Goal: Information Seeking & Learning: Learn about a topic

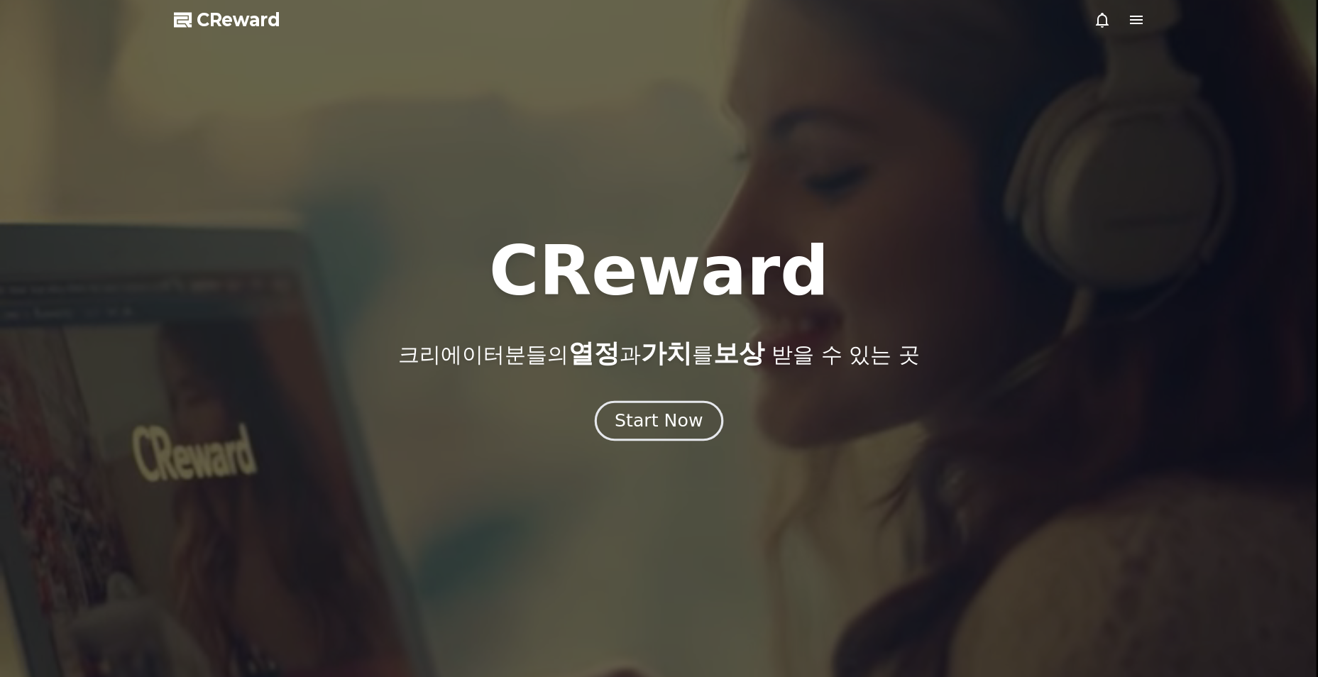
click at [670, 415] on div "Start Now" at bounding box center [658, 421] width 88 height 24
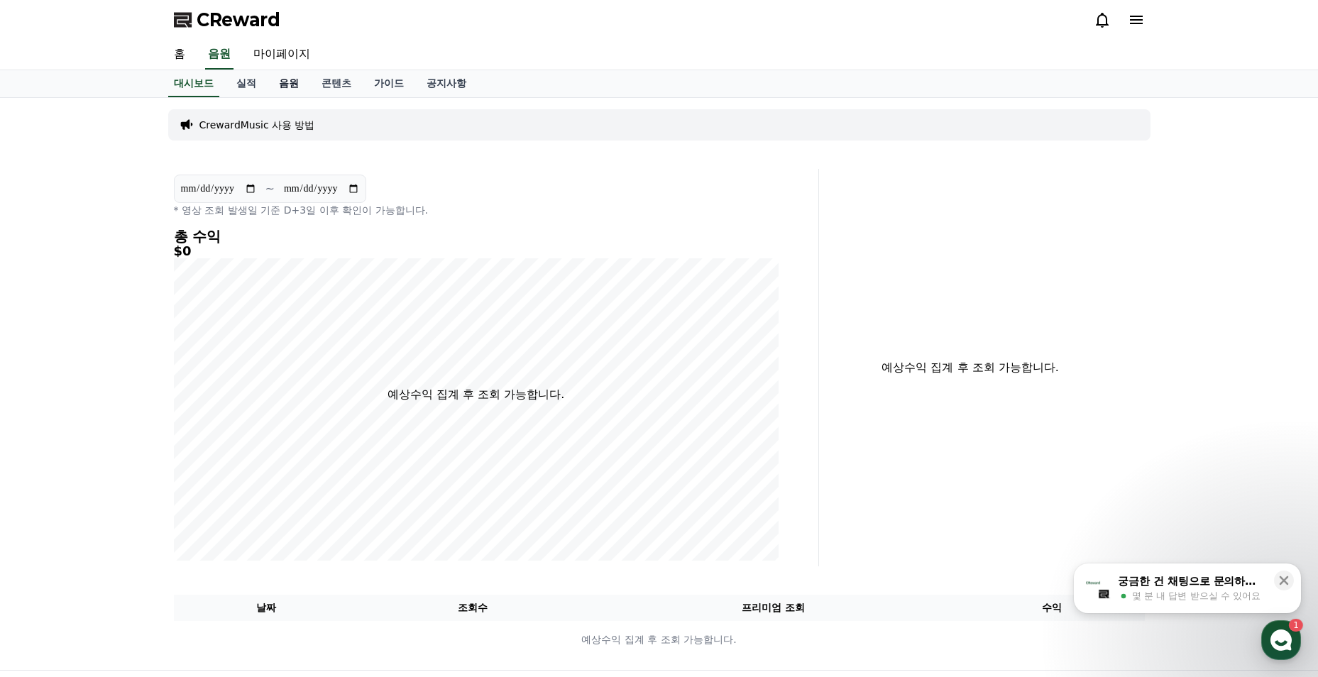
click at [286, 87] on link "음원" at bounding box center [289, 83] width 43 height 27
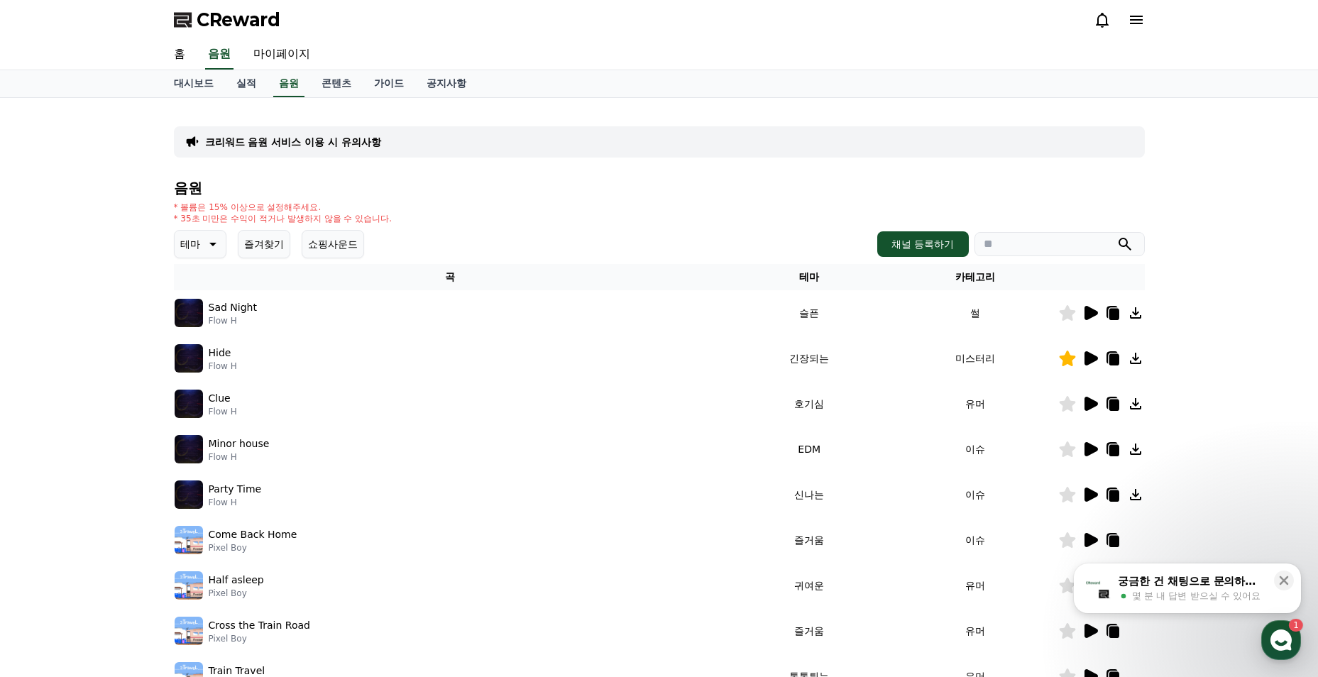
click at [212, 244] on icon at bounding box center [212, 245] width 7 height 4
click at [216, 355] on button "긴장되는" at bounding box center [201, 361] width 51 height 31
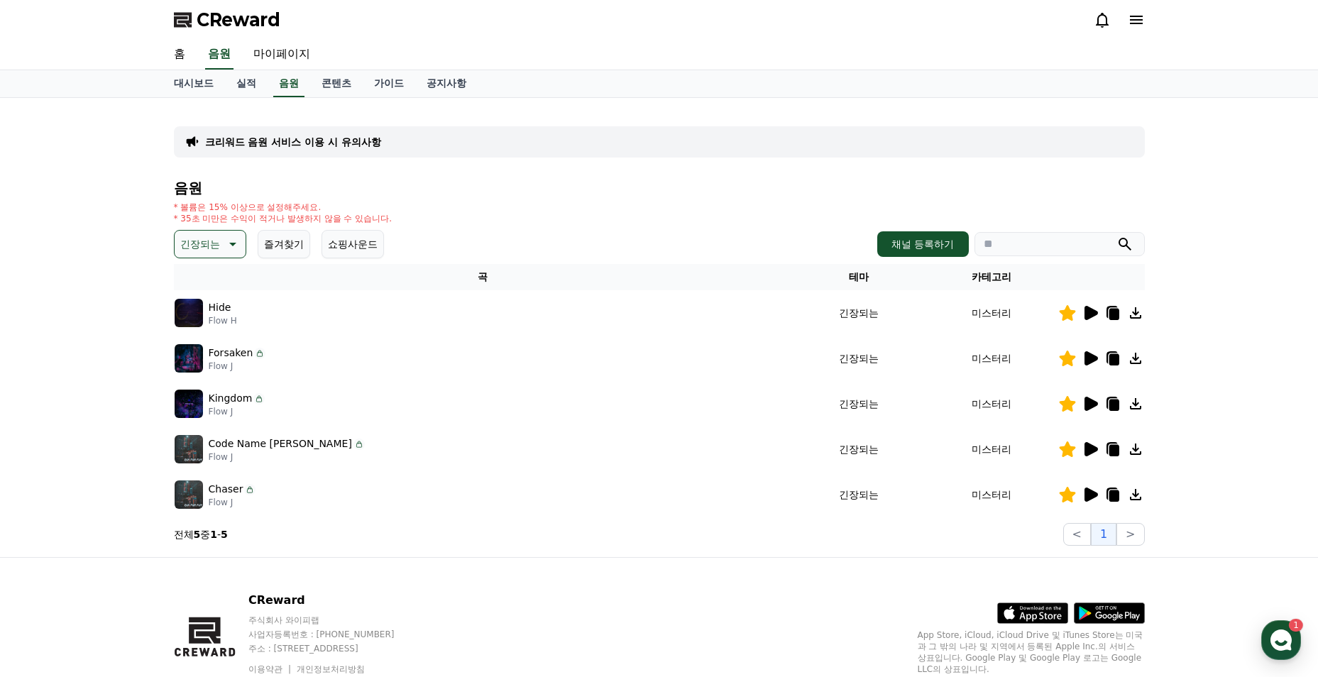
click at [1093, 314] on icon at bounding box center [1090, 313] width 13 height 14
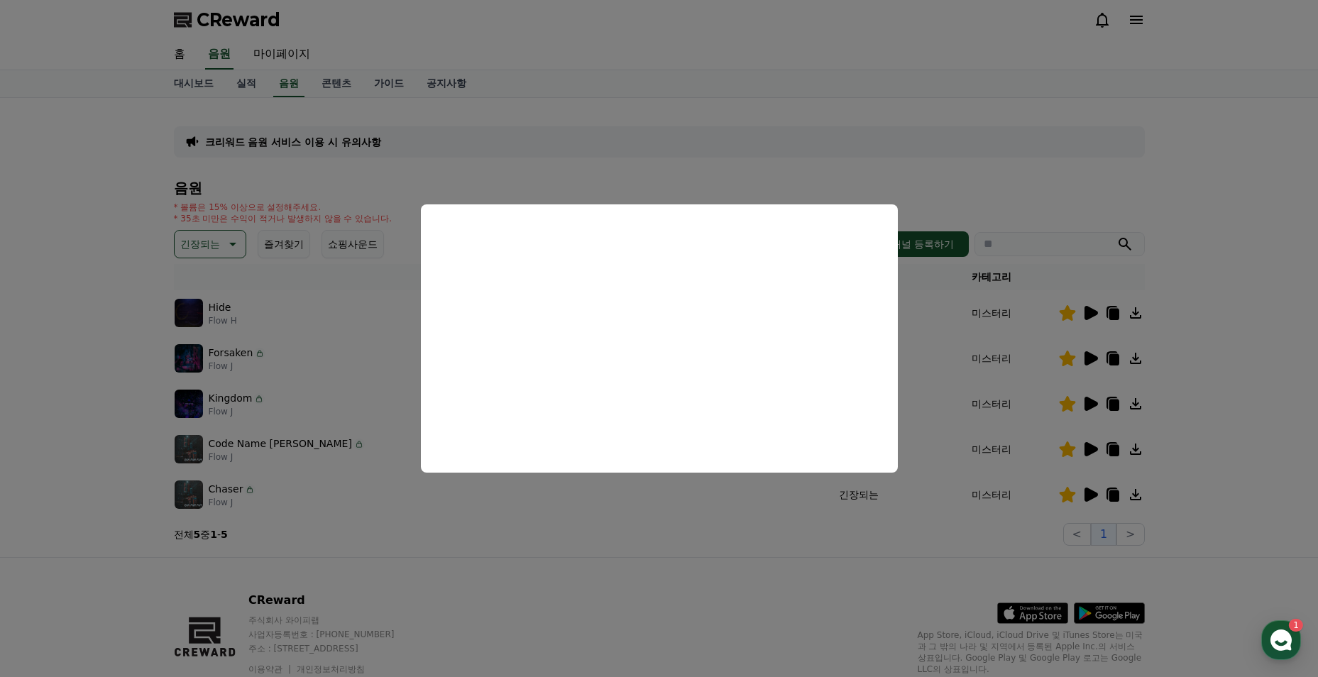
click at [979, 161] on button "close modal" at bounding box center [659, 338] width 1318 height 677
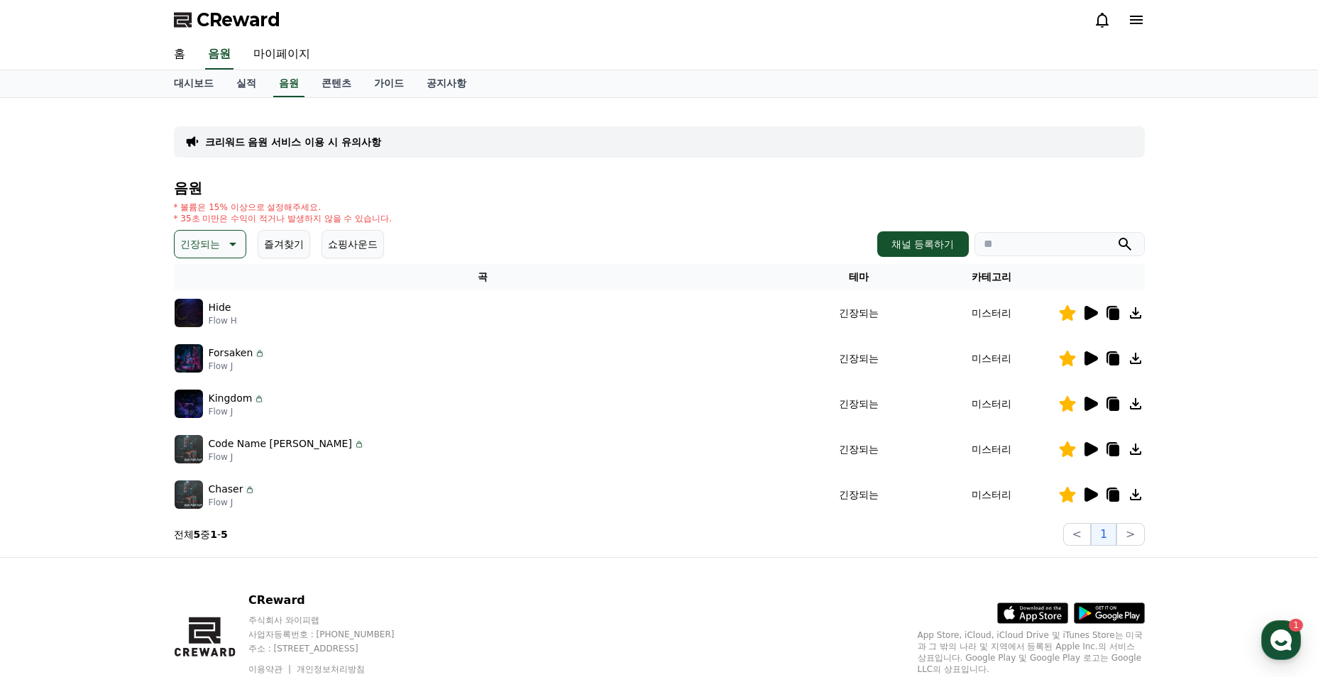
click at [1091, 358] on icon at bounding box center [1090, 358] width 13 height 14
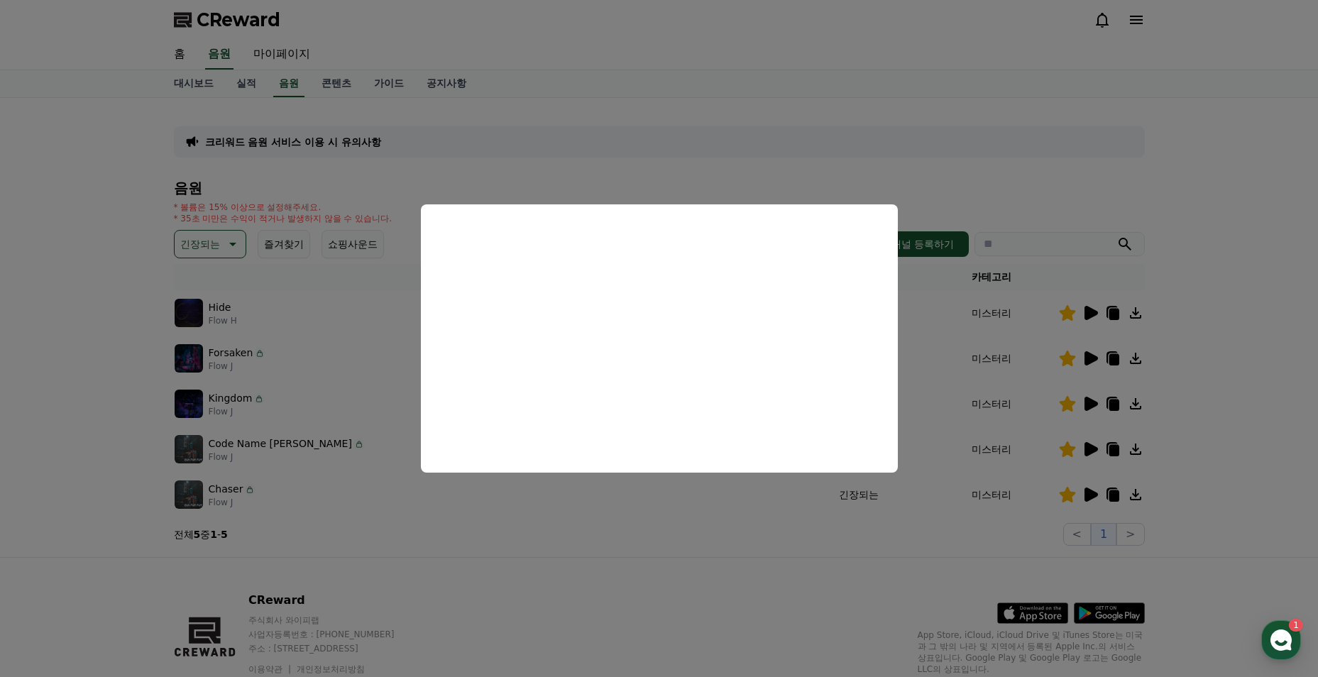
click at [928, 158] on button "close modal" at bounding box center [659, 338] width 1318 height 677
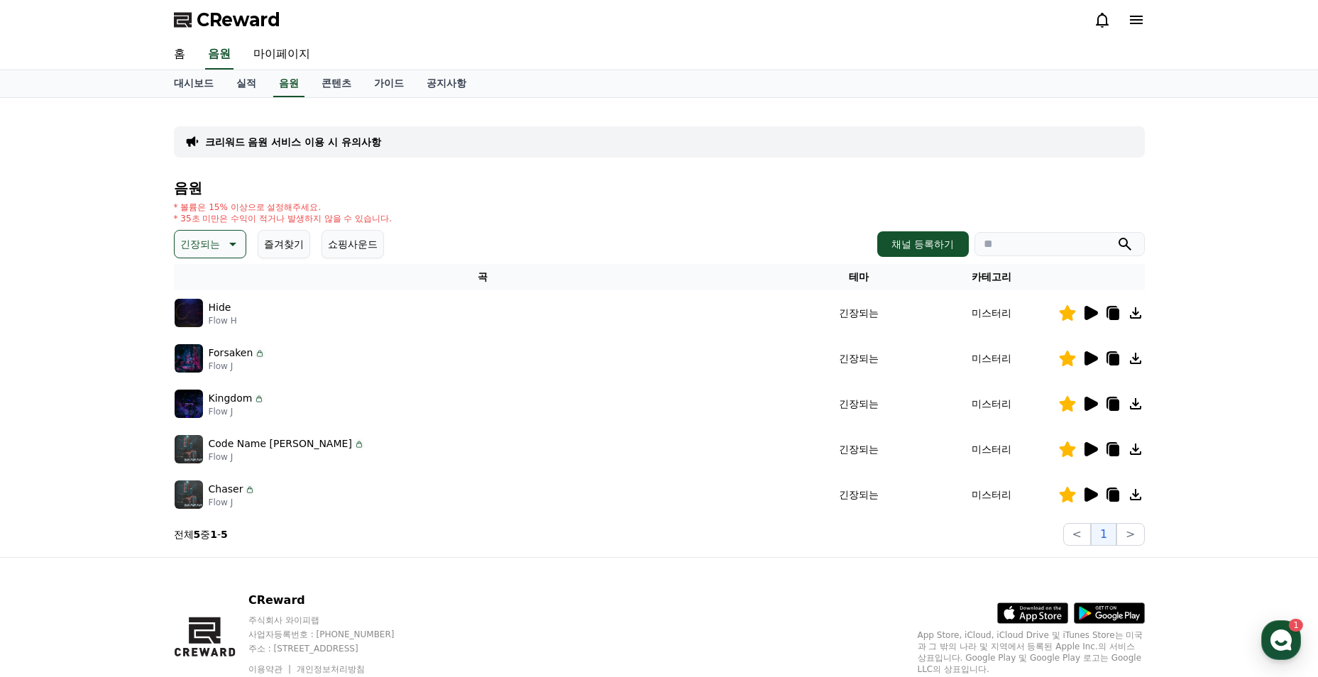
click at [1092, 402] on icon at bounding box center [1090, 404] width 13 height 14
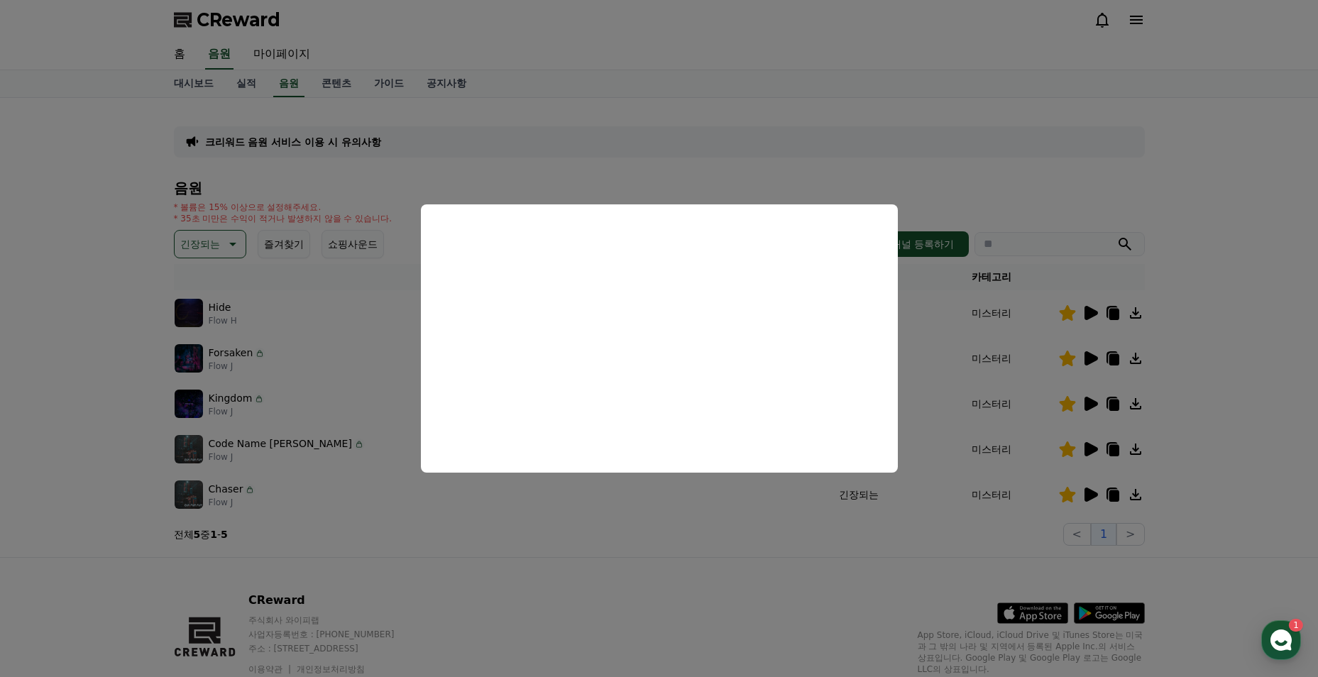
click at [960, 390] on button "close modal" at bounding box center [659, 338] width 1318 height 677
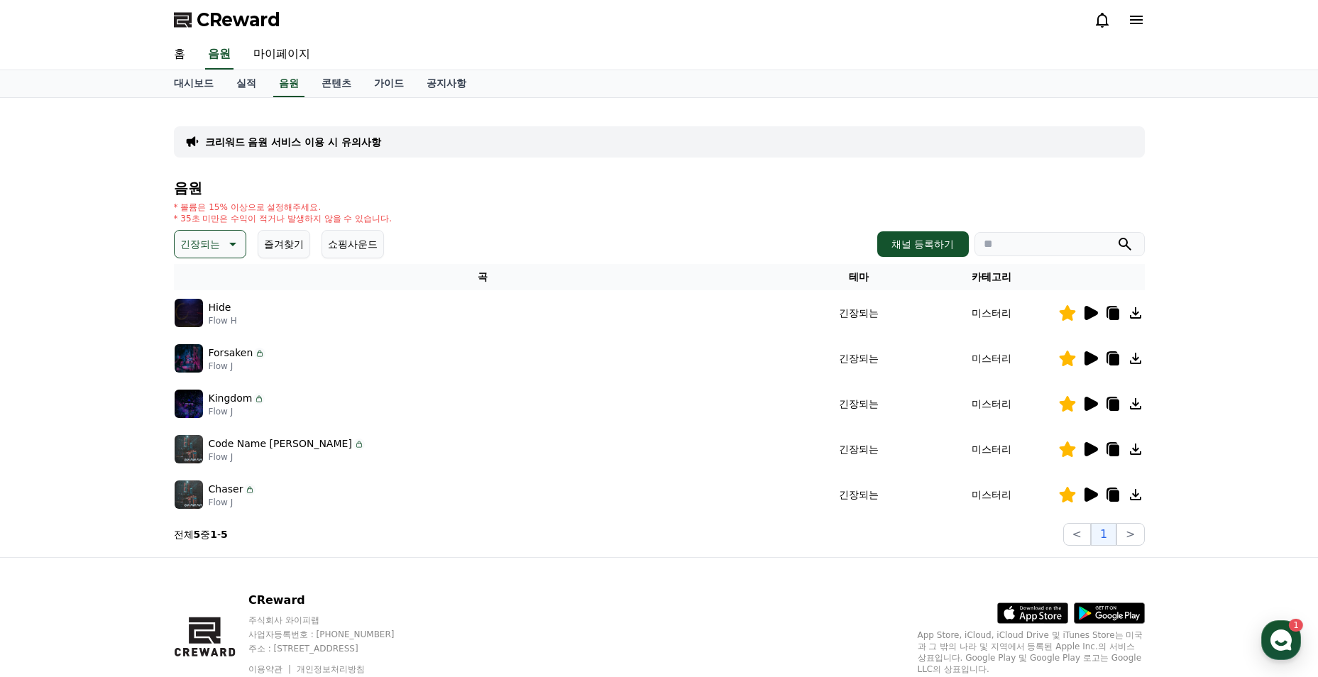
click at [1086, 455] on icon at bounding box center [1090, 449] width 13 height 14
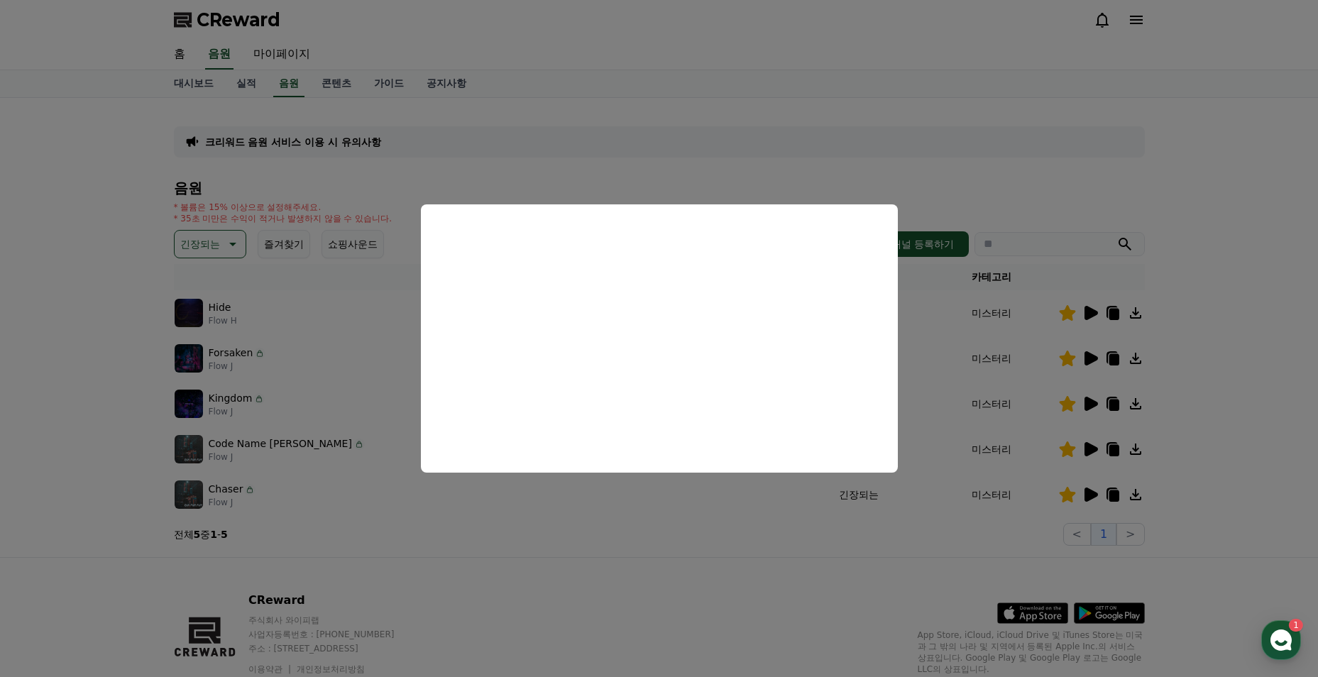
drag, startPoint x: 947, startPoint y: 364, endPoint x: 950, endPoint y: 391, distance: 27.2
click at [947, 364] on button "close modal" at bounding box center [659, 338] width 1318 height 677
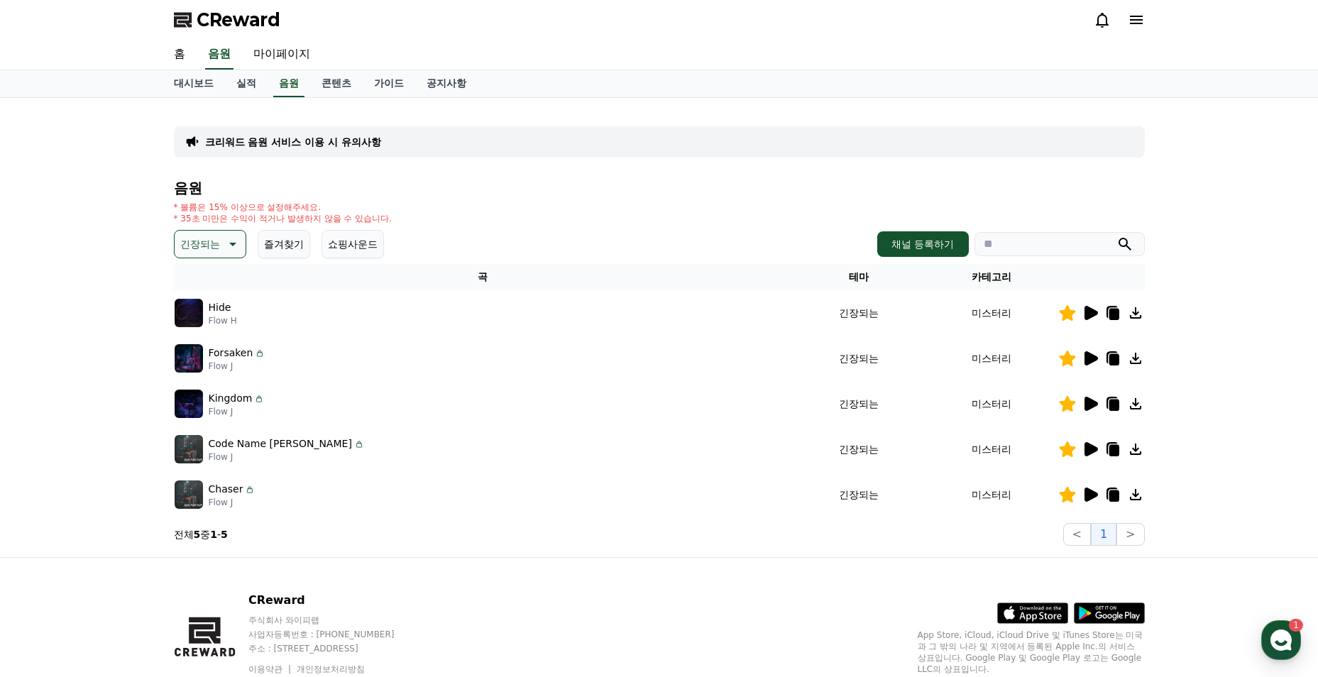
click at [1092, 497] on icon at bounding box center [1090, 494] width 13 height 14
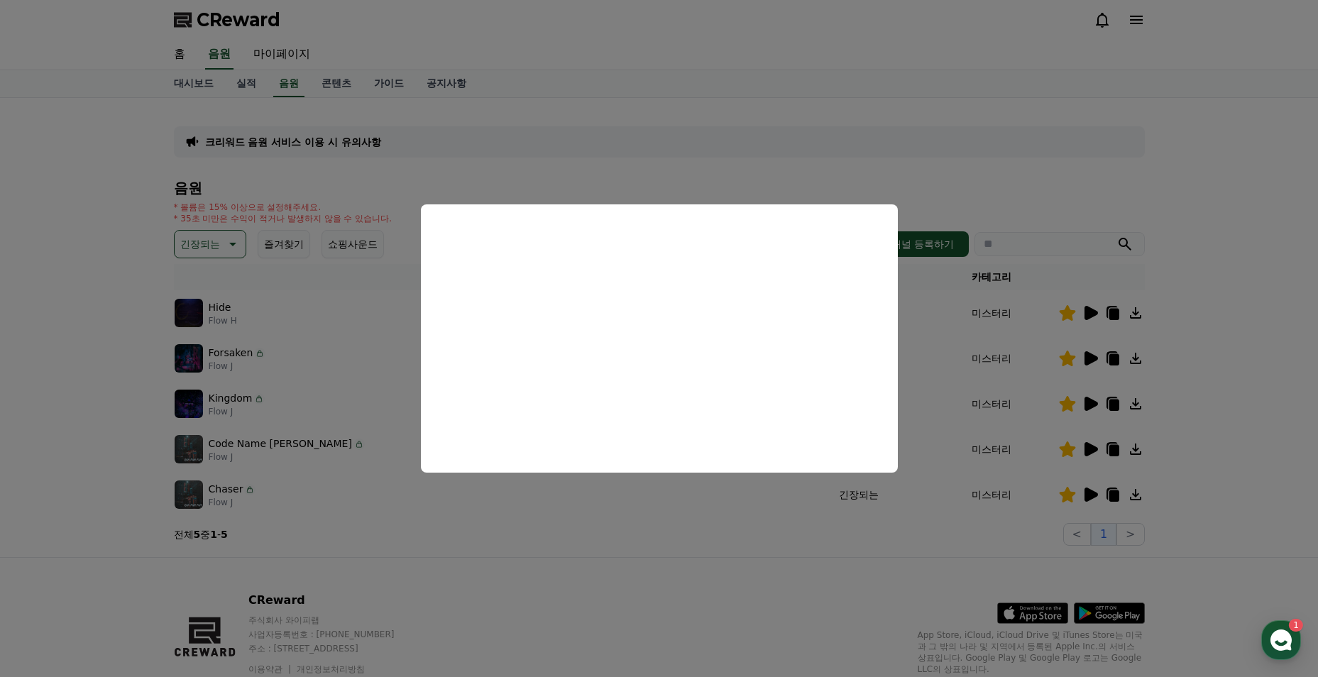
click at [676, 528] on button "close modal" at bounding box center [659, 338] width 1318 height 677
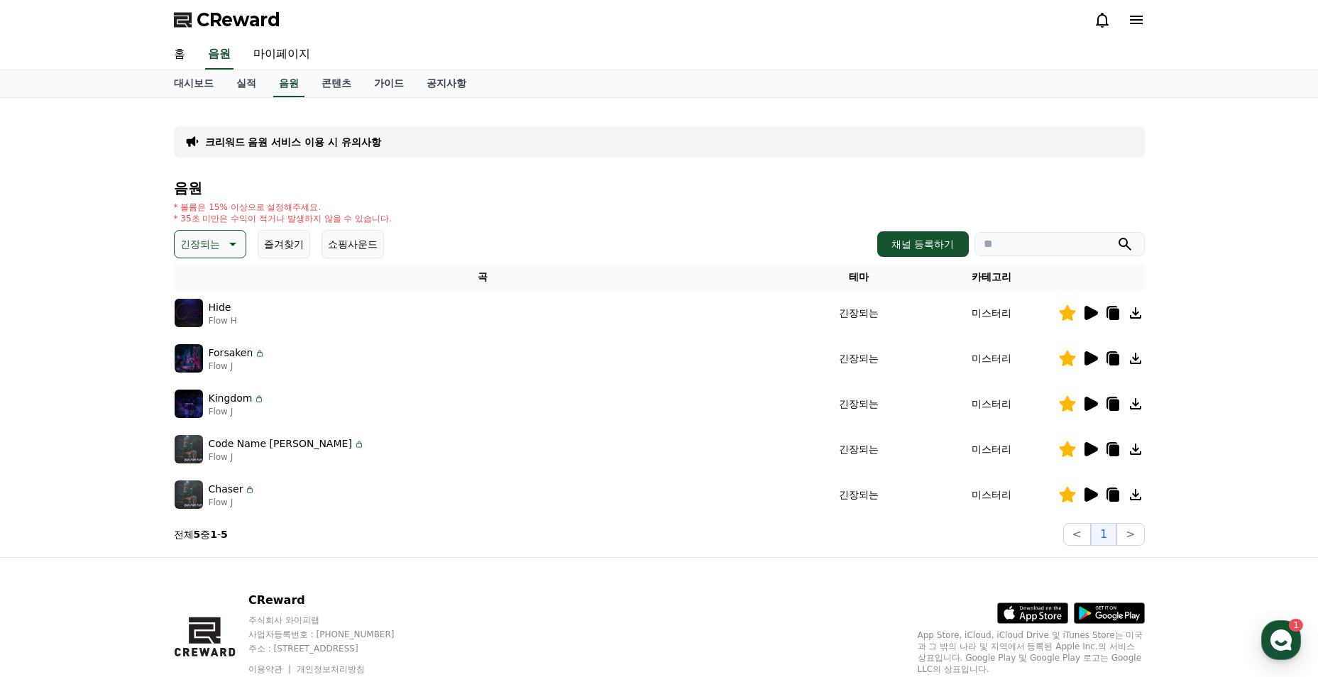
click at [1088, 318] on icon at bounding box center [1090, 313] width 13 height 14
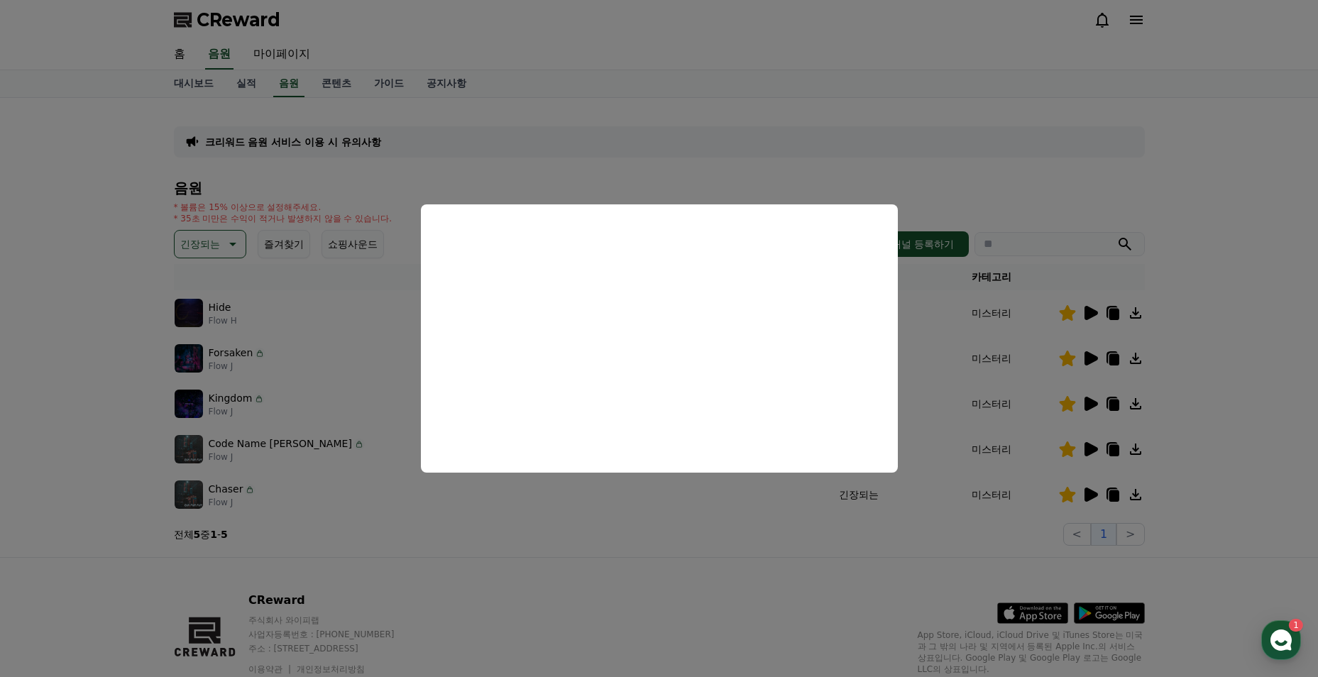
click at [708, 517] on button "close modal" at bounding box center [659, 338] width 1318 height 677
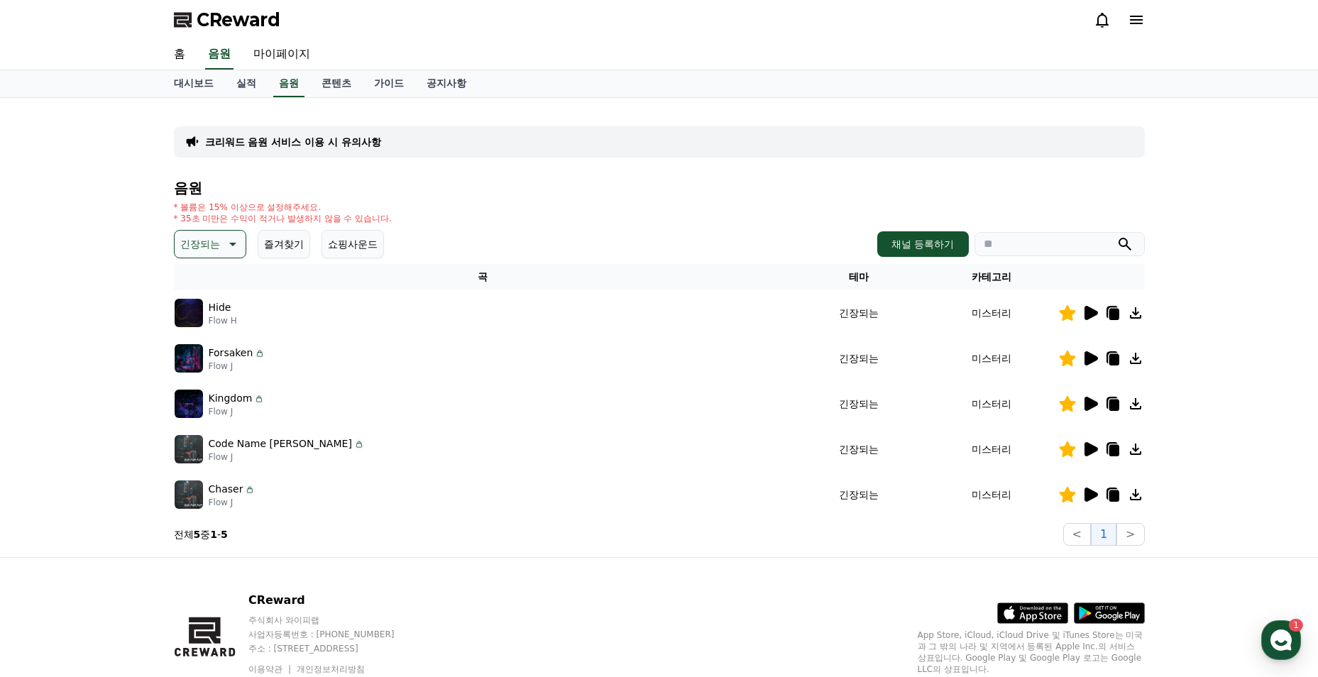
click at [203, 250] on p "긴장되는" at bounding box center [200, 244] width 40 height 20
click at [208, 323] on button "분위기있는" at bounding box center [206, 315] width 61 height 31
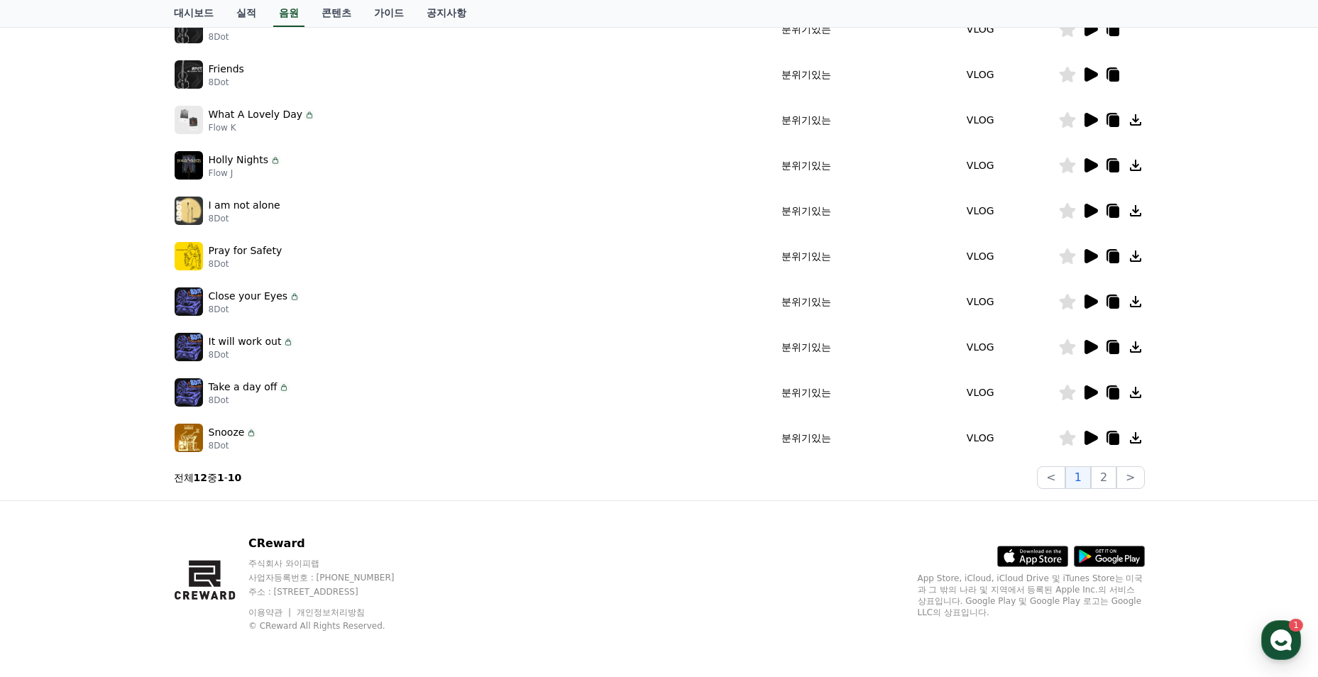
scroll to position [71, 0]
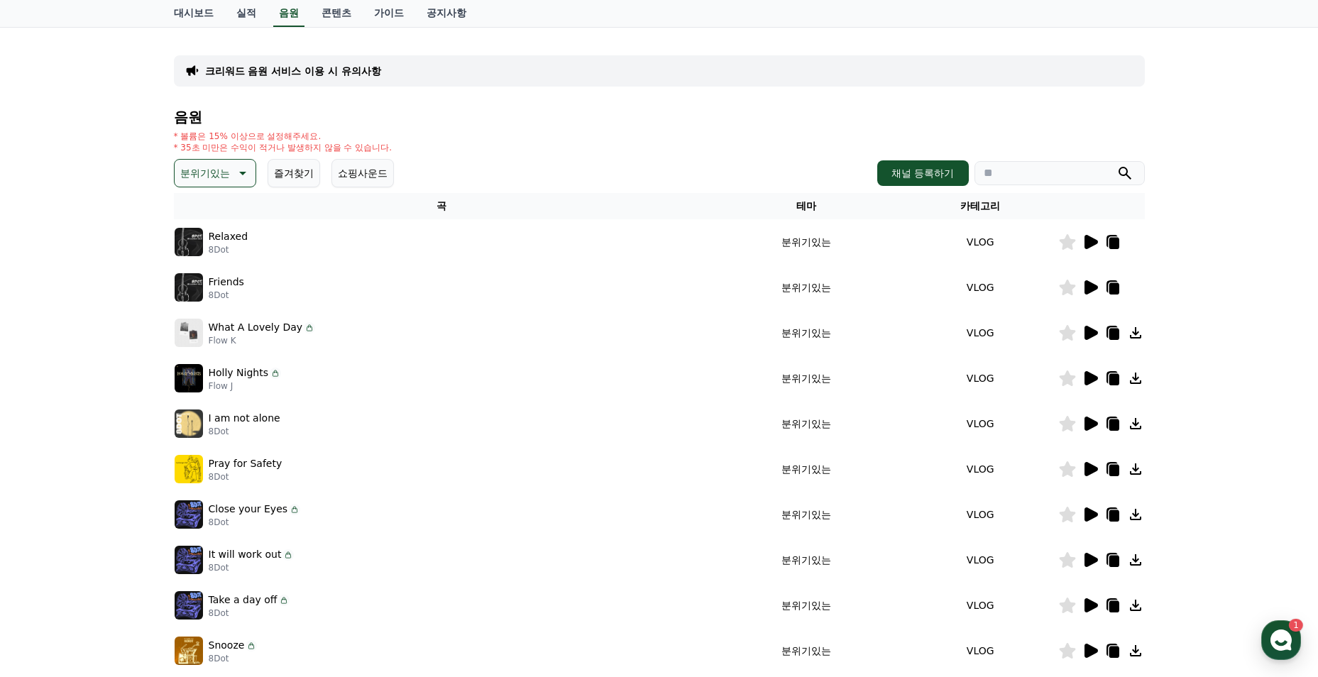
click at [232, 182] on button "분위기있는" at bounding box center [215, 173] width 82 height 28
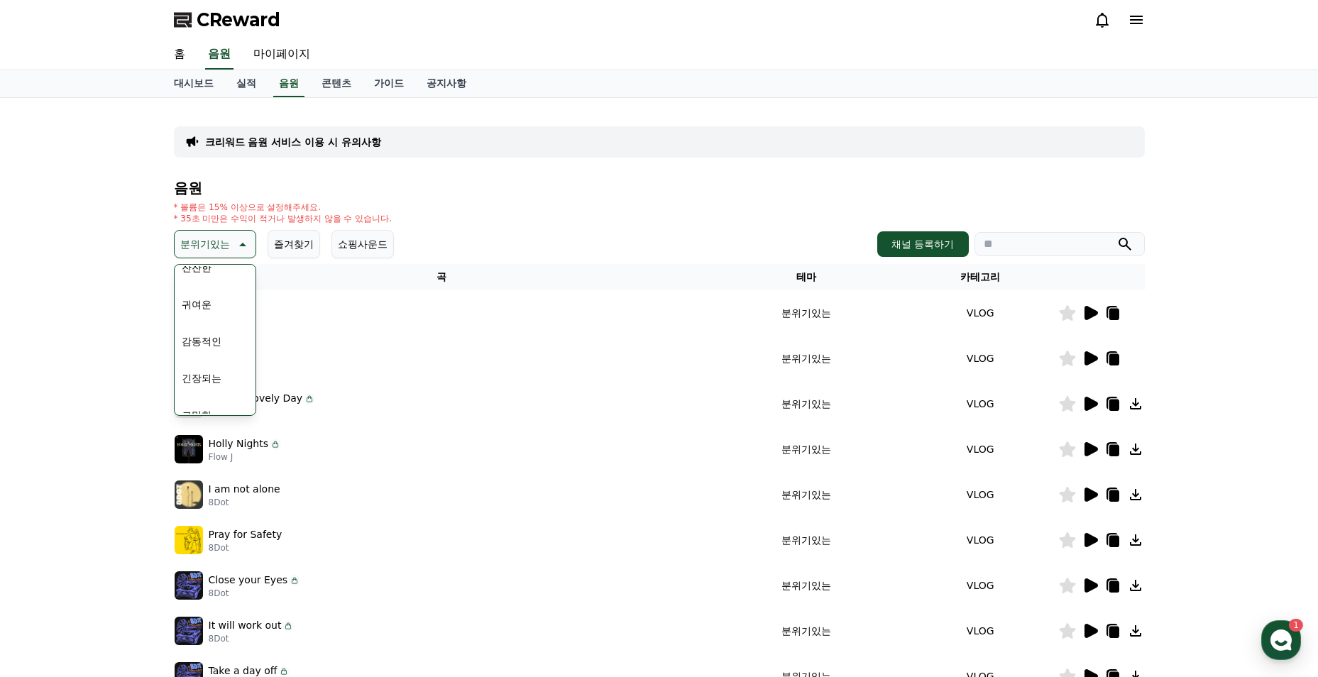
scroll to position [585, 0]
click at [214, 377] on div "전체 환상적인 호기심 어두운 밝은 통통튀는 신나는 반전 웅장한 드라마틱 즐거움 분위기있는 EDM 그루브 슬픈 잔잔한 귀여운 감동적인 긴장되는 …" at bounding box center [215, 47] width 78 height 732
click at [199, 353] on button "EDM" at bounding box center [193, 352] width 34 height 31
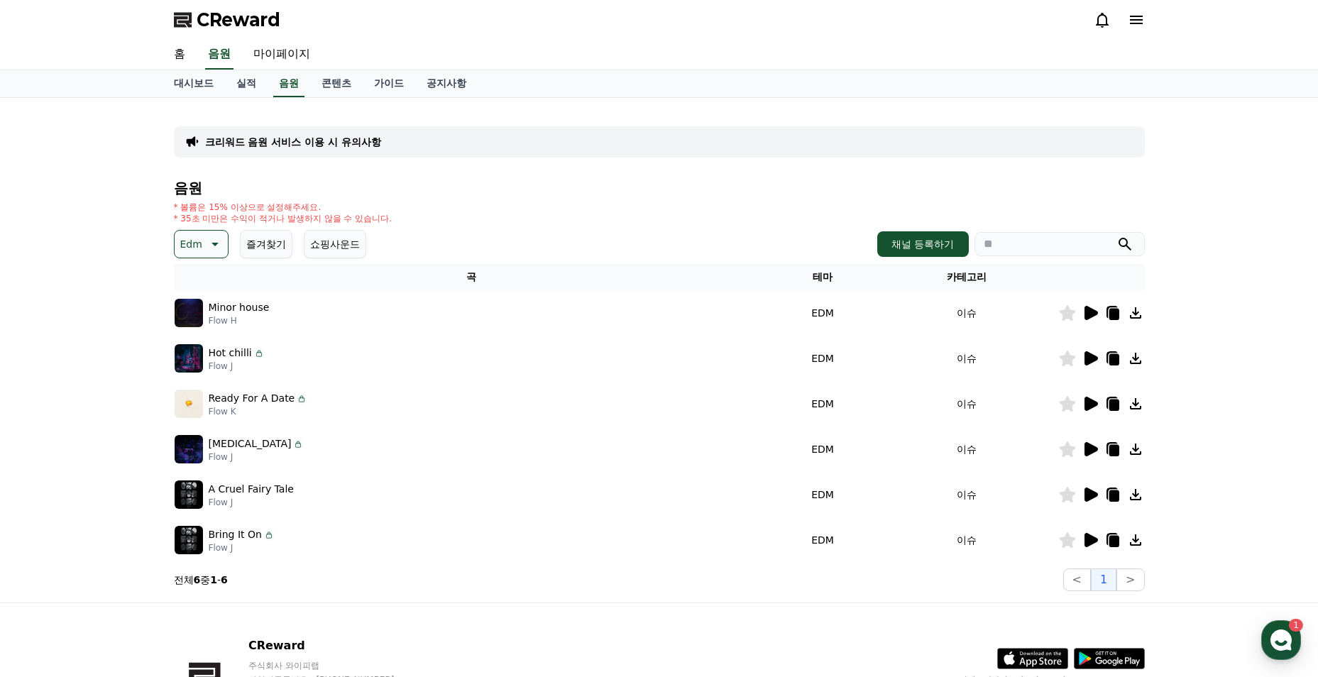
click at [1087, 319] on icon at bounding box center [1090, 313] width 13 height 14
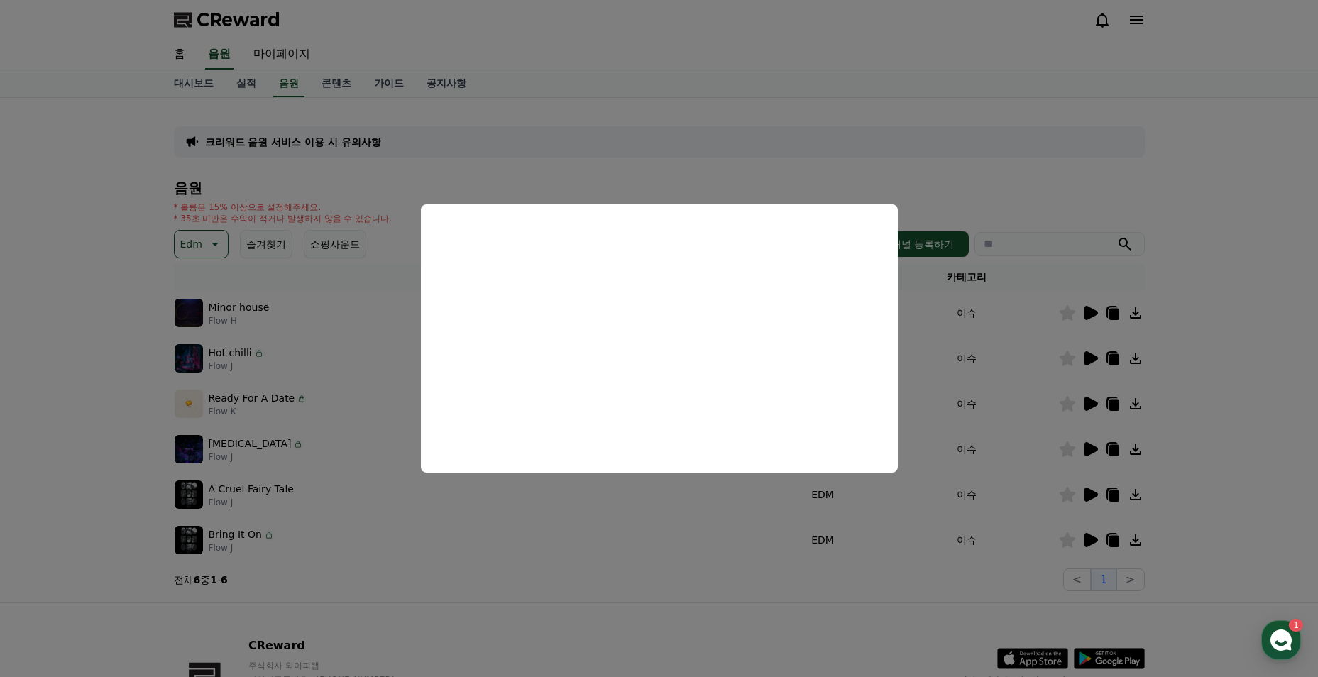
drag, startPoint x: 969, startPoint y: 380, endPoint x: 987, endPoint y: 333, distance: 50.1
click at [969, 380] on button "close modal" at bounding box center [659, 338] width 1318 height 677
click at [1003, 243] on input "search" at bounding box center [1059, 244] width 170 height 24
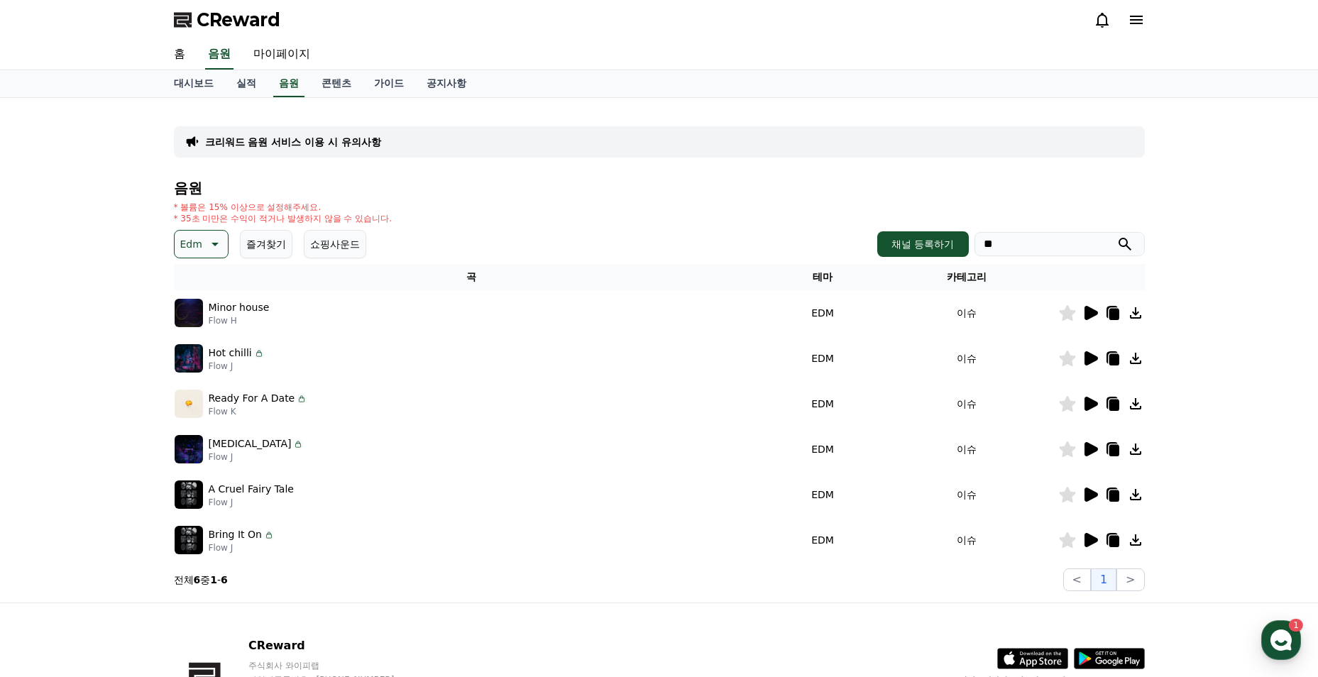
type input "**"
click at [1116, 236] on button "submit" at bounding box center [1124, 244] width 17 height 17
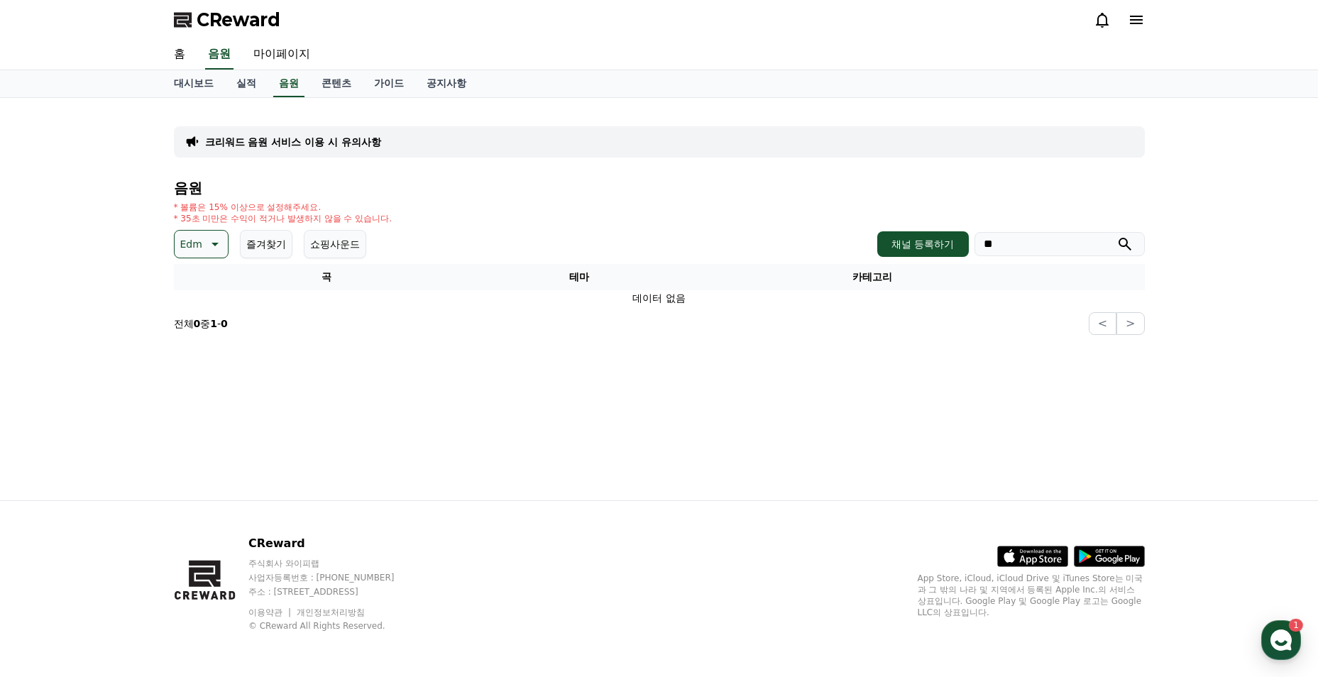
drag, startPoint x: 153, startPoint y: 255, endPoint x: 190, endPoint y: 248, distance: 37.6
click at [155, 255] on div "크리워드 음원 서비스 이용 시 유의사항 음원 * 볼륨은 15% 이상으로 설정해주세요. * 35초 미만은 수익이 적거나 발생하지 않을 수 있습니…" at bounding box center [659, 299] width 1318 height 402
click at [199, 245] on p "Edm" at bounding box center [191, 244] width 22 height 20
click at [206, 274] on button "전체" at bounding box center [191, 281] width 31 height 31
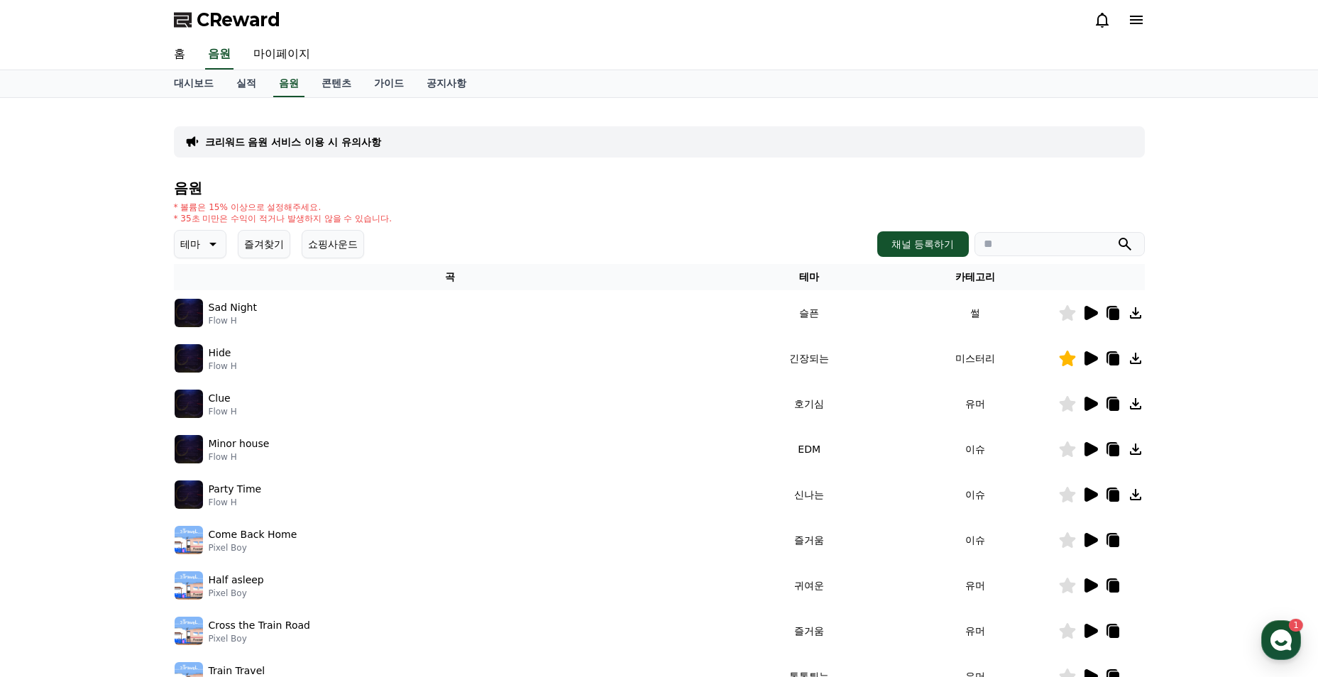
click at [1069, 249] on input "search" at bounding box center [1059, 244] width 170 height 24
type input "**"
click at [1116, 236] on button "submit" at bounding box center [1124, 244] width 17 height 17
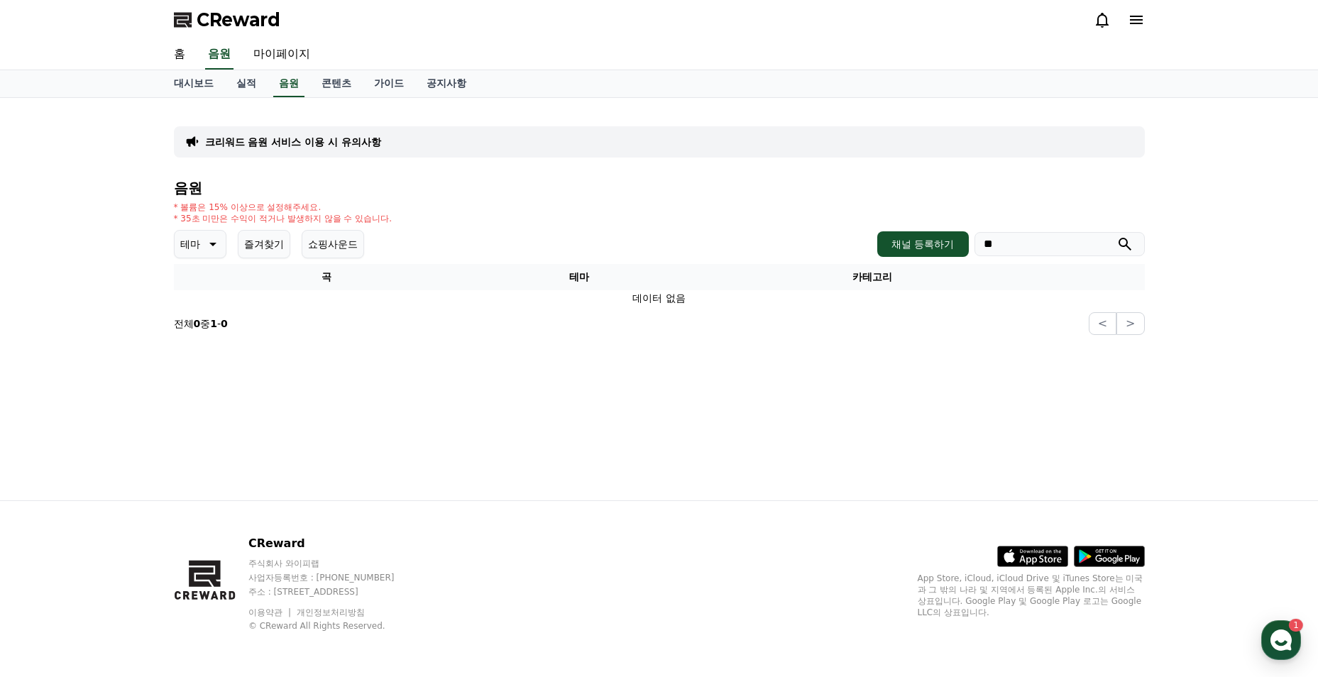
click at [209, 244] on icon at bounding box center [211, 244] width 17 height 17
click at [205, 282] on button "전체" at bounding box center [191, 281] width 31 height 31
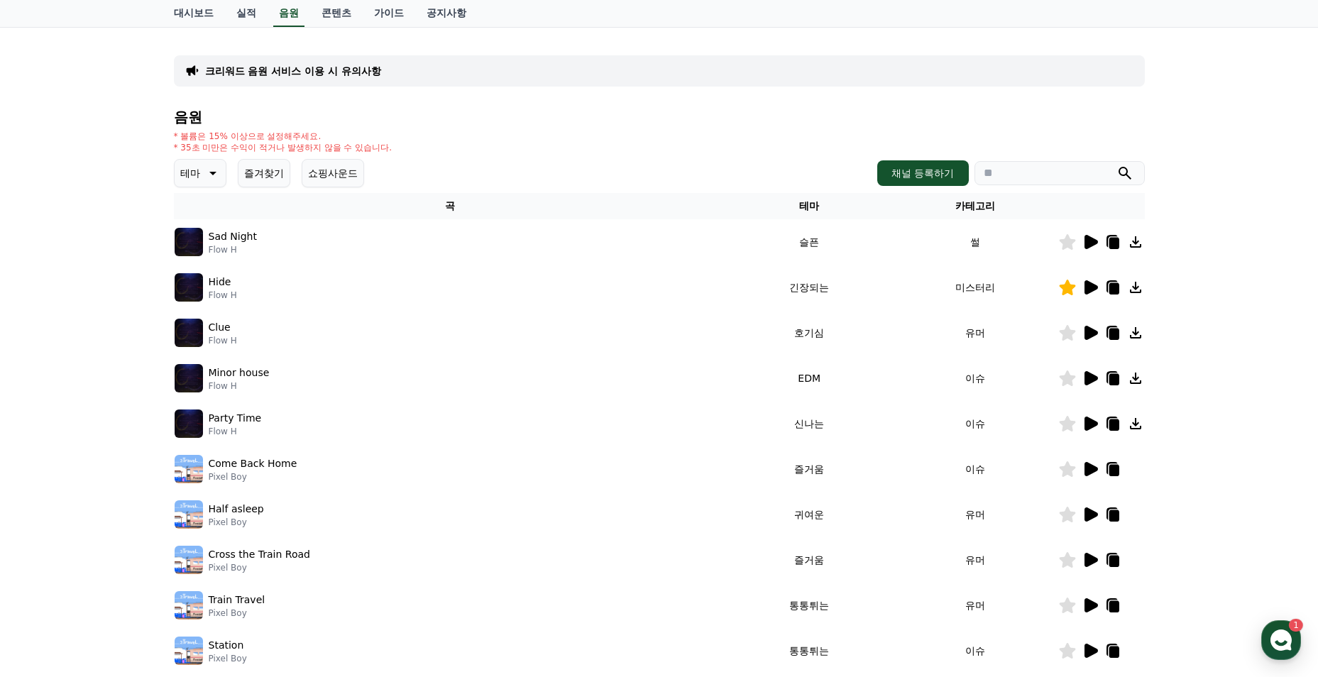
scroll to position [142, 0]
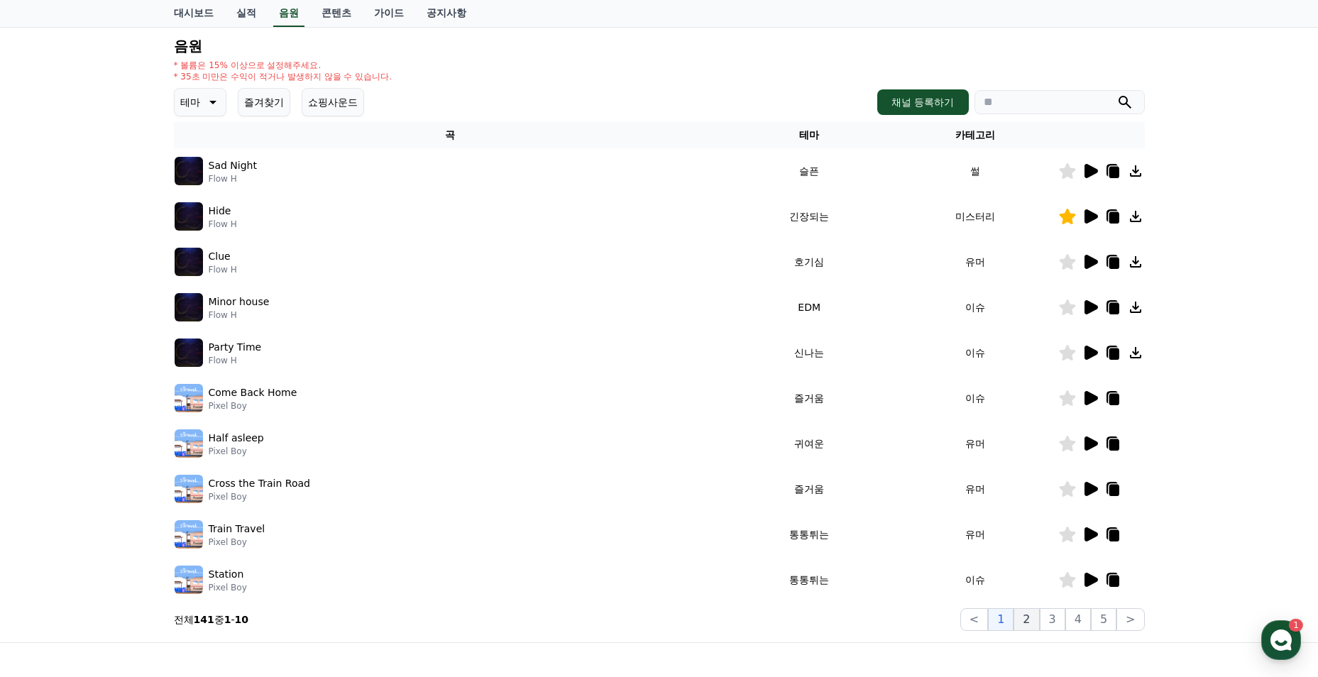
click at [1035, 624] on button "2" at bounding box center [1026, 619] width 26 height 23
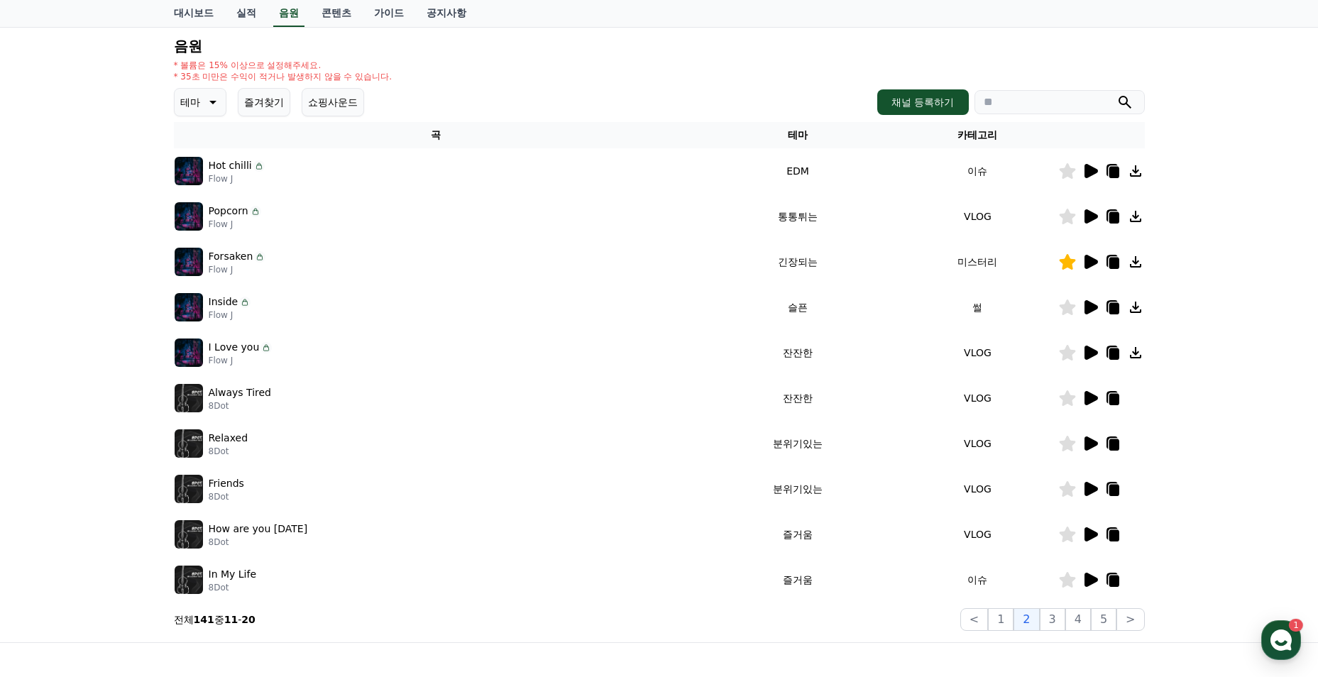
click at [1086, 446] on icon at bounding box center [1090, 443] width 13 height 14
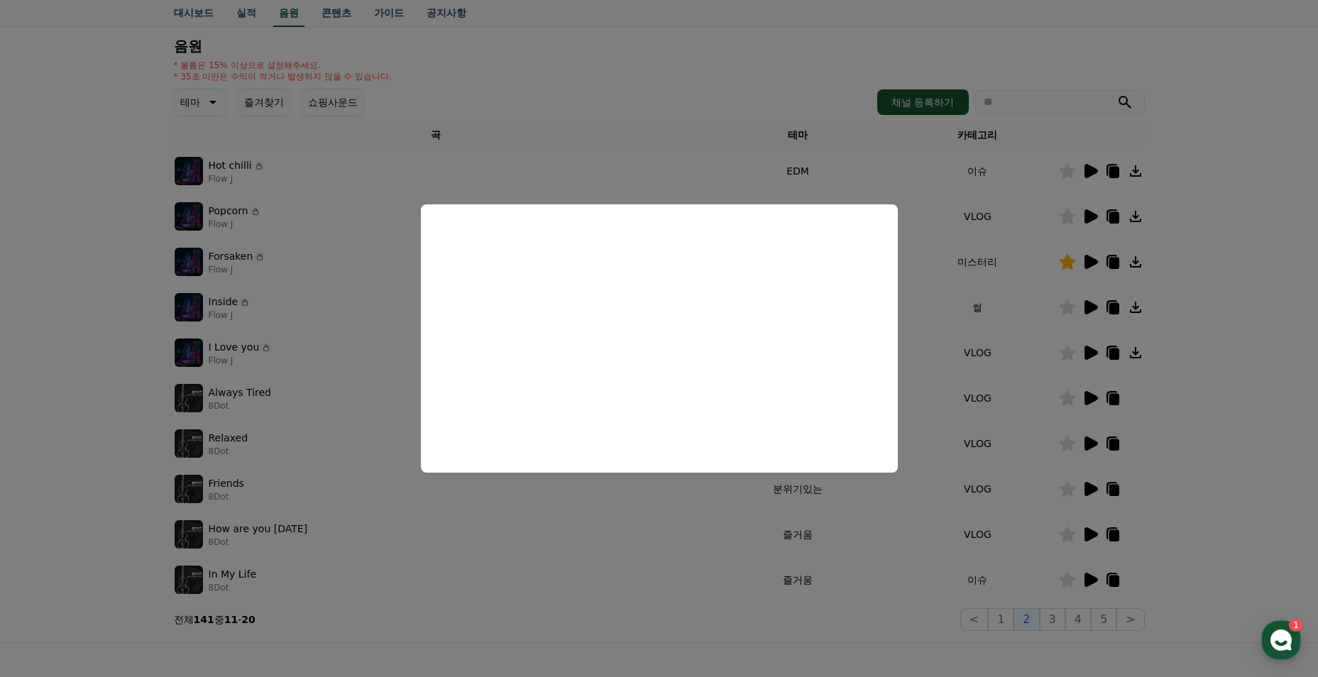
click at [675, 499] on button "close modal" at bounding box center [659, 338] width 1318 height 677
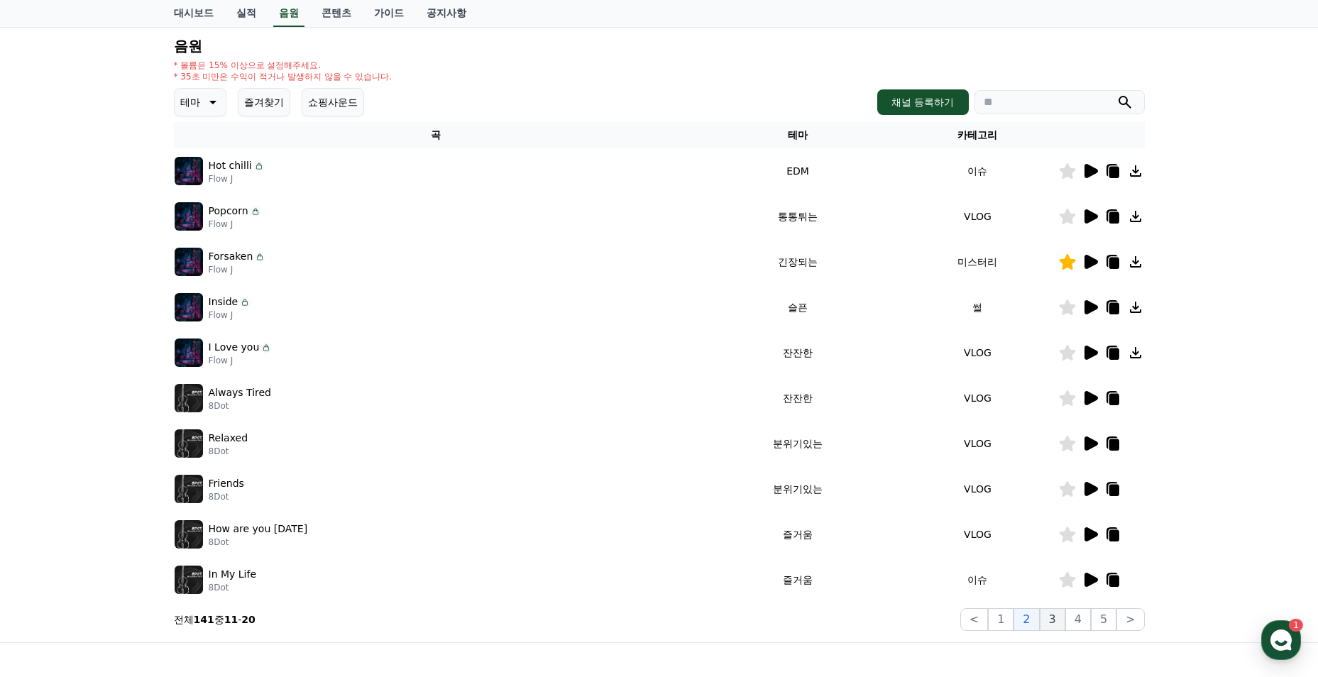
click at [1057, 622] on button "3" at bounding box center [1053, 619] width 26 height 23
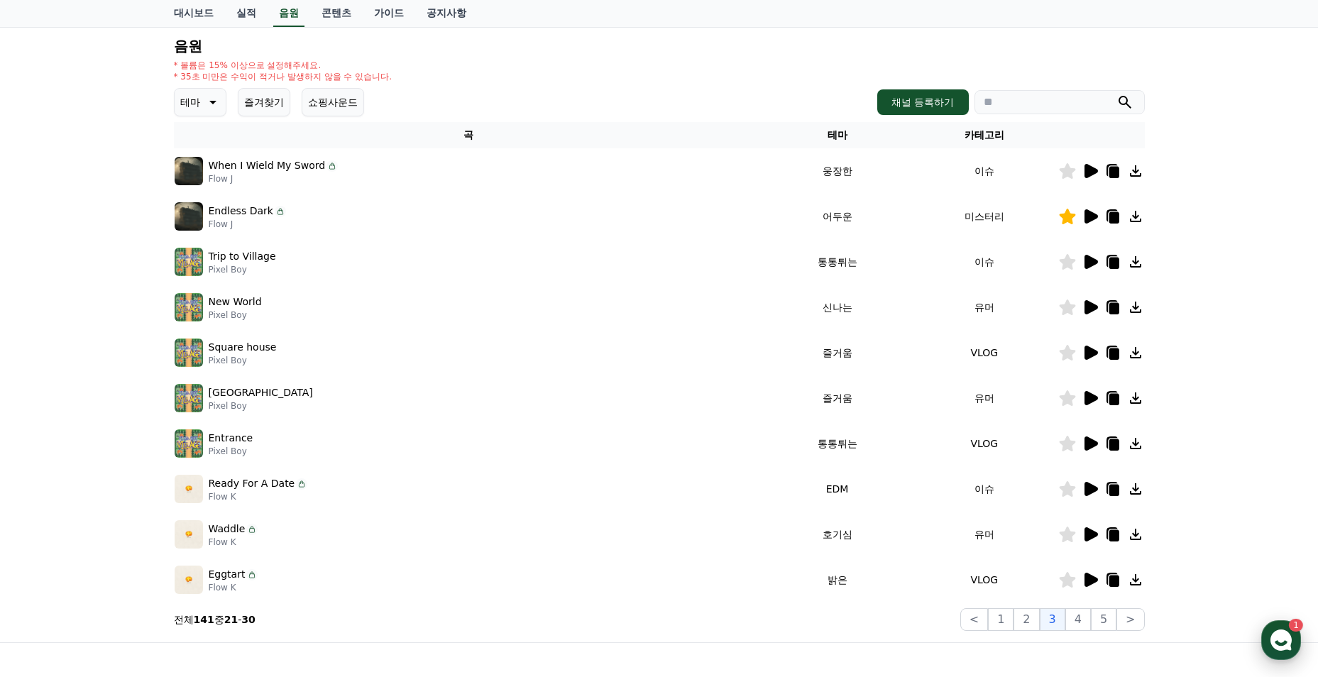
click at [1274, 635] on use "button" at bounding box center [1280, 639] width 21 height 21
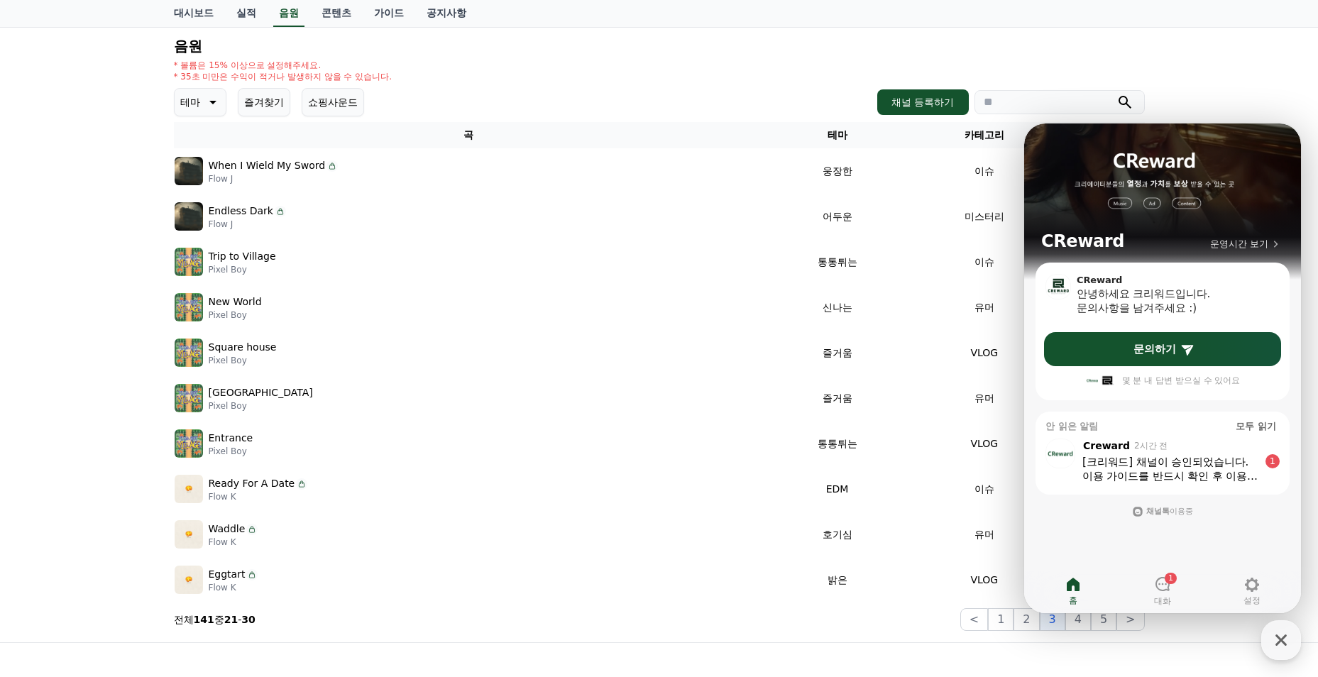
click at [1104, 464] on div "[크리워드] 채널이 승인되었습니다." at bounding box center [1170, 462] width 176 height 14
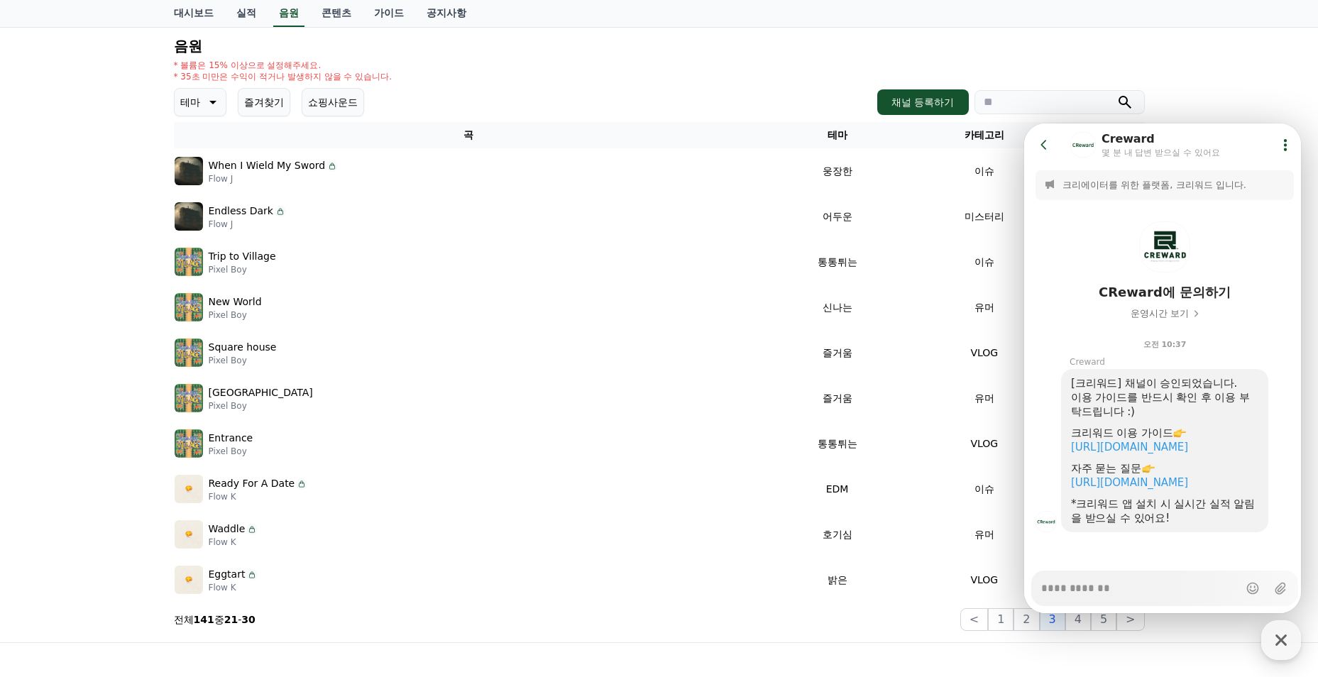
scroll to position [20, 0]
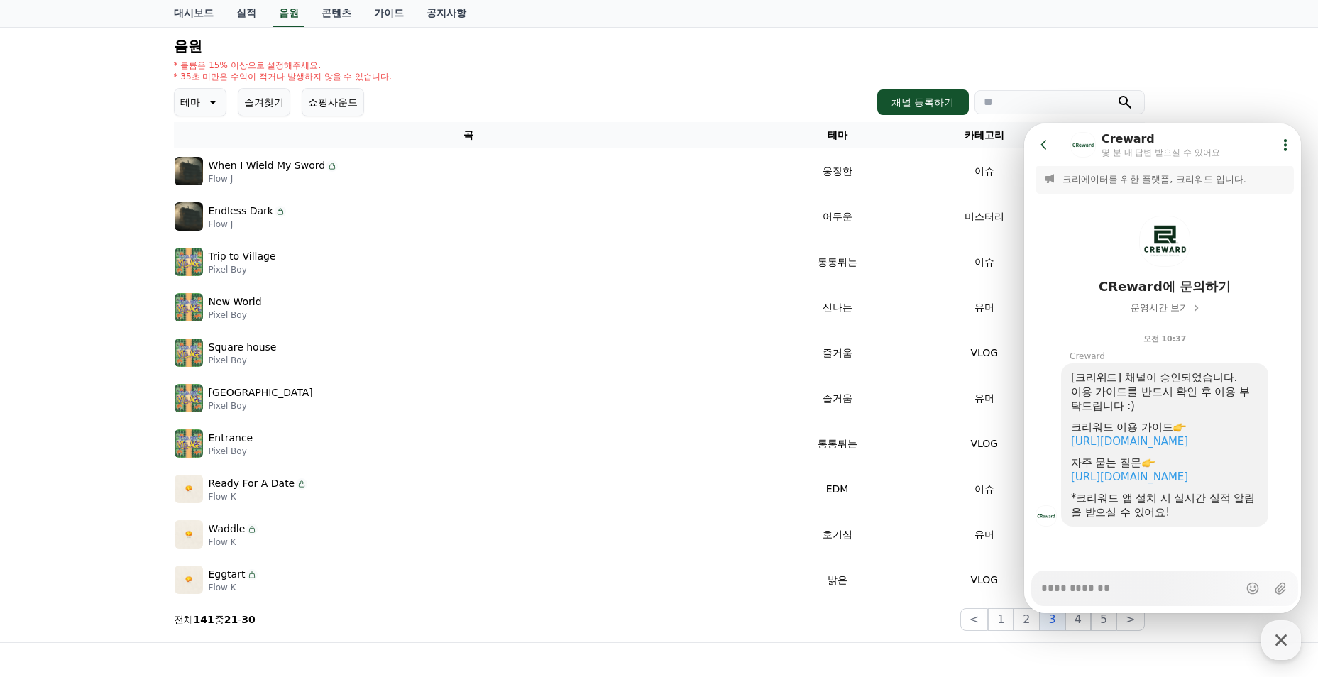
click at [1188, 435] on link "https://creward.net/music/guide/android" at bounding box center [1129, 441] width 117 height 13
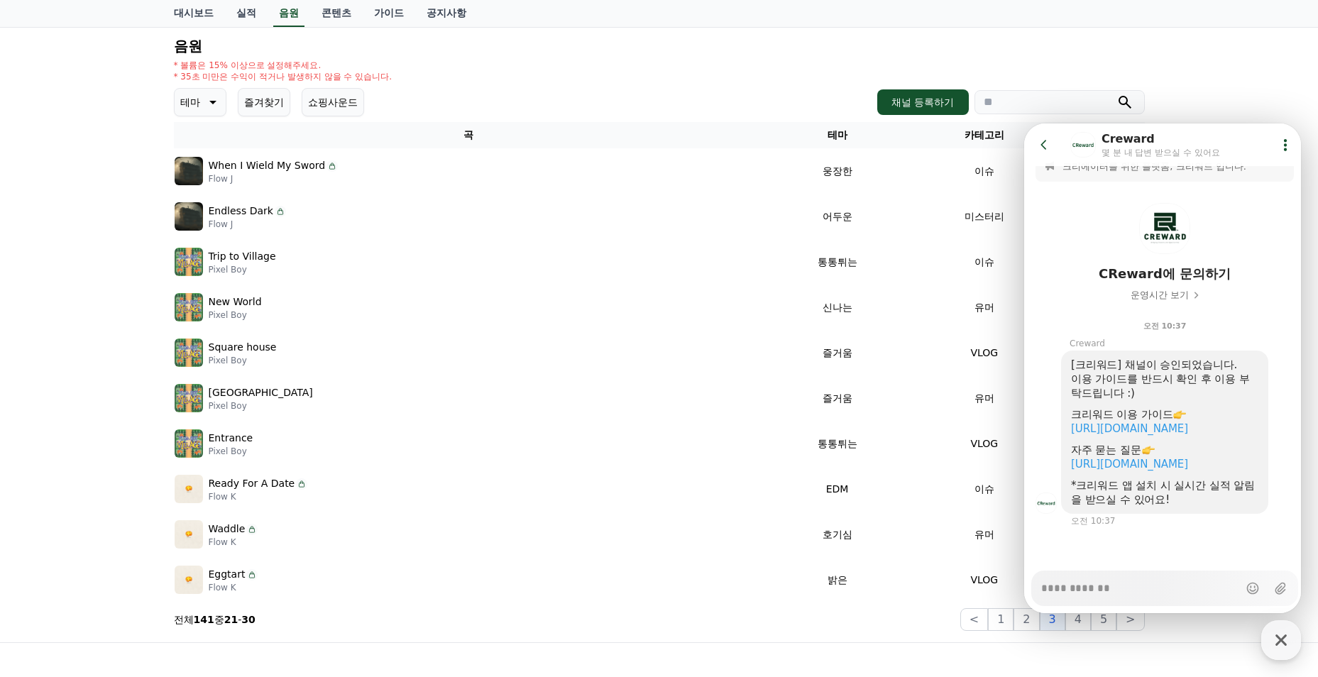
scroll to position [33, 0]
click at [1242, 85] on div "크리워드 음원 서비스 이용 시 유의사항 음원 * 볼륨은 15% 이상으로 설정해주세요. * 35초 미만은 수익이 적거나 발생하지 않을 수 있습니…" at bounding box center [659, 299] width 1318 height 686
click at [697, 101] on div "테마 즐겨찾기 쇼핑사운드 채널 등록하기" at bounding box center [659, 102] width 971 height 28
click at [1146, 471] on div at bounding box center [1164, 474] width 187 height 7
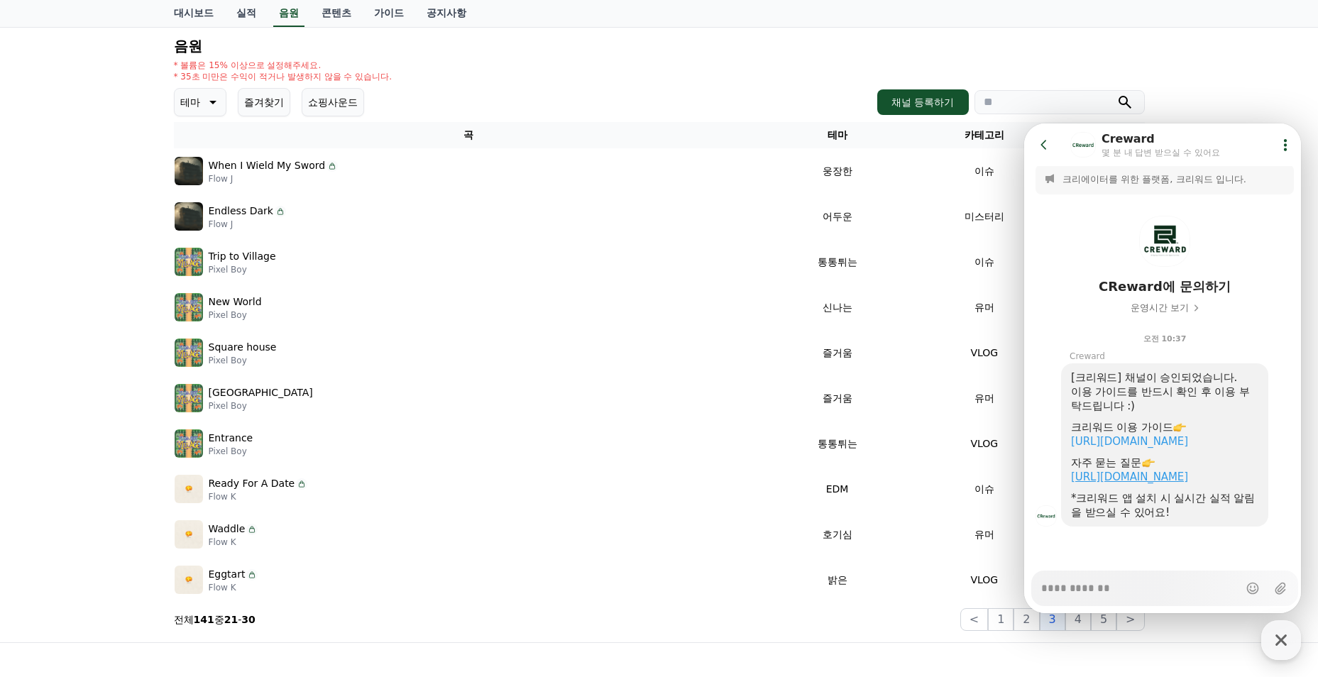
click at [1141, 479] on link "https://creward.net/music/notice/faq" at bounding box center [1129, 476] width 117 height 13
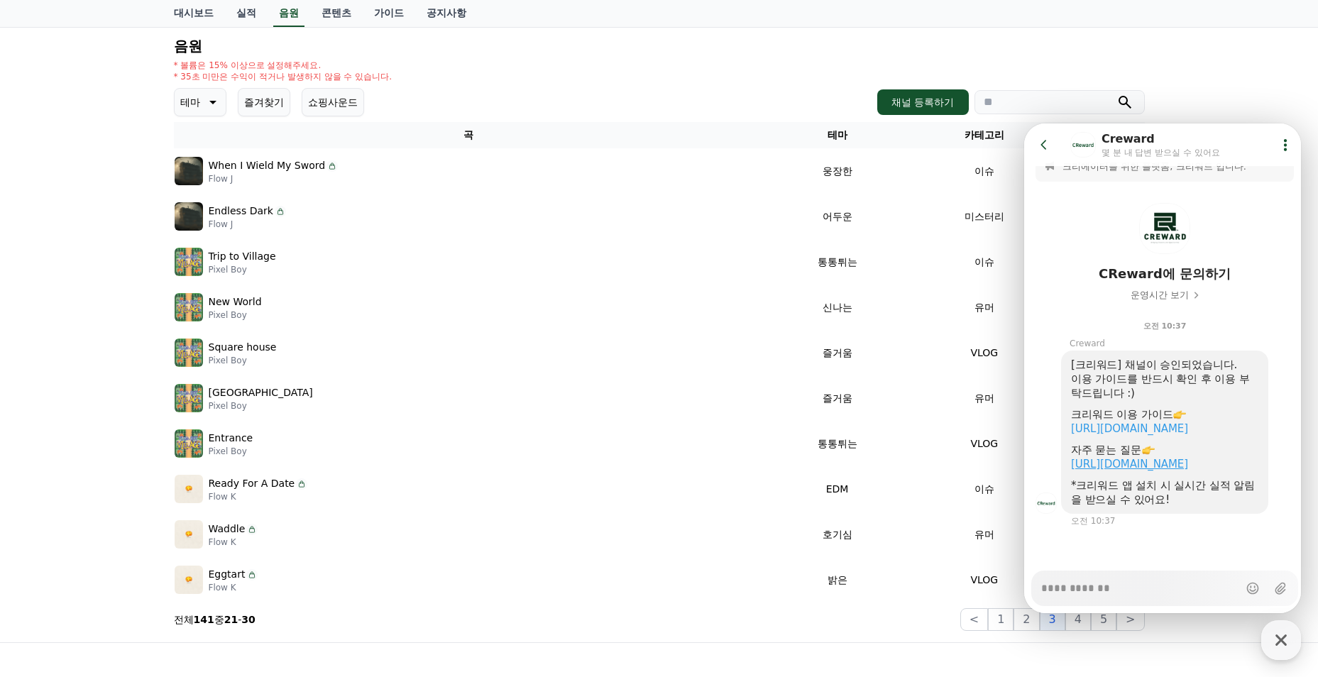
type textarea "*"
click at [1044, 140] on icon at bounding box center [1044, 145] width 14 height 14
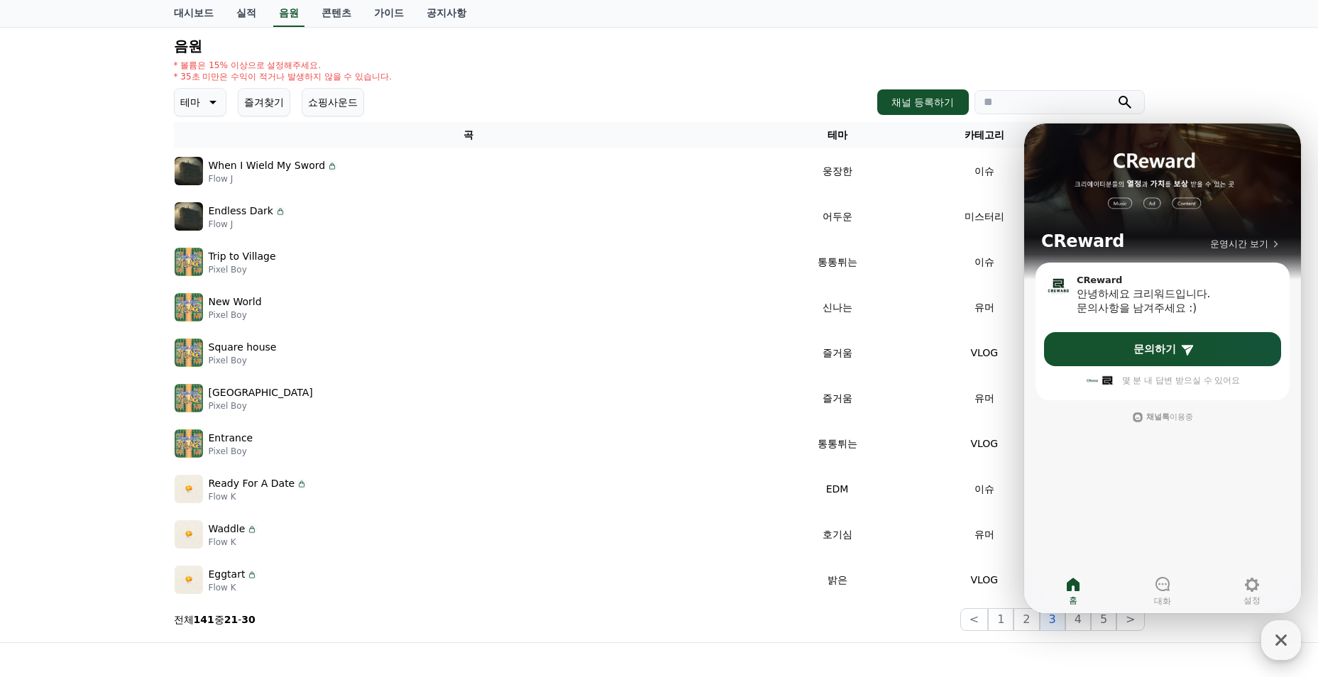
click at [1289, 640] on icon "button" at bounding box center [1281, 640] width 26 height 26
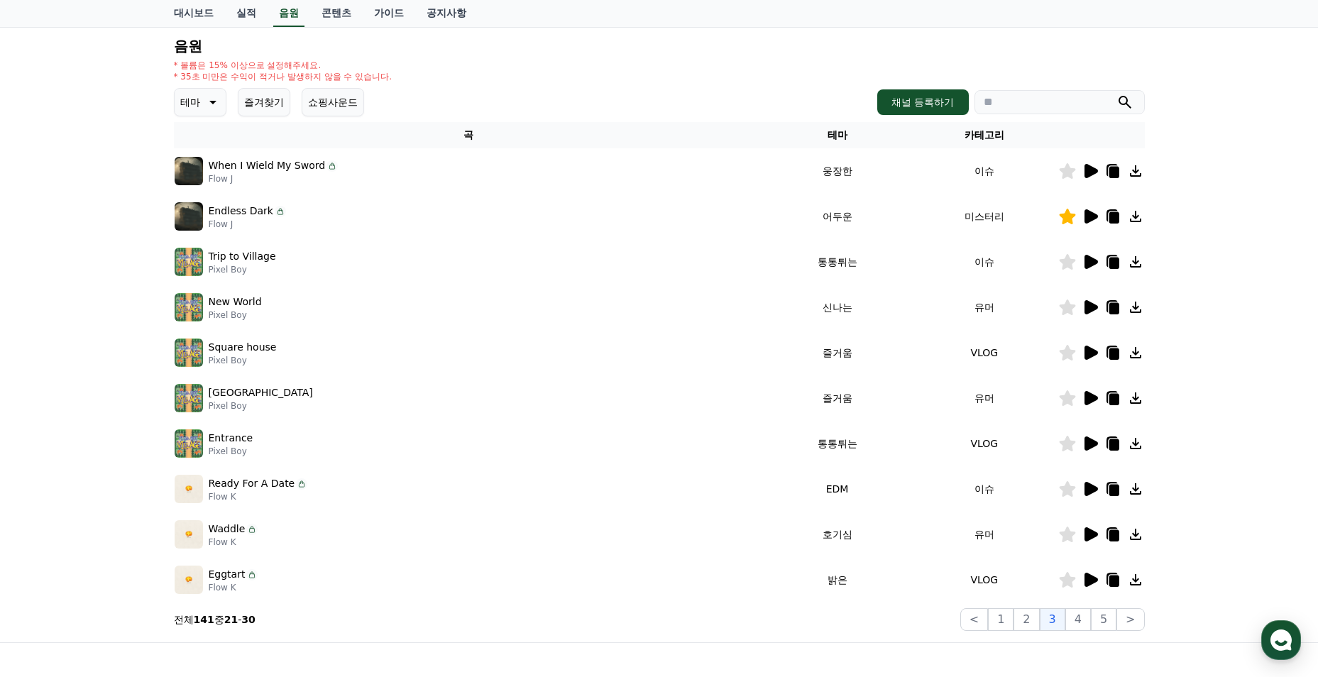
click at [1088, 583] on icon at bounding box center [1090, 580] width 13 height 14
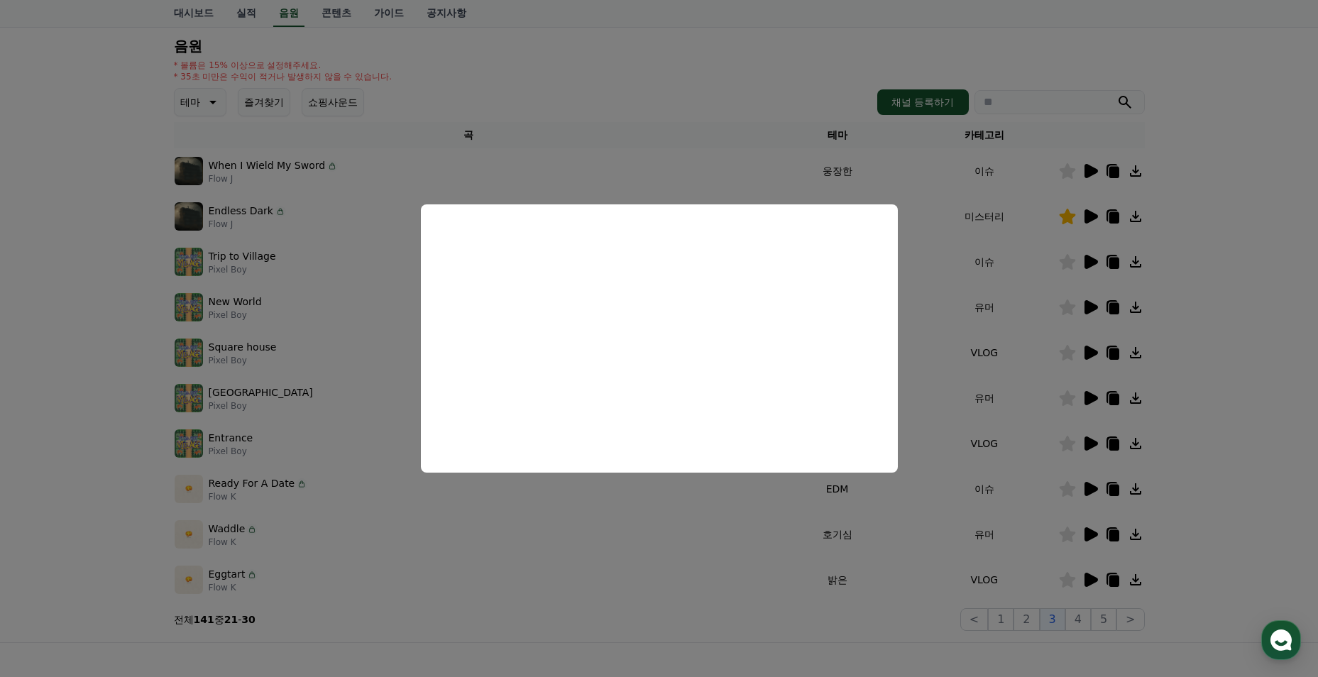
click at [916, 308] on button "close modal" at bounding box center [659, 338] width 1318 height 677
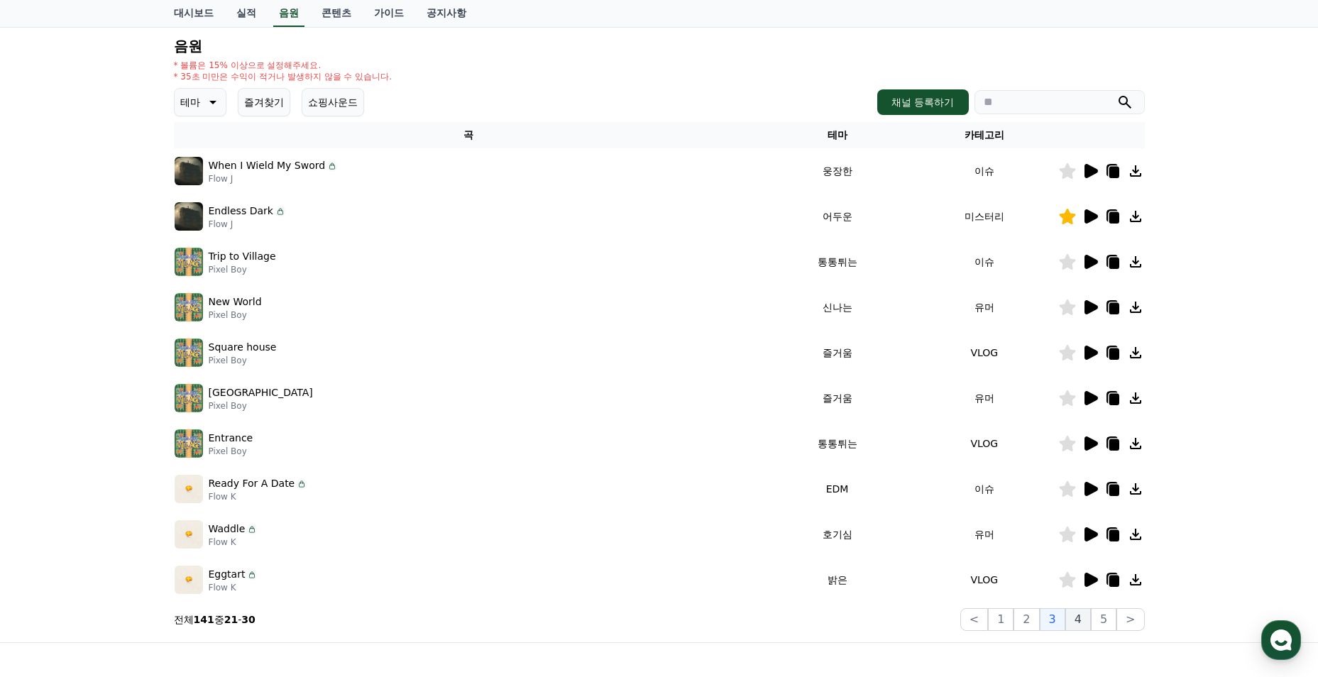
click at [1080, 622] on button "4" at bounding box center [1078, 619] width 26 height 23
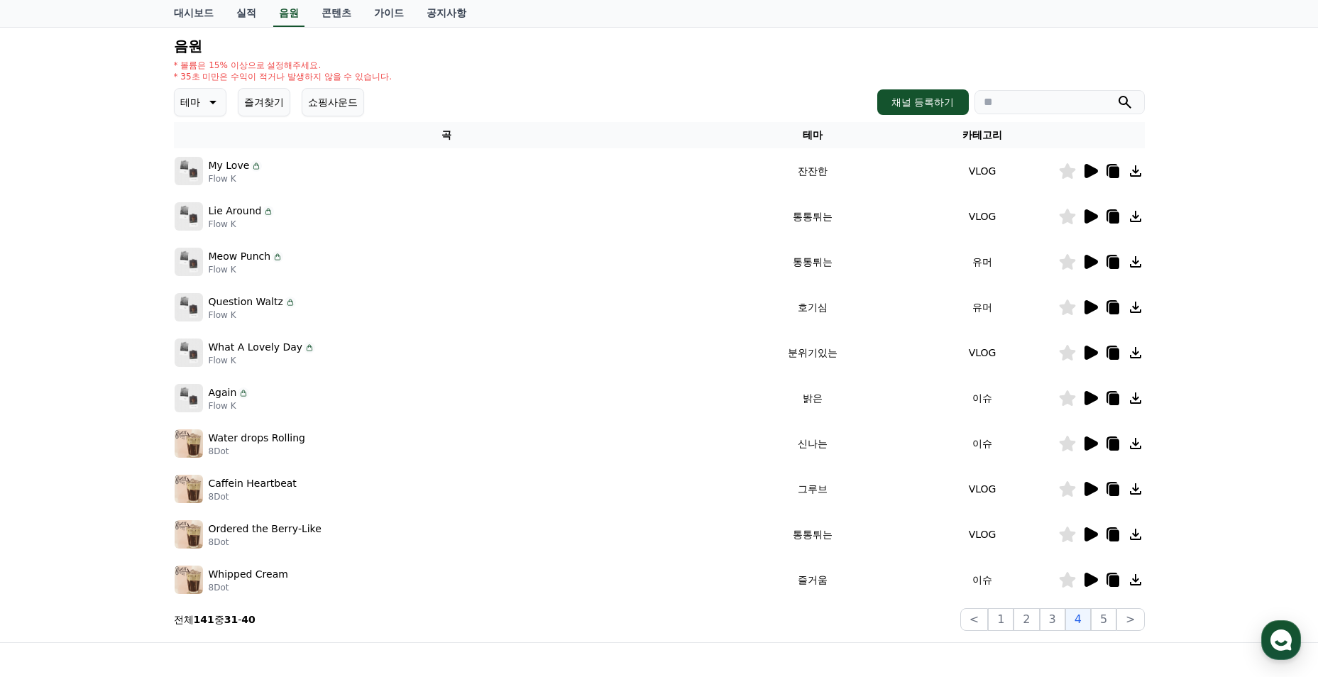
click at [1088, 175] on icon at bounding box center [1090, 171] width 13 height 14
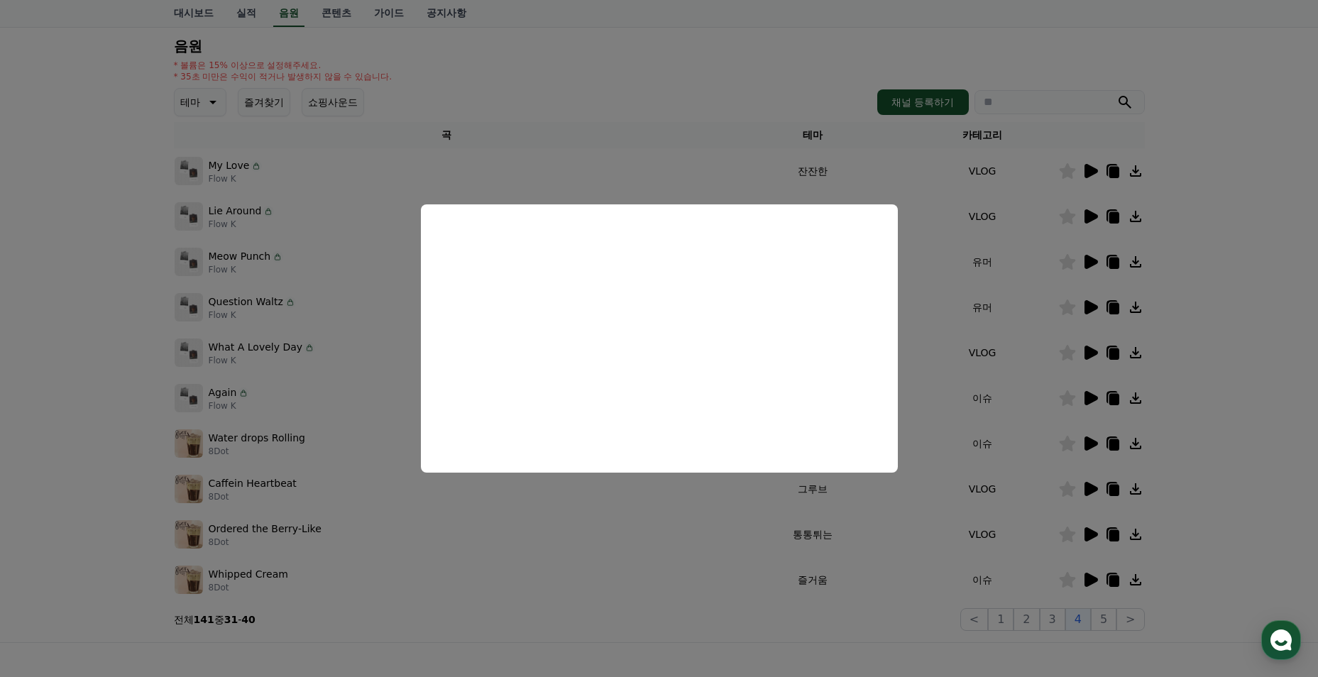
click at [602, 151] on button "close modal" at bounding box center [659, 338] width 1318 height 677
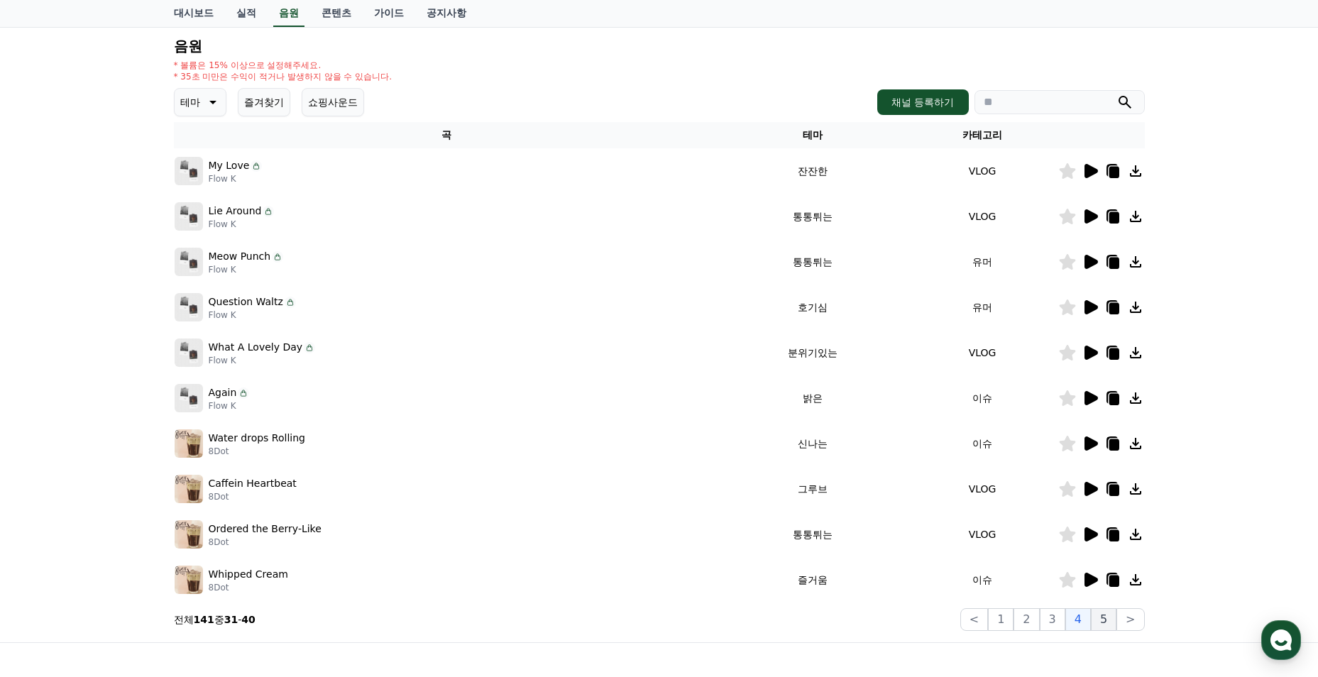
click at [1104, 619] on button "5" at bounding box center [1104, 619] width 26 height 23
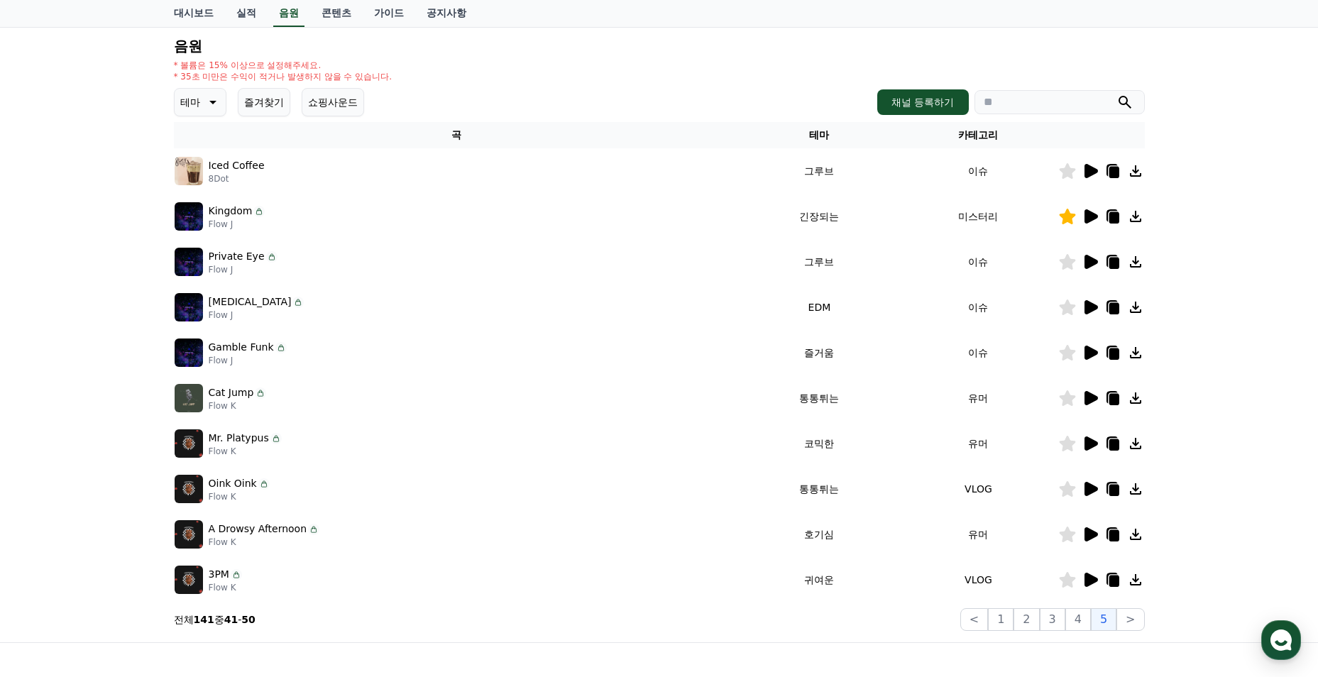
click at [1088, 174] on icon at bounding box center [1090, 171] width 13 height 14
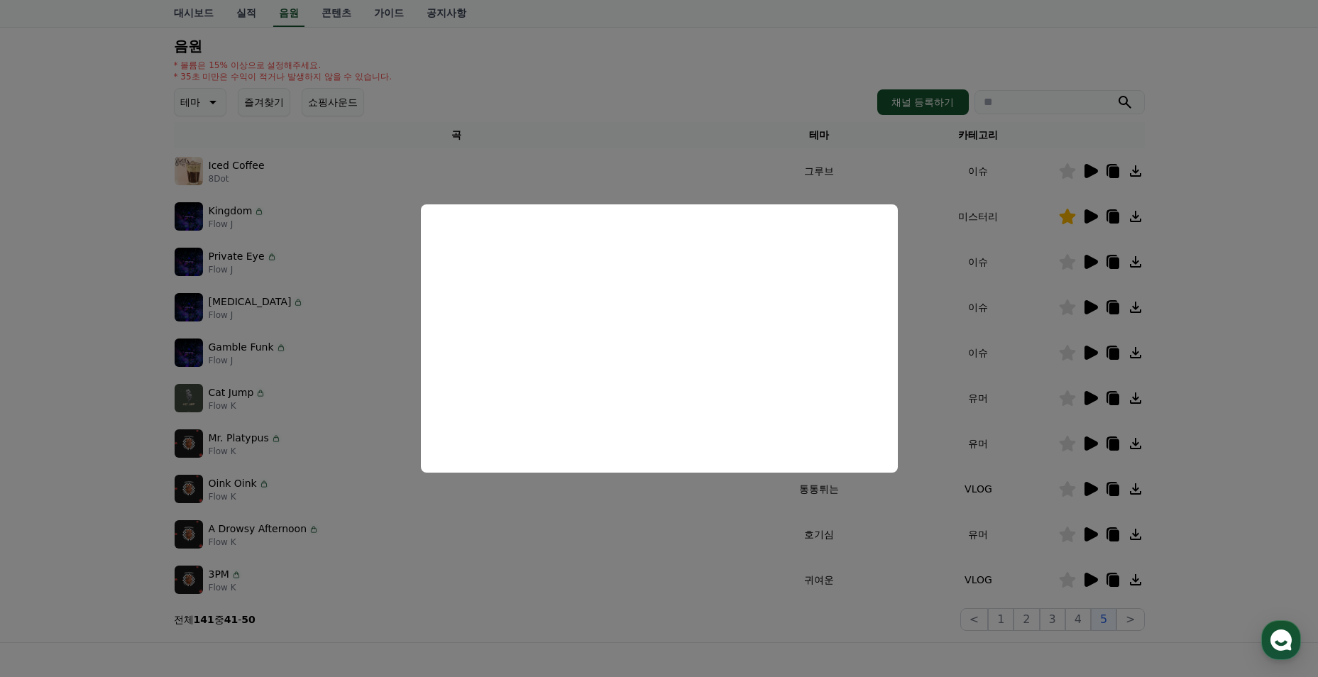
click at [701, 150] on button "close modal" at bounding box center [659, 338] width 1318 height 677
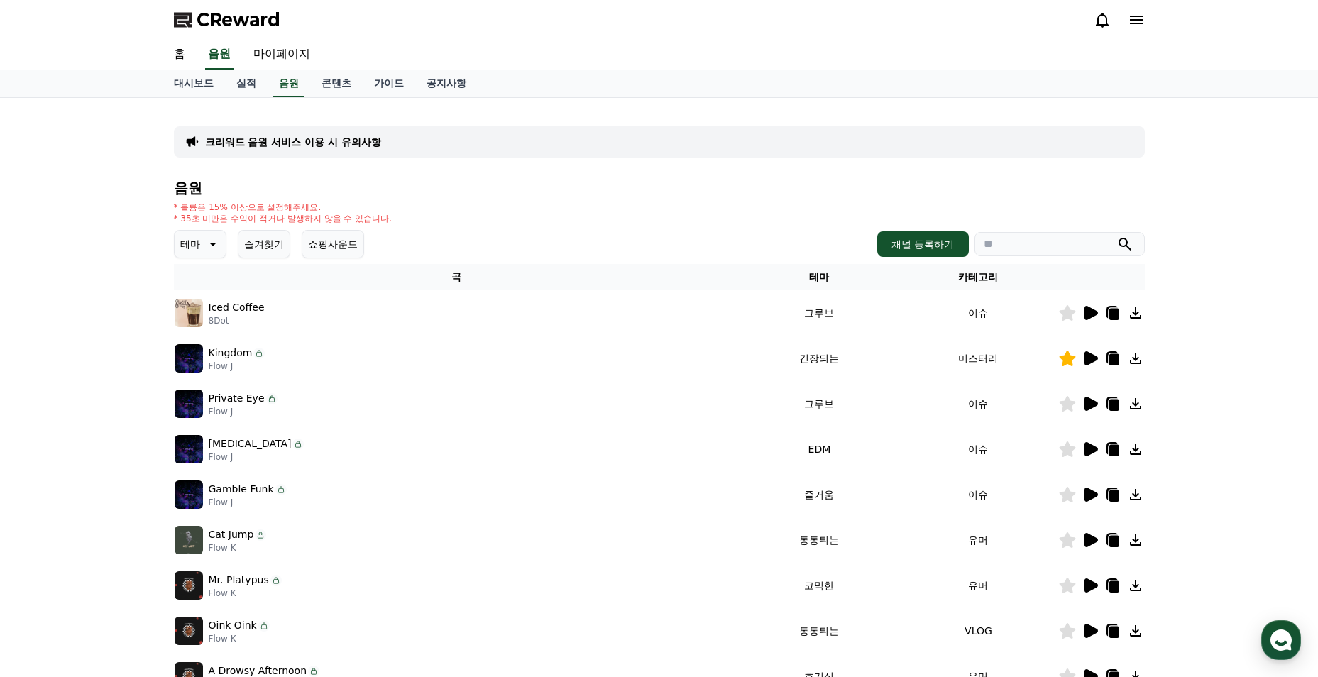
scroll to position [71, 0]
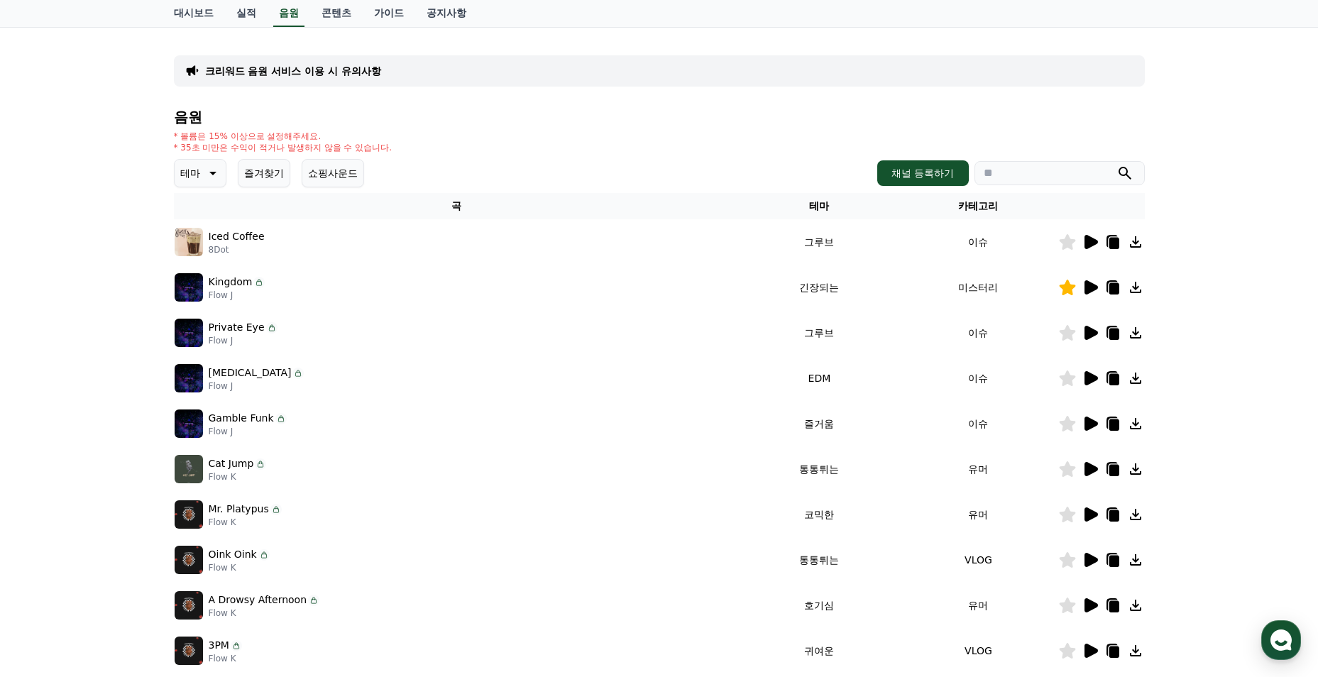
click at [260, 175] on button "즐겨찾기" at bounding box center [264, 173] width 53 height 28
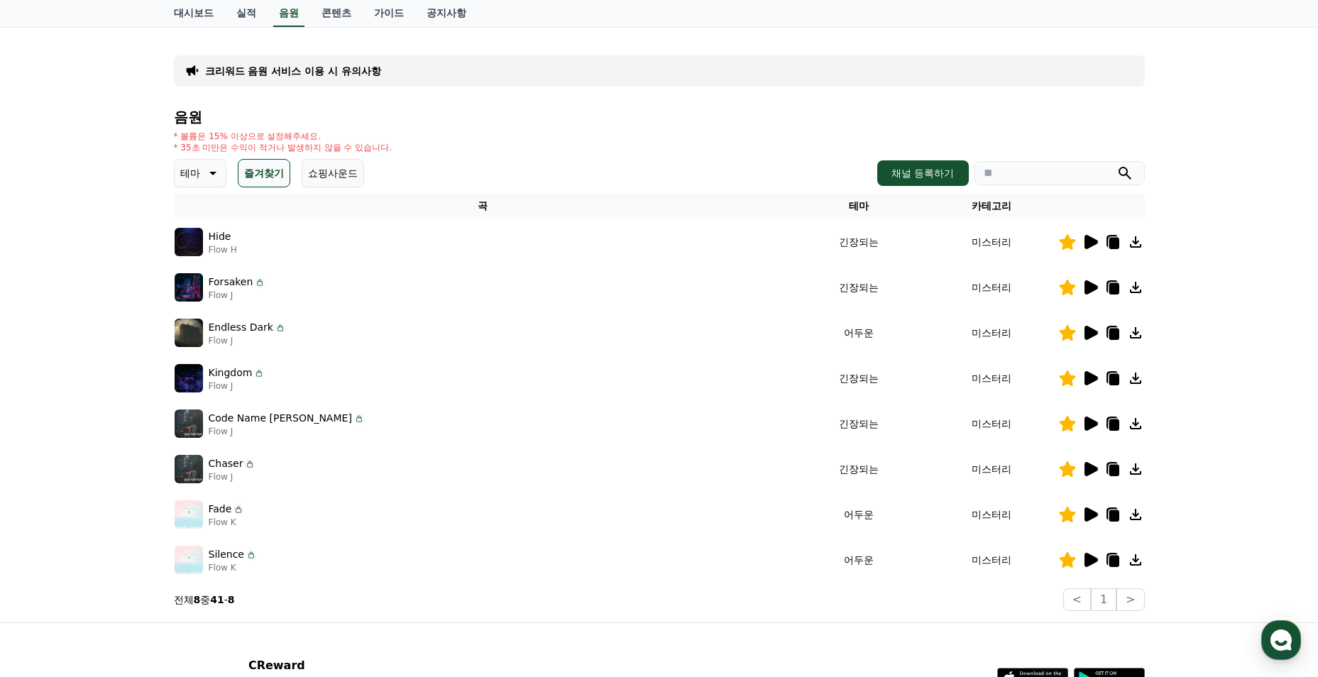
click at [206, 173] on icon at bounding box center [211, 173] width 17 height 17
click at [661, 431] on div "Code Name Gray Flow J" at bounding box center [483, 423] width 617 height 28
click at [1093, 562] on icon at bounding box center [1090, 560] width 13 height 14
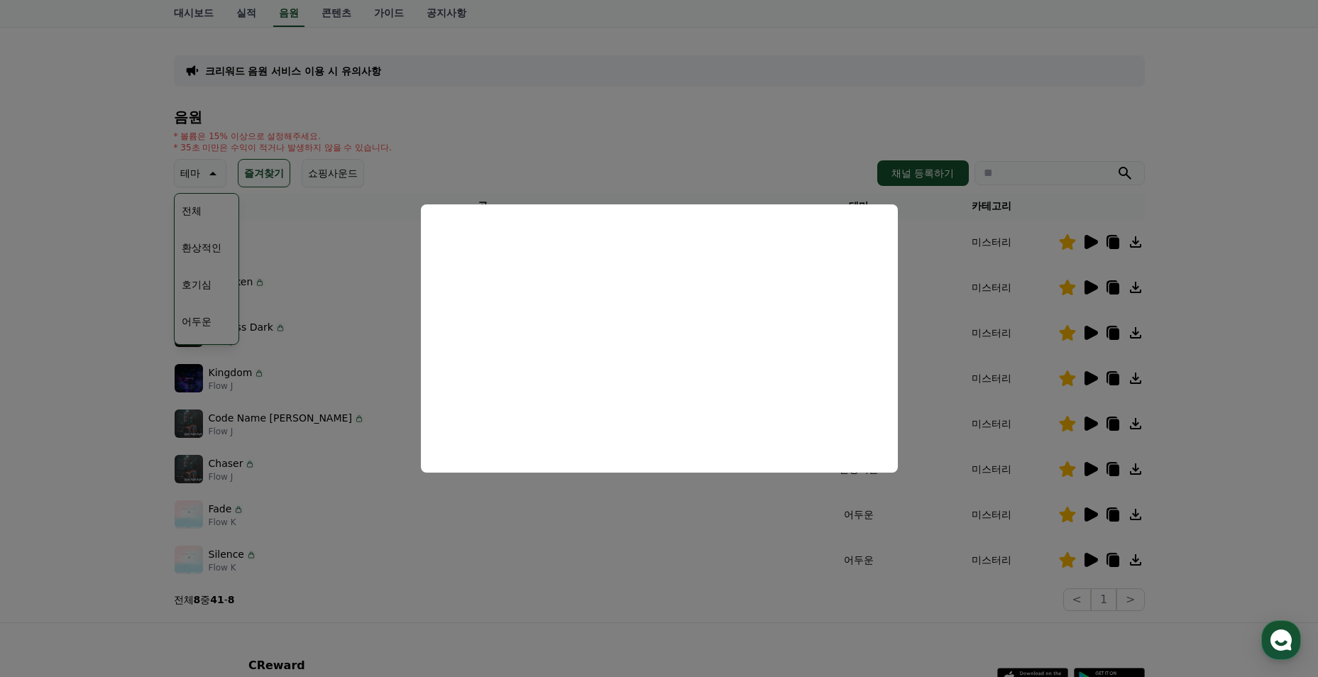
drag, startPoint x: 434, startPoint y: 527, endPoint x: 448, endPoint y: 537, distance: 16.7
click at [434, 529] on button "close modal" at bounding box center [659, 338] width 1318 height 677
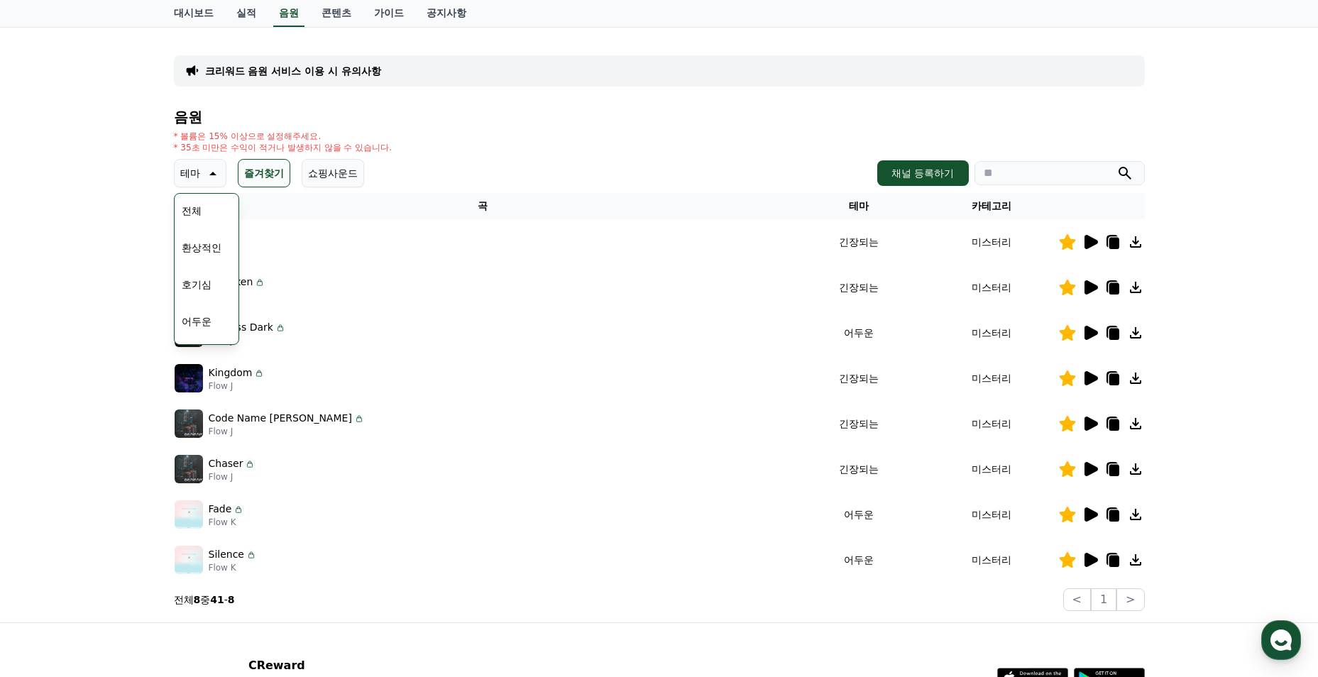
click at [1091, 518] on icon at bounding box center [1090, 514] width 13 height 14
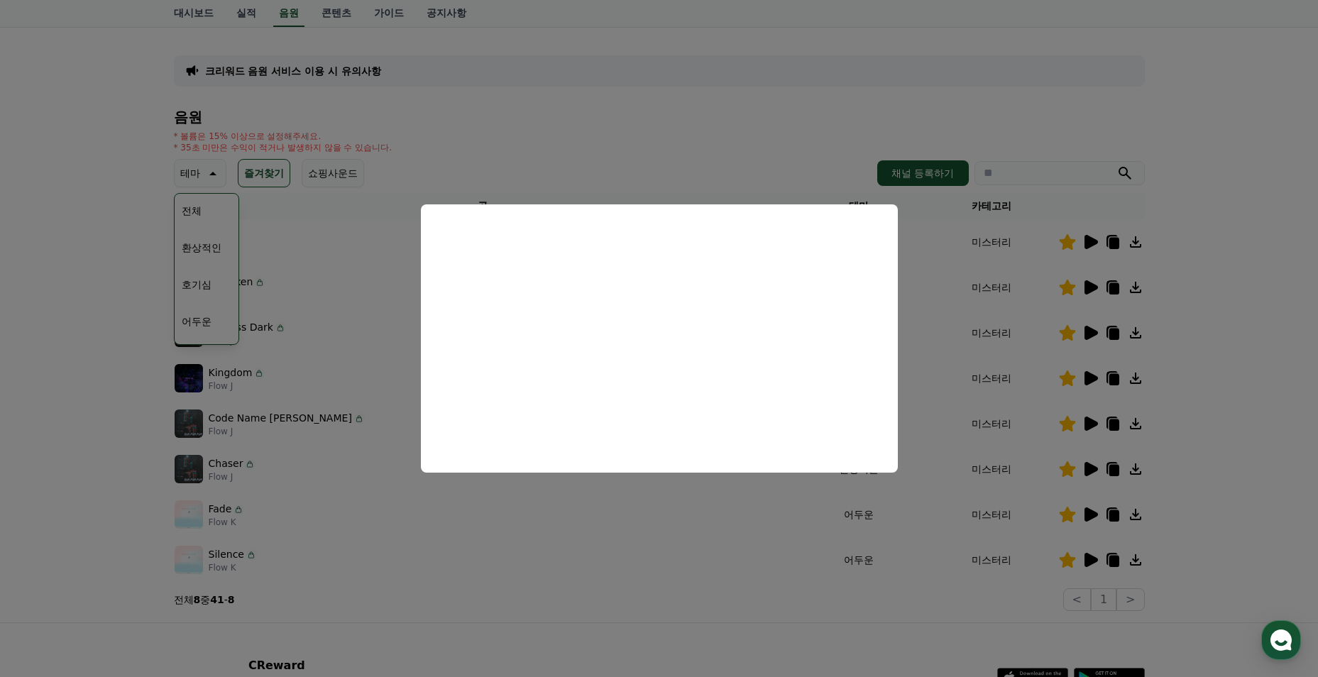
click at [932, 367] on button "close modal" at bounding box center [659, 338] width 1318 height 677
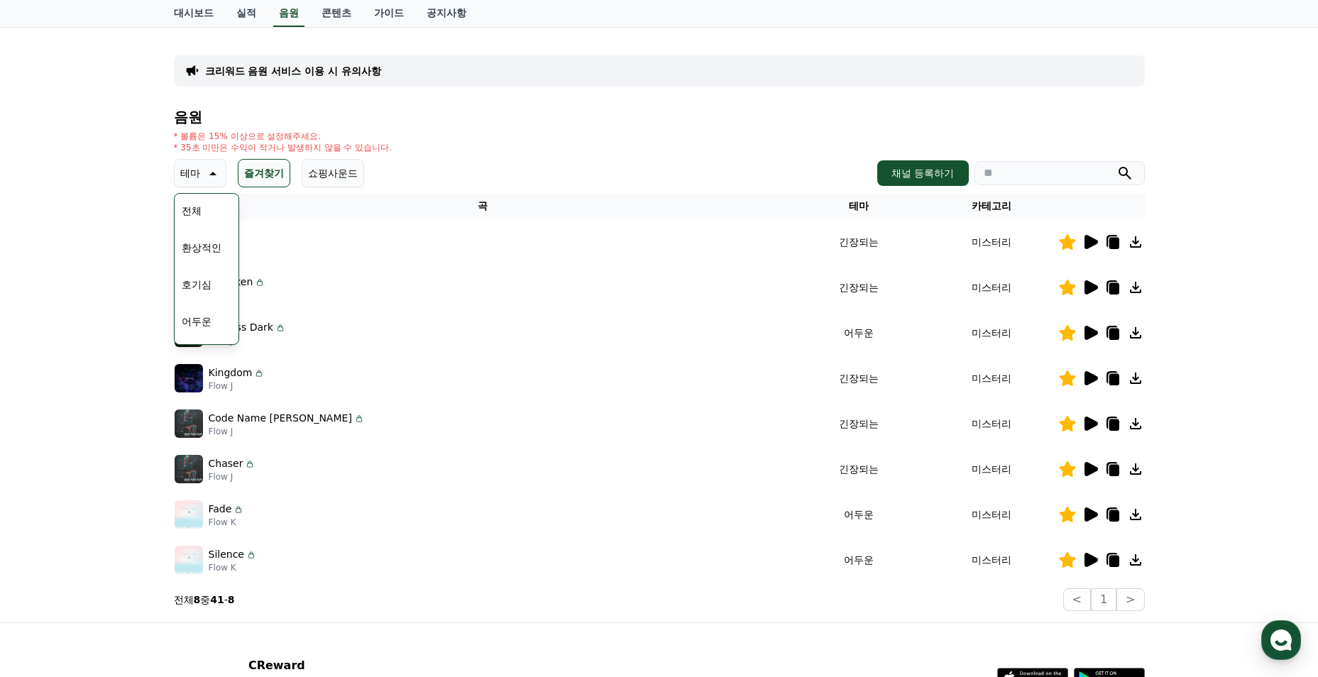
click at [1093, 463] on icon at bounding box center [1089, 469] width 17 height 17
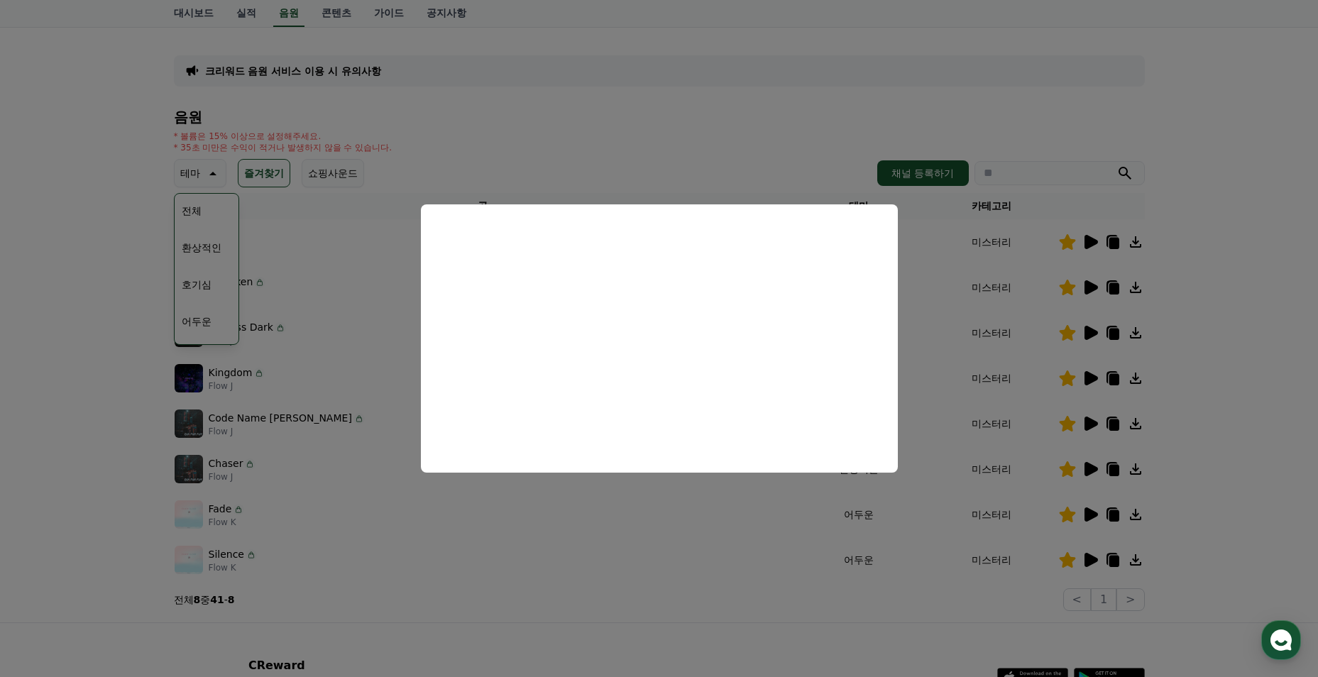
click at [998, 348] on button "close modal" at bounding box center [659, 338] width 1318 height 677
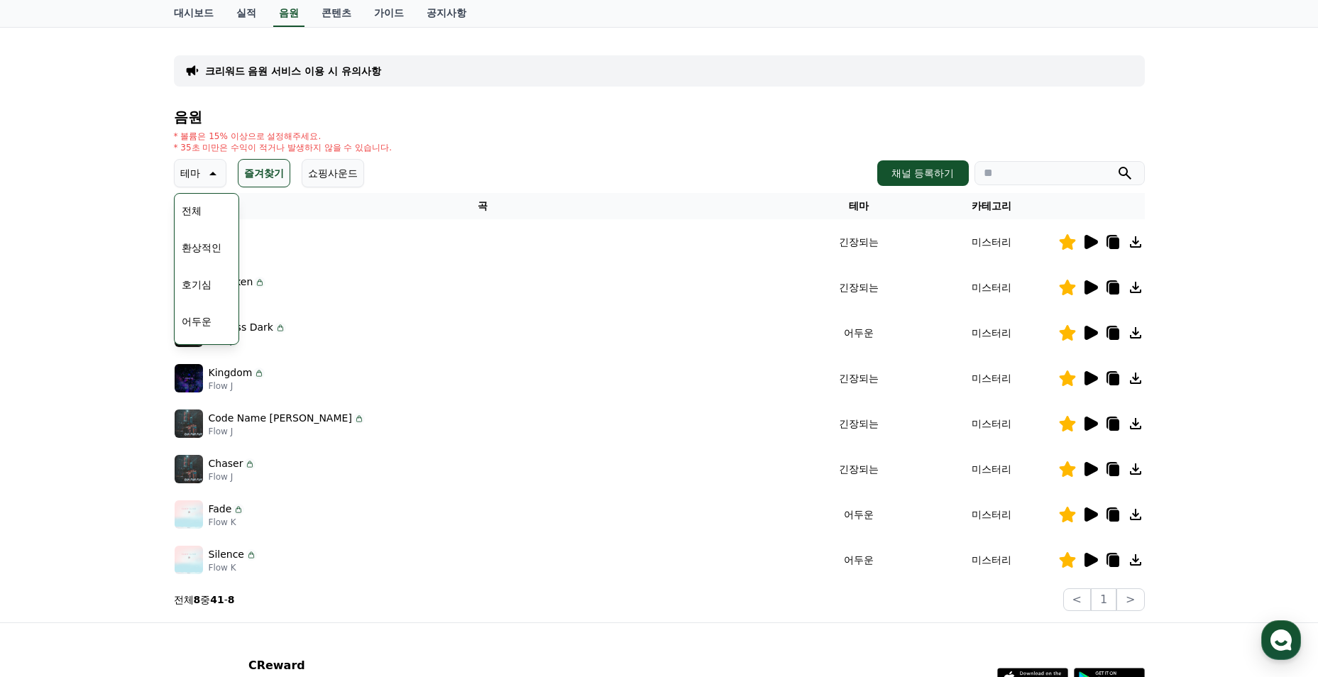
click at [1088, 425] on icon at bounding box center [1090, 424] width 13 height 14
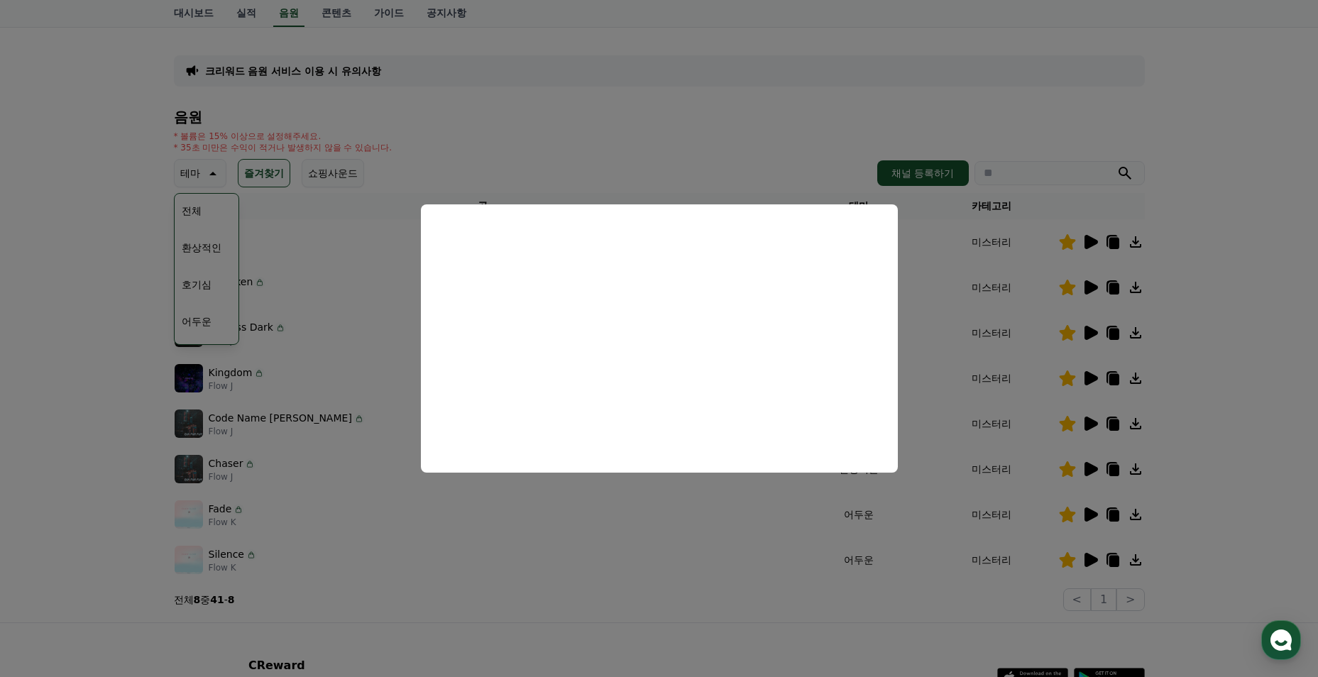
click at [930, 367] on button "close modal" at bounding box center [659, 338] width 1318 height 677
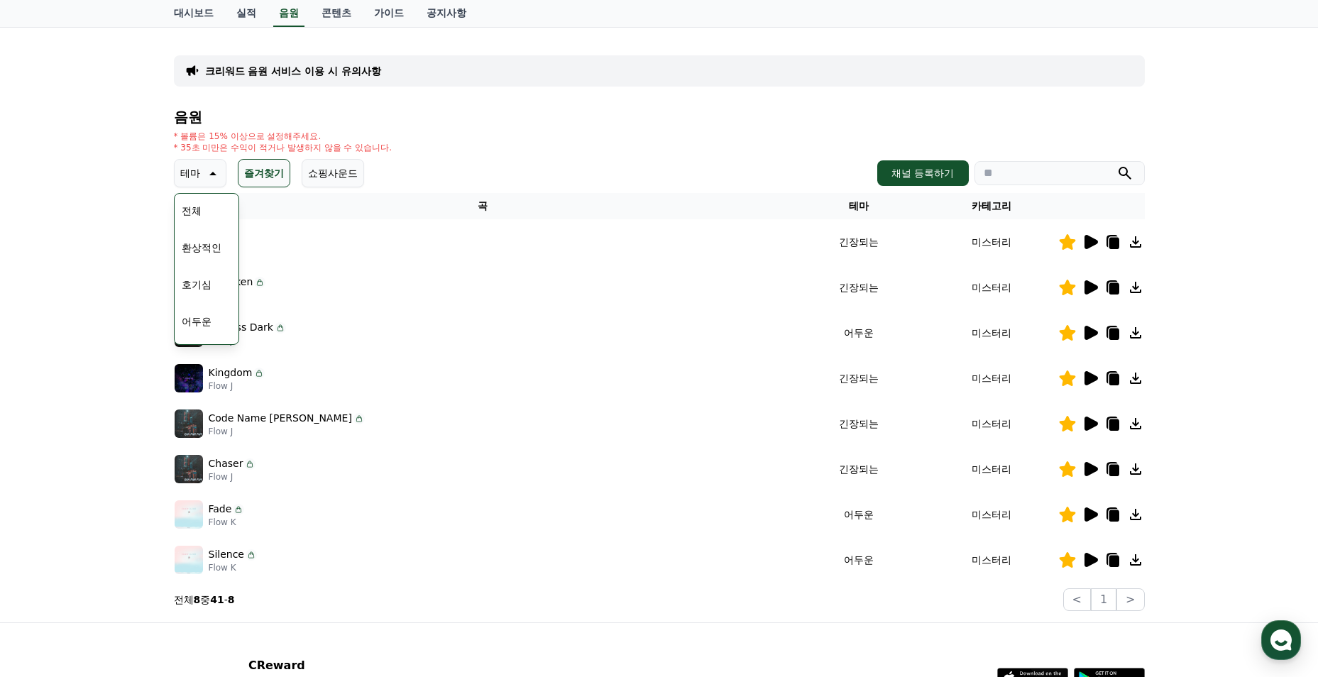
click at [1088, 424] on icon at bounding box center [1090, 424] width 13 height 14
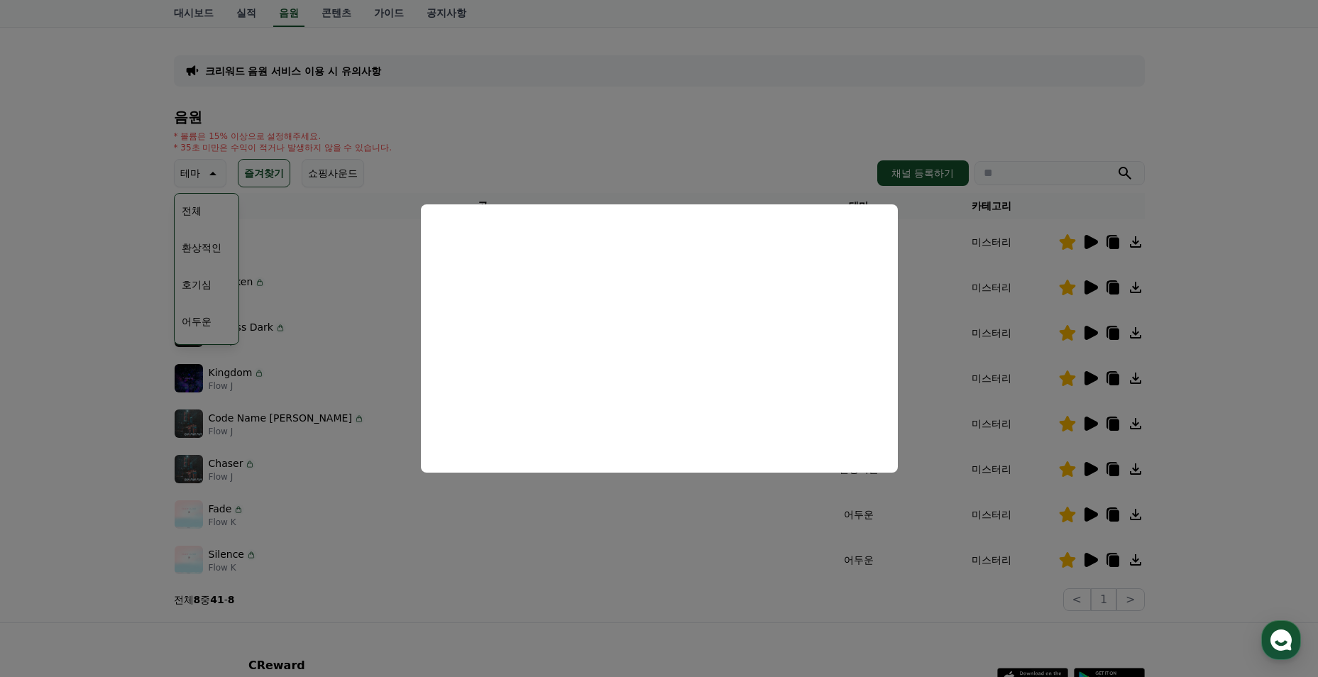
click at [399, 290] on button "close modal" at bounding box center [659, 338] width 1318 height 677
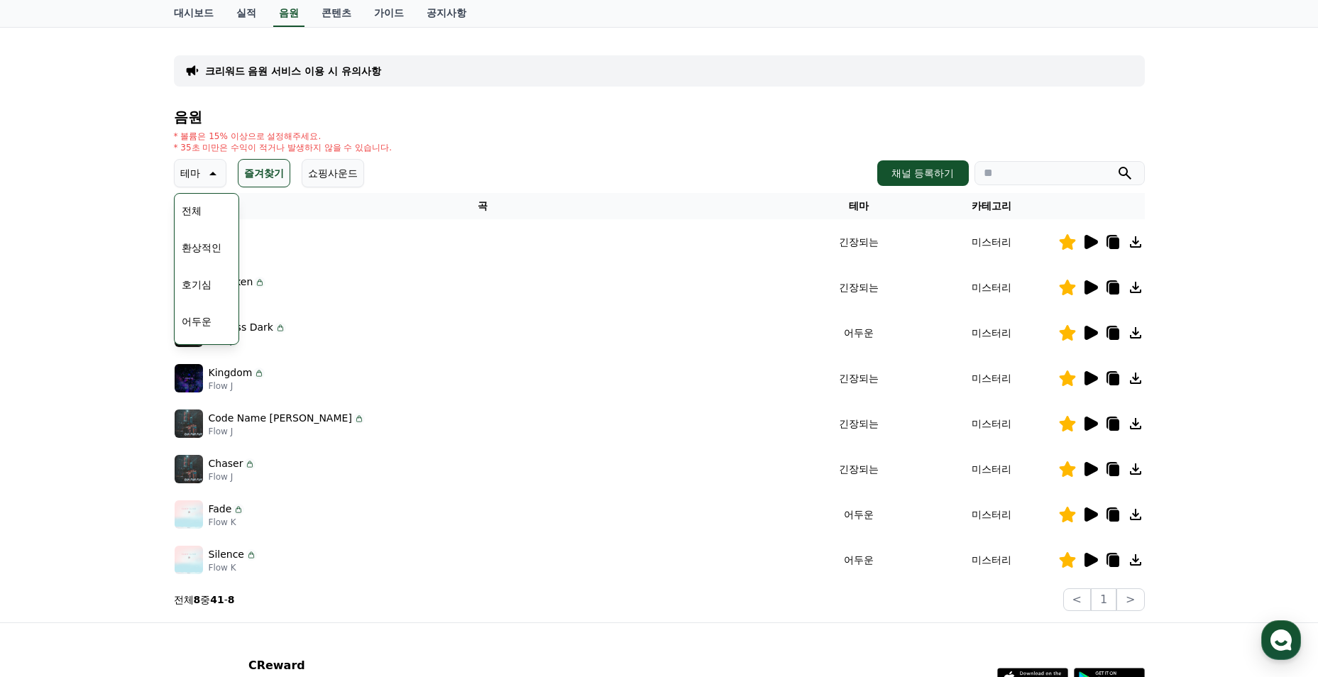
click at [214, 177] on icon at bounding box center [211, 173] width 17 height 17
click at [199, 177] on p "테마" at bounding box center [190, 173] width 20 height 20
click at [198, 201] on button "전체" at bounding box center [191, 210] width 31 height 31
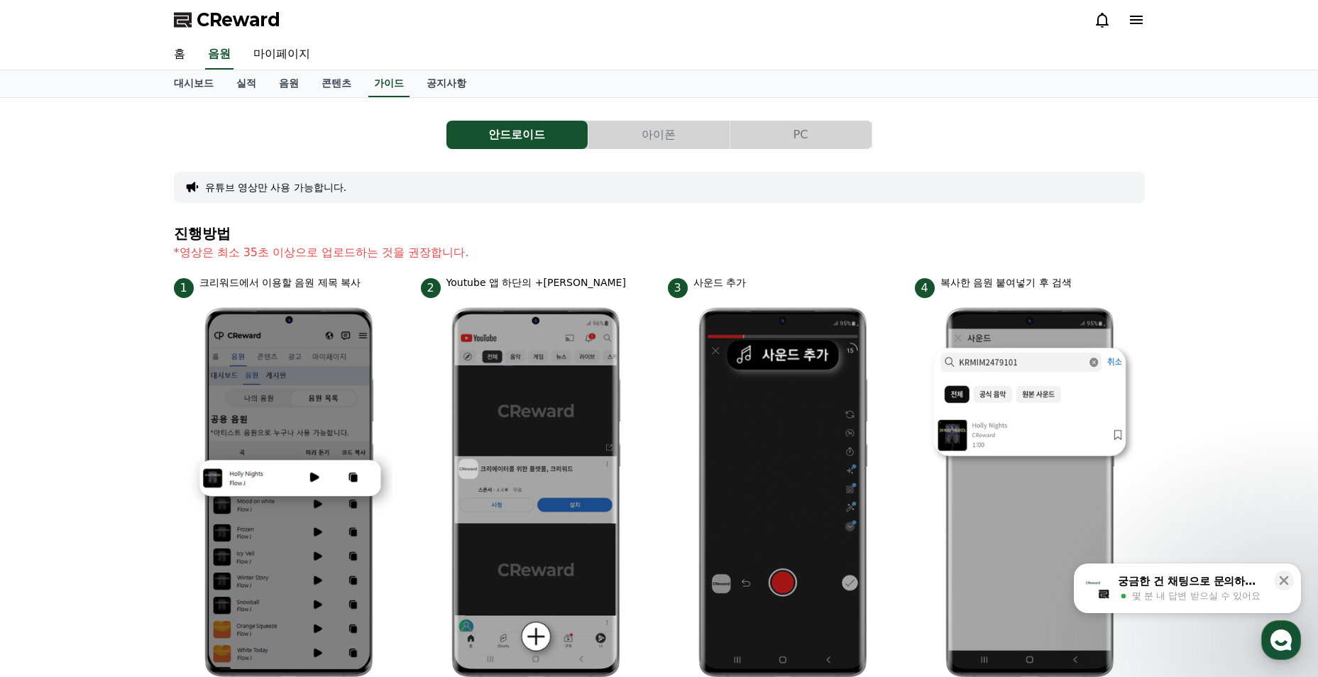
click at [795, 136] on button "PC" at bounding box center [800, 135] width 141 height 28
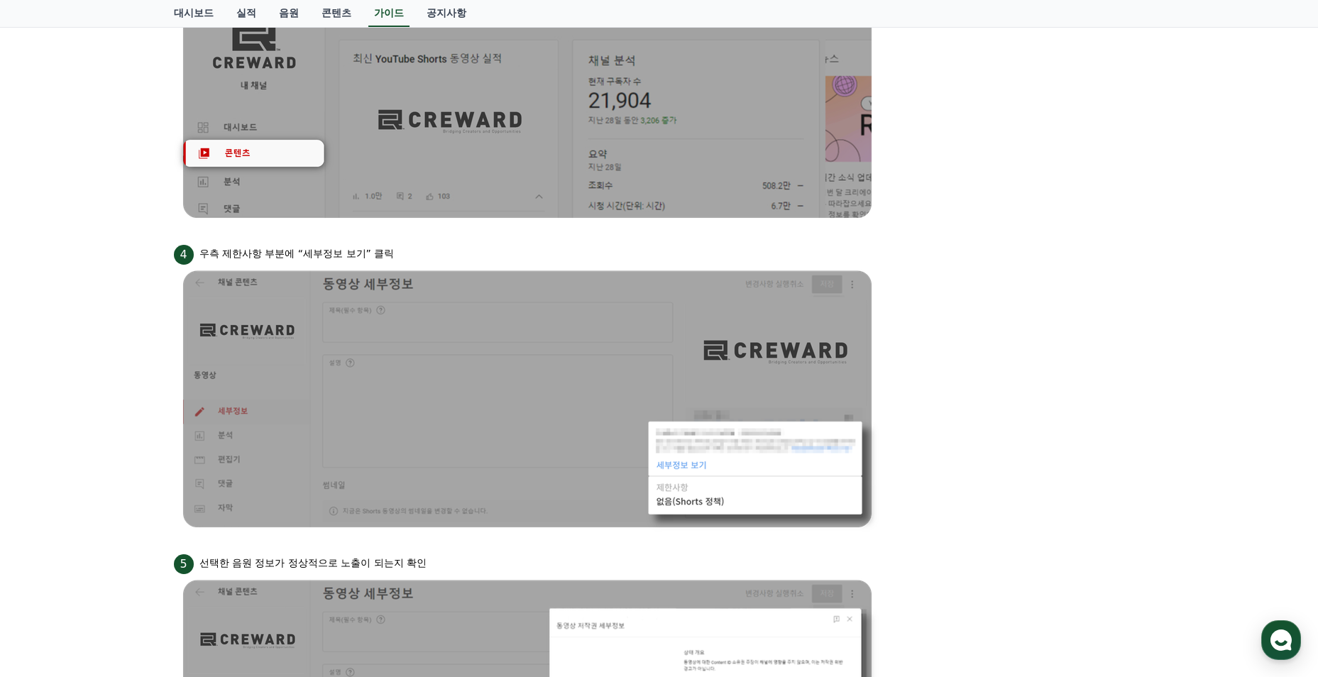
scroll to position [775, 0]
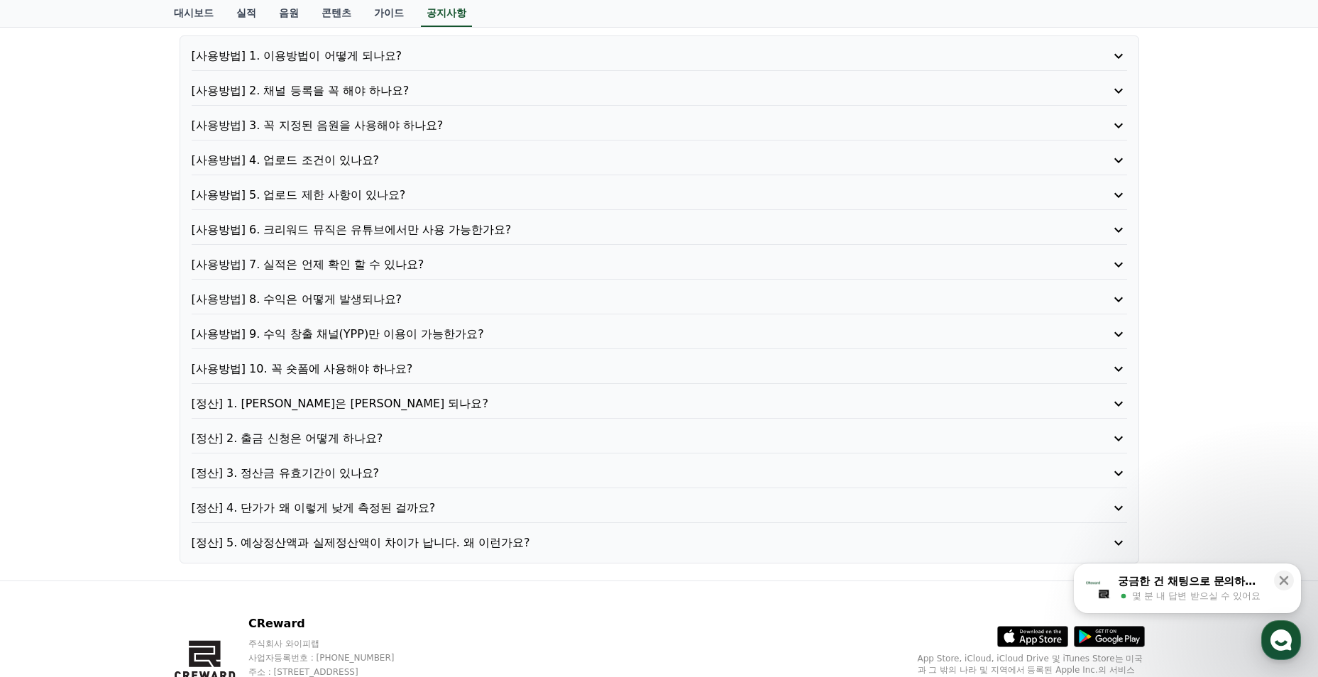
scroll to position [213, 0]
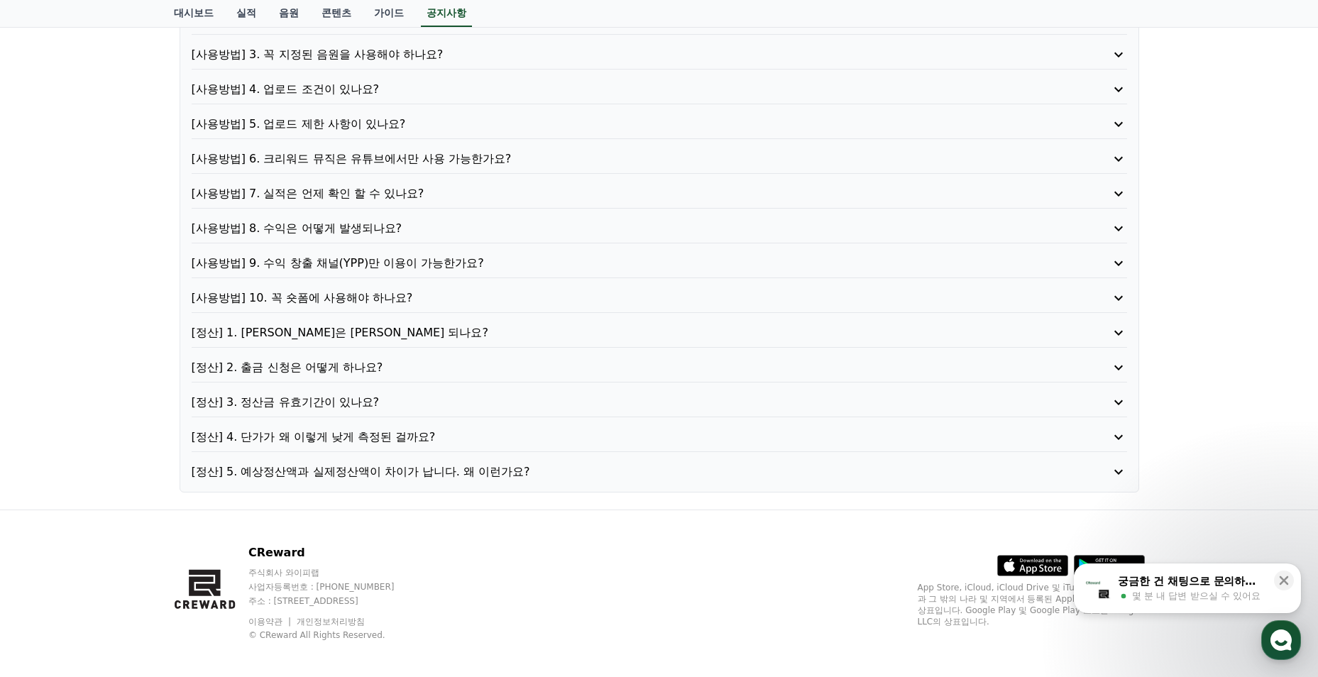
click at [431, 441] on p "[정산] 4. 단가가 왜 이렇게 낮게 측정된 걸까요?" at bounding box center [622, 437] width 861 height 17
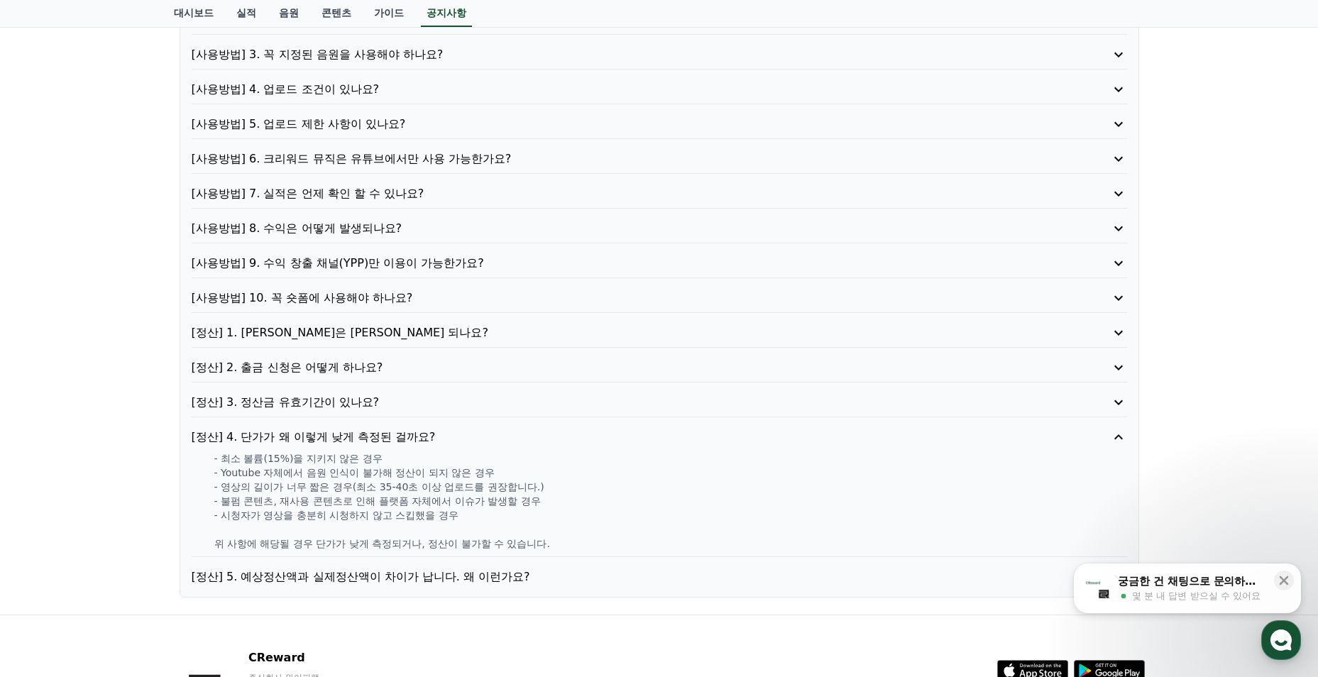
scroll to position [0, 0]
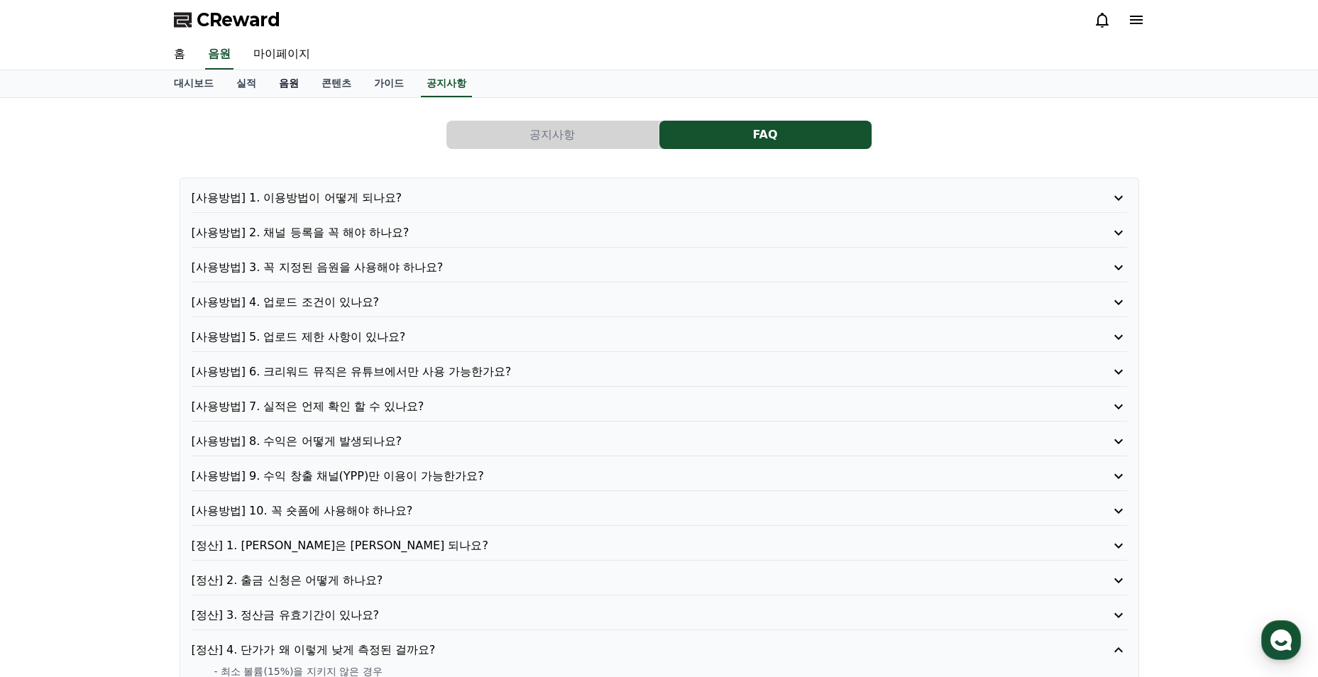
click at [287, 88] on link "음원" at bounding box center [289, 83] width 43 height 27
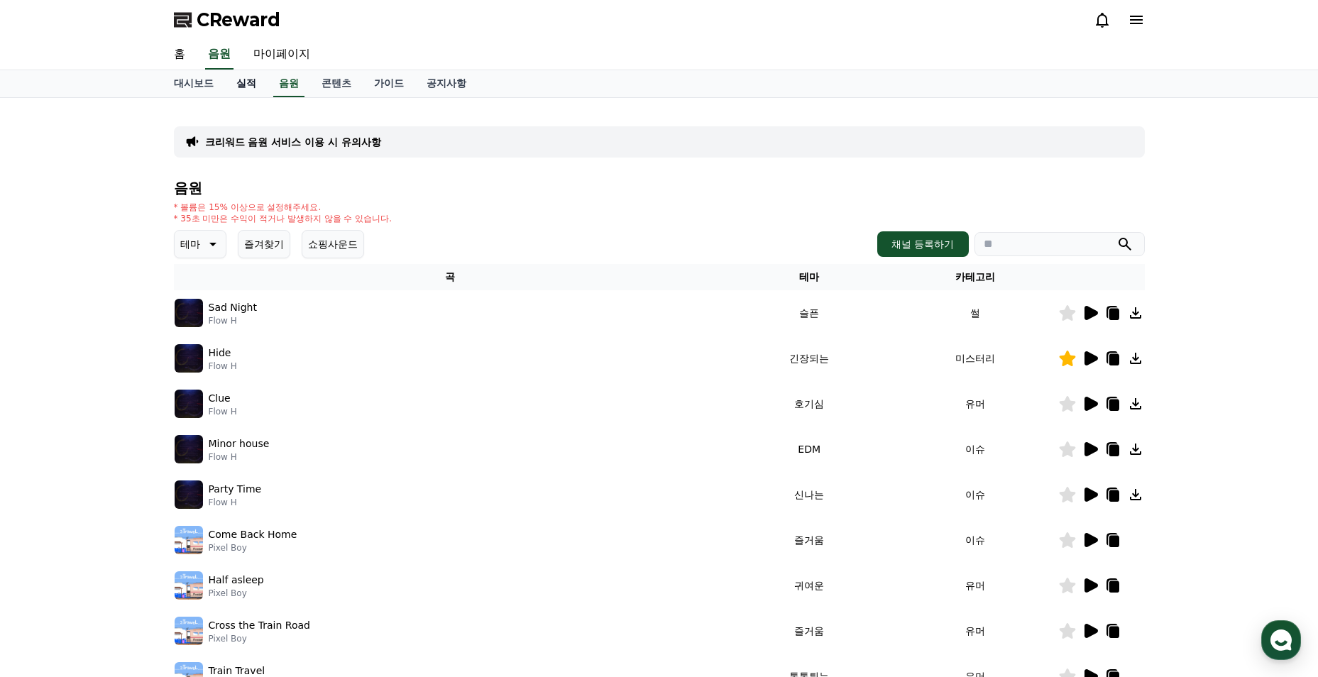
click at [252, 79] on link "실적" at bounding box center [246, 83] width 43 height 27
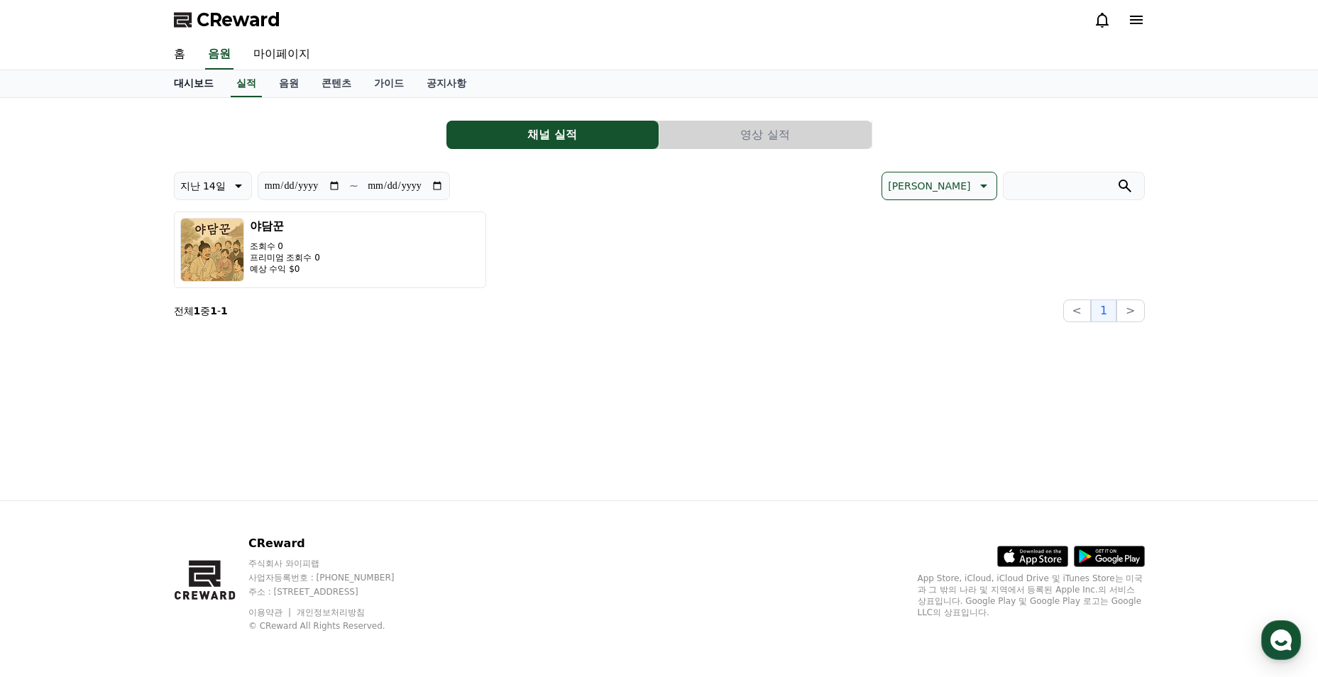
click at [207, 89] on link "대시보드" at bounding box center [193, 83] width 62 height 27
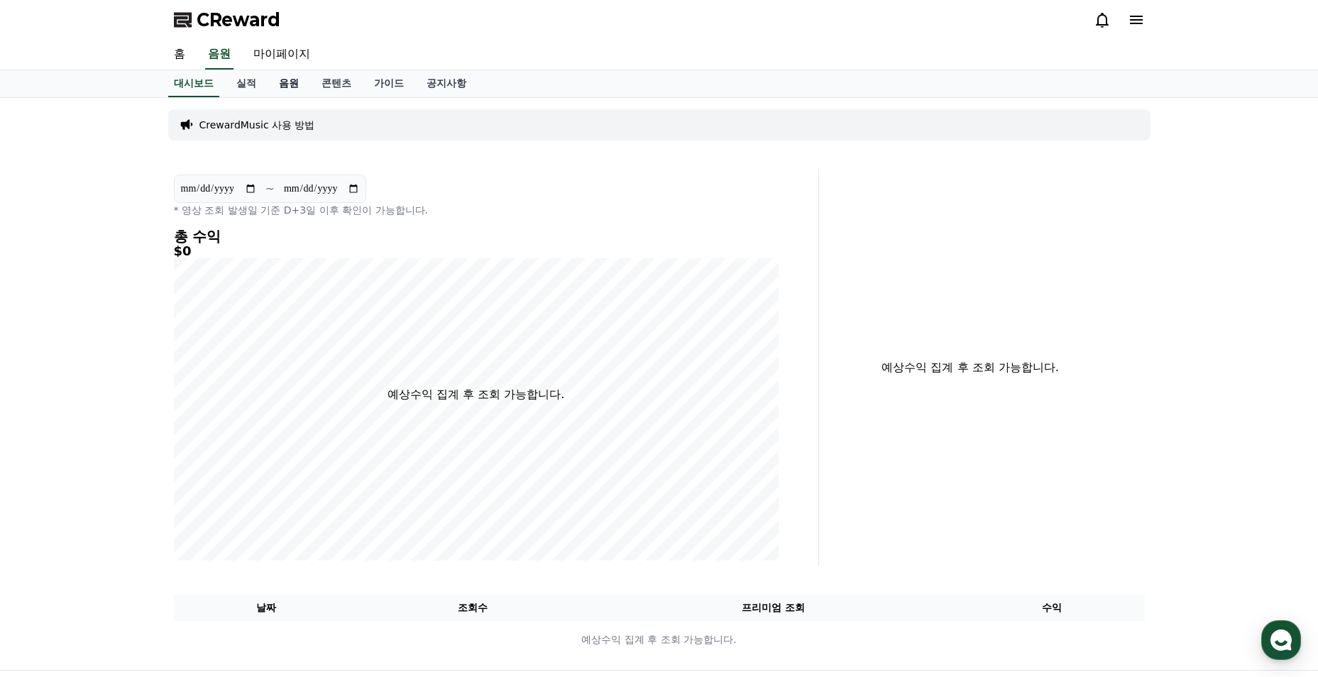
click at [270, 90] on link "음원" at bounding box center [289, 83] width 43 height 27
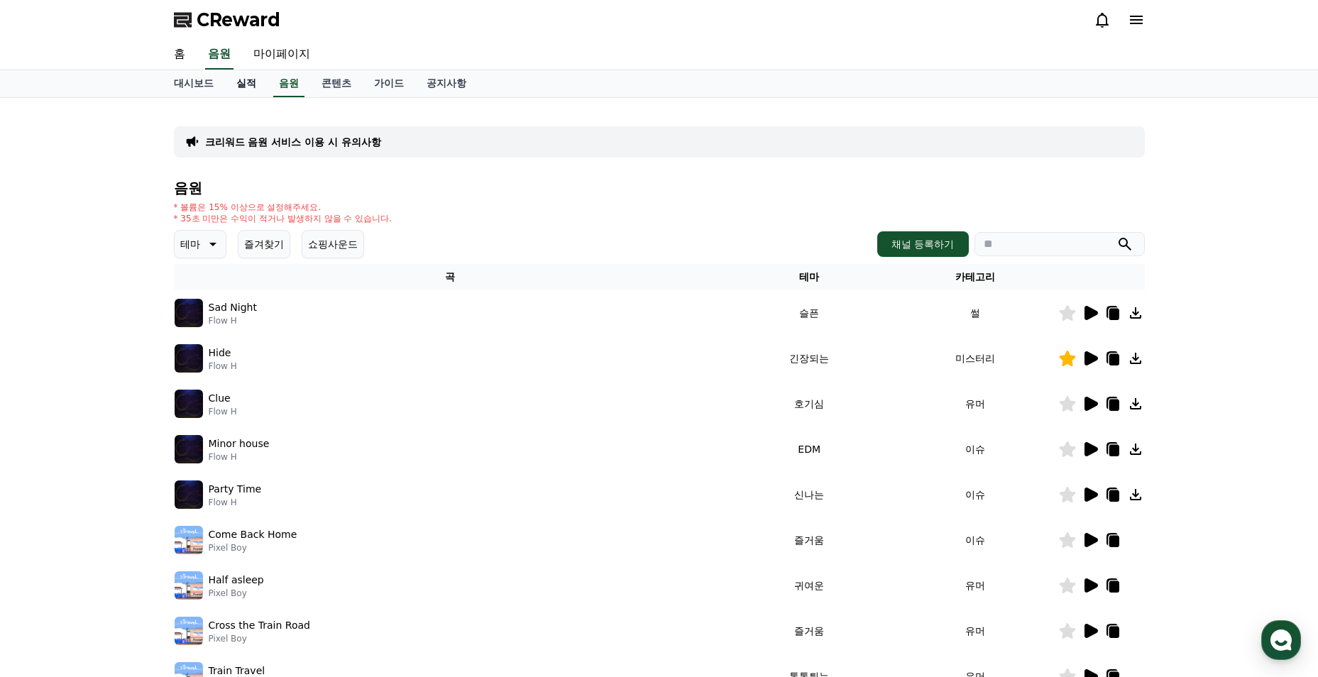
click at [246, 87] on link "실적" at bounding box center [246, 83] width 43 height 27
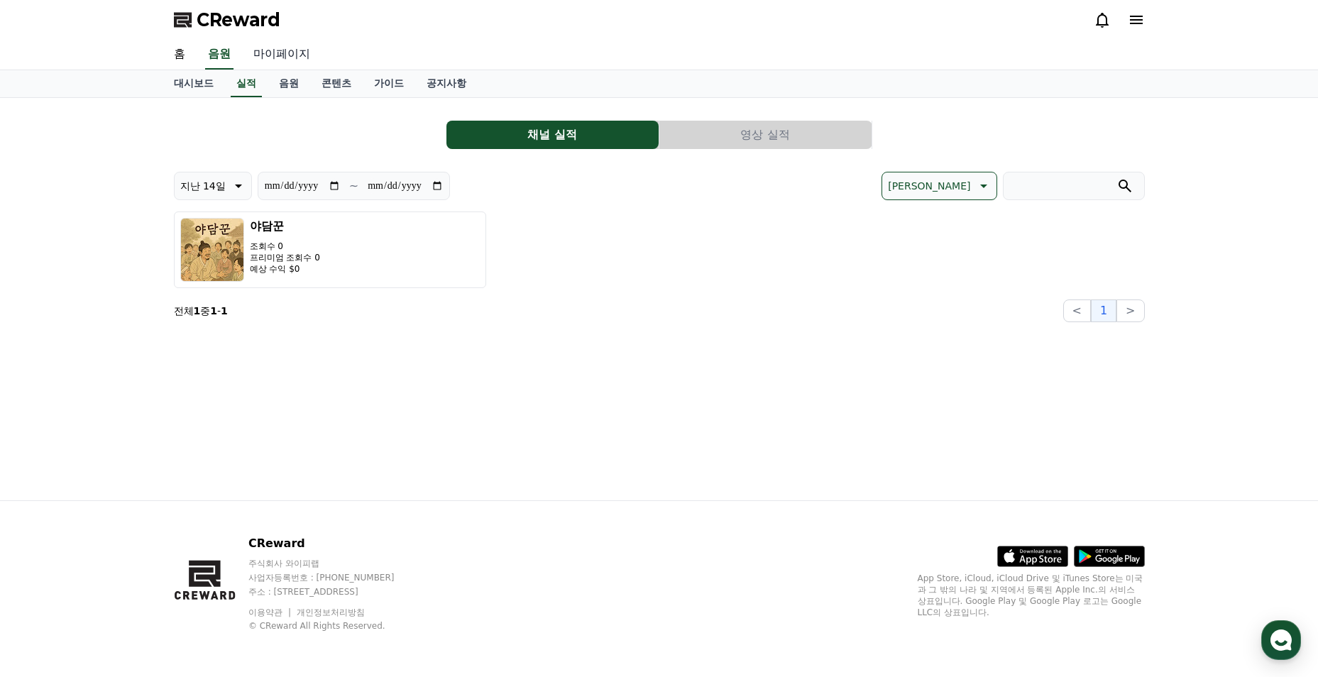
click at [293, 44] on link "마이페이지" at bounding box center [281, 55] width 79 height 30
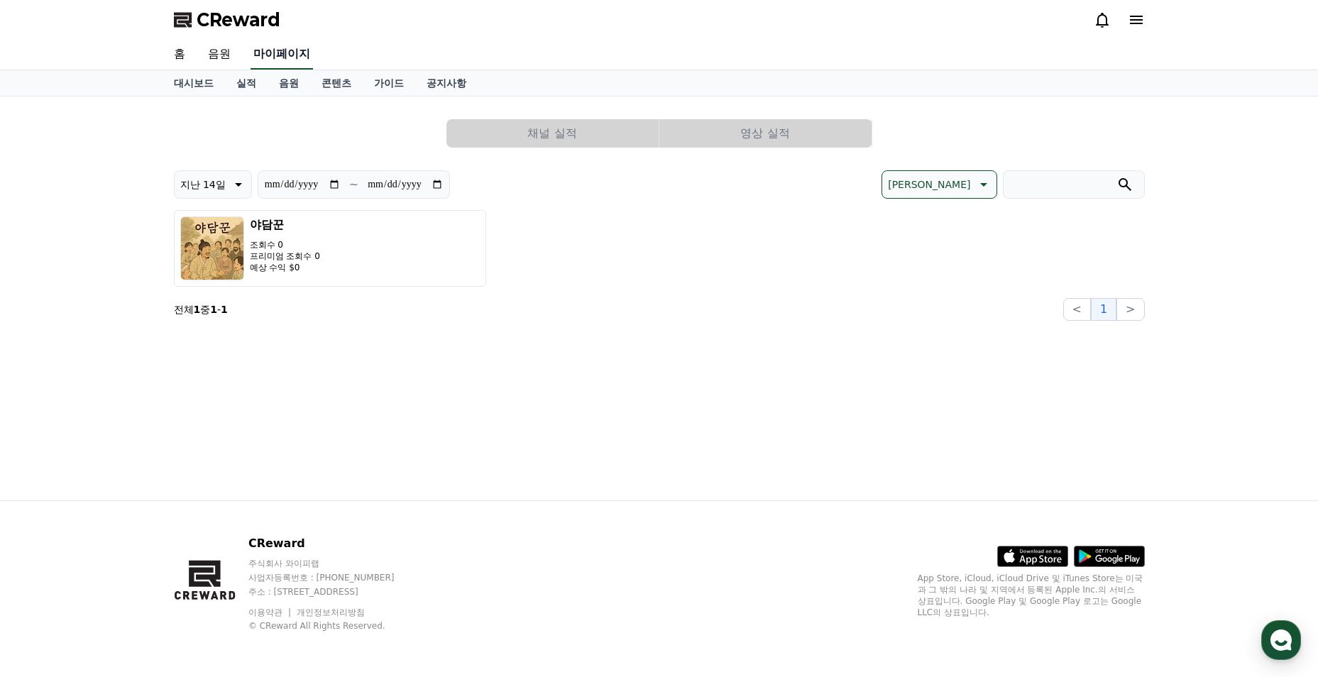
select select "**********"
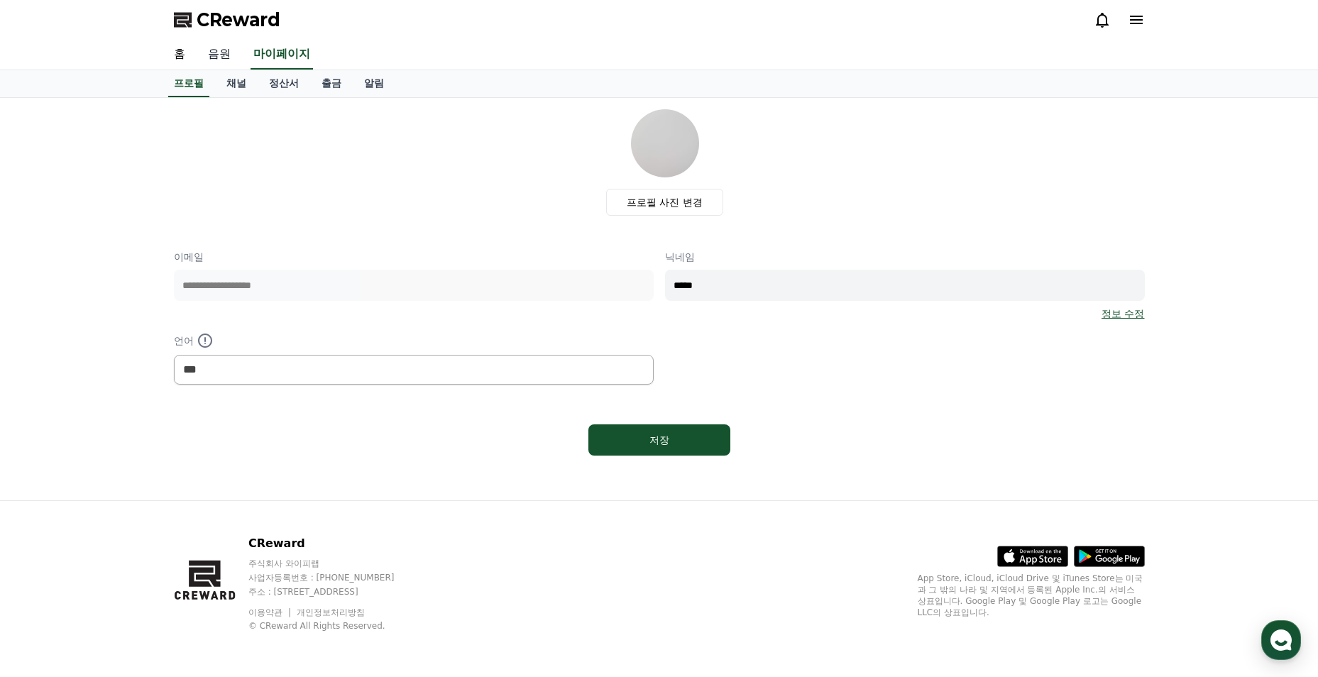
click at [228, 63] on link "음원" at bounding box center [219, 55] width 45 height 30
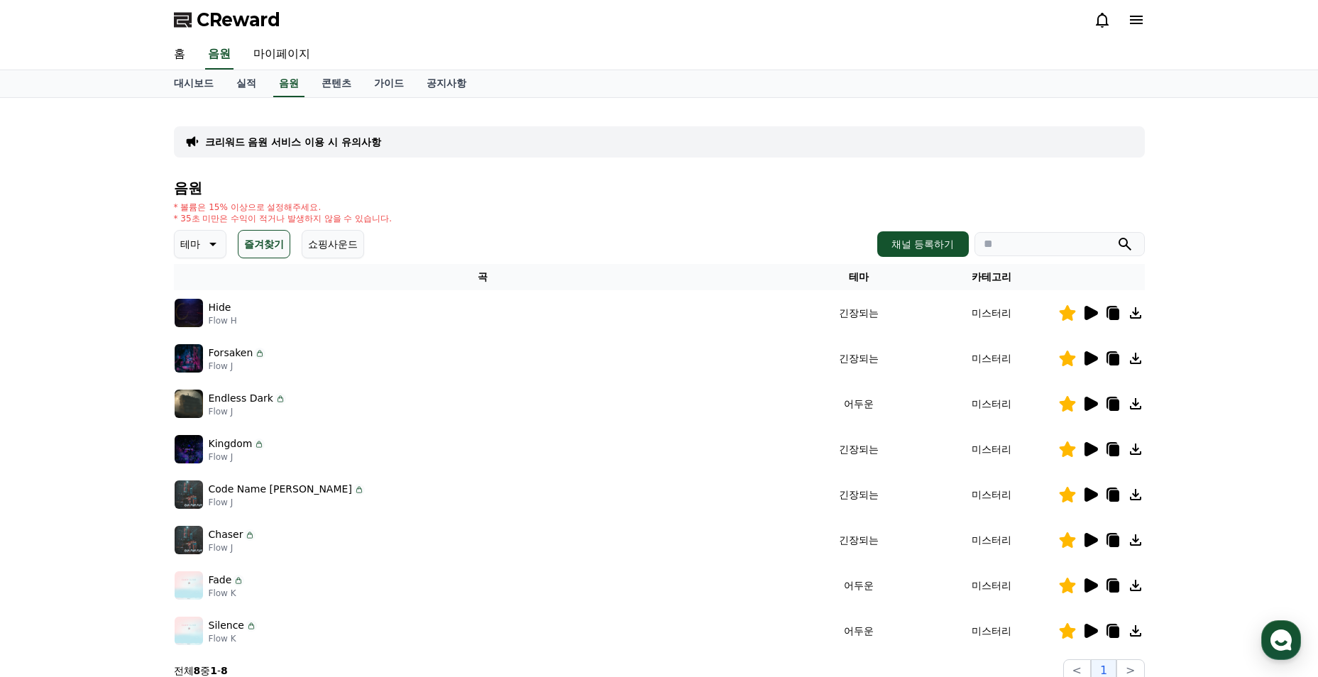
click at [260, 232] on button "즐겨찾기" at bounding box center [264, 244] width 53 height 28
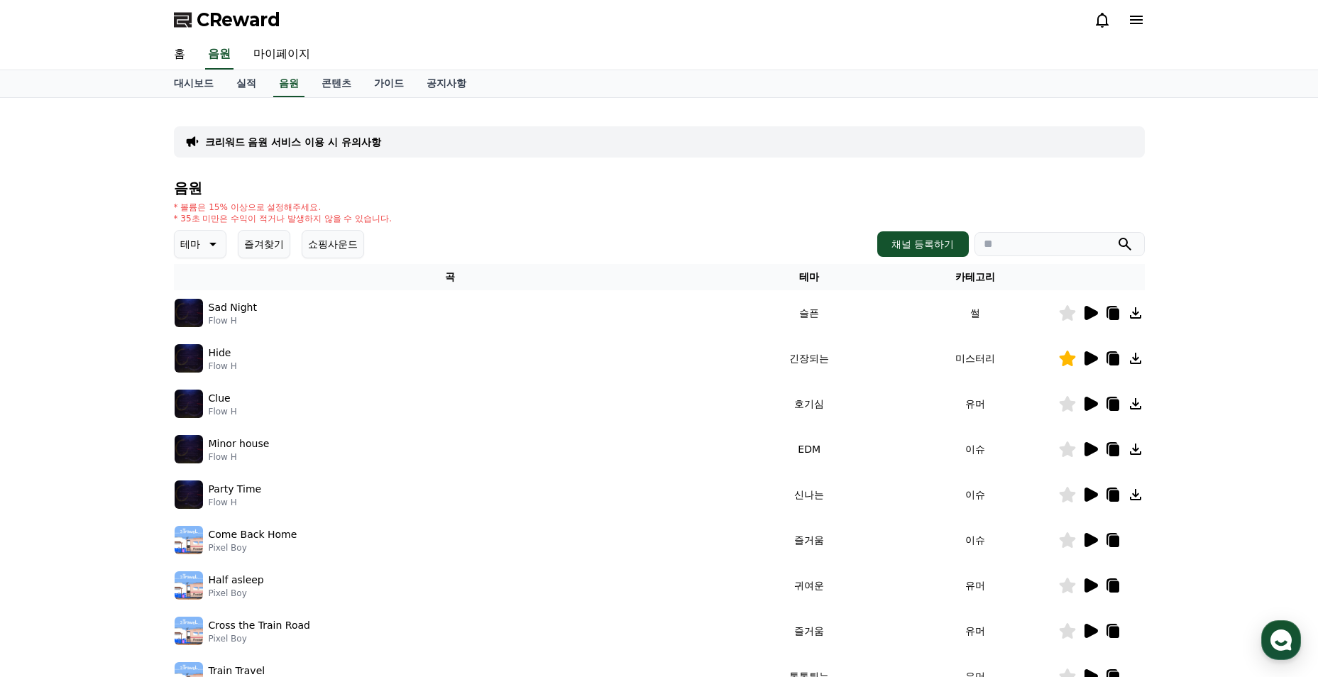
click at [1092, 314] on icon at bounding box center [1090, 313] width 13 height 14
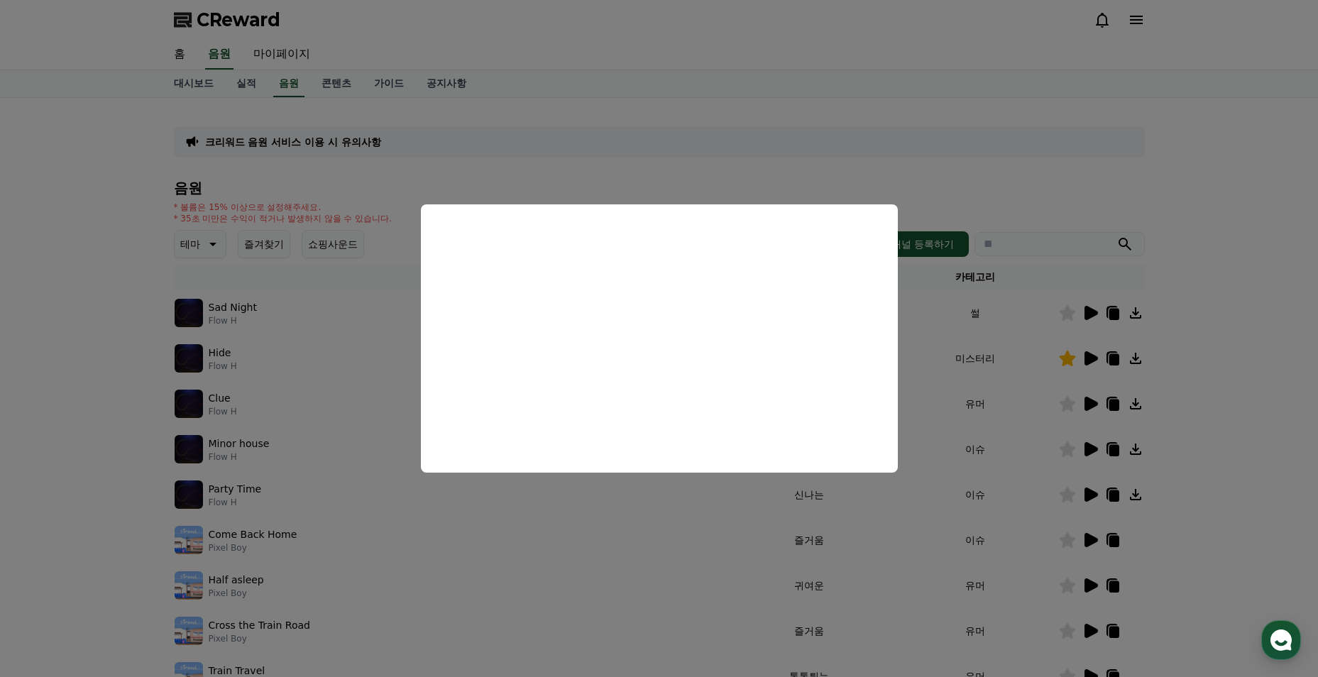
click at [680, 140] on button "close modal" at bounding box center [659, 338] width 1318 height 677
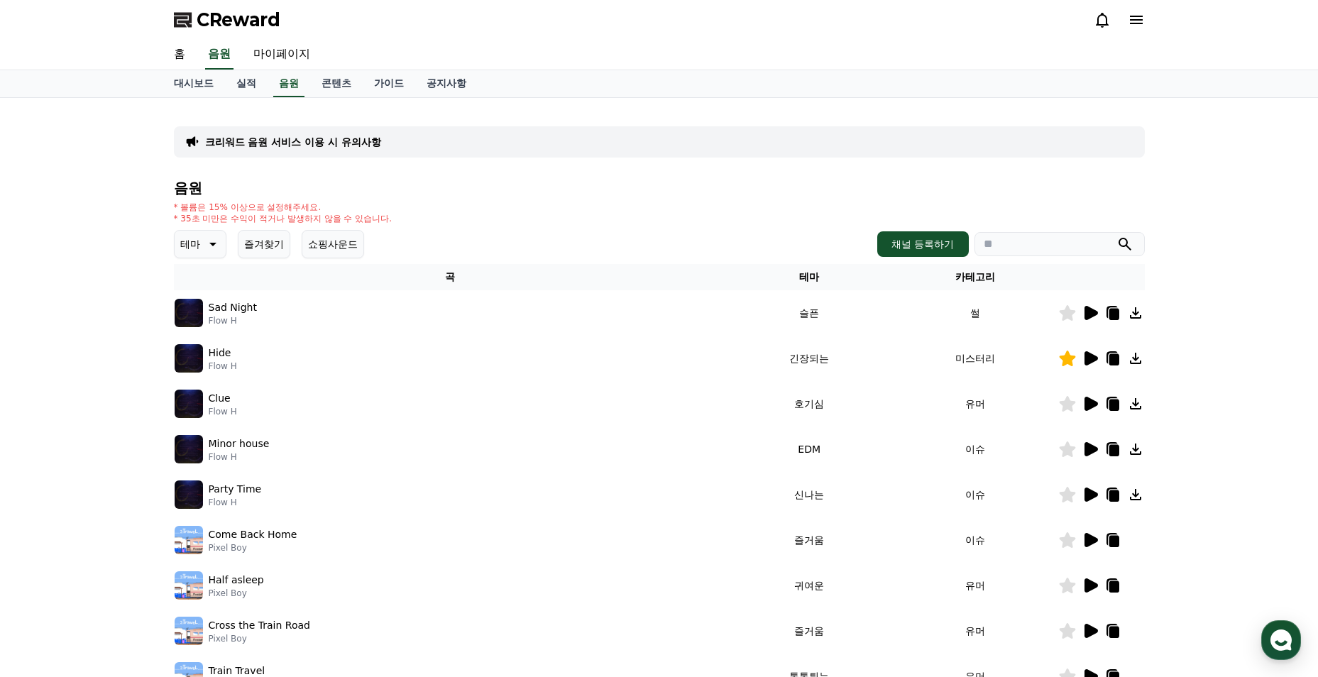
click at [1084, 410] on icon at bounding box center [1089, 403] width 17 height 17
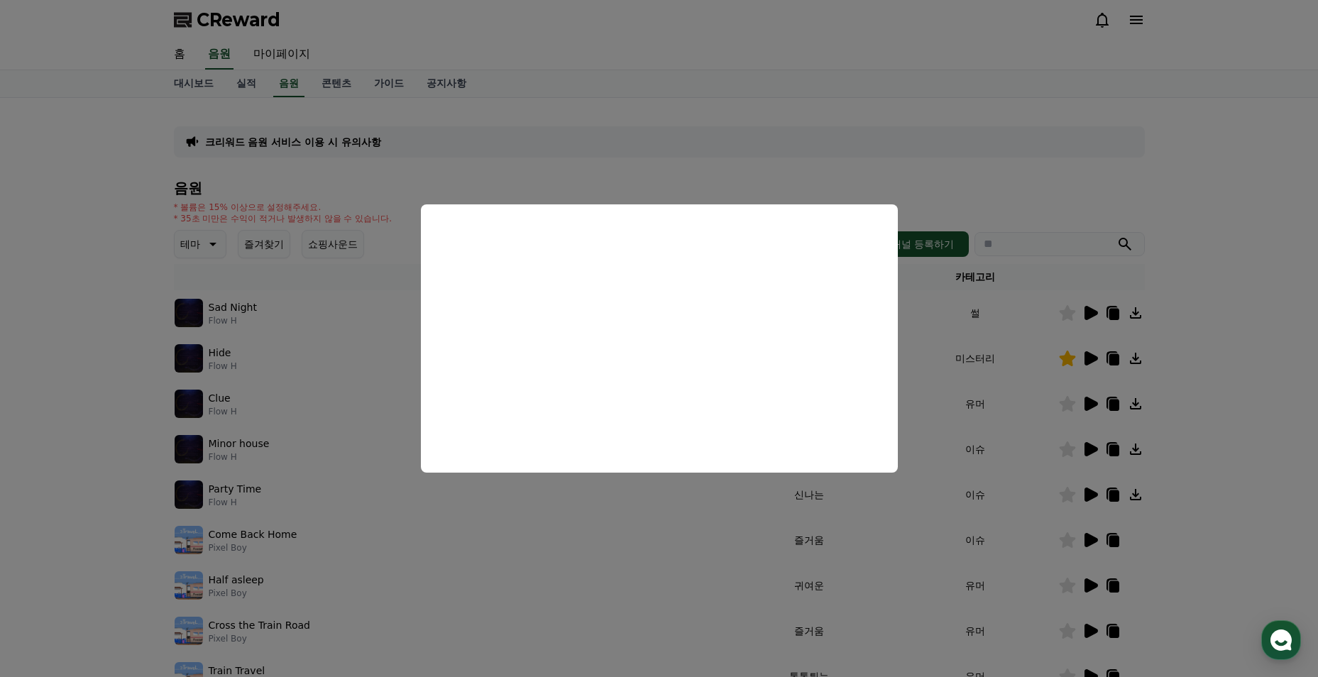
click at [521, 534] on button "close modal" at bounding box center [659, 338] width 1318 height 677
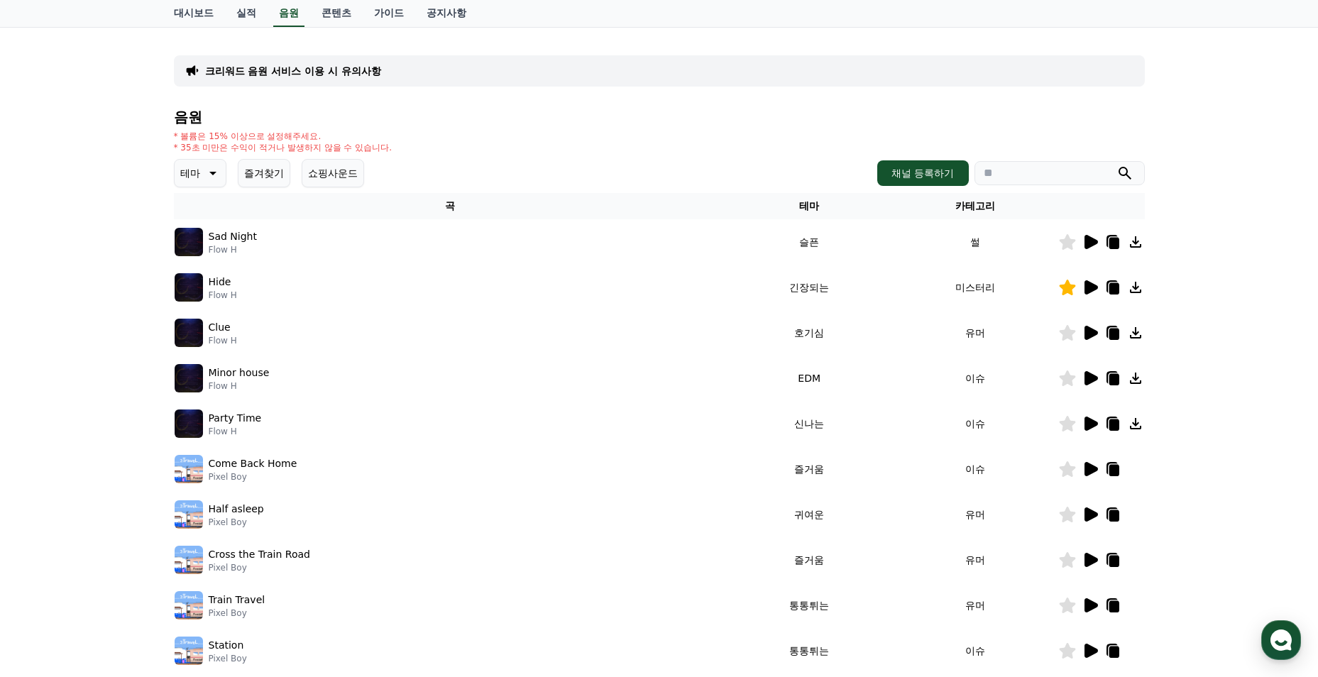
scroll to position [142, 0]
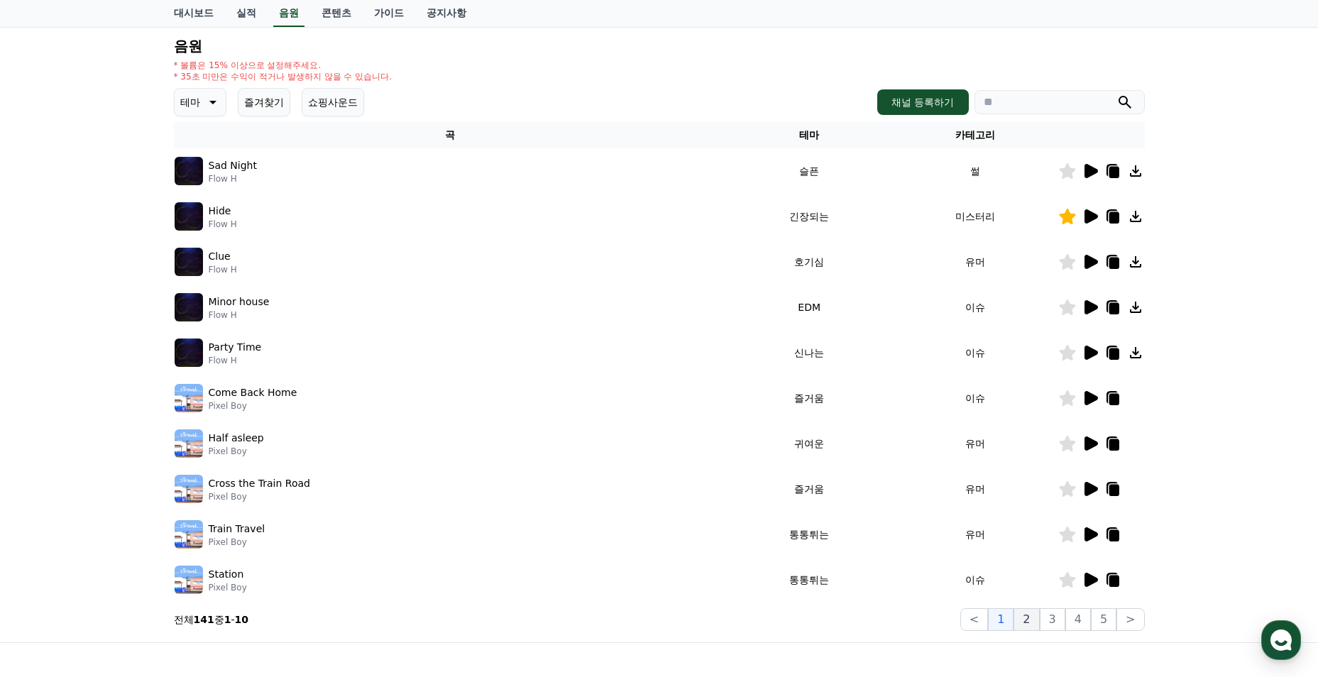
click at [1033, 619] on button "2" at bounding box center [1026, 619] width 26 height 23
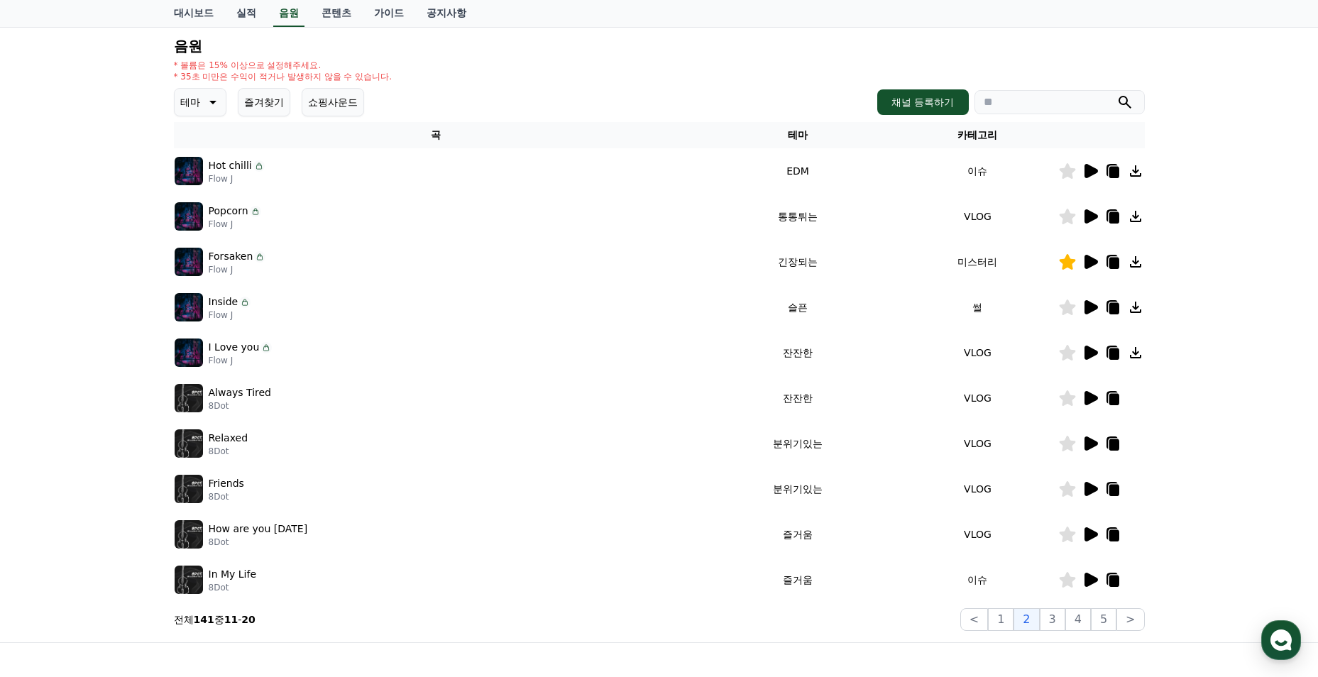
click at [1083, 355] on icon at bounding box center [1089, 352] width 17 height 17
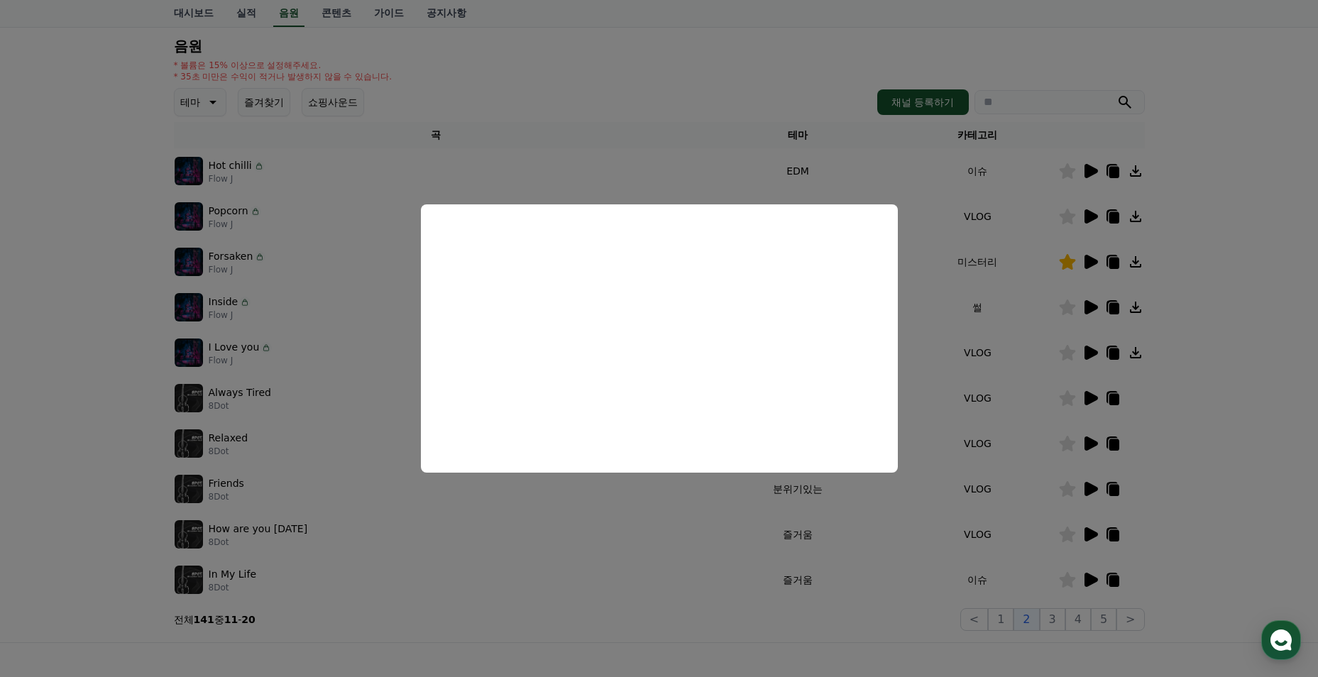
click at [394, 346] on button "close modal" at bounding box center [659, 338] width 1318 height 677
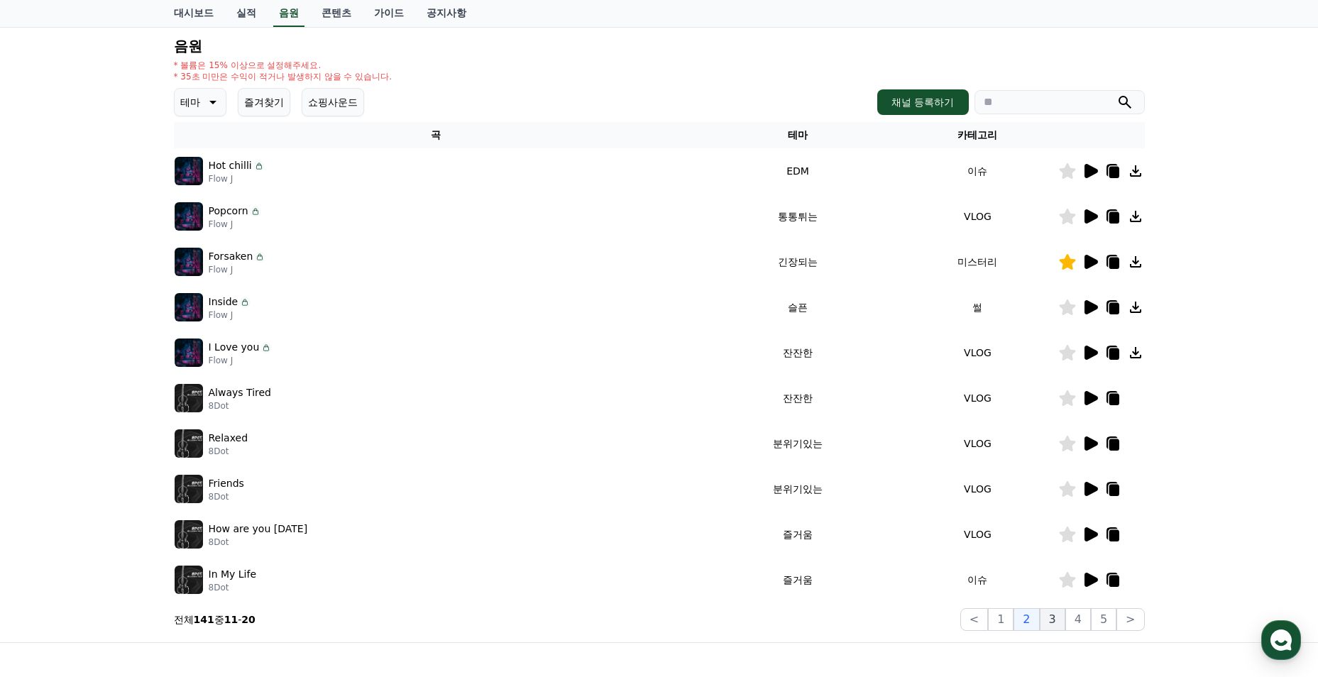
click at [1062, 624] on button "3" at bounding box center [1053, 619] width 26 height 23
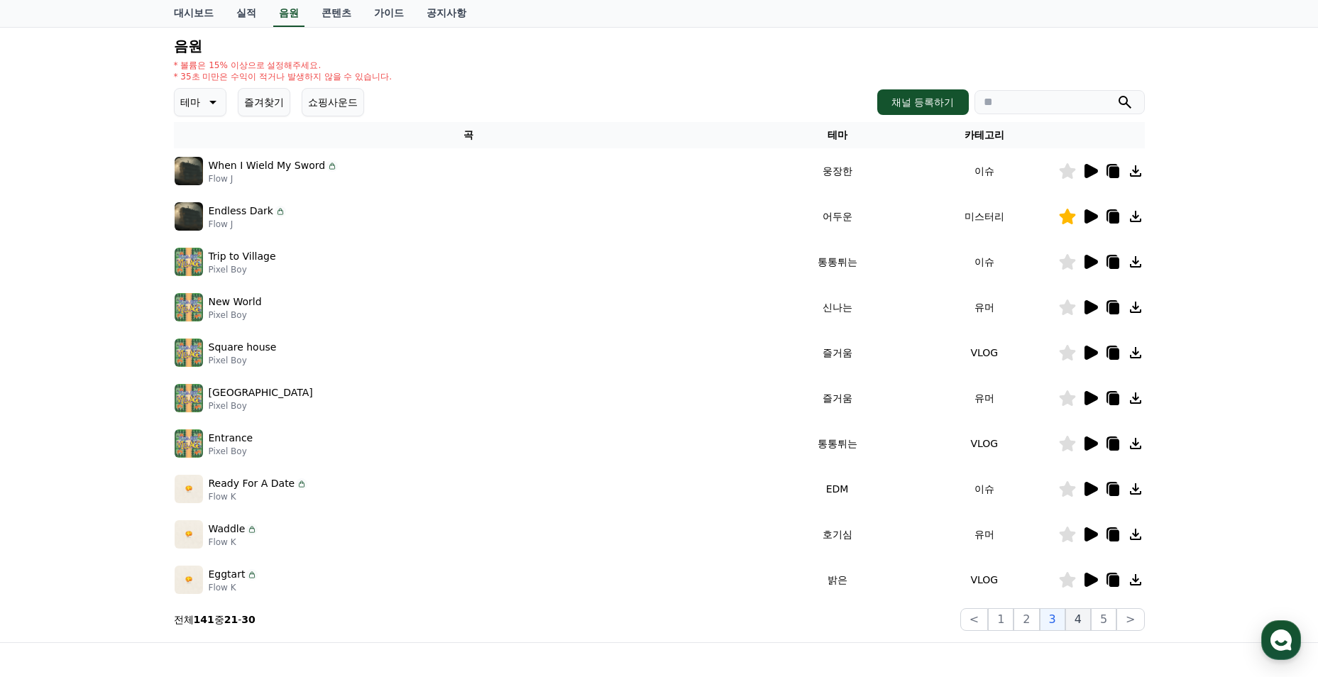
click at [1082, 622] on button "4" at bounding box center [1078, 619] width 26 height 23
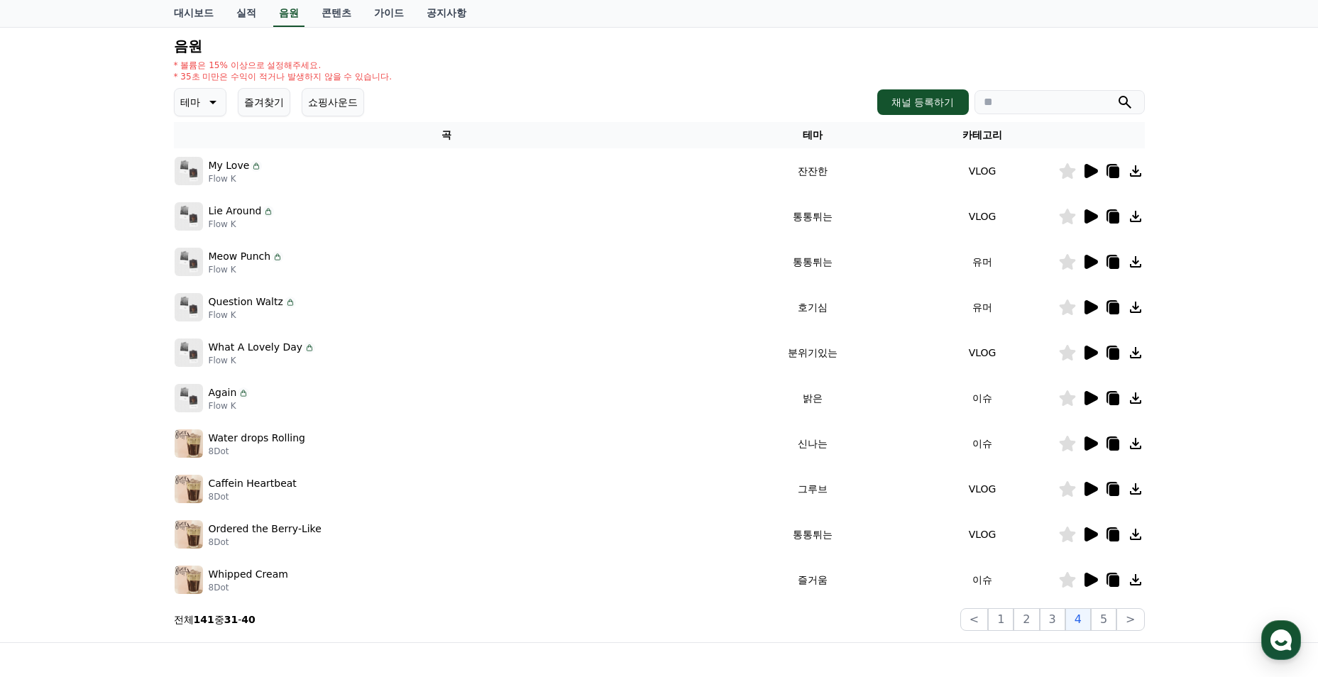
click at [217, 106] on icon at bounding box center [211, 102] width 17 height 17
click at [212, 201] on button "드라마틱" at bounding box center [201, 187] width 51 height 31
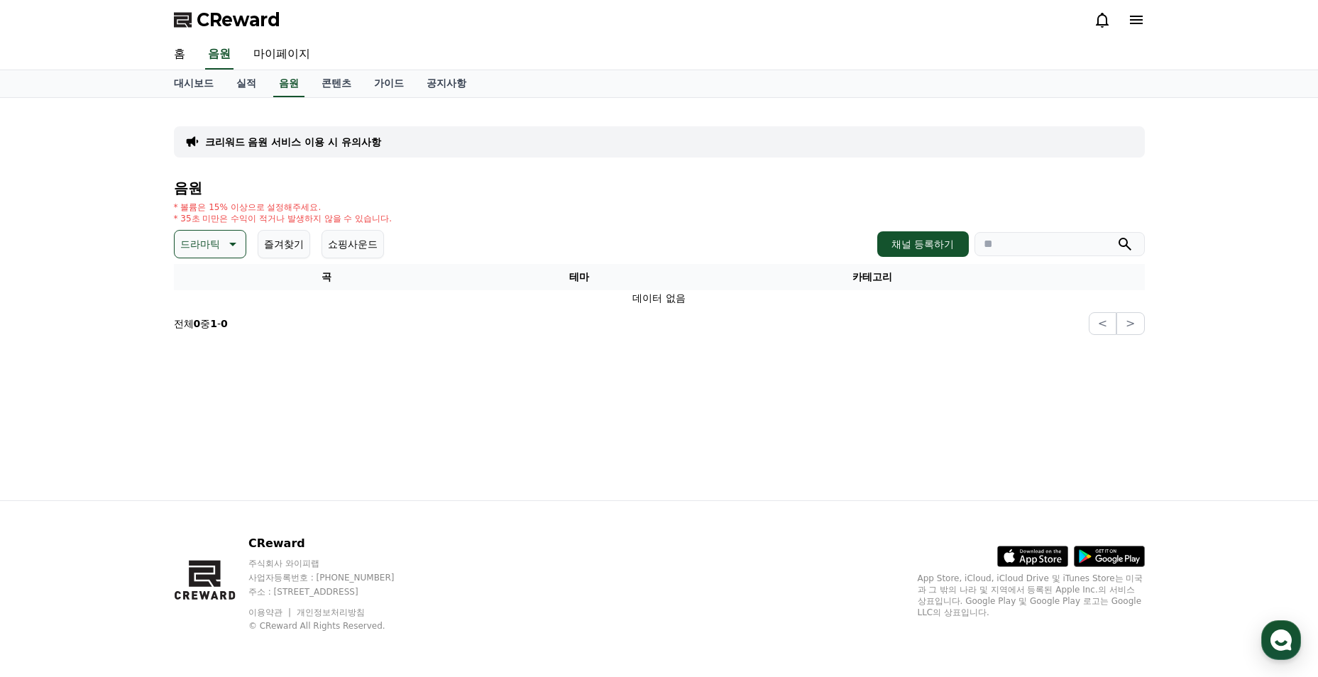
click at [208, 245] on p "드라마틱" at bounding box center [200, 244] width 40 height 20
click at [202, 351] on button "슬픈" at bounding box center [191, 355] width 31 height 31
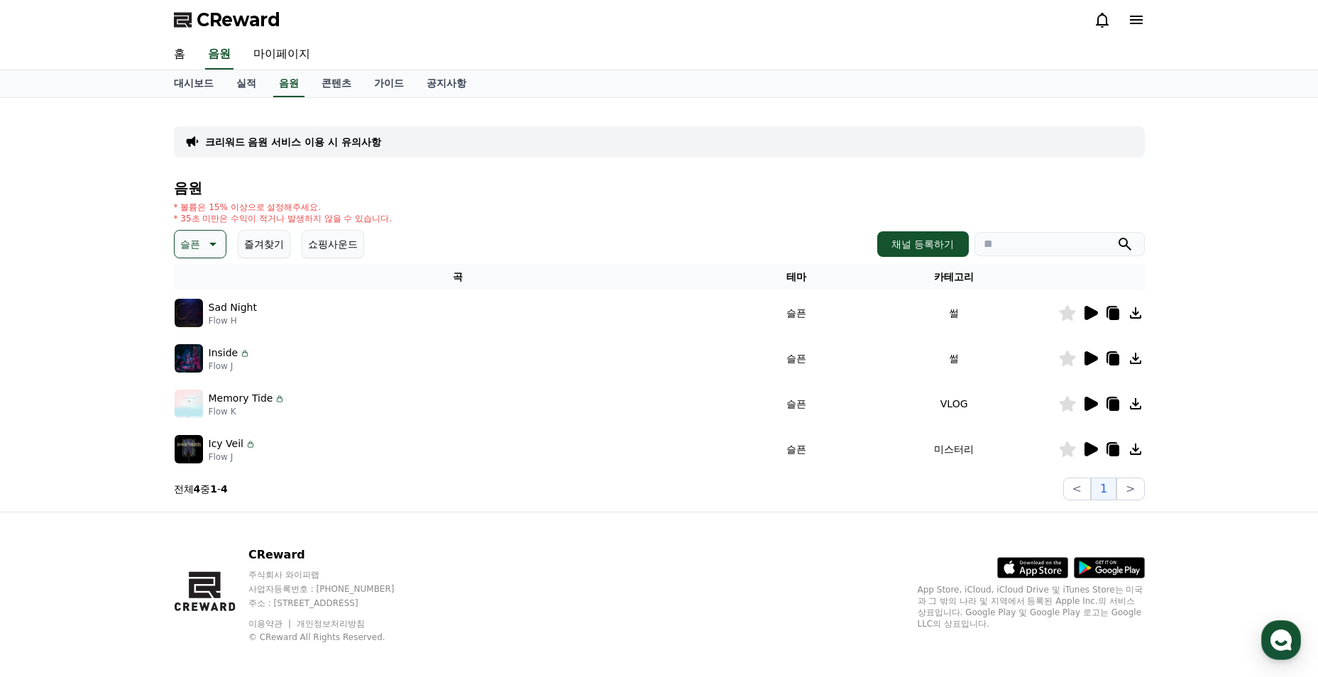
click at [1087, 448] on icon at bounding box center [1090, 449] width 13 height 14
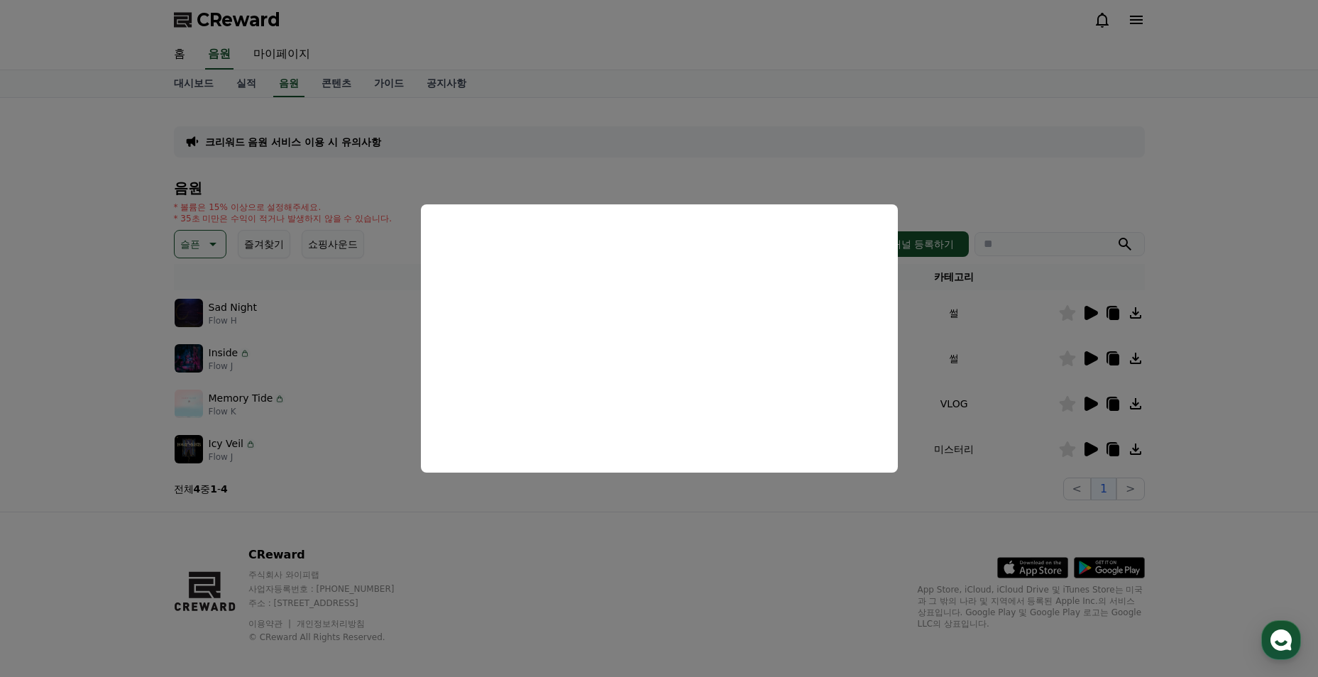
click at [373, 315] on button "close modal" at bounding box center [659, 338] width 1318 height 677
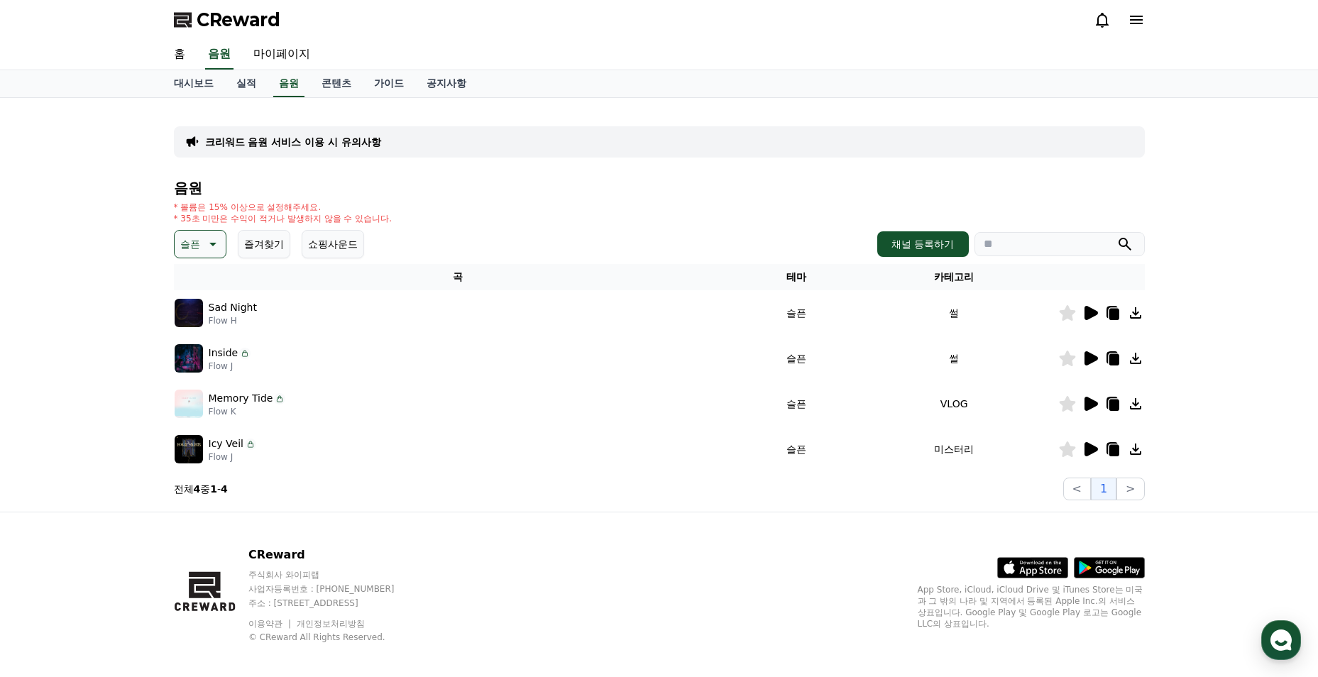
click at [1087, 407] on icon at bounding box center [1090, 404] width 13 height 14
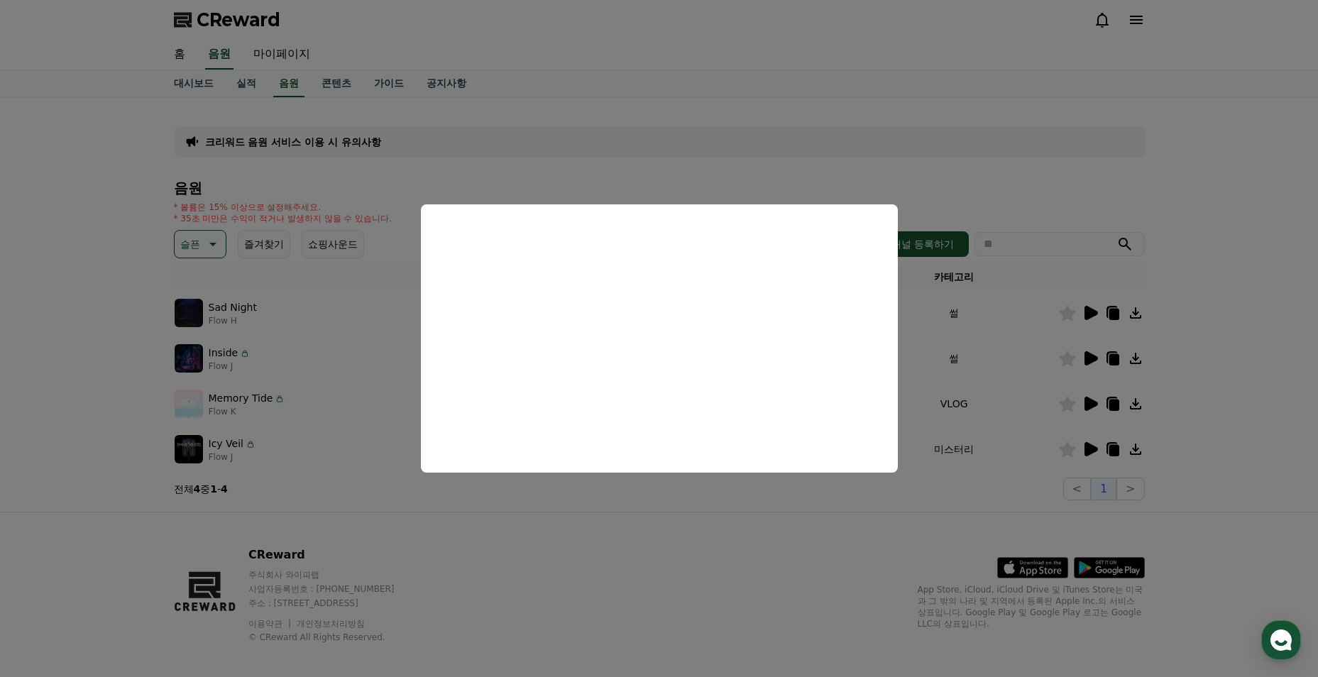
click at [369, 375] on button "close modal" at bounding box center [659, 338] width 1318 height 677
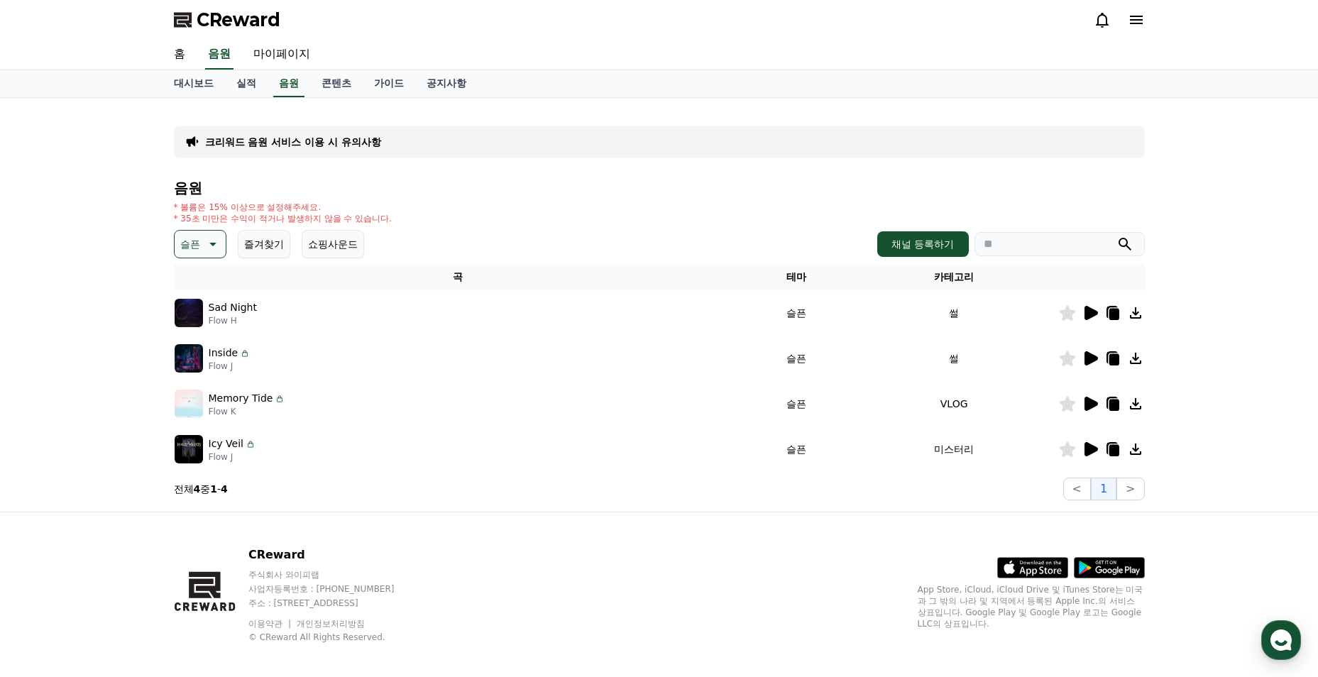
click at [1089, 359] on icon at bounding box center [1090, 358] width 13 height 14
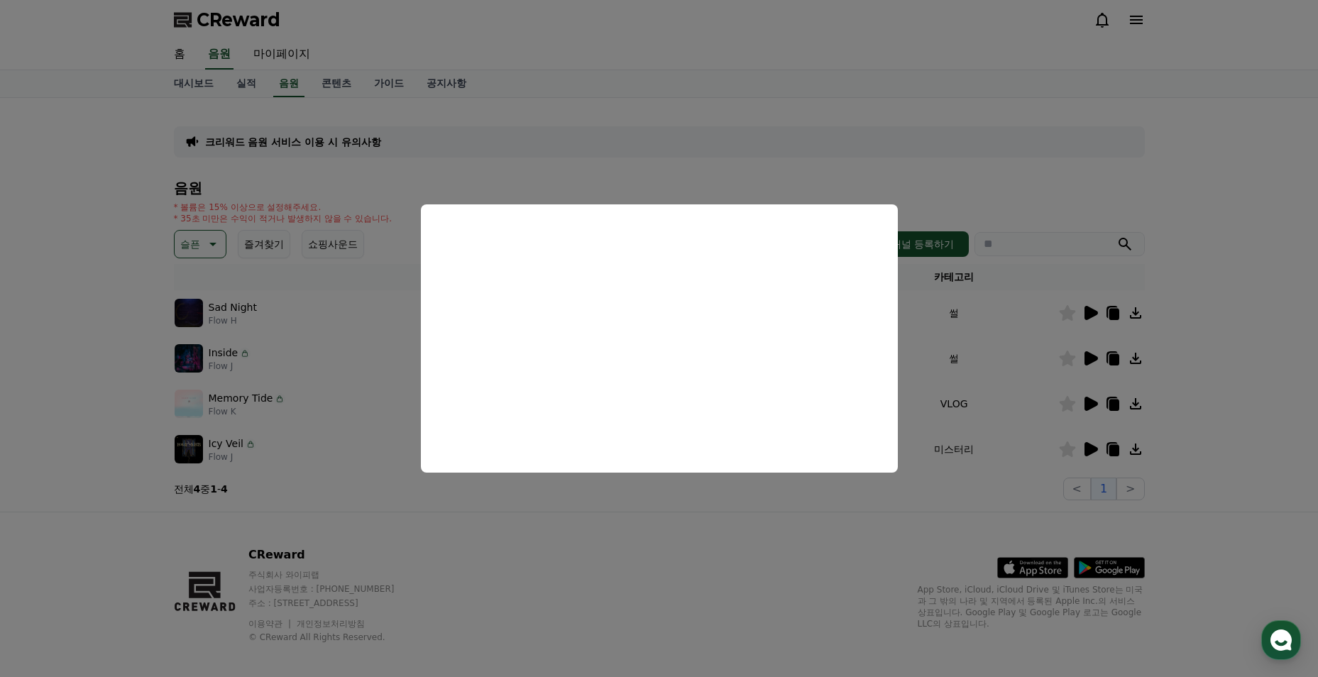
click at [979, 321] on button "close modal" at bounding box center [659, 338] width 1318 height 677
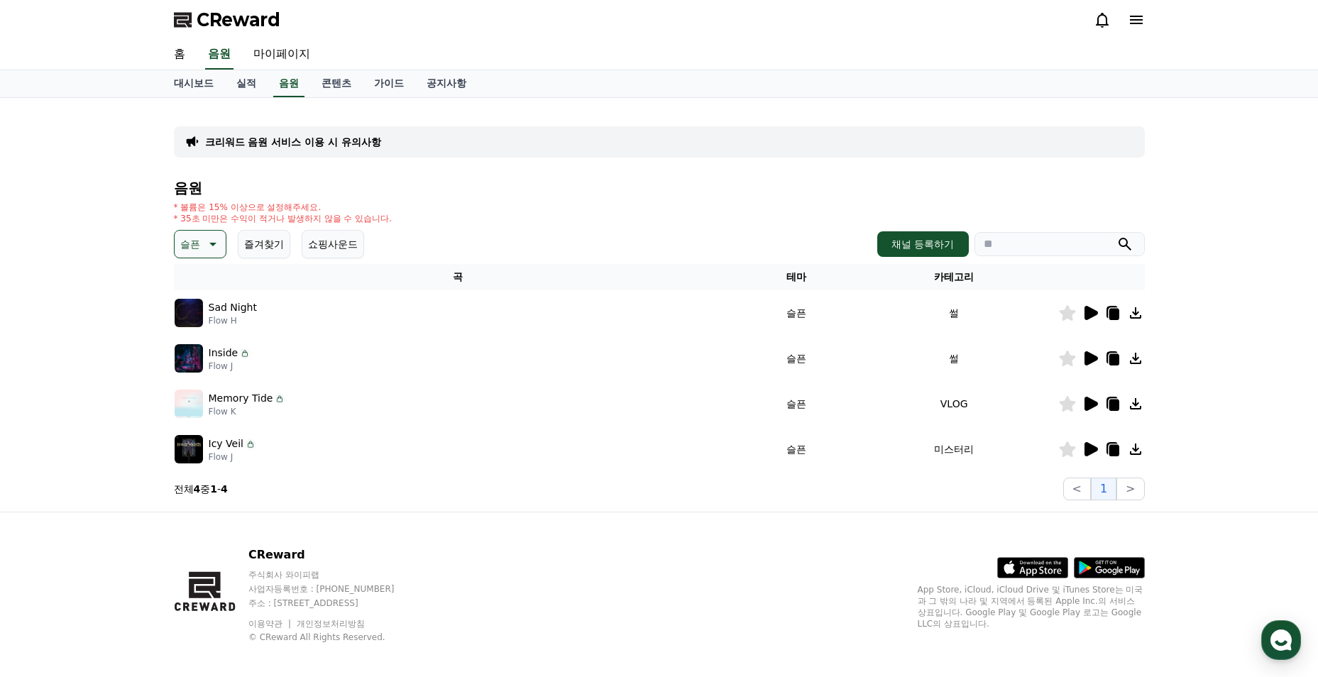
click at [209, 243] on icon at bounding box center [211, 244] width 17 height 17
click at [203, 279] on button "전체" at bounding box center [191, 281] width 31 height 31
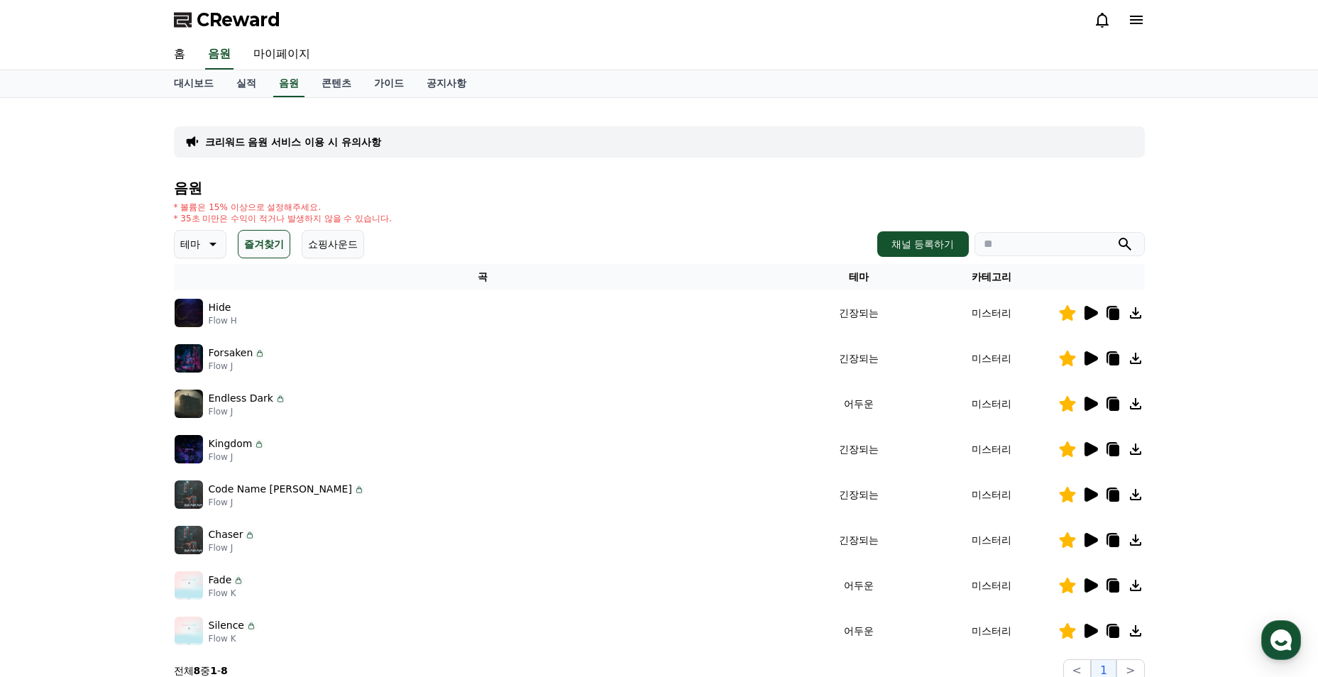
scroll to position [142, 0]
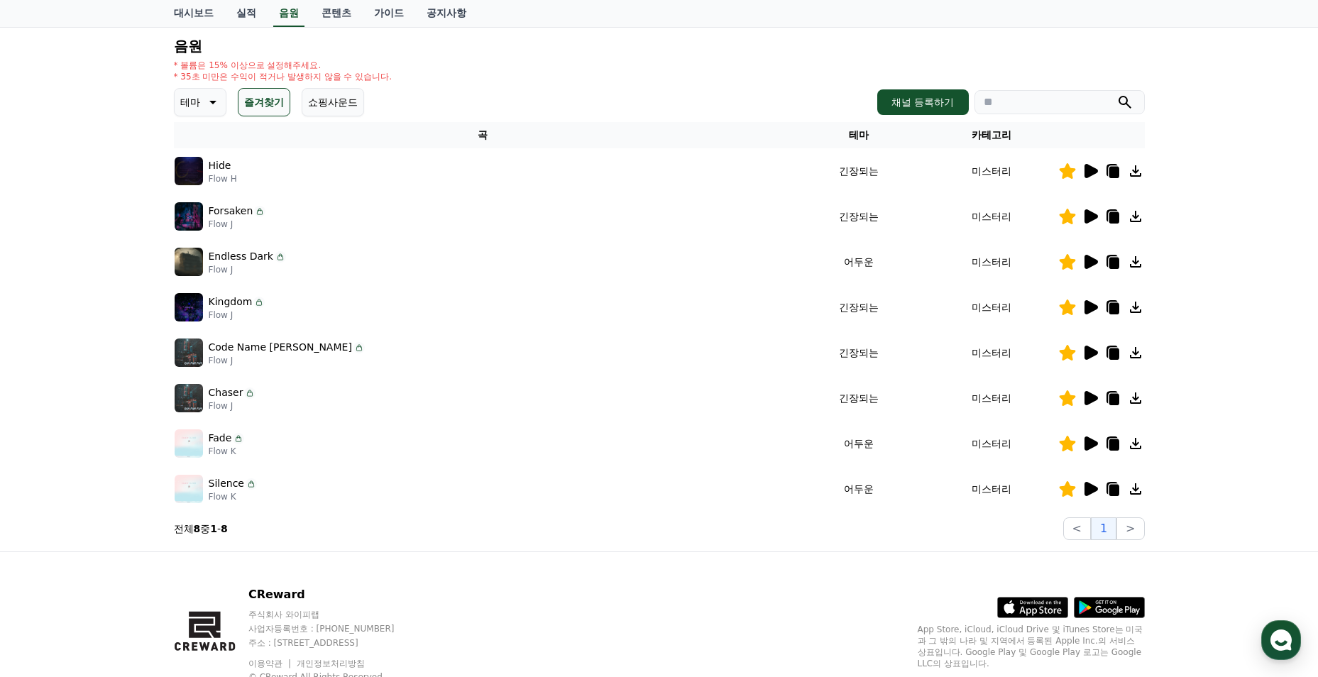
click at [1088, 443] on icon at bounding box center [1090, 443] width 13 height 14
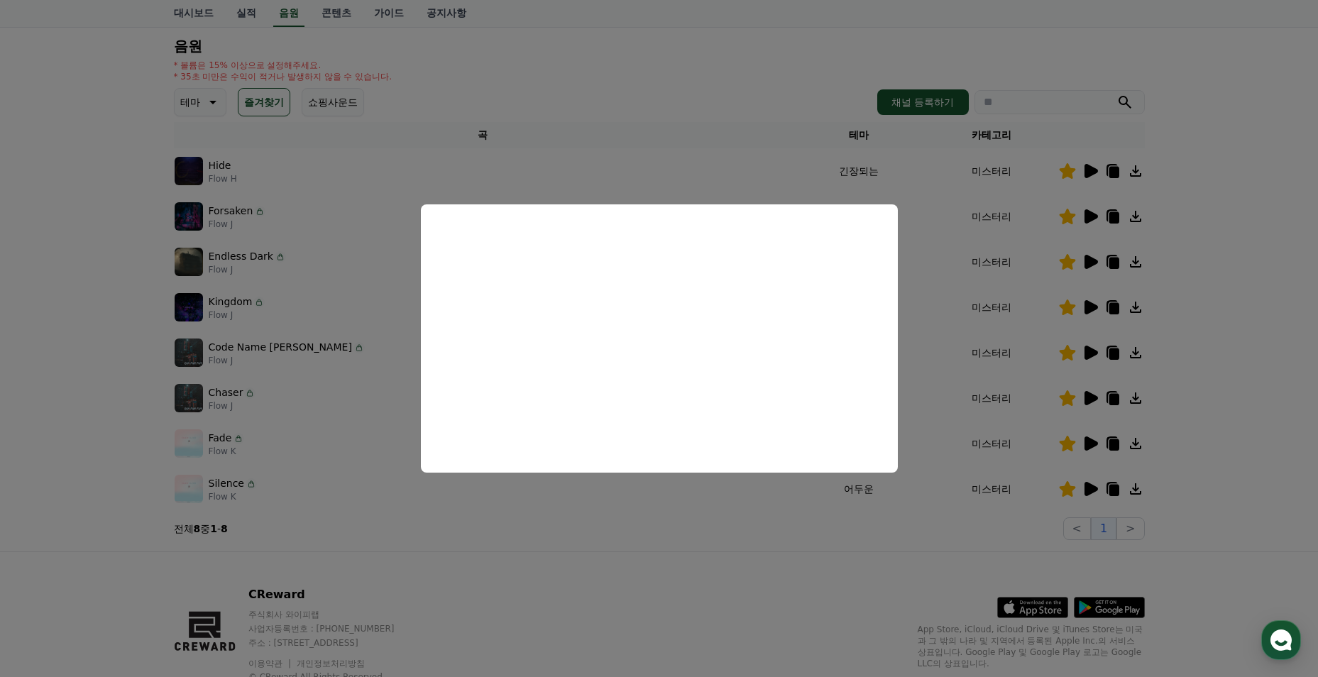
click at [651, 528] on button "close modal" at bounding box center [659, 338] width 1318 height 677
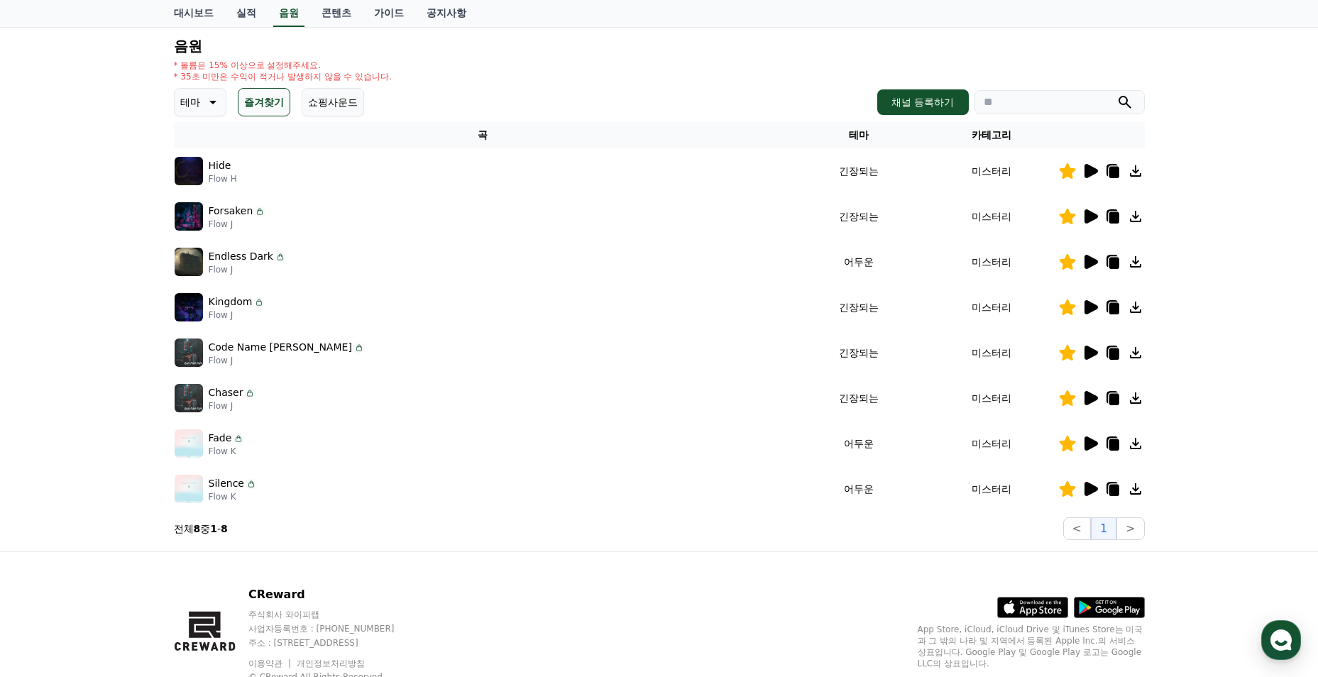
click at [211, 441] on p "Fade" at bounding box center [220, 438] width 23 height 15
click at [187, 448] on img at bounding box center [189, 443] width 28 height 28
click at [1110, 441] on icon at bounding box center [1113, 444] width 10 height 11
click at [213, 106] on icon at bounding box center [211, 102] width 17 height 17
click at [250, 99] on button "즐겨찾기" at bounding box center [264, 102] width 53 height 28
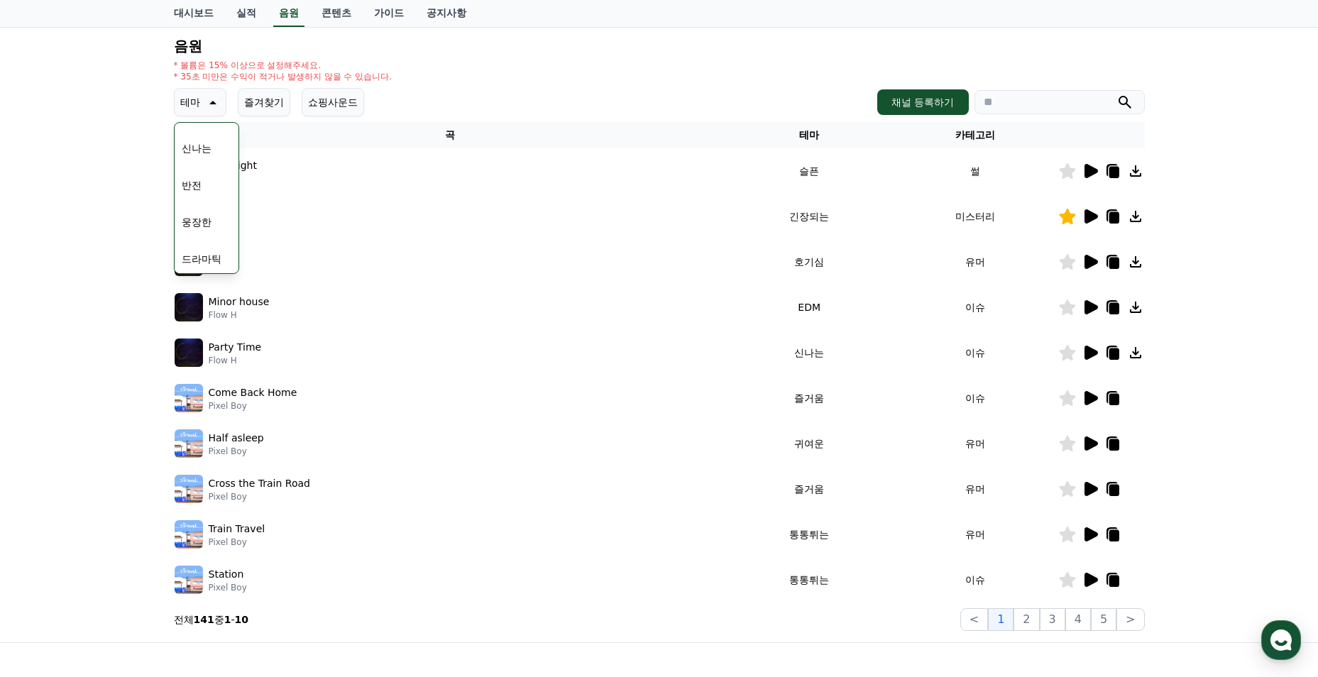
scroll to position [355, 0]
click at [212, 190] on button "분위기있는" at bounding box center [206, 190] width 61 height 31
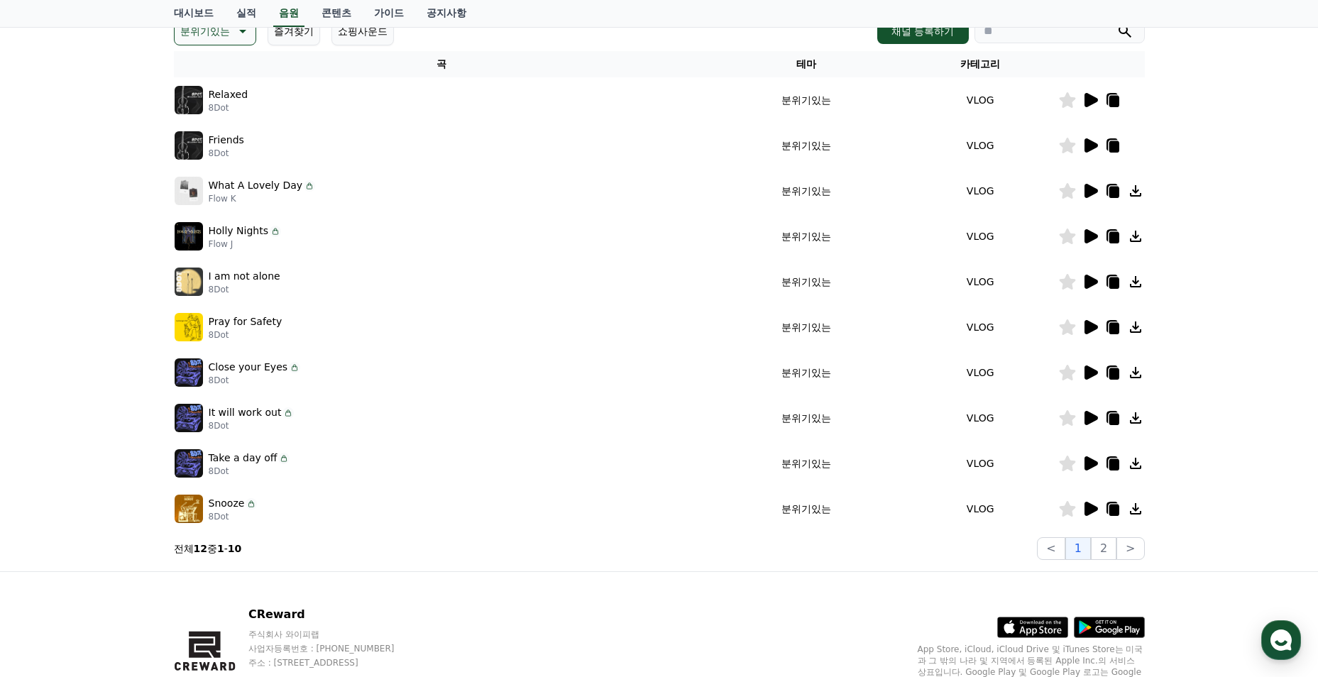
scroll to position [284, 0]
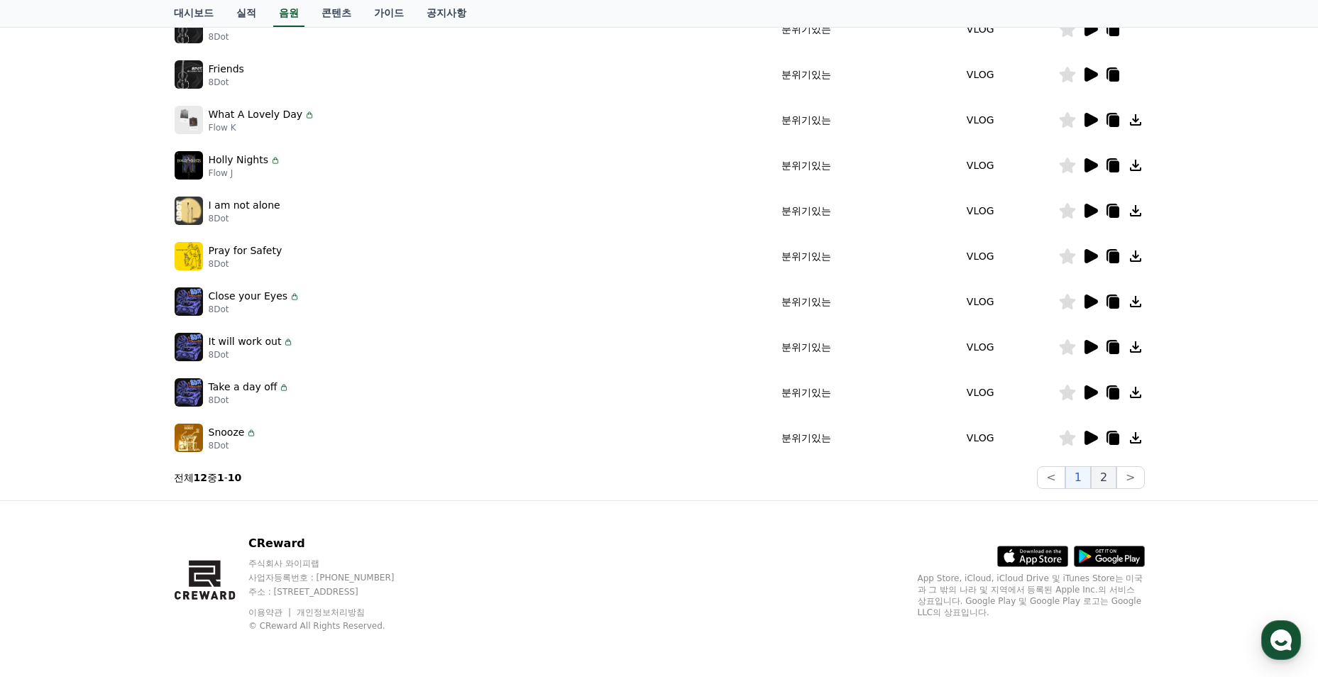
click at [1103, 472] on button "2" at bounding box center [1104, 477] width 26 height 23
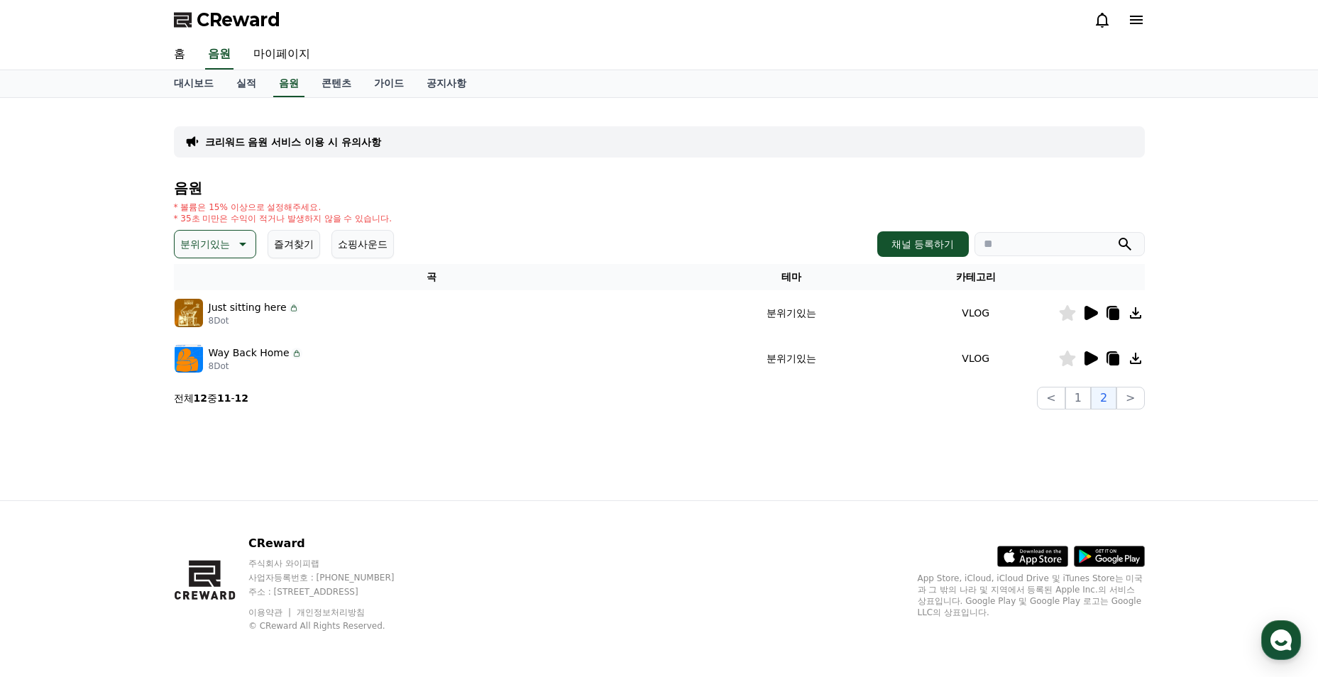
click at [1083, 313] on icon at bounding box center [1089, 312] width 17 height 17
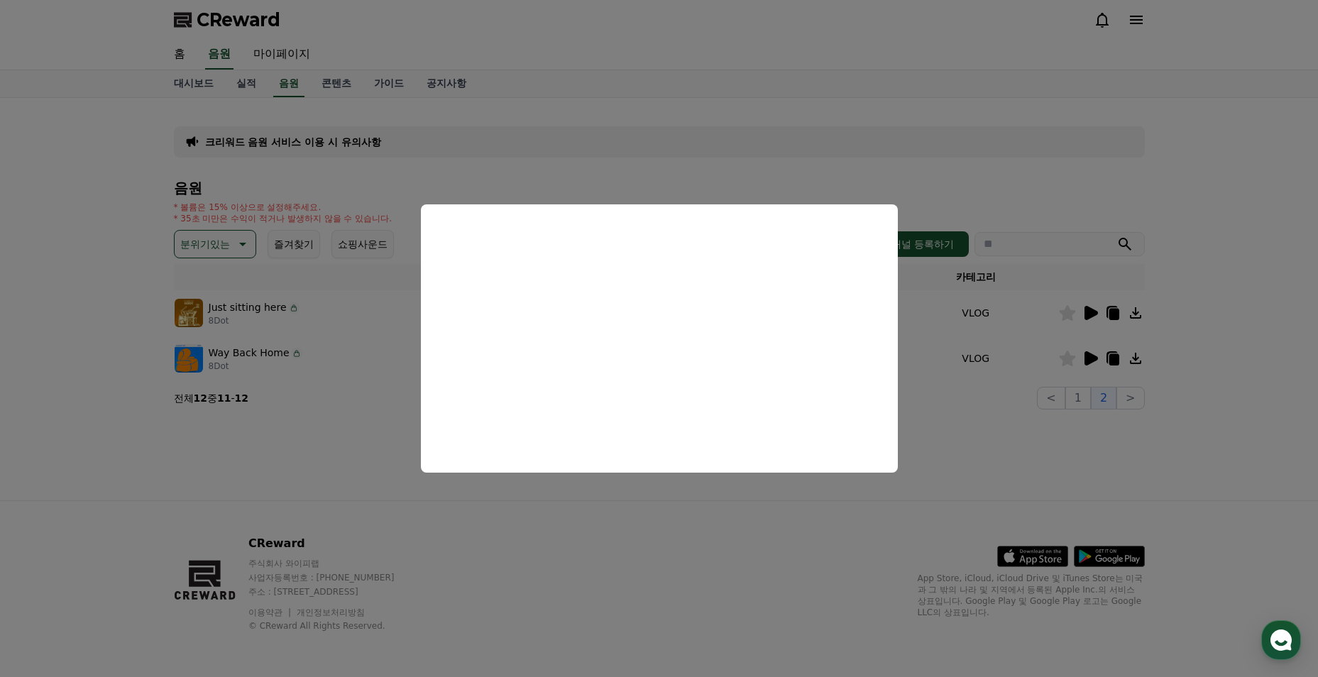
drag, startPoint x: 668, startPoint y: 505, endPoint x: 1038, endPoint y: 395, distance: 386.4
click at [668, 505] on button "close modal" at bounding box center [659, 338] width 1318 height 677
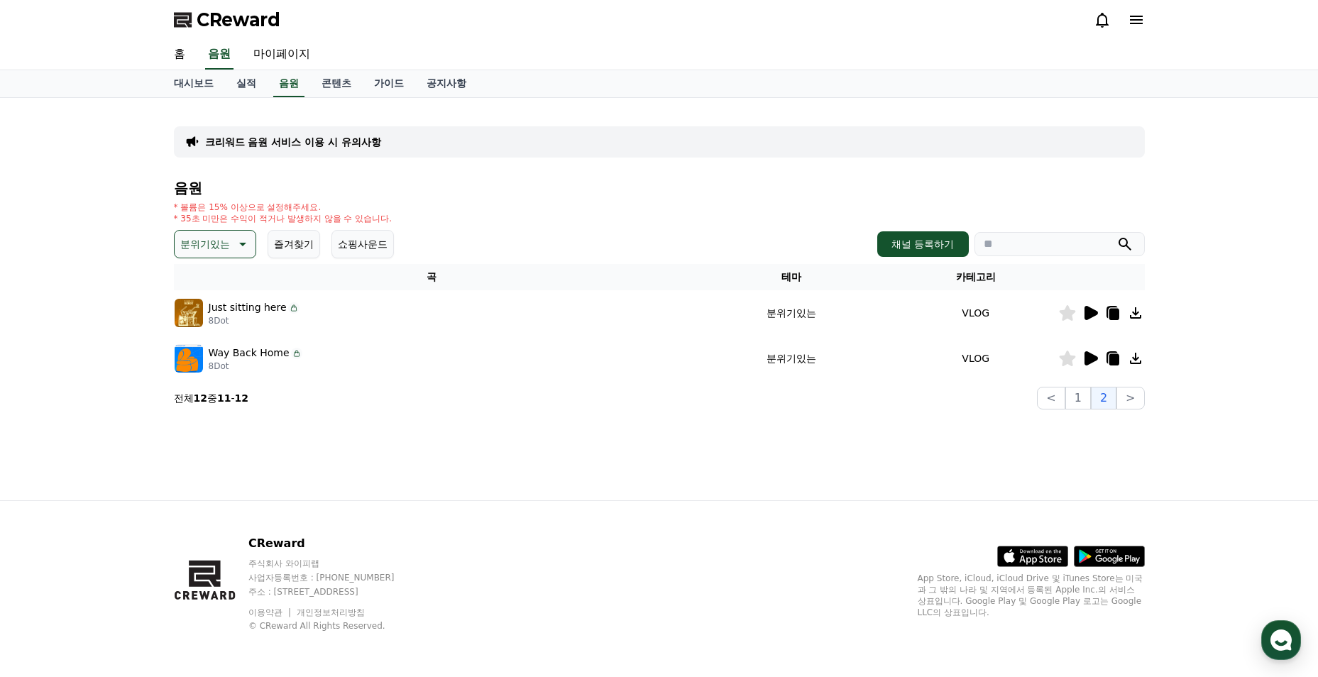
click at [1096, 355] on icon at bounding box center [1089, 358] width 17 height 17
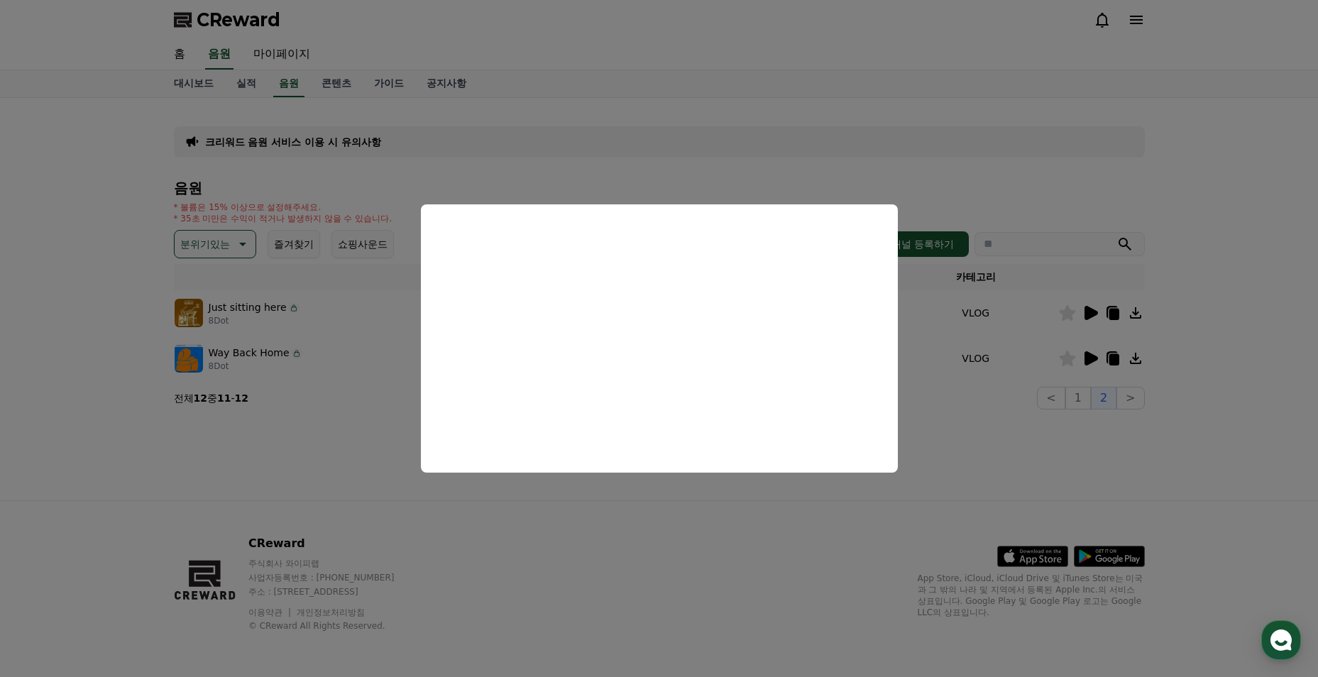
click at [688, 517] on button "close modal" at bounding box center [659, 338] width 1318 height 677
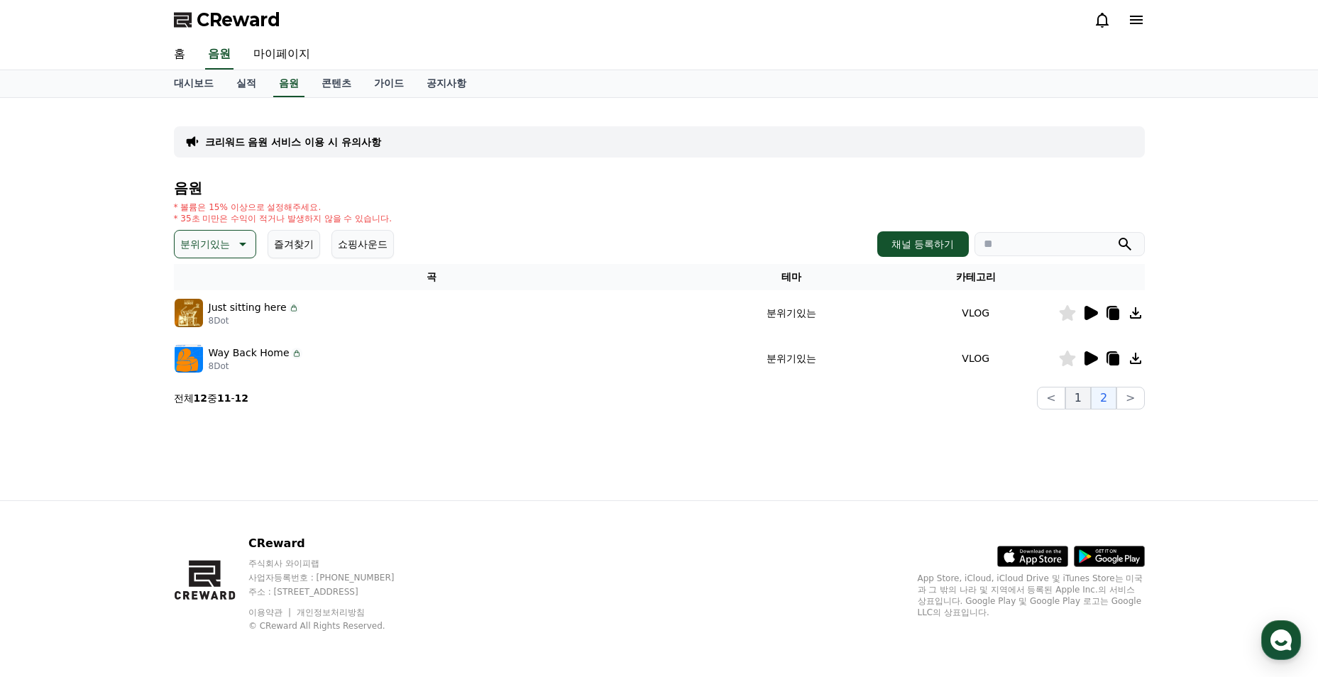
click at [1086, 393] on button "1" at bounding box center [1078, 398] width 26 height 23
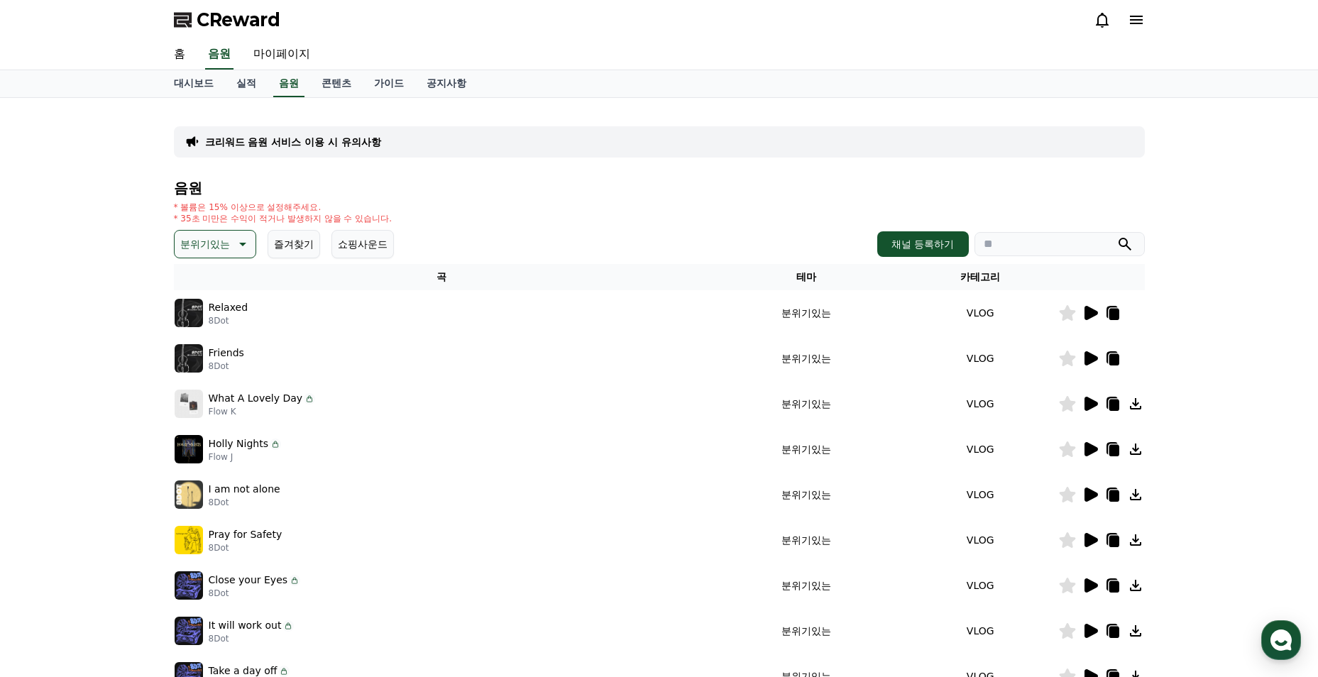
scroll to position [213, 0]
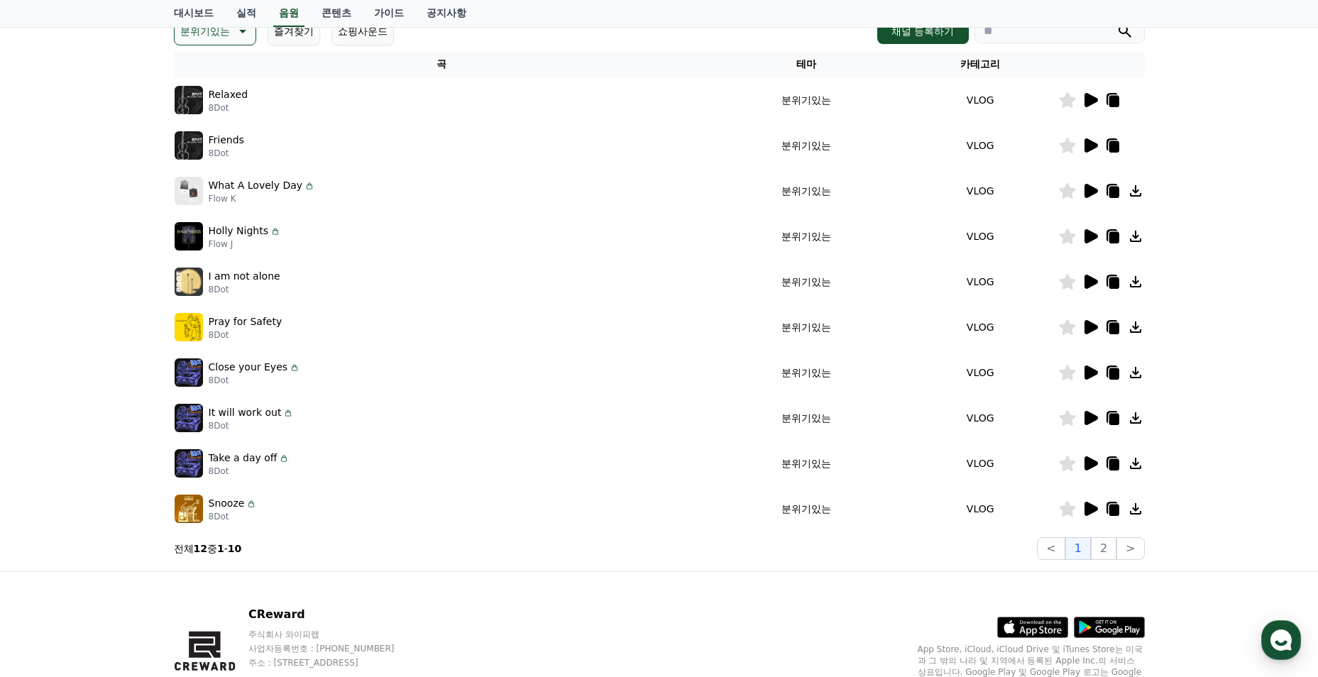
click at [1091, 508] on icon at bounding box center [1090, 509] width 13 height 14
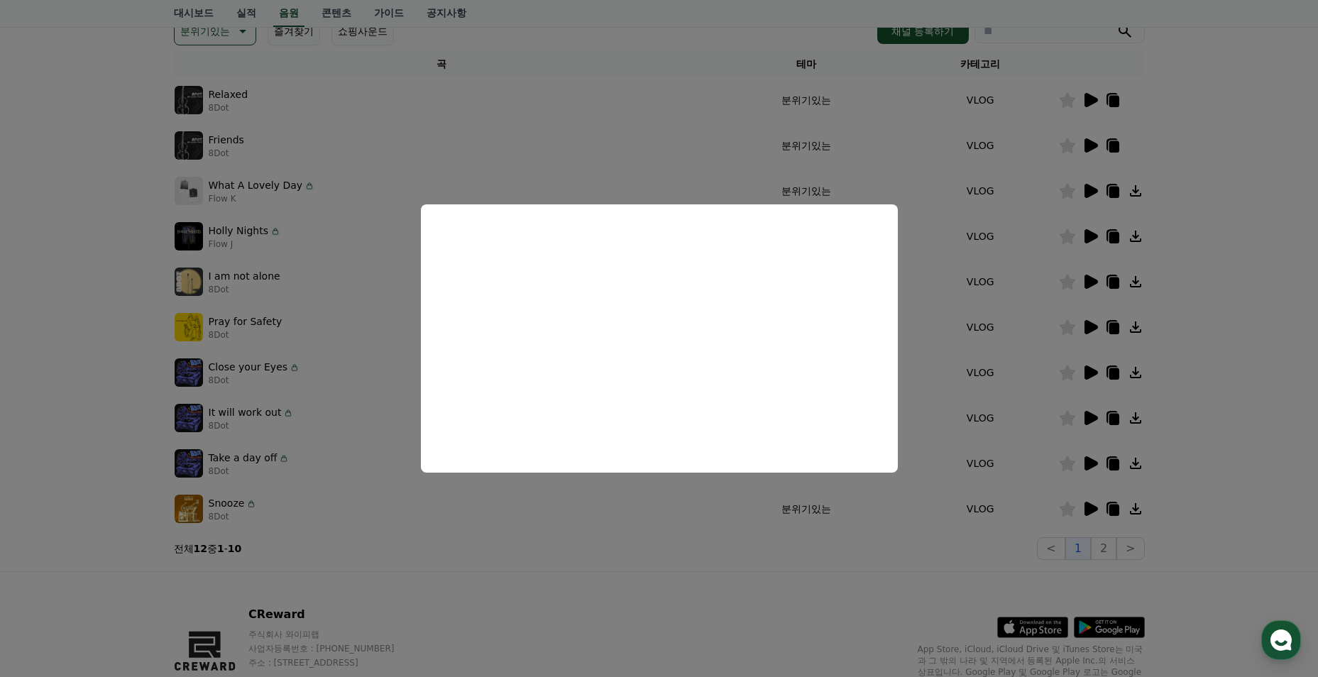
click at [591, 519] on button "close modal" at bounding box center [659, 338] width 1318 height 677
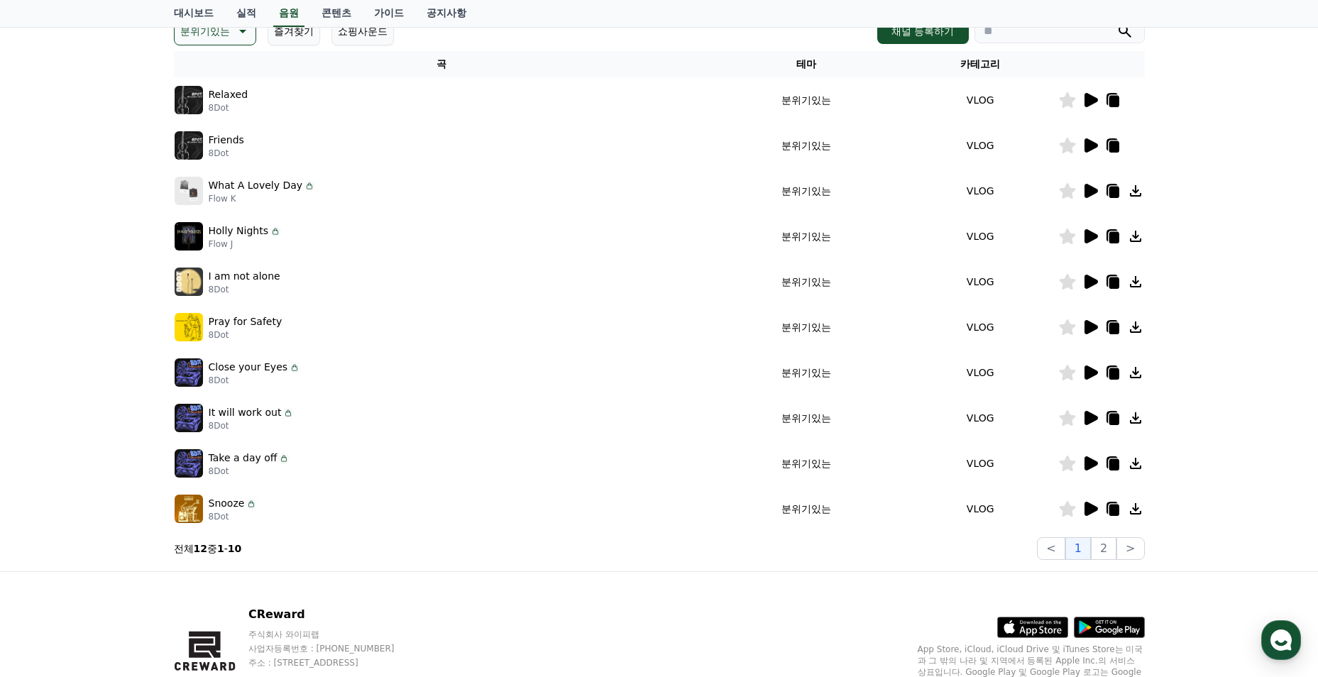
click at [1088, 195] on icon at bounding box center [1090, 191] width 13 height 14
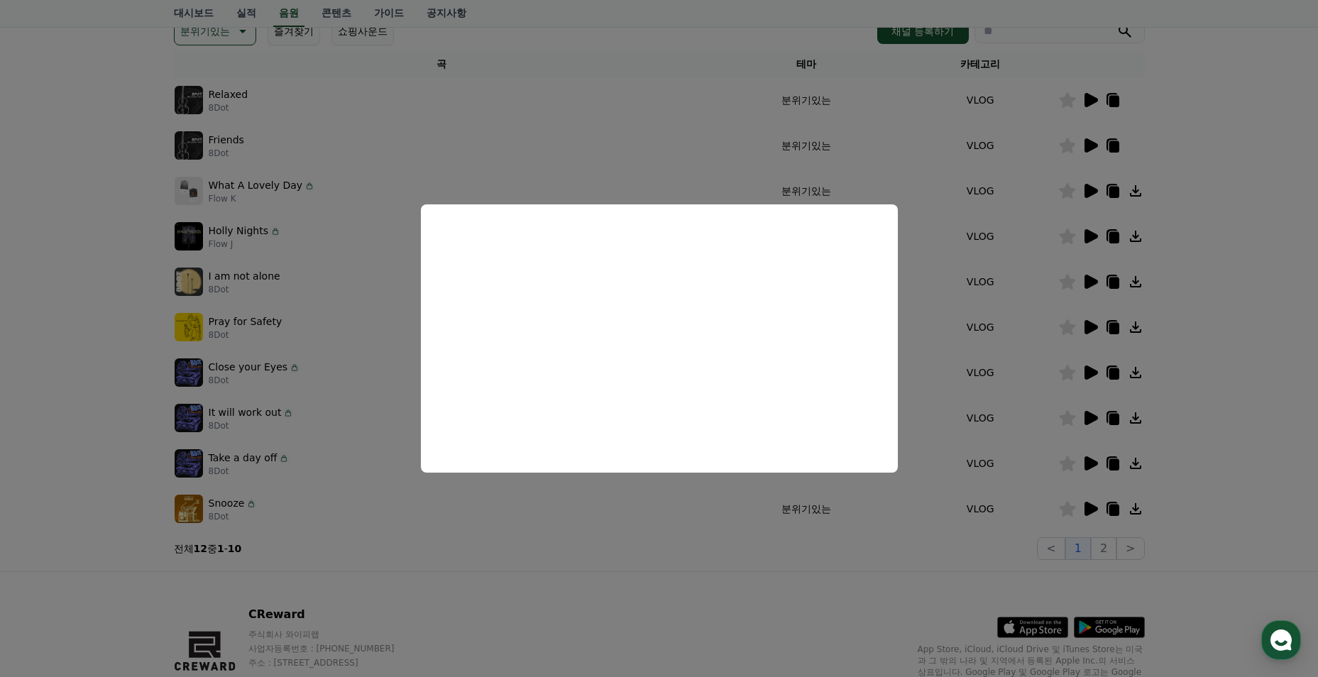
click at [655, 494] on button "close modal" at bounding box center [659, 338] width 1318 height 677
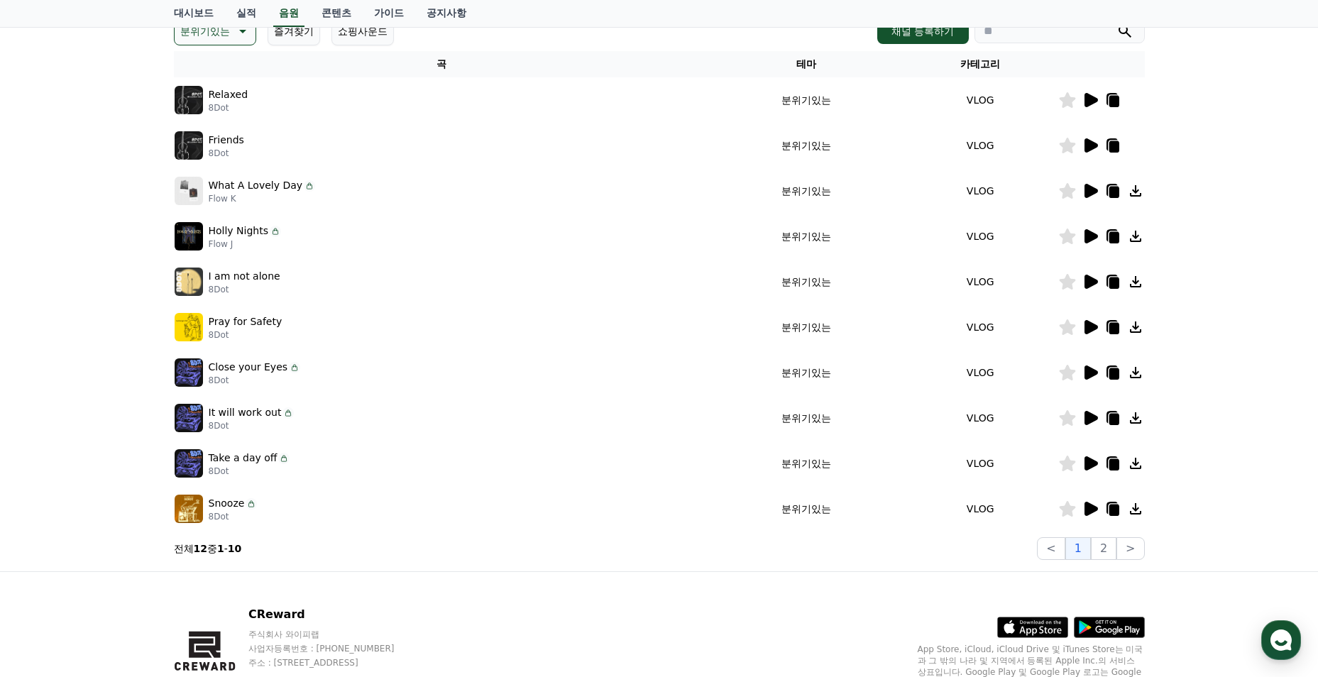
click at [1086, 378] on icon at bounding box center [1090, 372] width 13 height 14
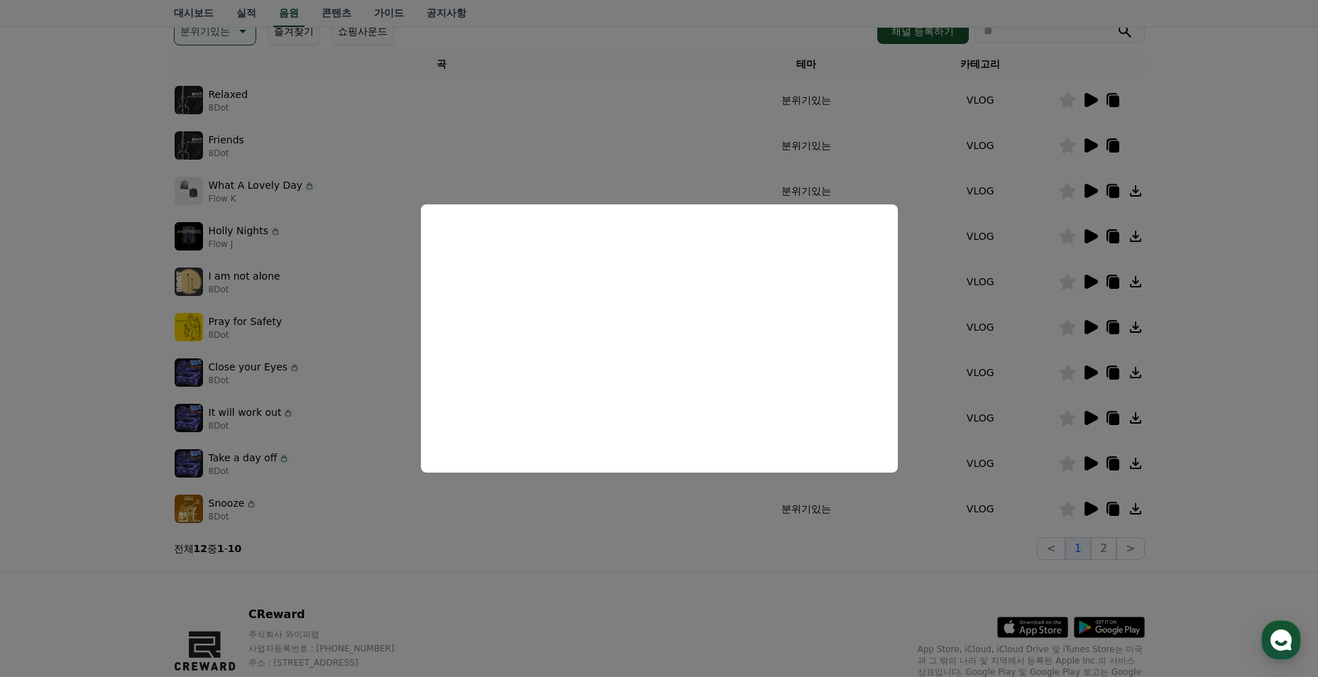
click at [631, 523] on button "close modal" at bounding box center [659, 338] width 1318 height 677
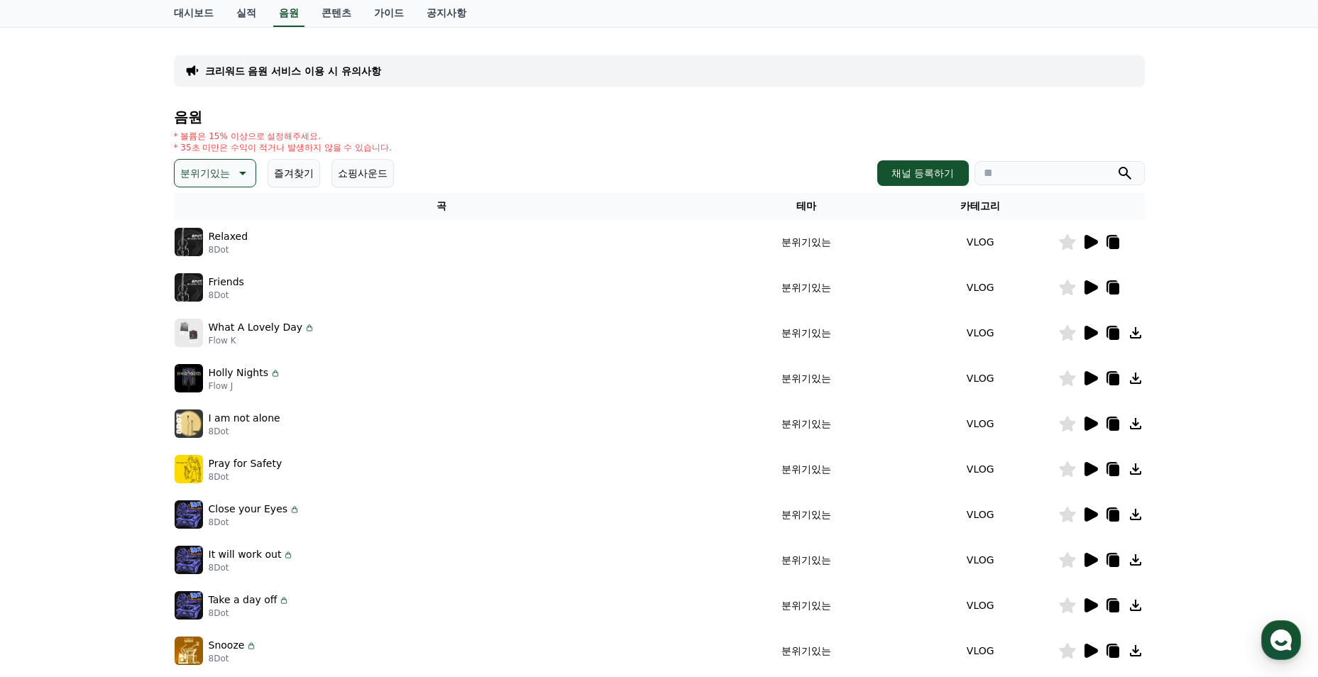
scroll to position [0, 0]
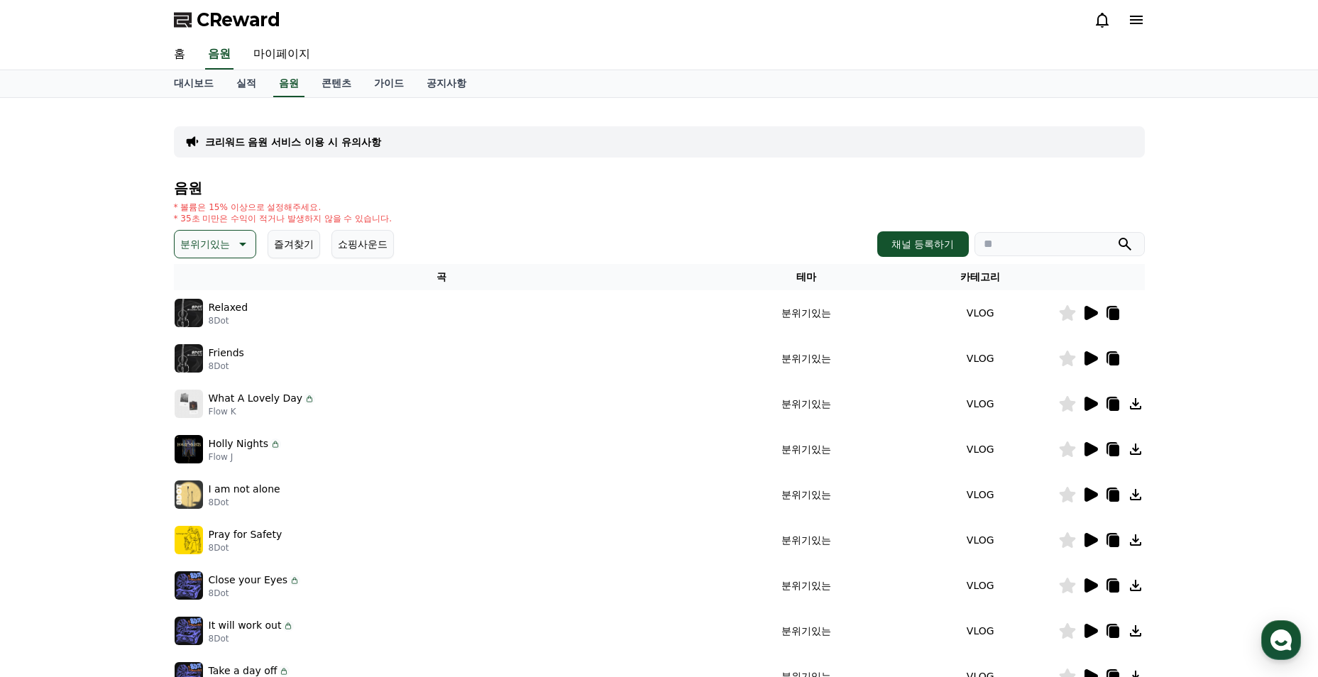
click at [1030, 233] on input "search" at bounding box center [1059, 244] width 170 height 24
type input "*"
type input "****"
click at [1116, 236] on button "submit" at bounding box center [1124, 244] width 17 height 17
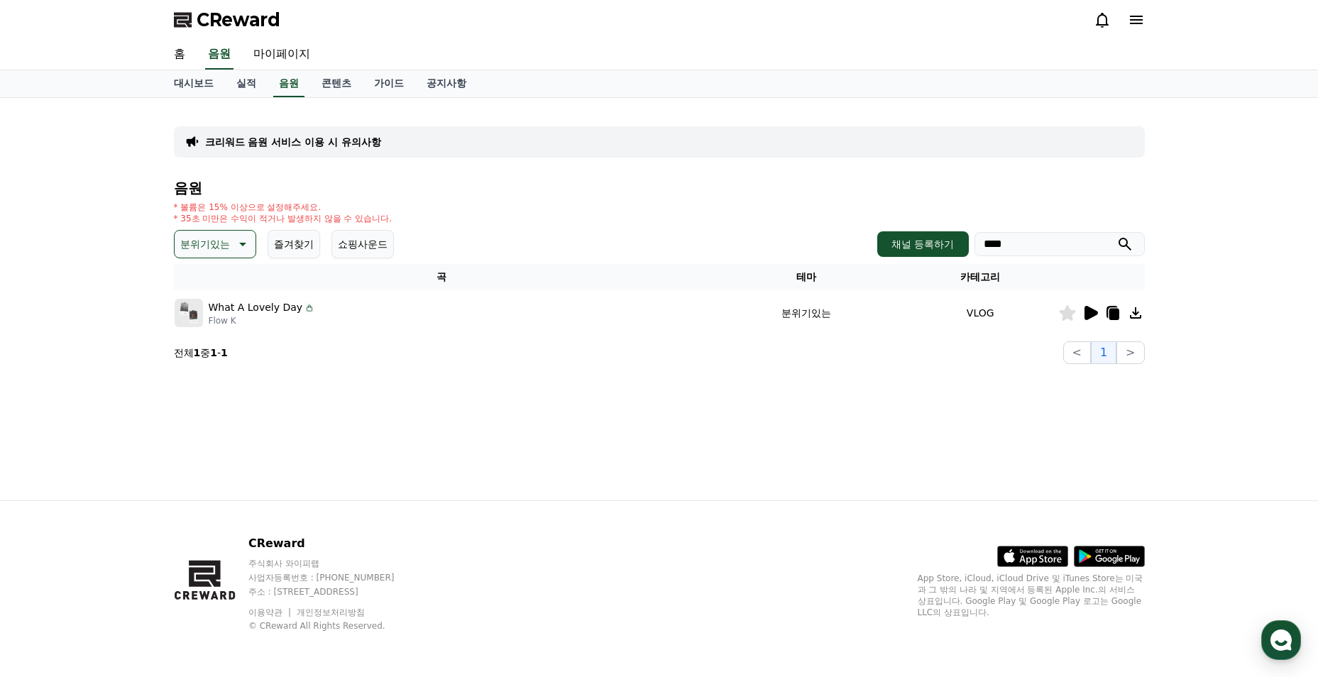
click at [221, 253] on p "분위기있는" at bounding box center [205, 244] width 50 height 20
click at [211, 284] on div "전체 환상적인 호기심 어두운 밝은 통통튀는 신나는 반전 웅장한 드라마틱 즐거움 분위기있는 EDM 그루브 슬픈 잔잔한 귀여운 감동적인 긴장되는 …" at bounding box center [215, 632] width 78 height 732
click at [179, 285] on button "전체" at bounding box center [191, 281] width 31 height 31
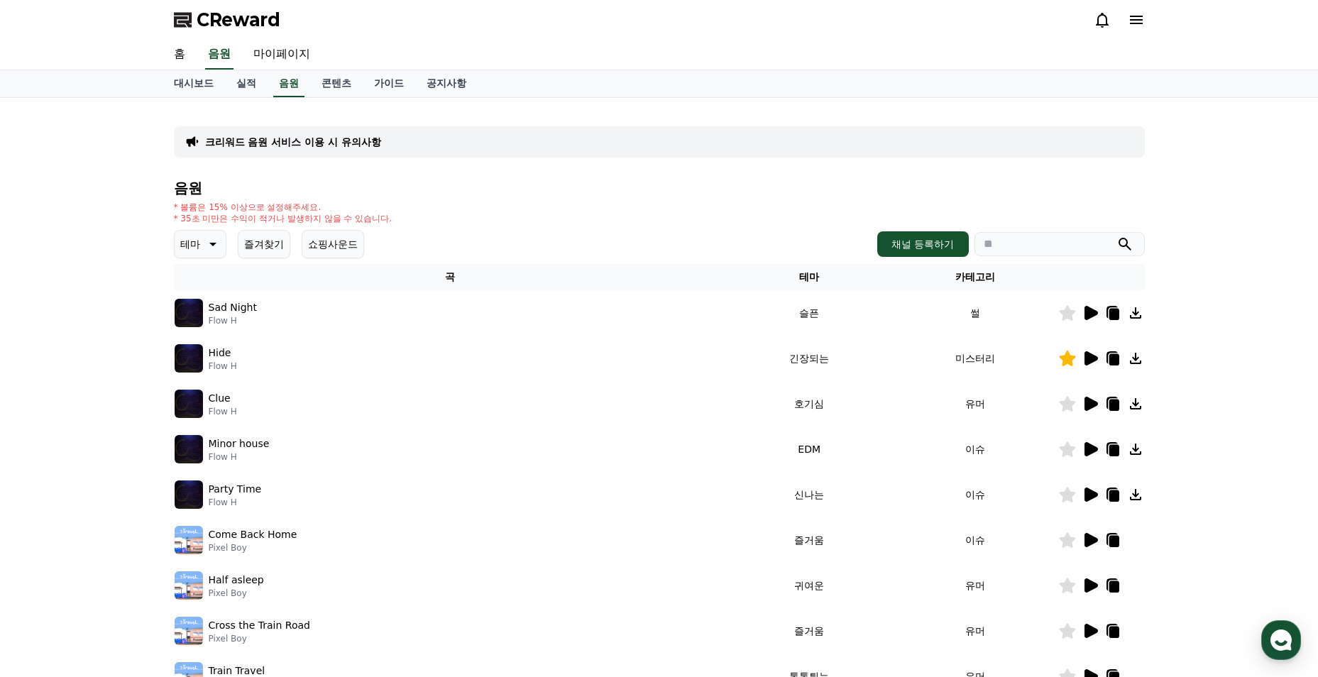
scroll to position [142, 0]
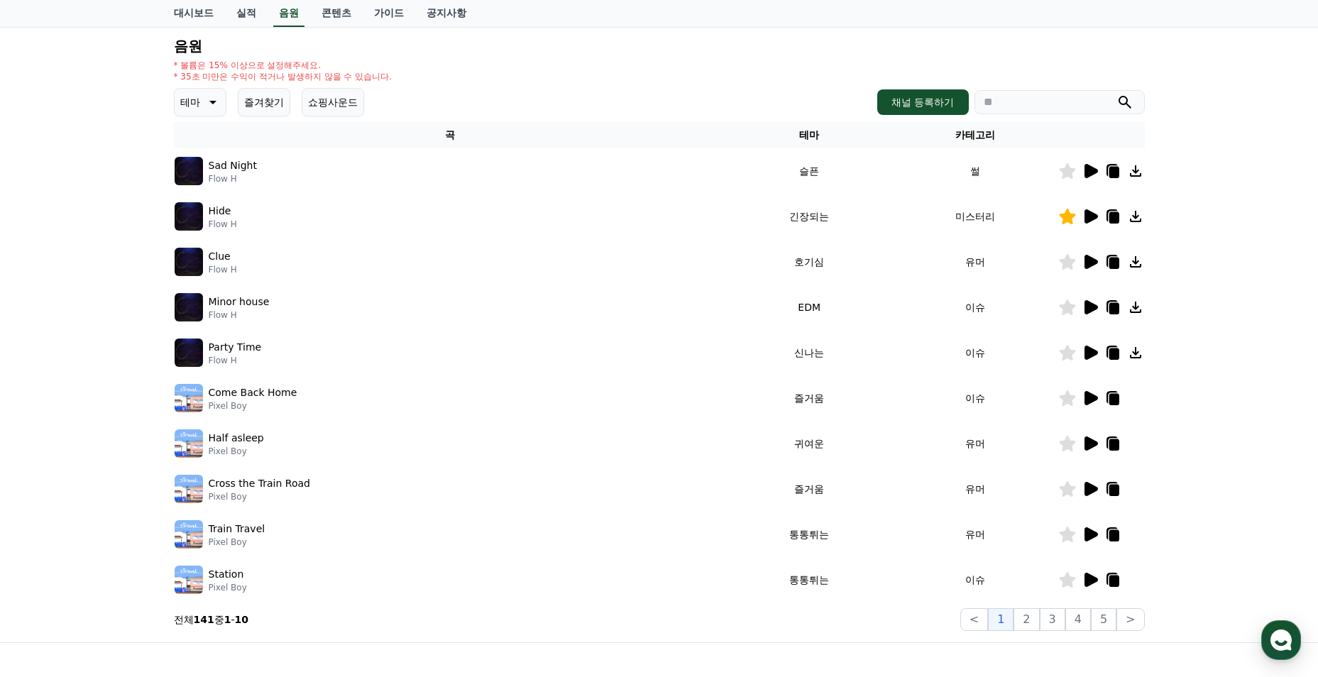
click at [1065, 106] on input "search" at bounding box center [1059, 102] width 170 height 24
type input "****"
click at [1116, 94] on button "submit" at bounding box center [1124, 102] width 17 height 17
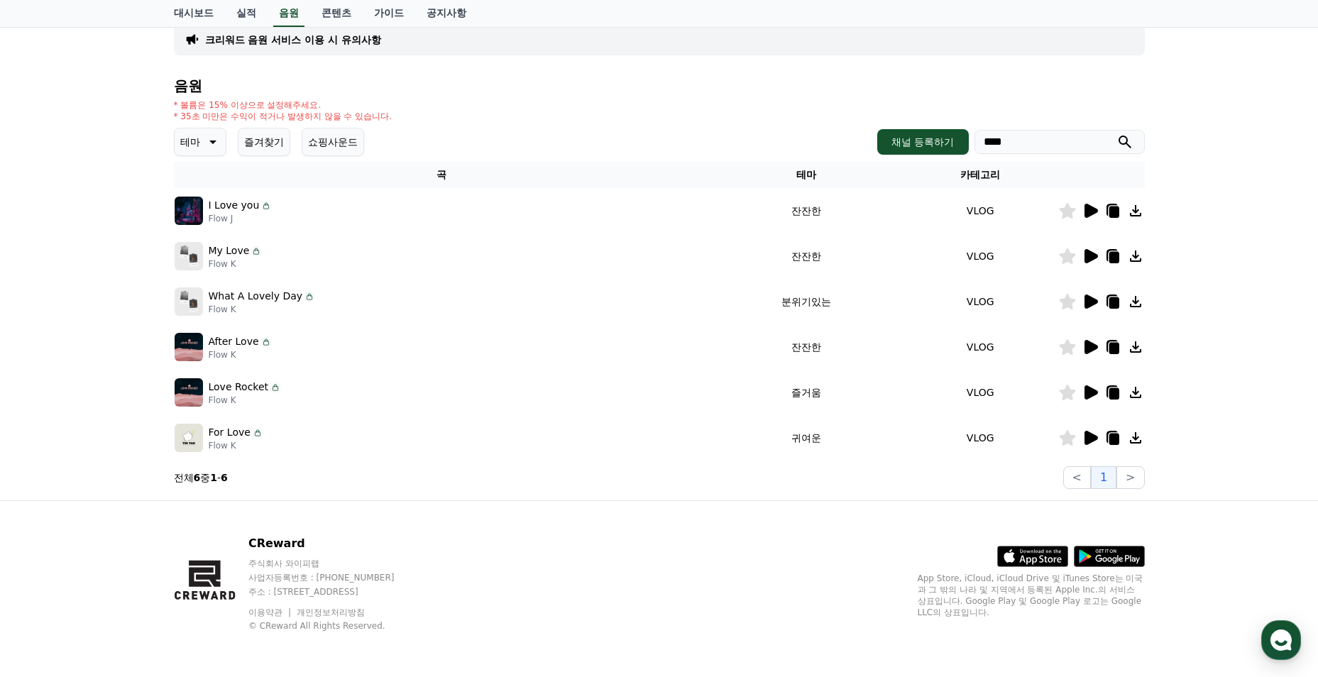
scroll to position [102, 0]
click at [1087, 303] on icon at bounding box center [1090, 301] width 13 height 14
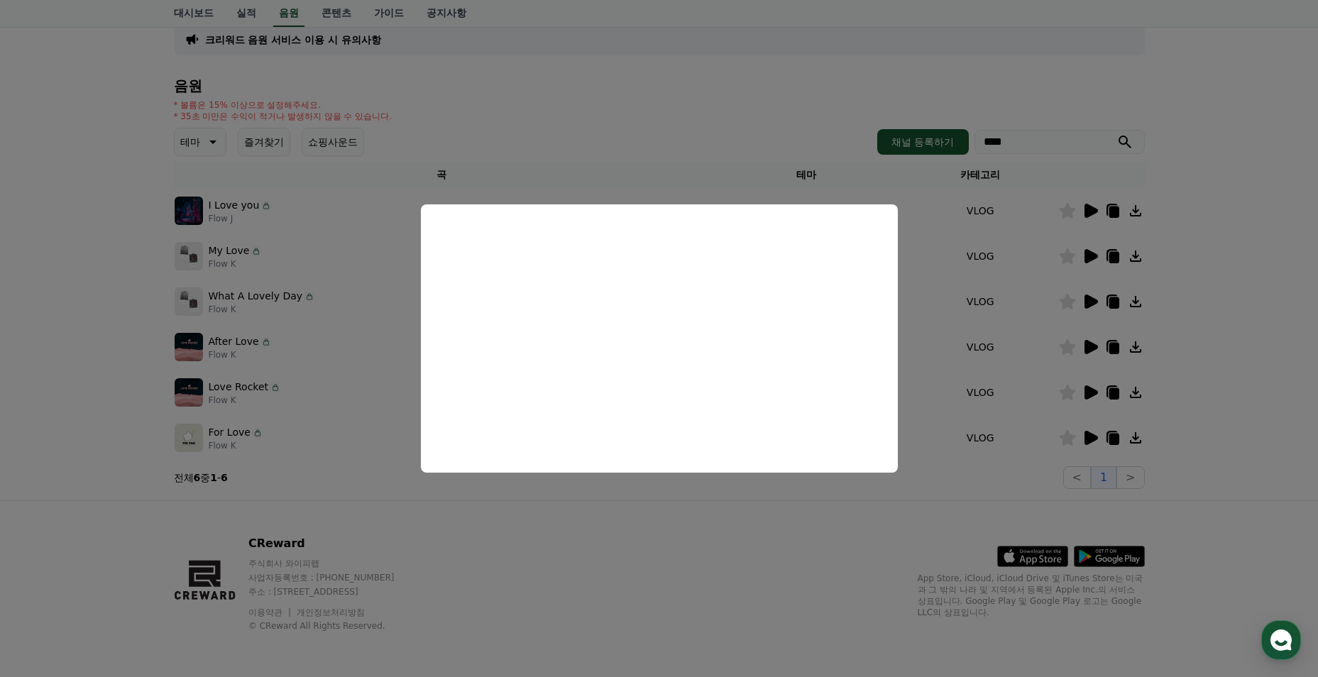
click at [932, 338] on button "close modal" at bounding box center [659, 338] width 1318 height 677
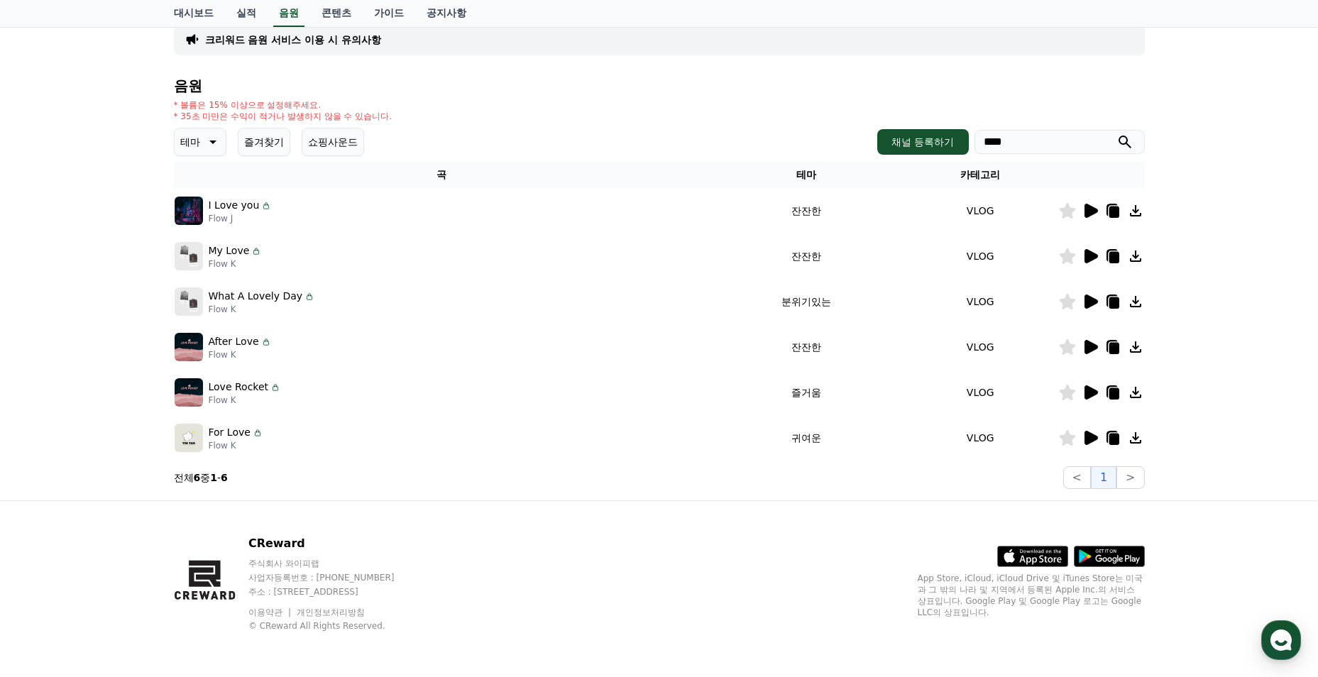
click at [1088, 350] on icon at bounding box center [1090, 347] width 13 height 14
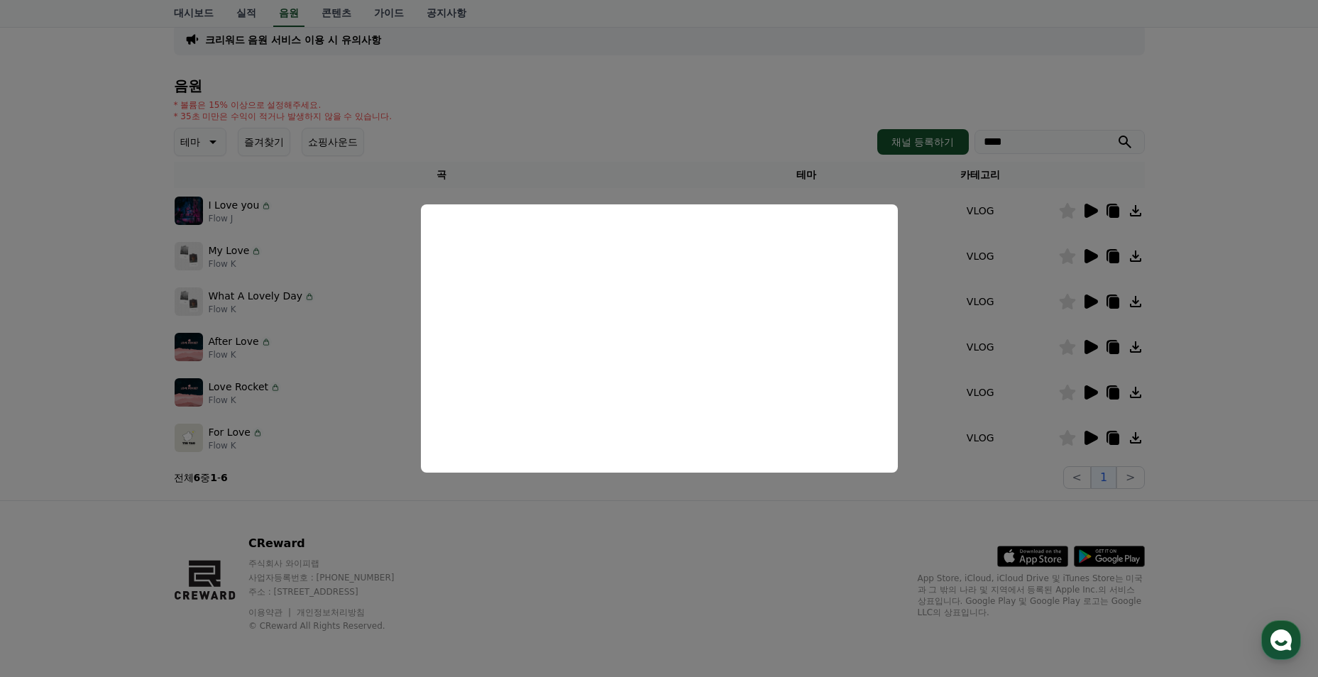
click at [916, 383] on button "close modal" at bounding box center [659, 338] width 1318 height 677
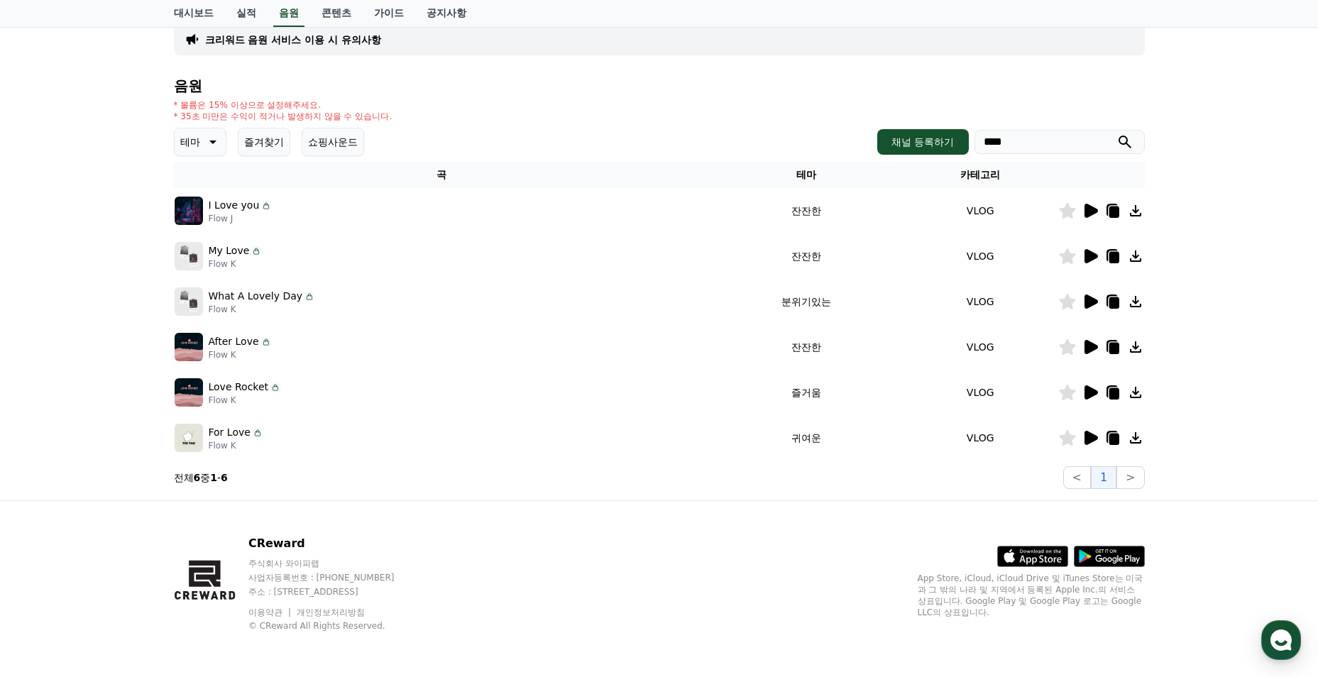
click at [1084, 397] on icon at bounding box center [1089, 392] width 17 height 17
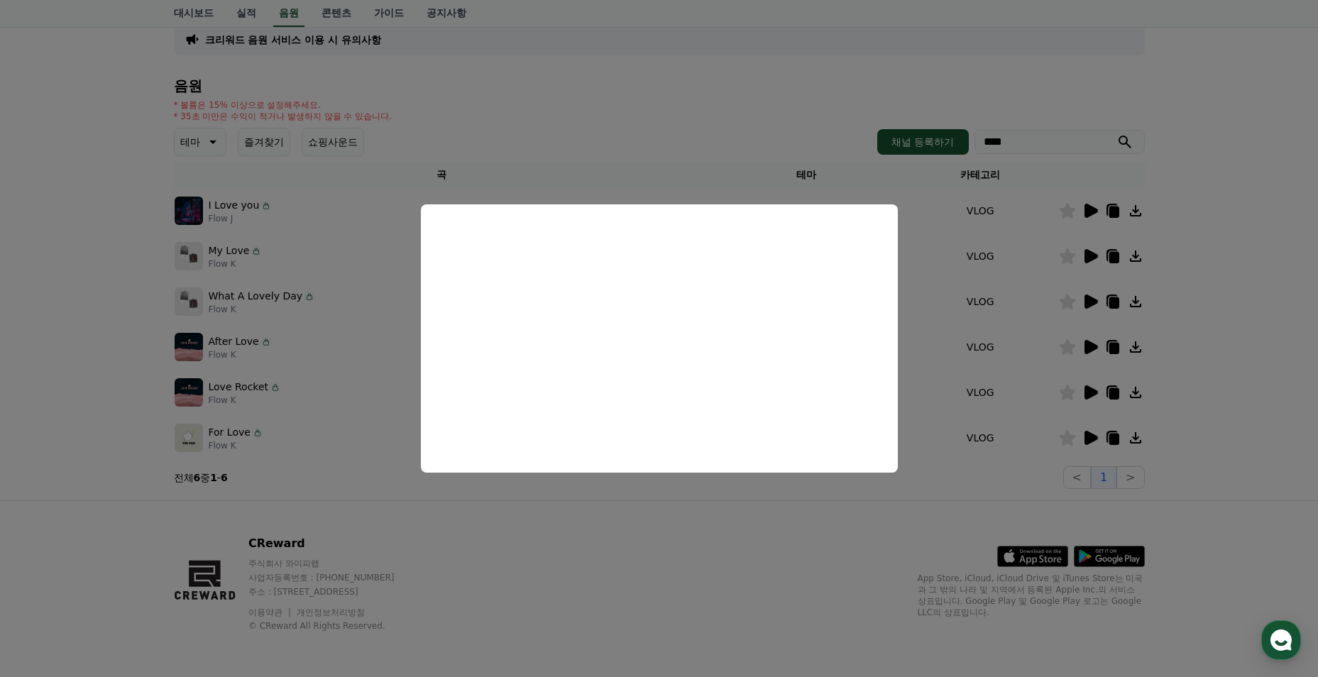
click at [925, 431] on button "close modal" at bounding box center [659, 338] width 1318 height 677
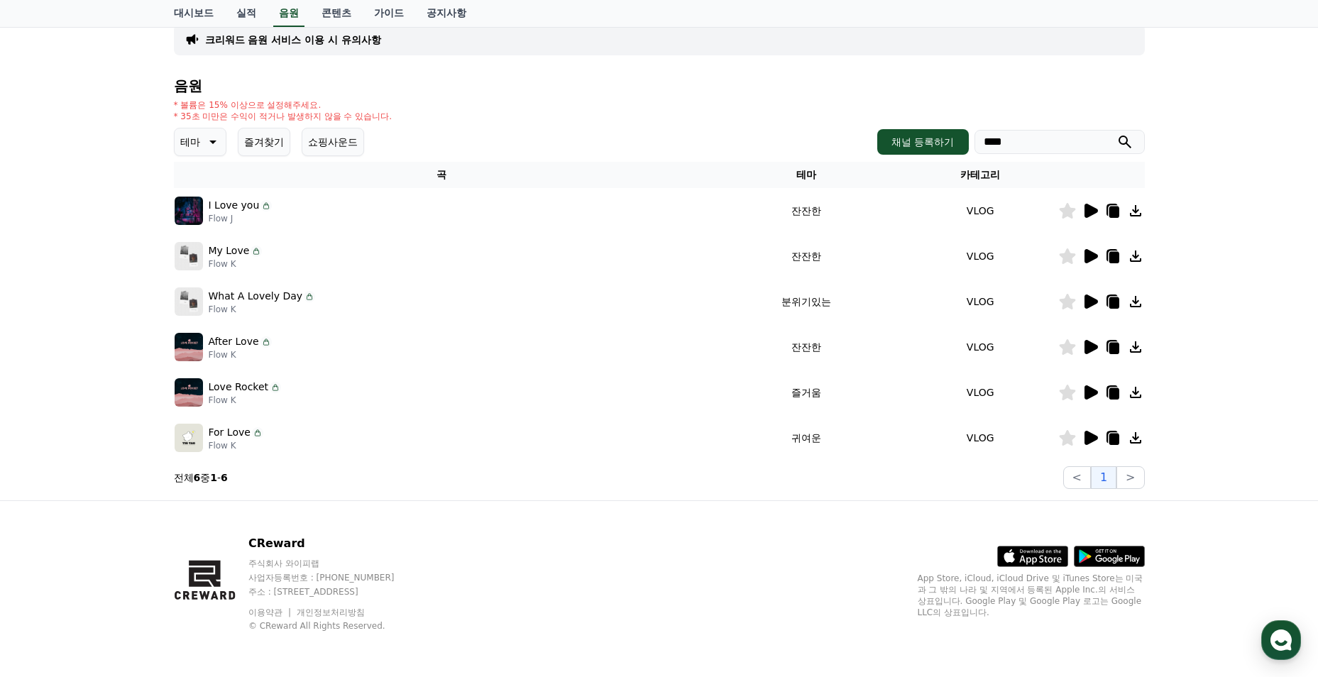
click at [1086, 441] on icon at bounding box center [1090, 438] width 13 height 14
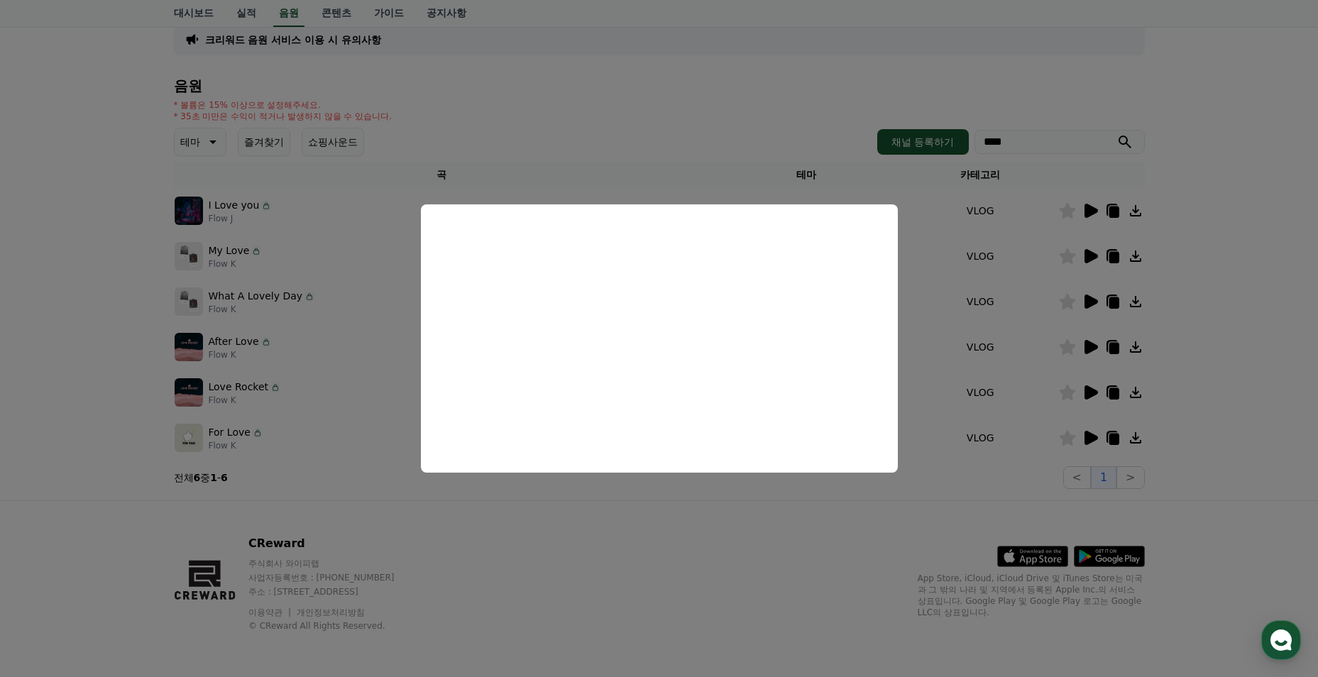
click at [833, 524] on button "close modal" at bounding box center [659, 338] width 1318 height 677
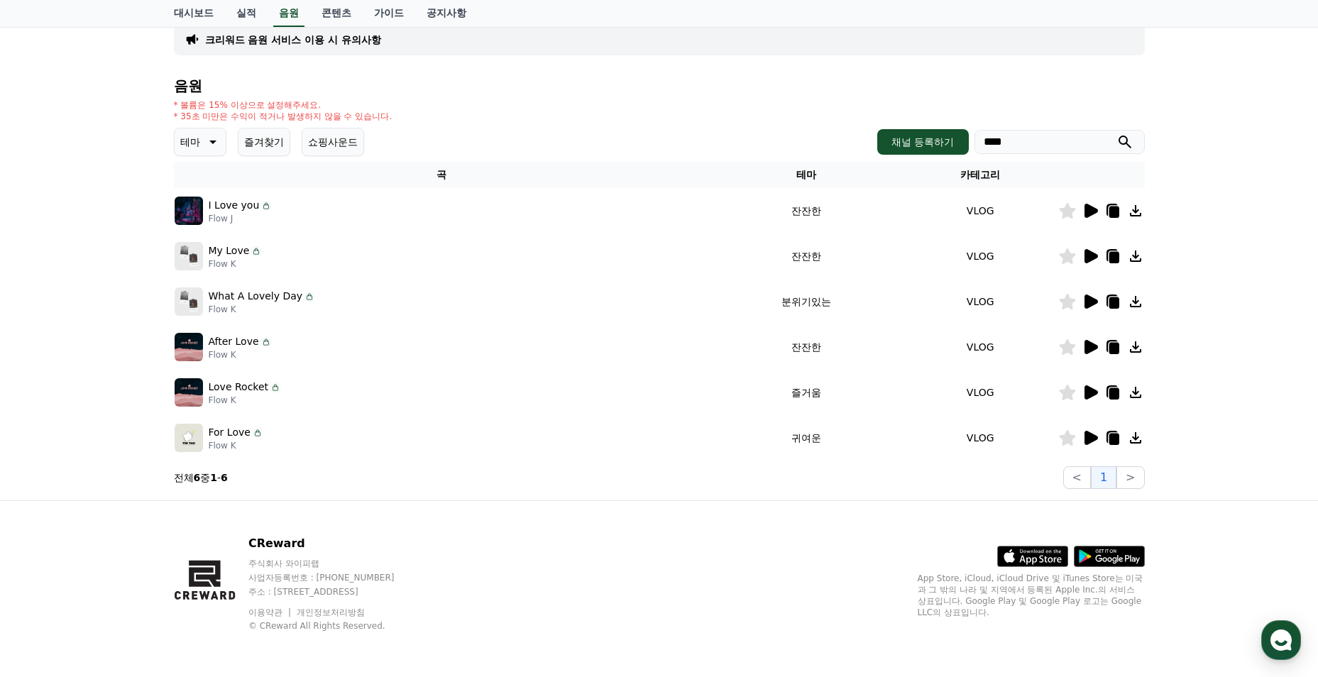
click at [199, 159] on div "음원 * 볼륨은 15% 이상으로 설정해주세요. * 35초 미만은 수익이 적거나 발생하지 않을 수 있습니다. 테마 즐겨찾기 쇼핑사운드 채널 등록…" at bounding box center [659, 283] width 971 height 411
click at [197, 139] on p "테마" at bounding box center [190, 142] width 20 height 20
click at [209, 240] on button "감동적인" at bounding box center [201, 239] width 51 height 31
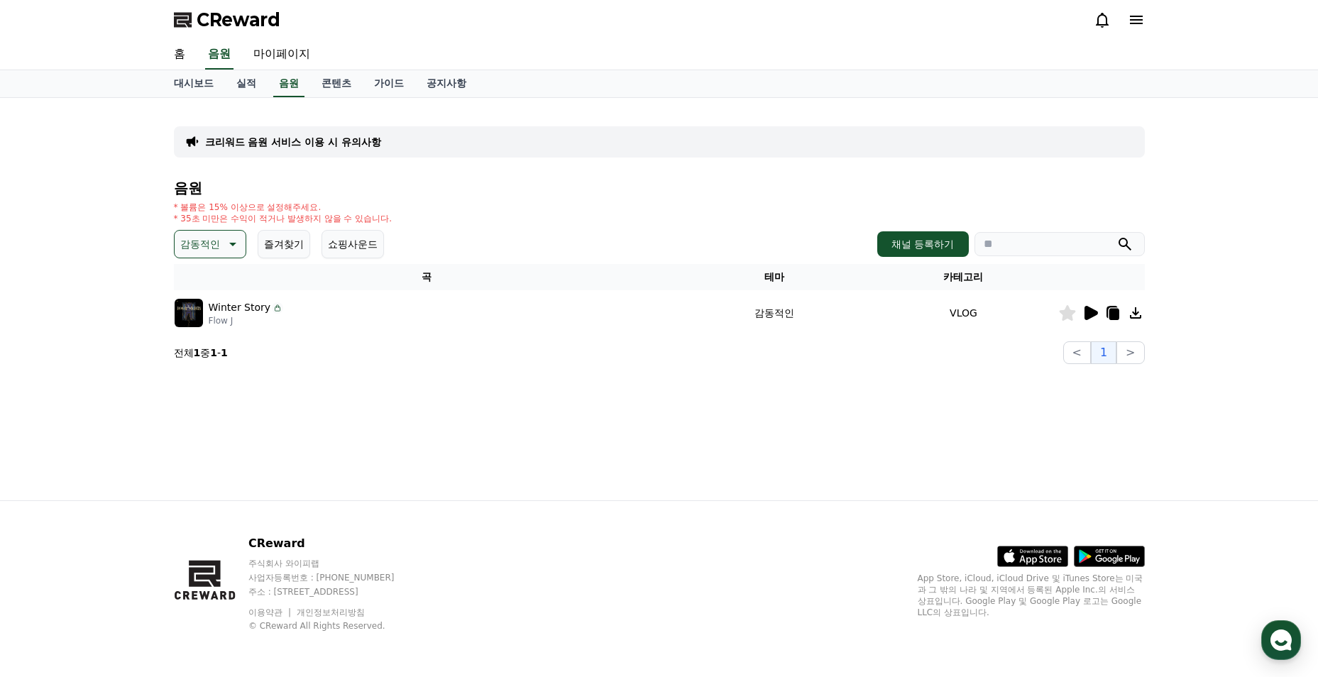
click at [1086, 317] on icon at bounding box center [1090, 313] width 13 height 14
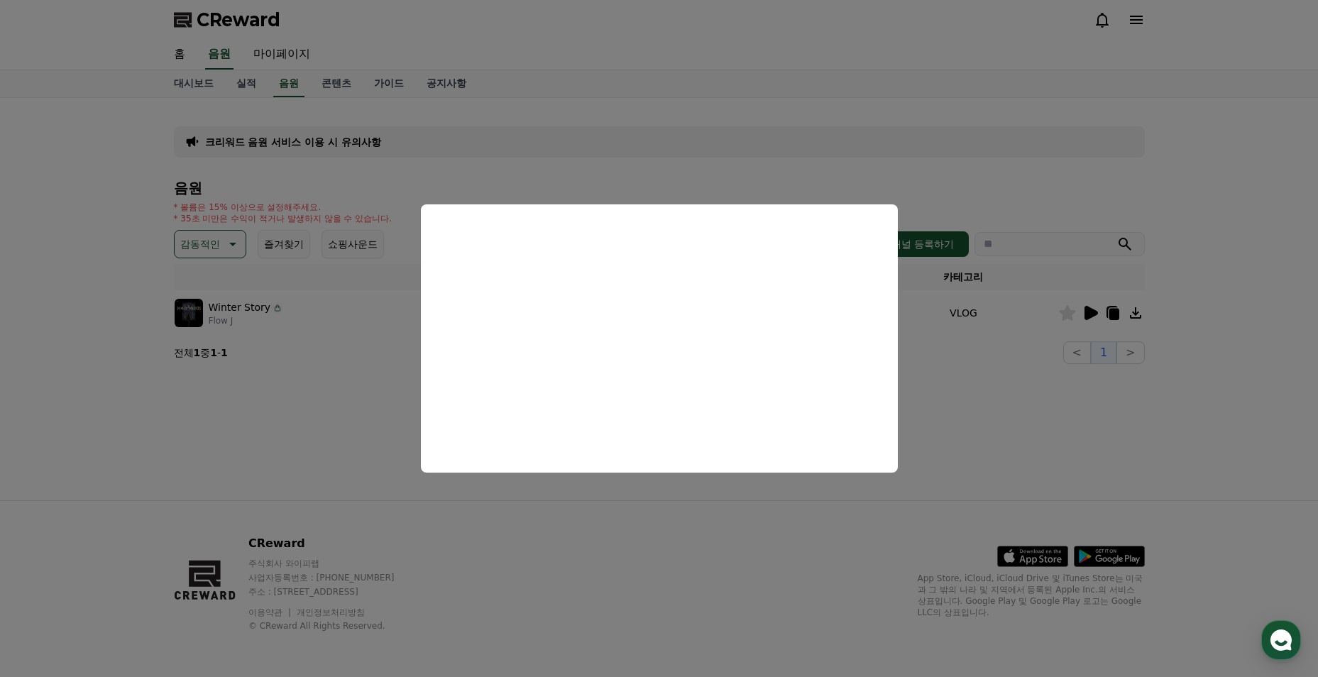
click at [324, 360] on button "close modal" at bounding box center [659, 338] width 1318 height 677
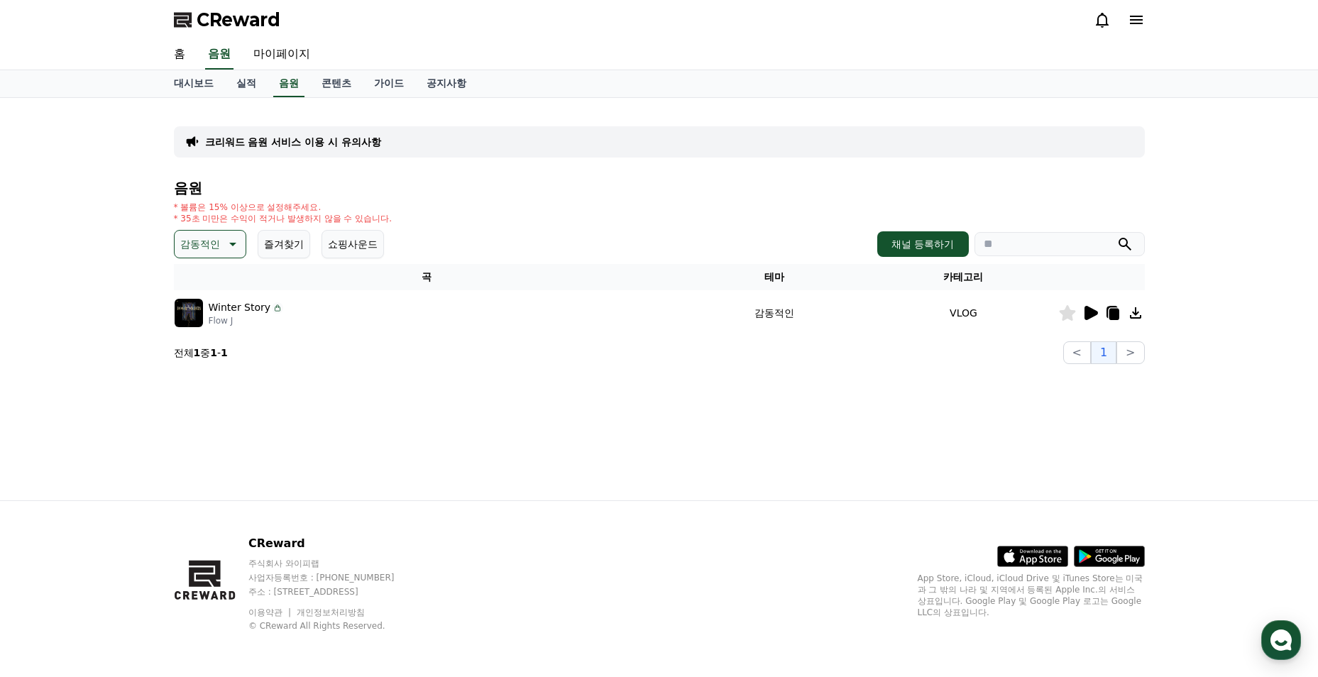
click at [207, 241] on p "감동적인" at bounding box center [200, 244] width 40 height 20
click at [203, 405] on button "감동적인" at bounding box center [201, 412] width 51 height 31
click at [220, 239] on button "감동적인" at bounding box center [210, 244] width 72 height 28
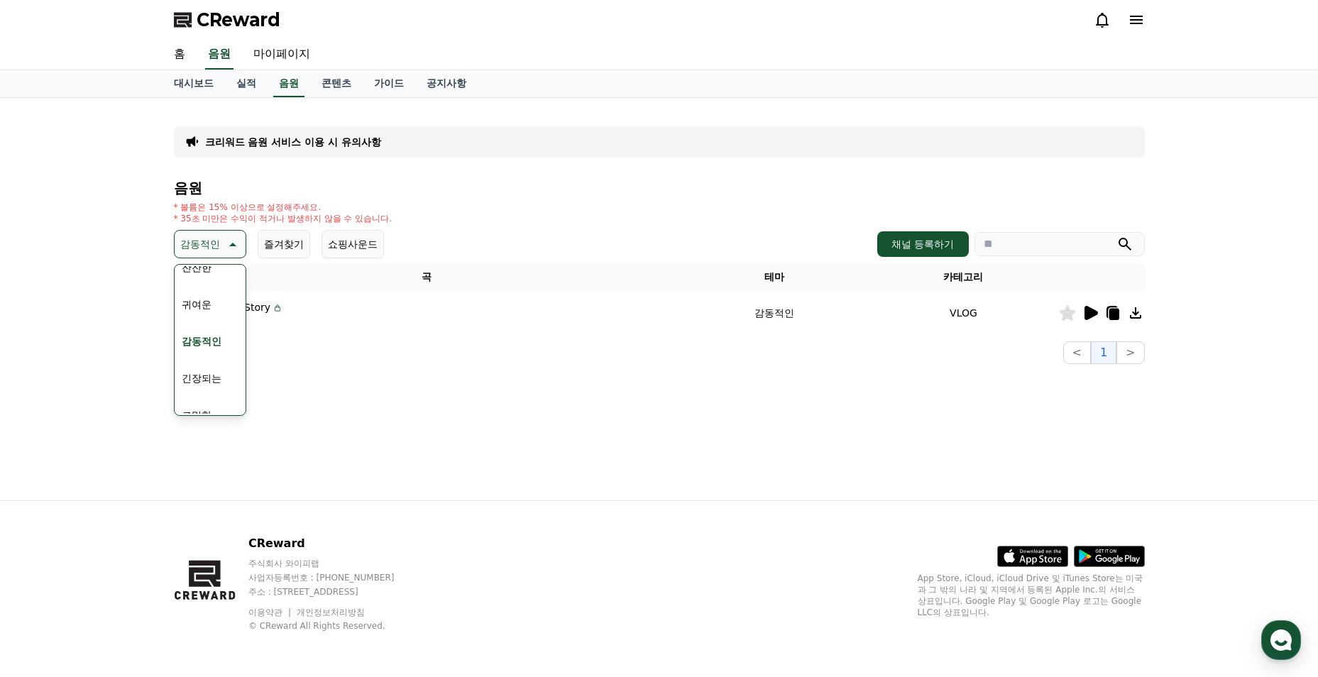
click at [205, 273] on button "잔잔한" at bounding box center [196, 267] width 41 height 31
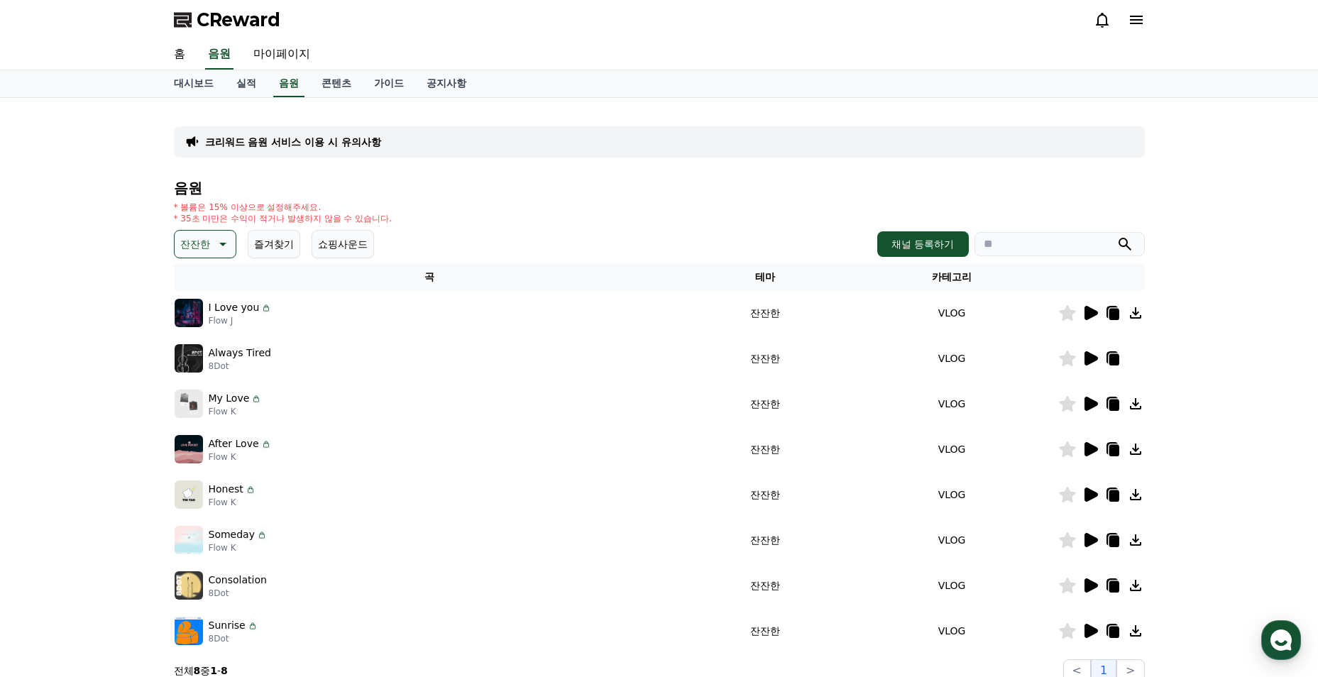
scroll to position [193, 0]
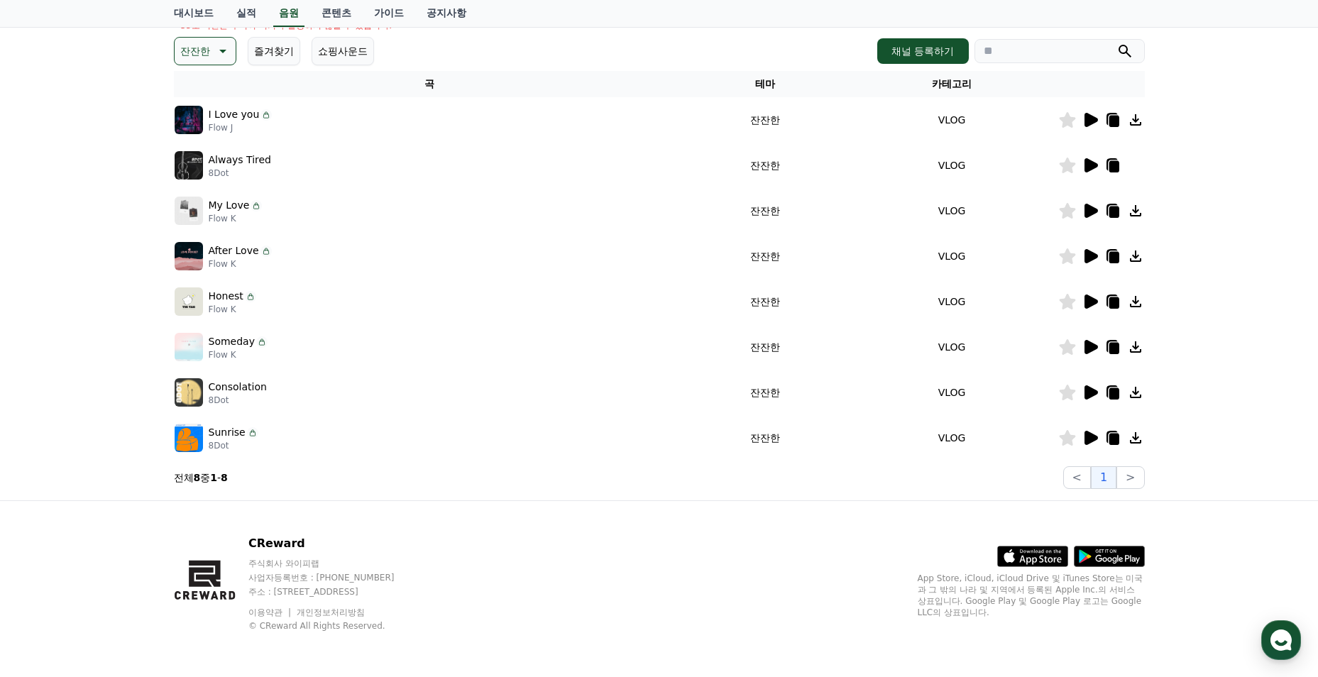
click at [1093, 434] on icon at bounding box center [1090, 438] width 13 height 14
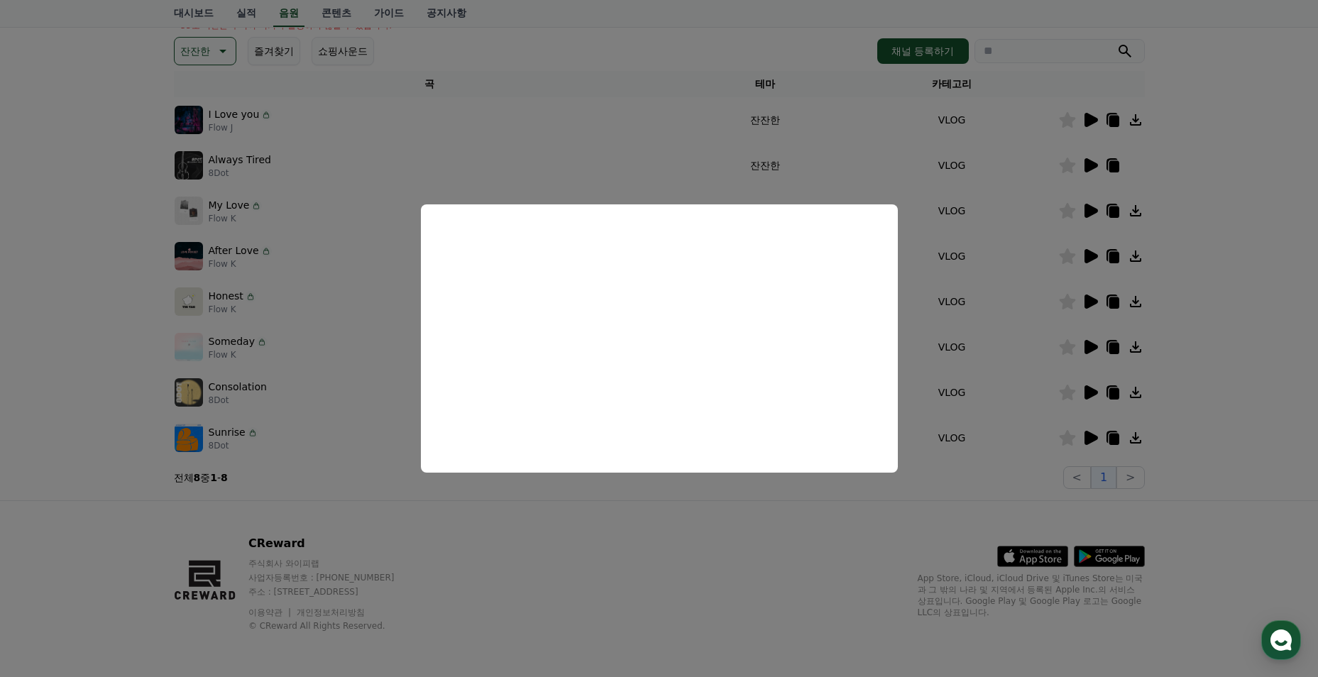
click at [1013, 363] on button "close modal" at bounding box center [659, 338] width 1318 height 677
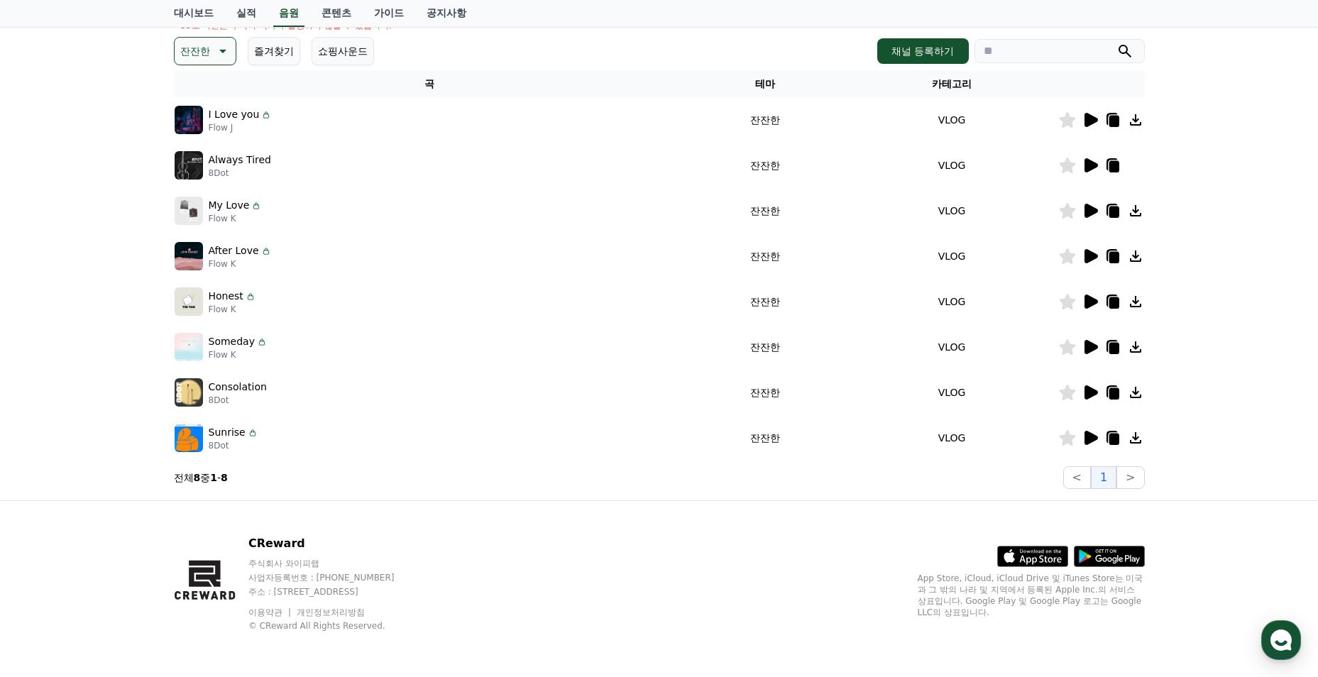
click at [1089, 392] on icon at bounding box center [1090, 392] width 13 height 14
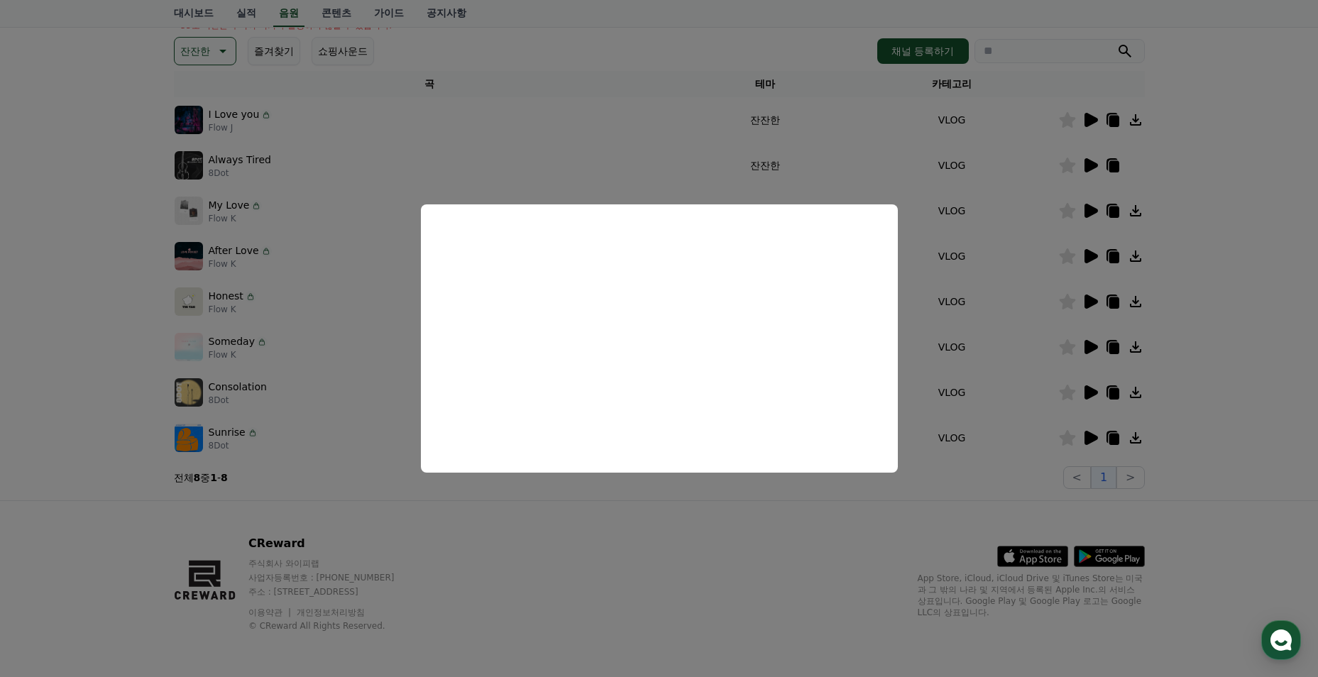
drag, startPoint x: 978, startPoint y: 387, endPoint x: 994, endPoint y: 387, distance: 16.3
click at [980, 387] on button "close modal" at bounding box center [659, 338] width 1318 height 677
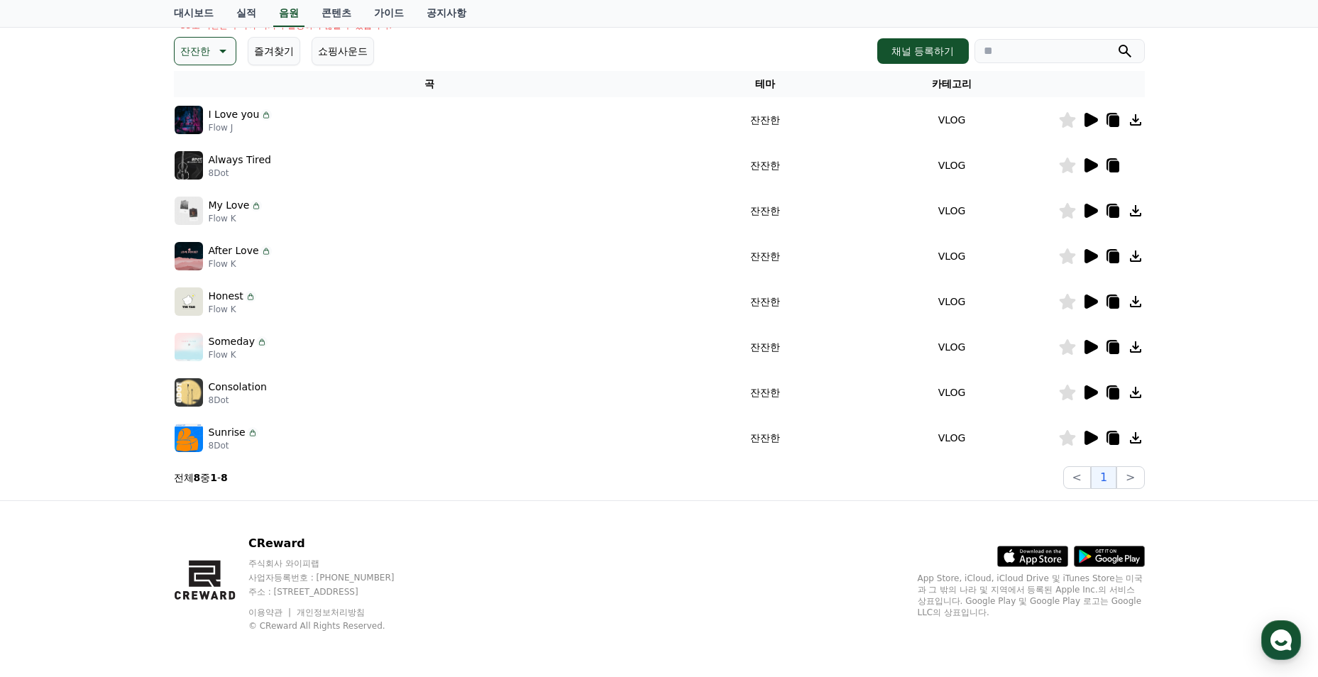
click at [1090, 352] on icon at bounding box center [1090, 347] width 13 height 14
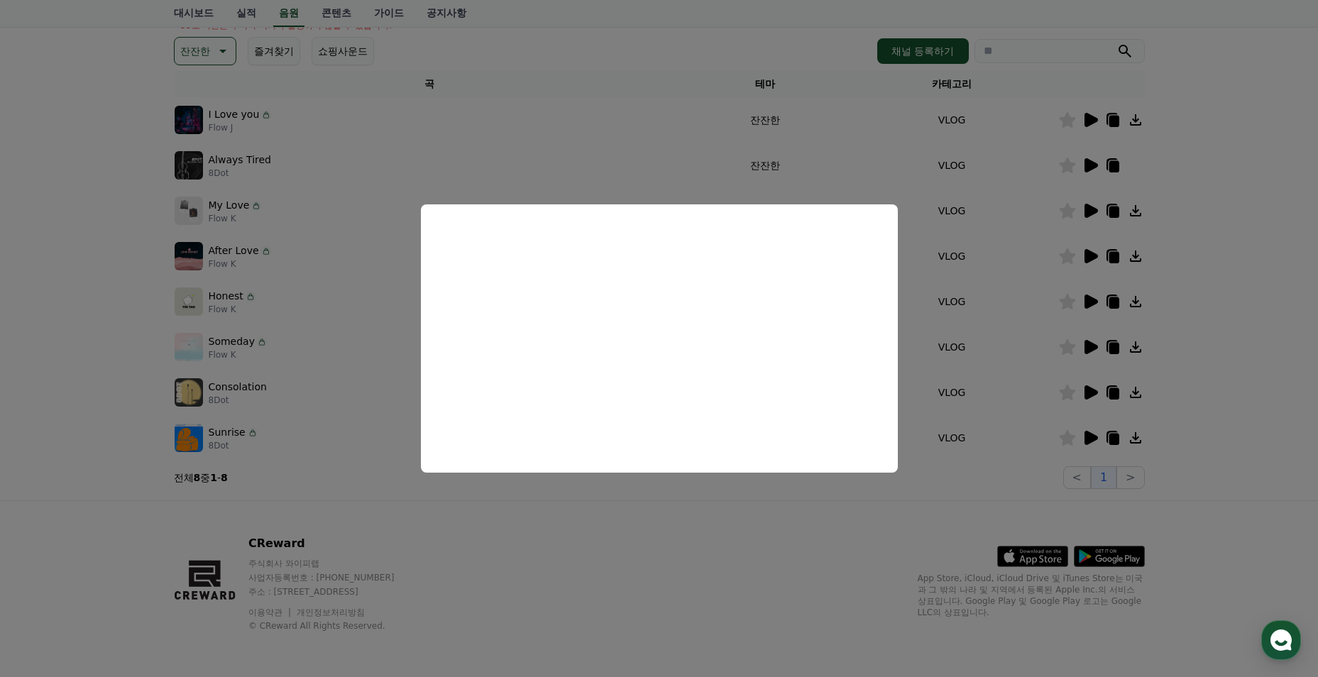
click at [788, 126] on button "close modal" at bounding box center [659, 338] width 1318 height 677
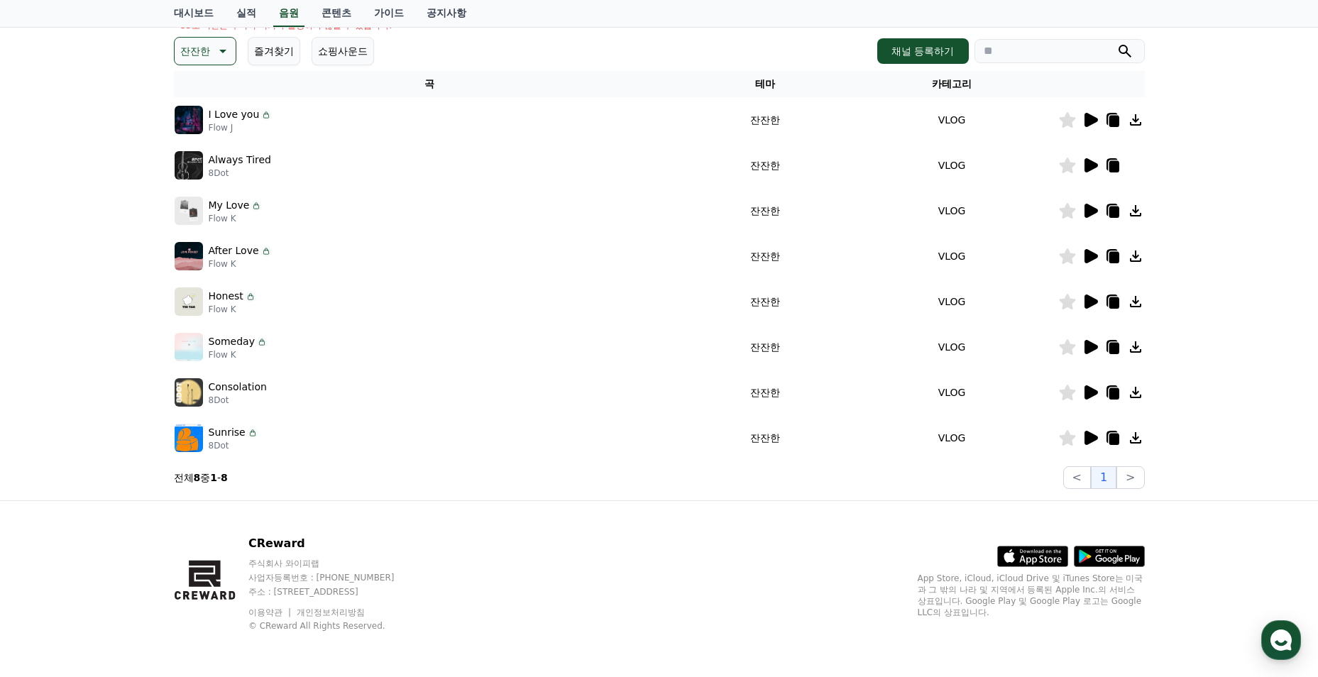
click at [1085, 302] on icon at bounding box center [1090, 301] width 13 height 14
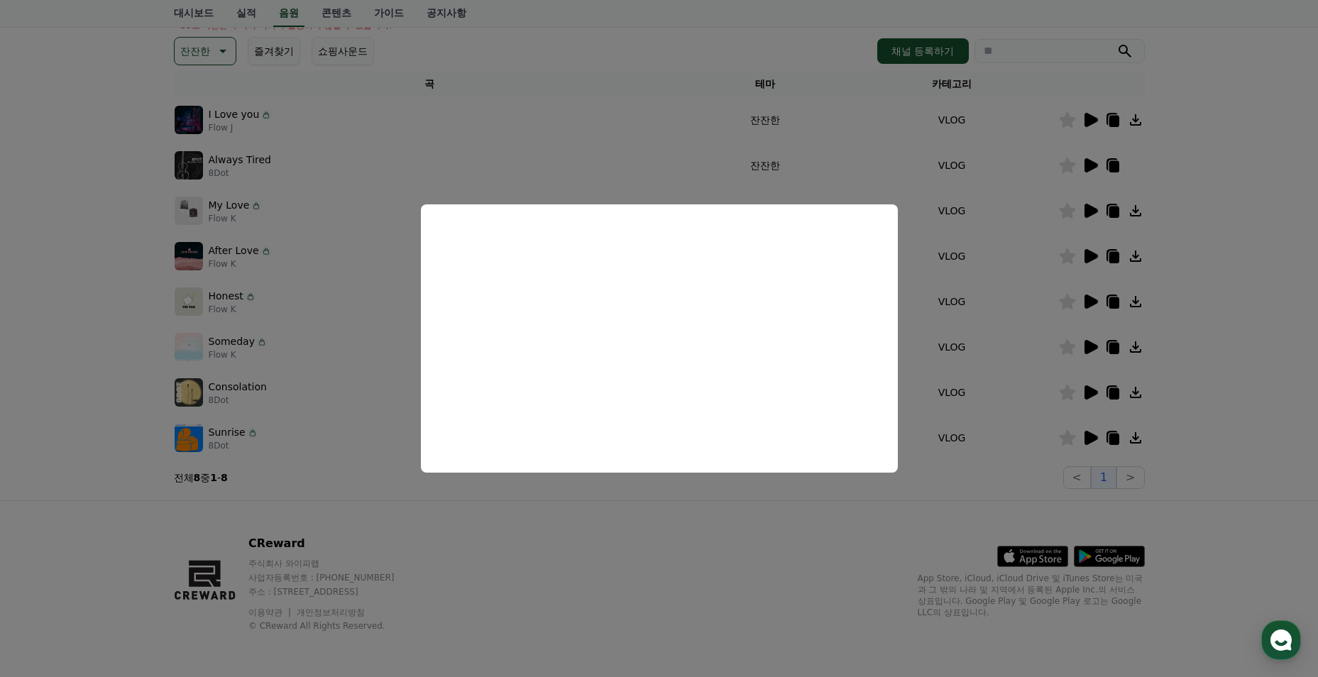
click at [380, 307] on button "close modal" at bounding box center [659, 338] width 1318 height 677
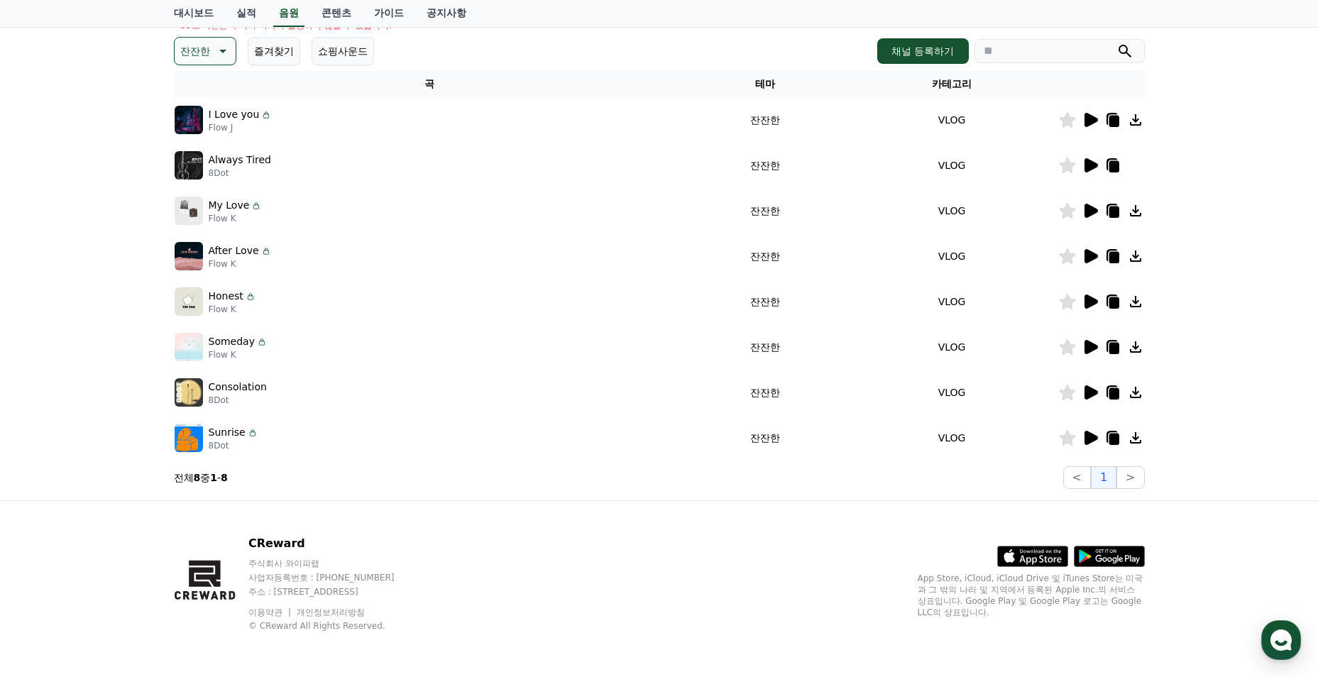
click at [209, 56] on p "잔잔한" at bounding box center [195, 51] width 30 height 20
click at [198, 143] on button "반전" at bounding box center [191, 133] width 31 height 31
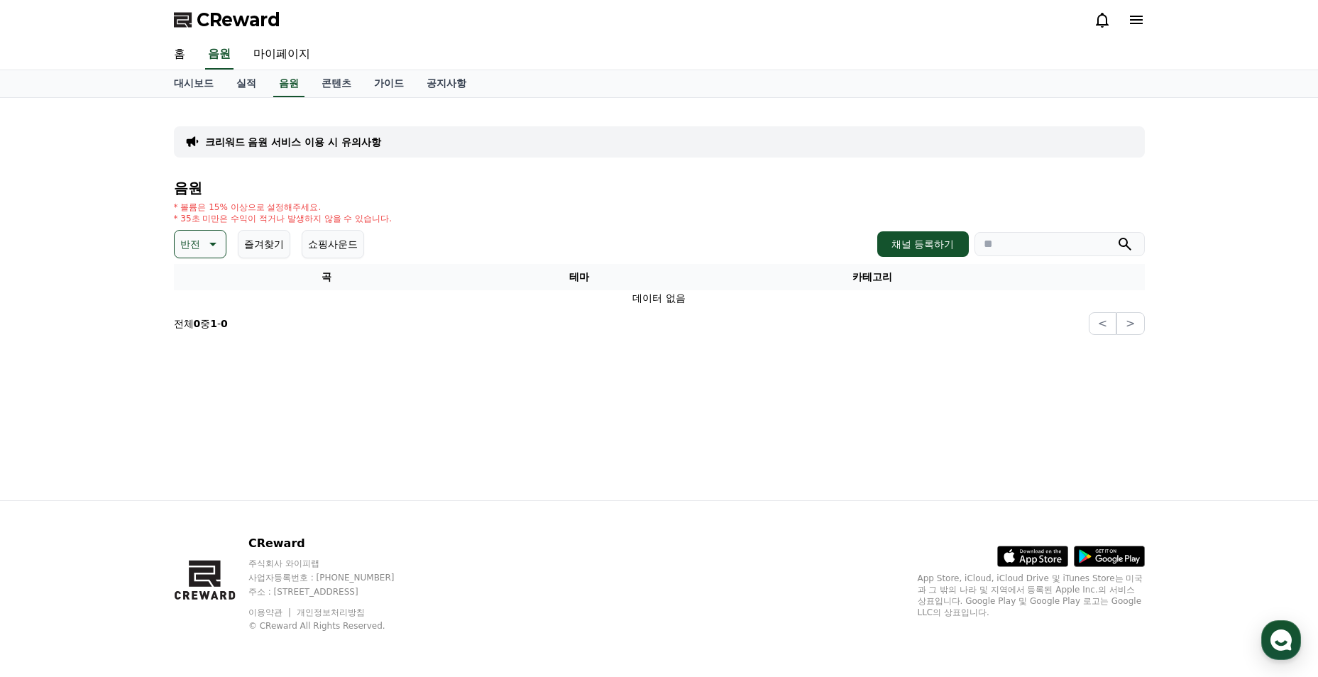
click at [200, 248] on button "반전" at bounding box center [200, 244] width 53 height 28
click at [215, 305] on div "전체 환상적인 호기심 어두운 밝은 통통튀는 신나는 반전 웅장한 드라마틱 즐거움 분위기있는 EDM 그루브 슬픈 잔잔한 귀여운 감동적인 긴장되는 …" at bounding box center [206, 206] width 61 height 732
click at [206, 299] on button "EDM" at bounding box center [193, 298] width 34 height 31
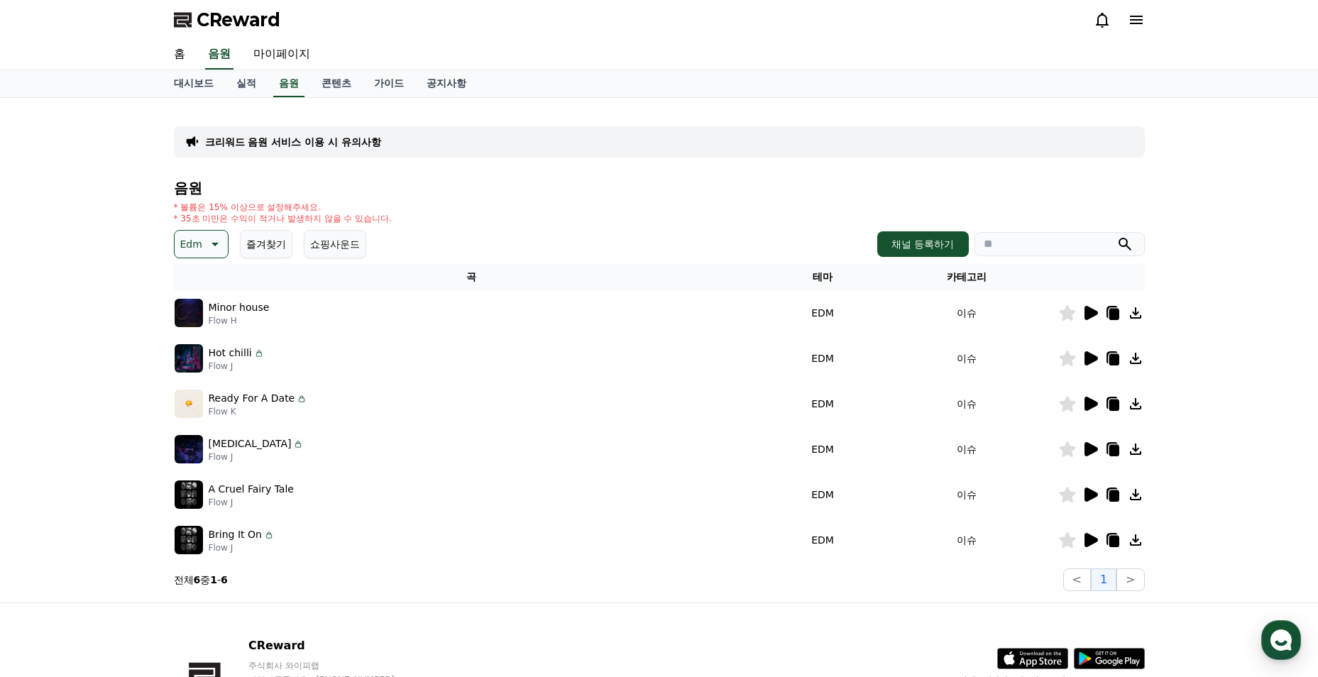
scroll to position [71, 0]
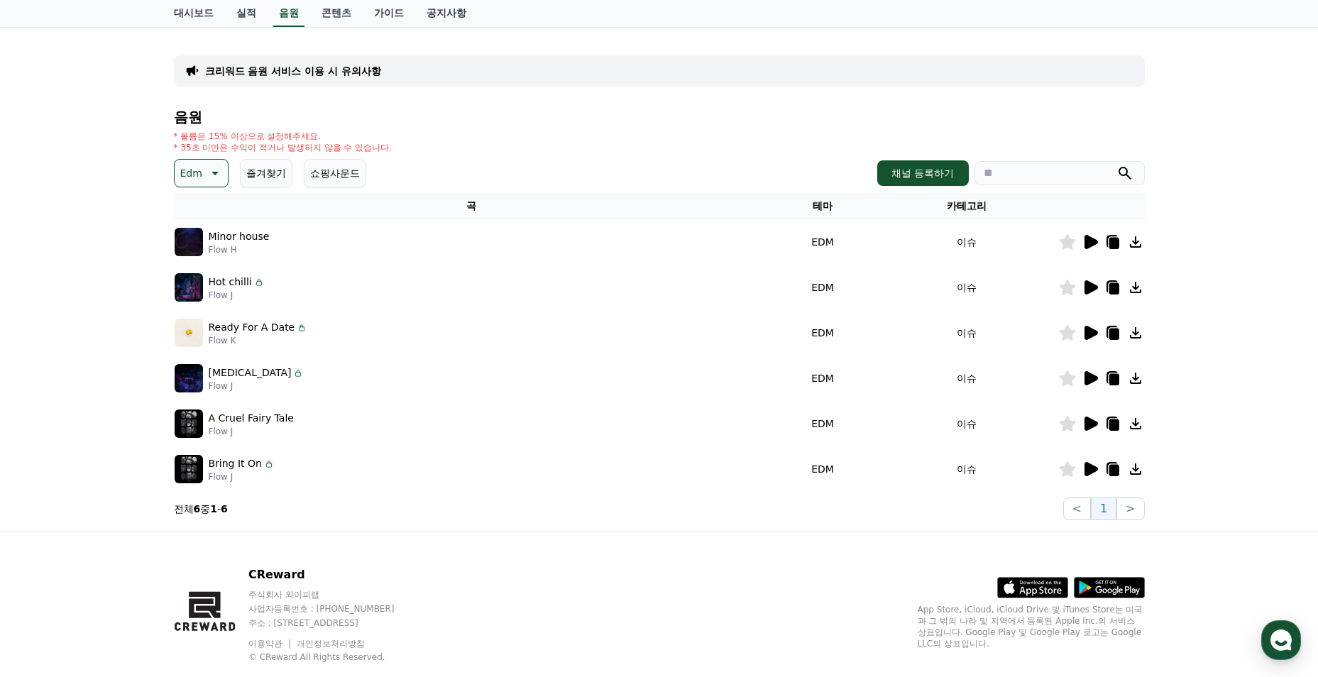
click at [1088, 470] on icon at bounding box center [1090, 469] width 13 height 14
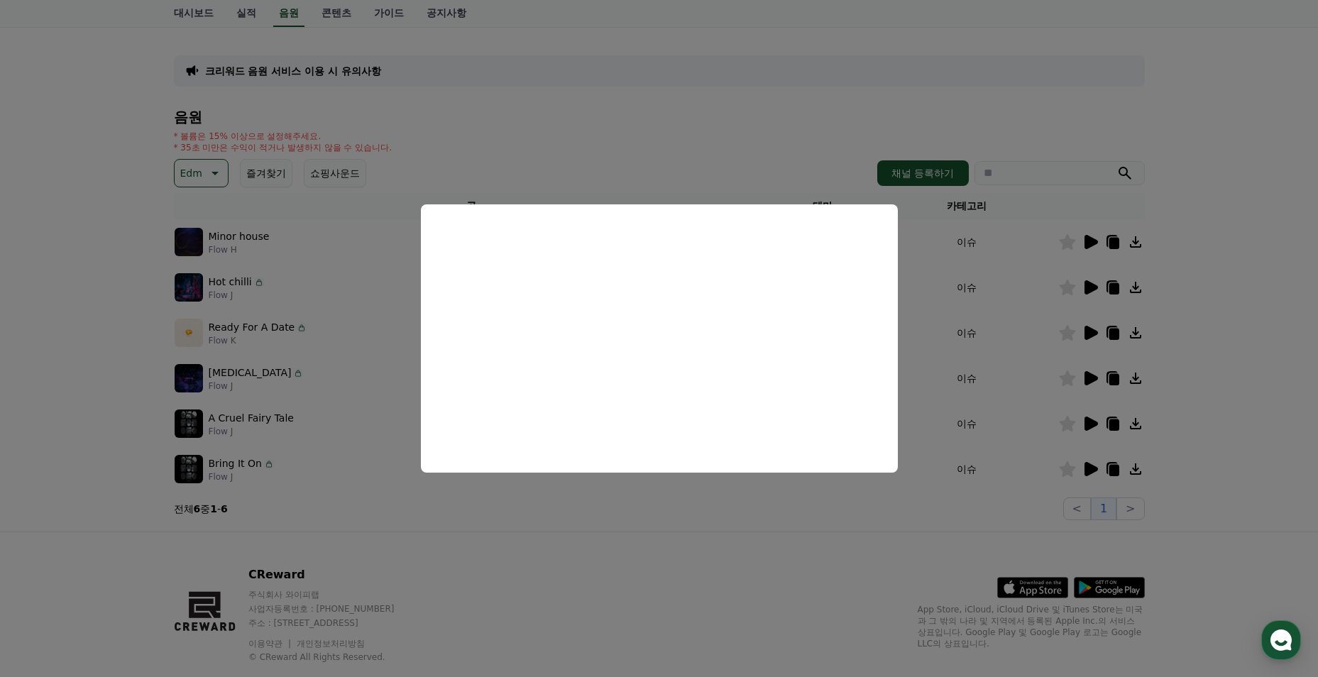
click at [385, 310] on button "close modal" at bounding box center [659, 338] width 1318 height 677
click at [192, 164] on p "Edm" at bounding box center [191, 173] width 22 height 20
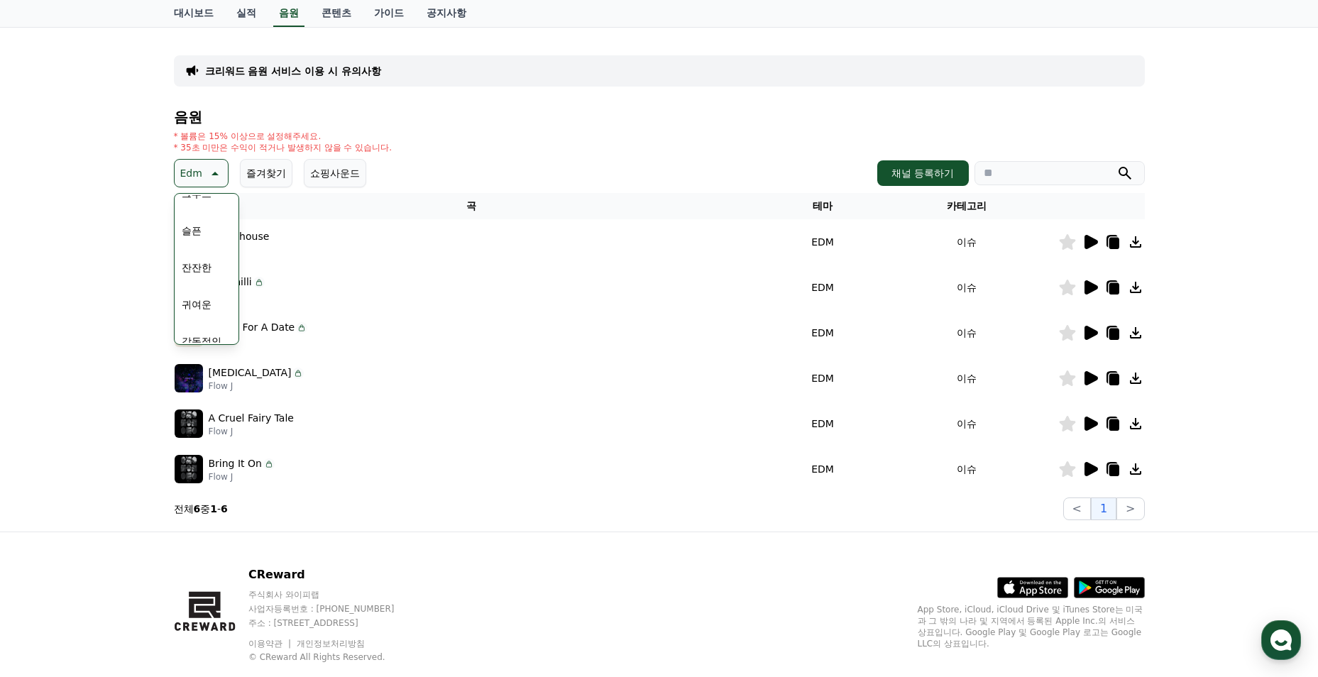
scroll to position [585, 0]
click at [205, 255] on button "감동적인" at bounding box center [201, 253] width 51 height 31
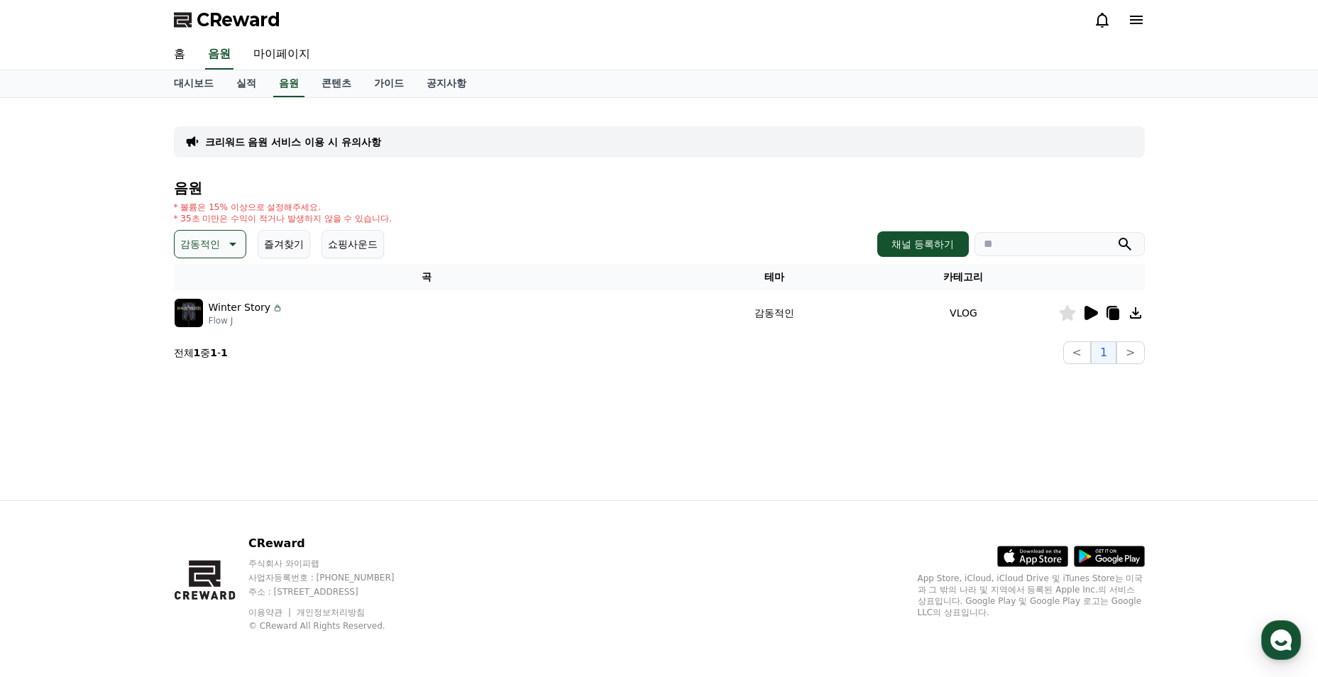
click at [1087, 312] on icon at bounding box center [1090, 313] width 13 height 14
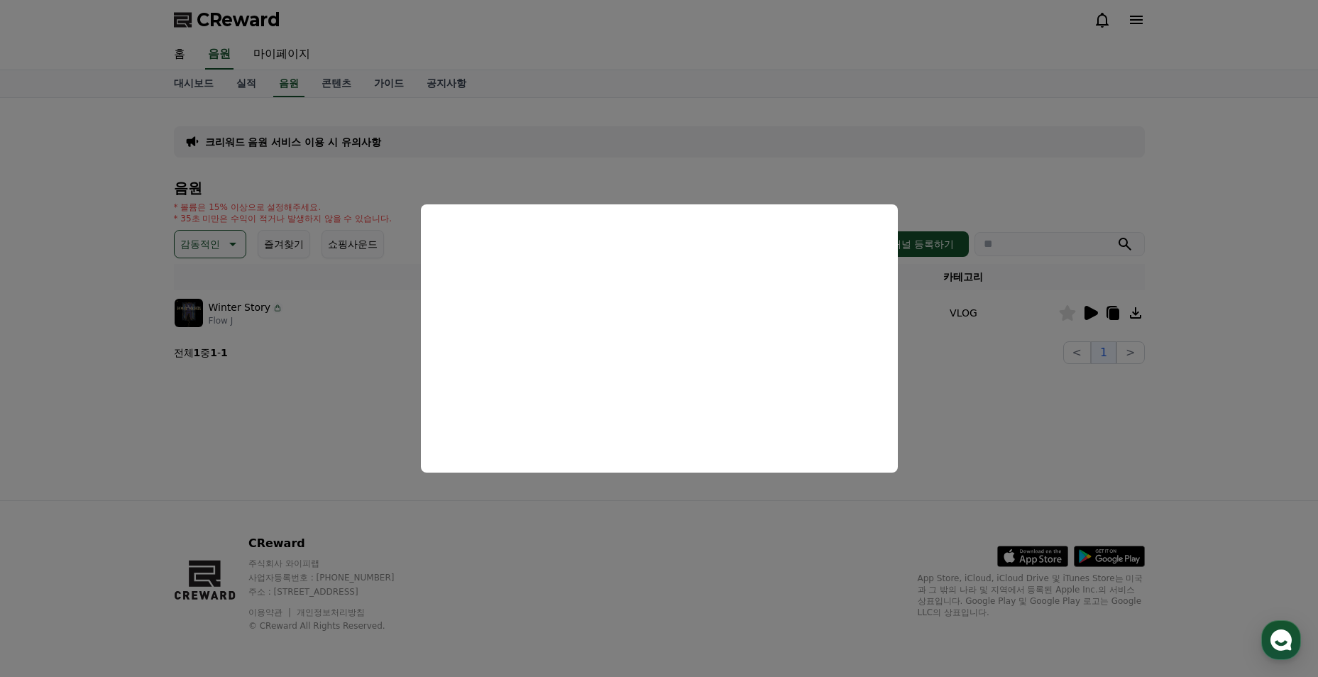
click at [944, 395] on button "close modal" at bounding box center [659, 338] width 1318 height 677
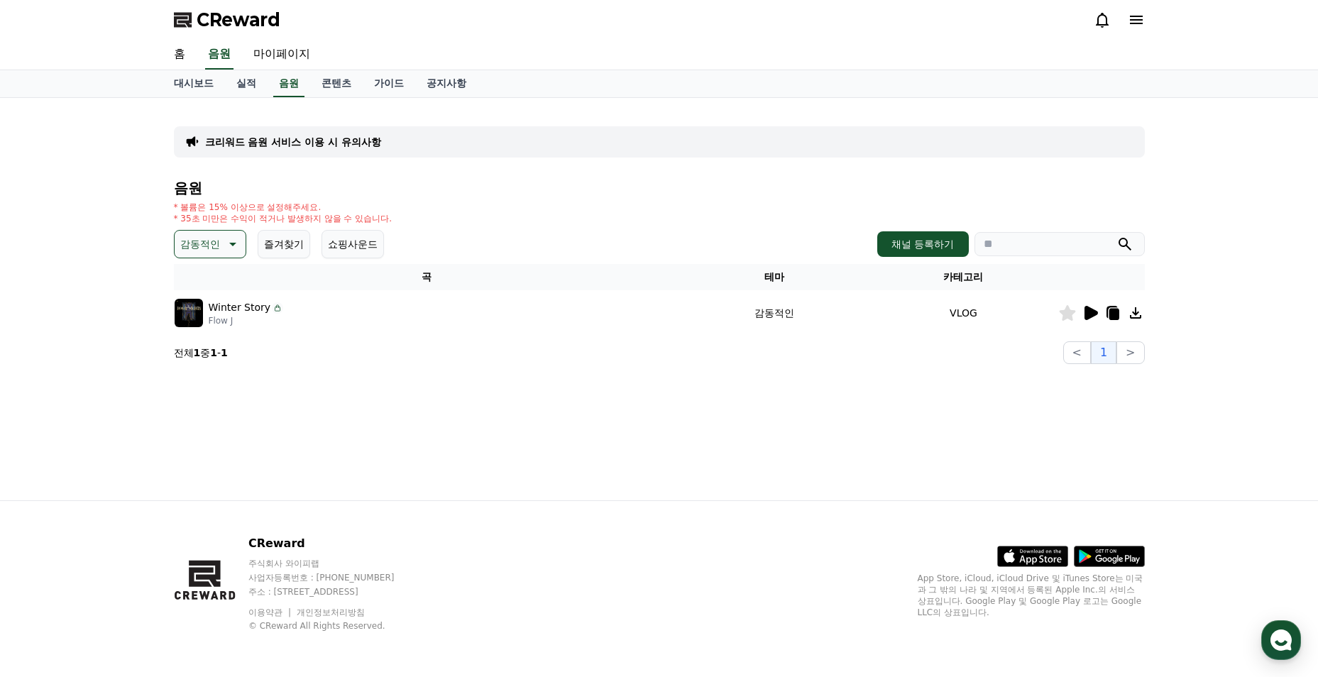
click at [198, 237] on p "감동적인" at bounding box center [200, 244] width 40 height 20
click at [211, 392] on button "코믹한" at bounding box center [196, 397] width 41 height 31
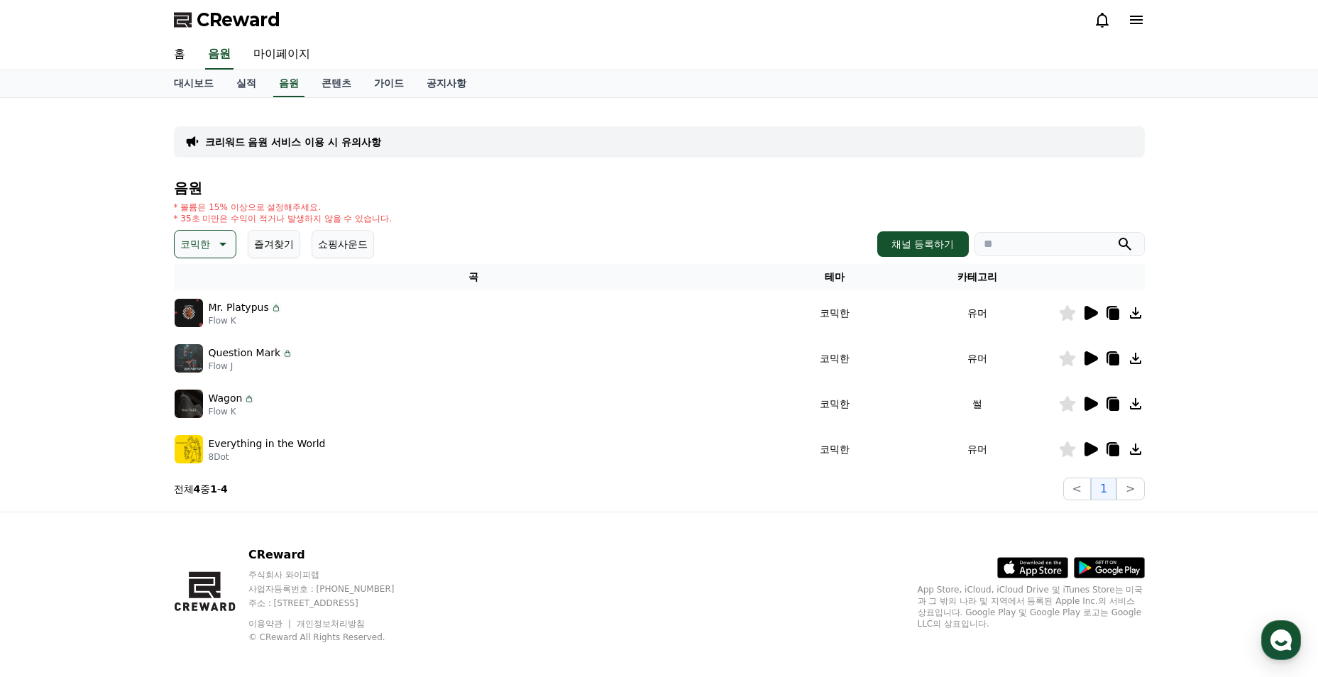
click at [1086, 452] on icon at bounding box center [1090, 449] width 13 height 14
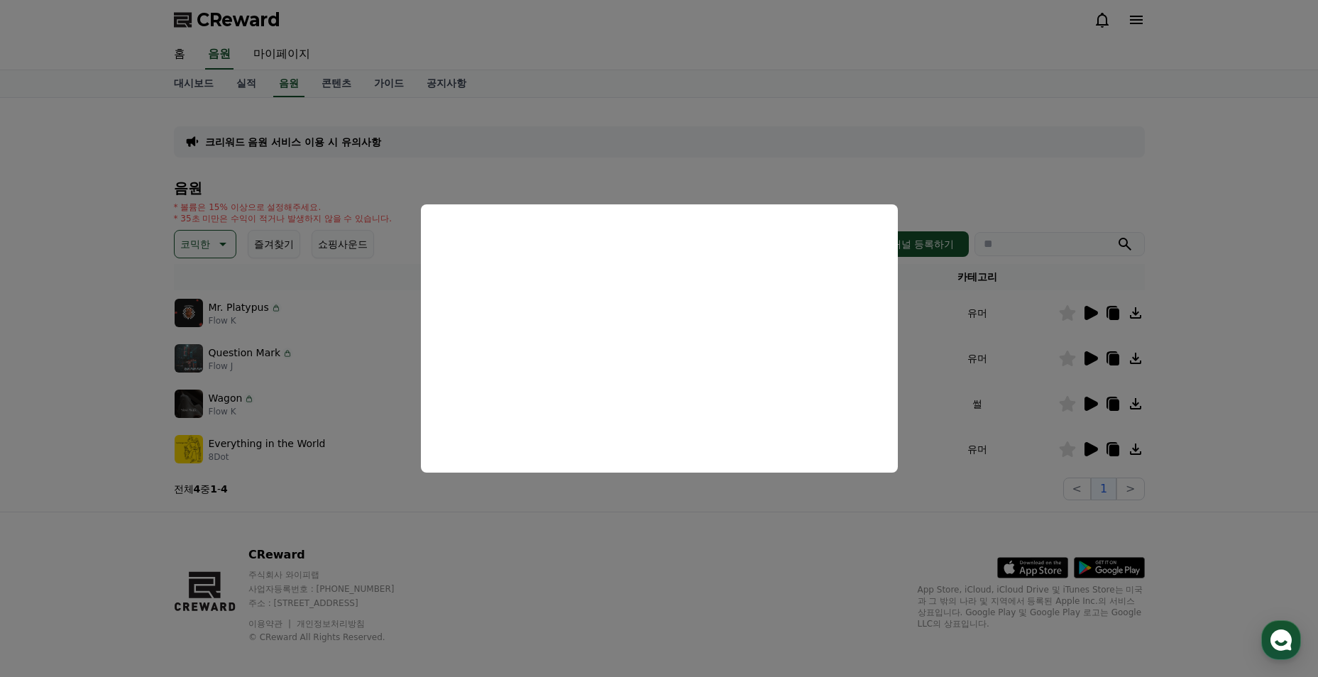
click at [395, 401] on button "close modal" at bounding box center [659, 338] width 1318 height 677
click at [207, 243] on p "코믹한" at bounding box center [195, 244] width 30 height 20
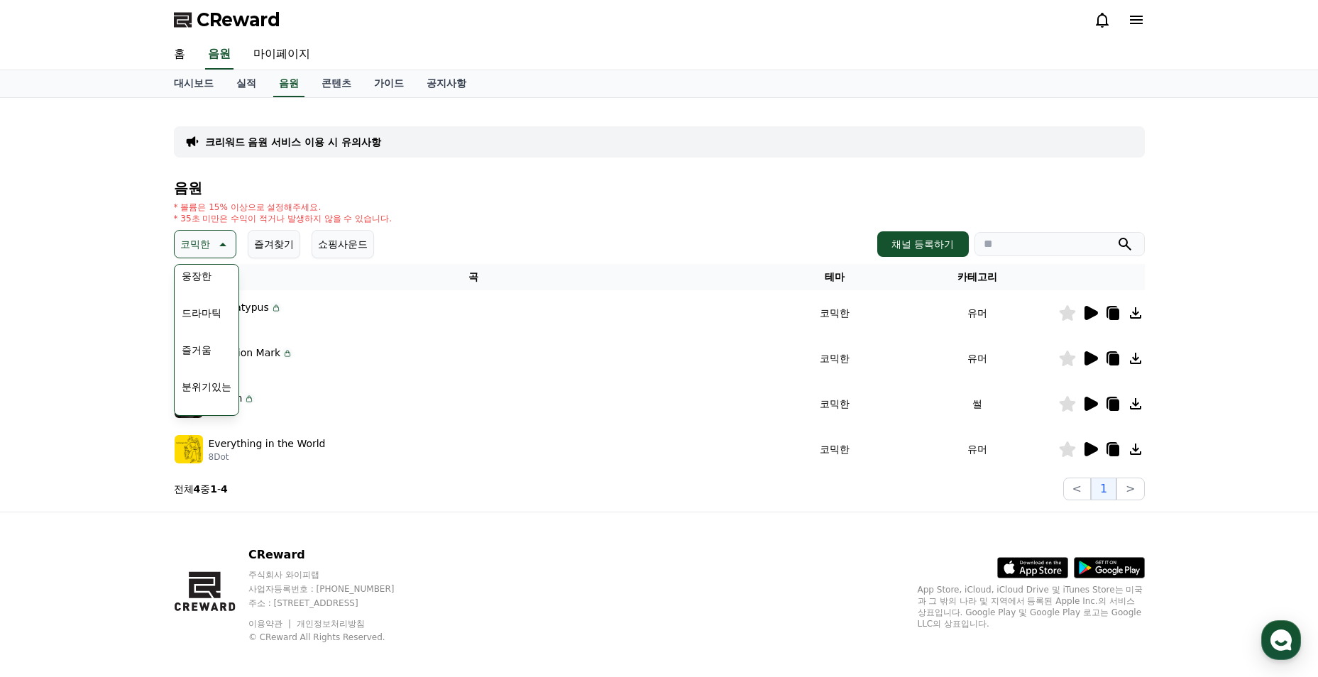
scroll to position [230, 0]
click at [196, 312] on button "반전" at bounding box center [191, 309] width 31 height 31
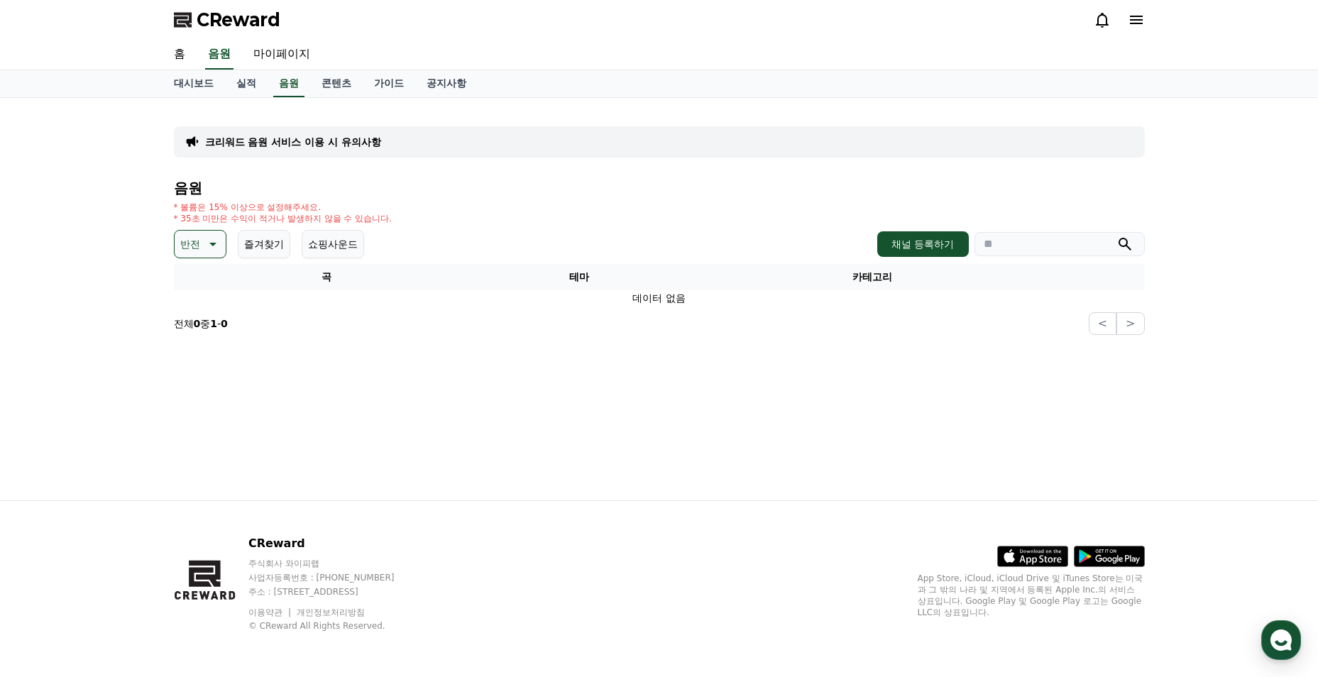
click at [206, 244] on icon at bounding box center [211, 244] width 17 height 17
click at [212, 321] on button "어두운" at bounding box center [196, 321] width 41 height 31
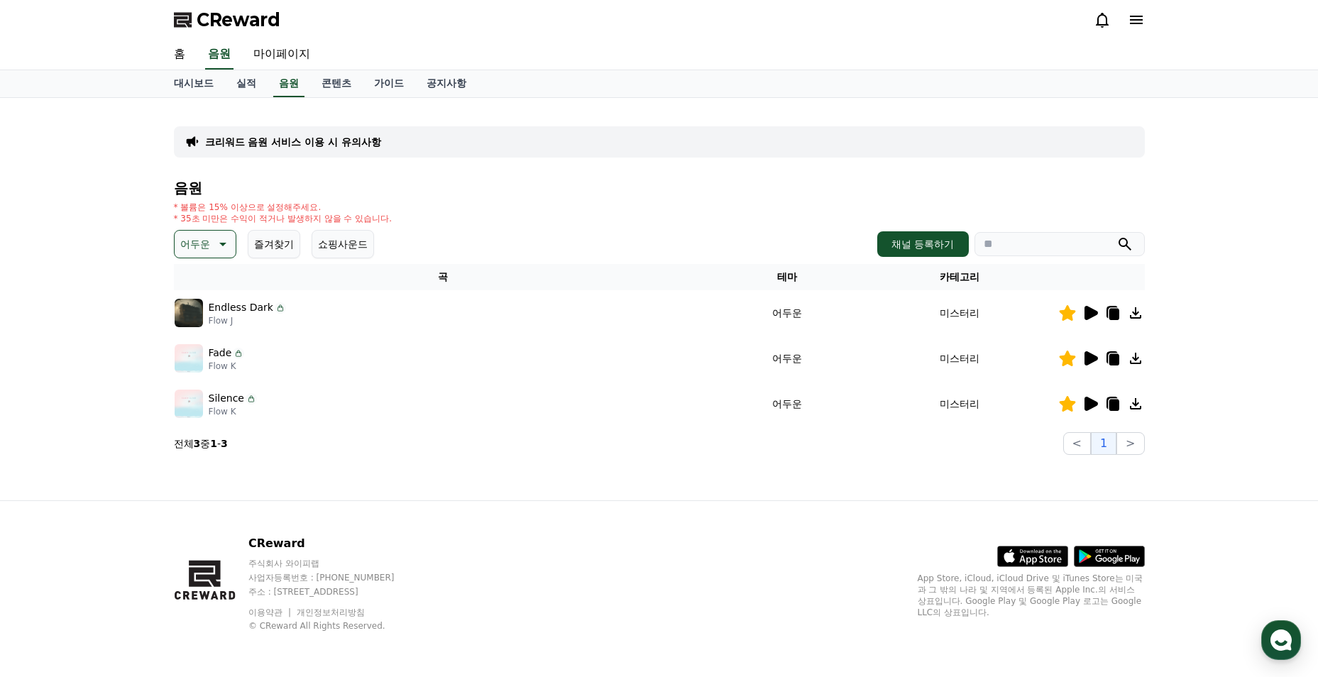
click at [1088, 404] on icon at bounding box center [1090, 404] width 13 height 14
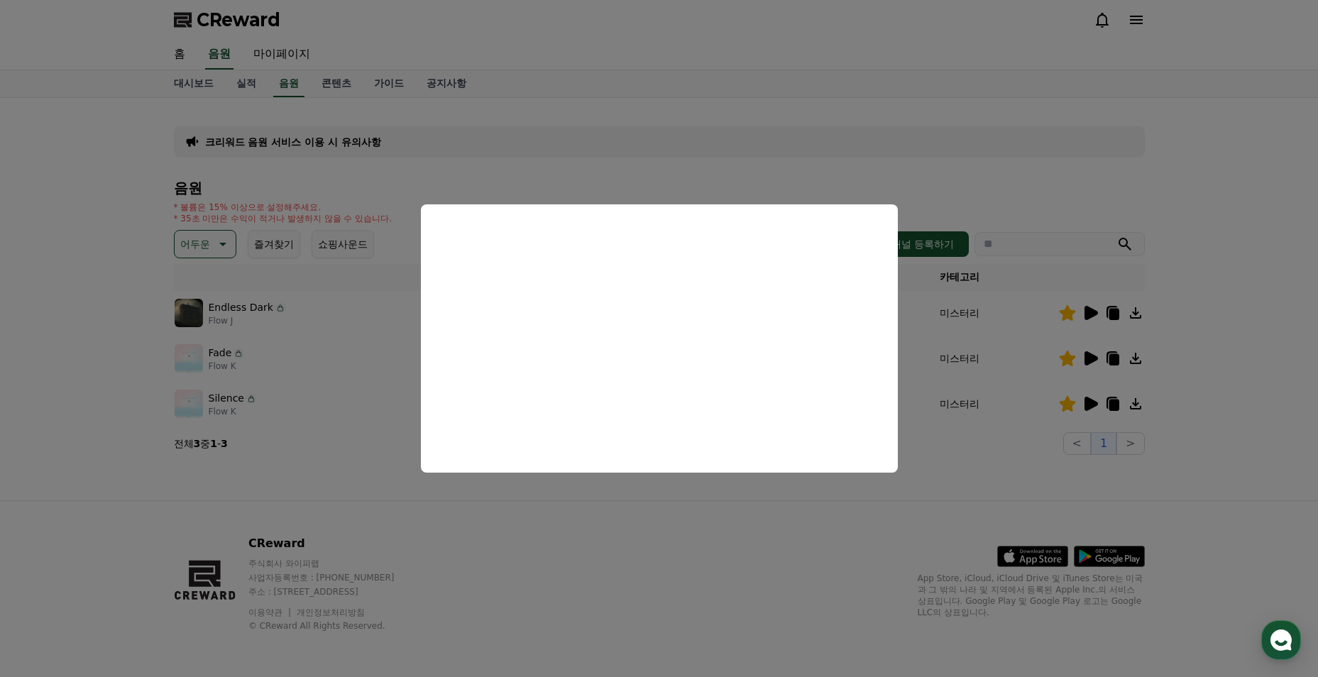
click at [353, 323] on button "close modal" at bounding box center [659, 338] width 1318 height 677
click at [219, 250] on icon at bounding box center [221, 244] width 17 height 17
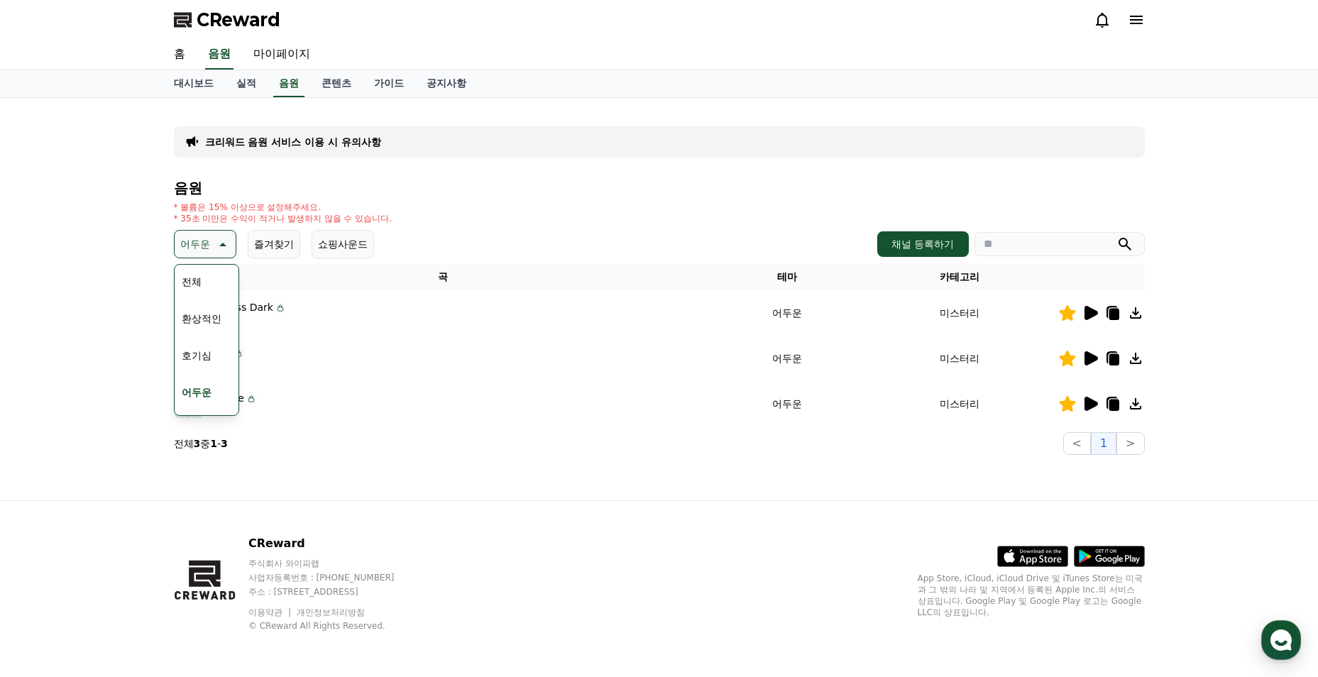
click at [205, 317] on button "환상적인" at bounding box center [201, 318] width 51 height 31
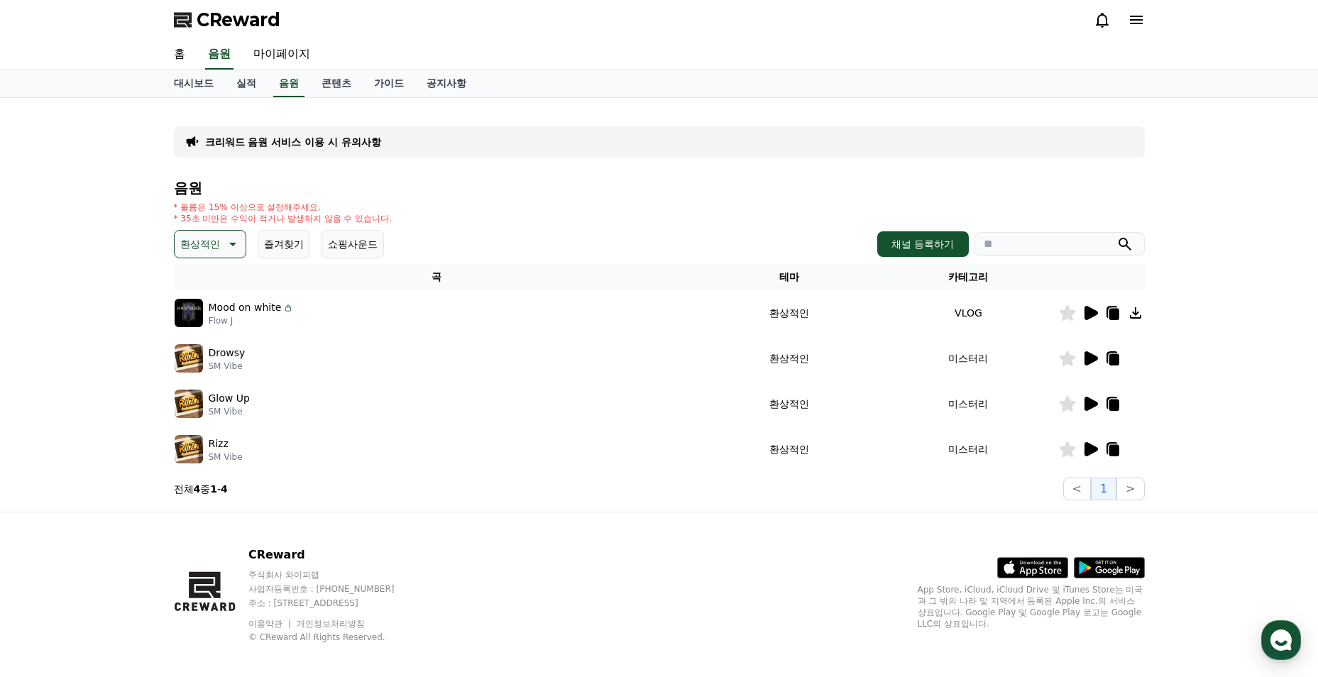
click at [1096, 448] on icon at bounding box center [1090, 449] width 13 height 14
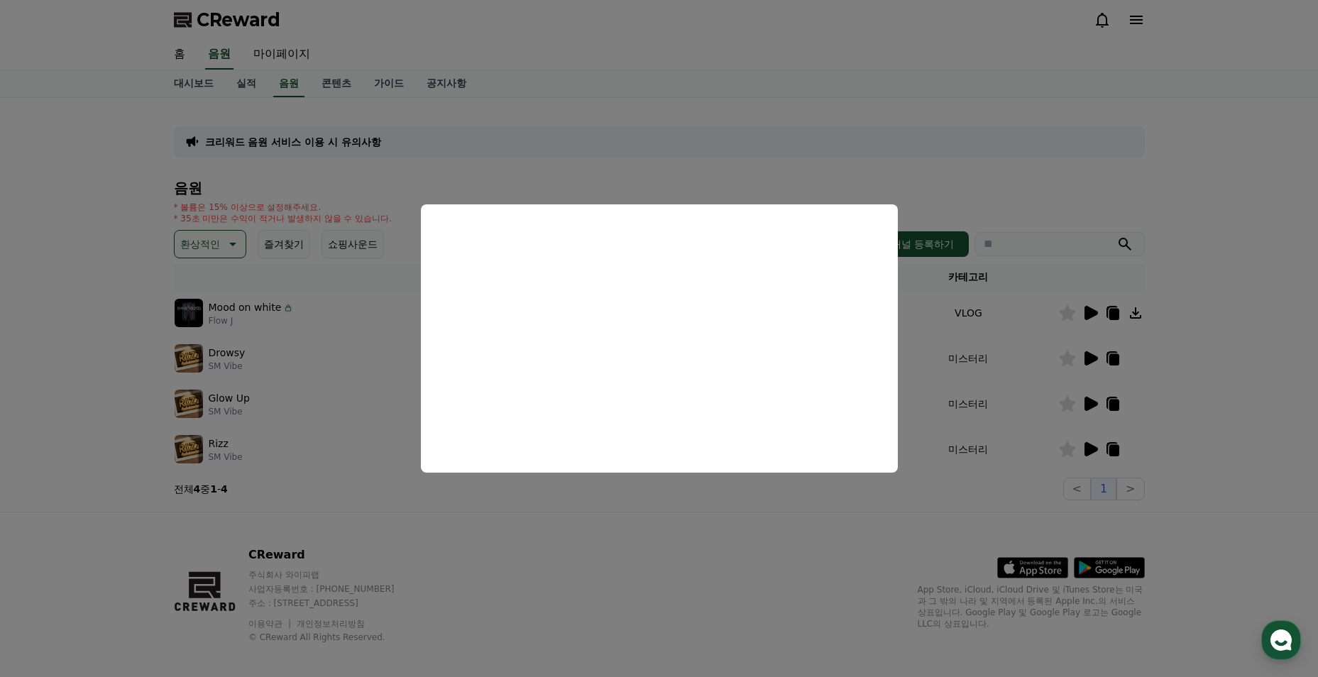
click at [370, 415] on button "close modal" at bounding box center [659, 338] width 1318 height 677
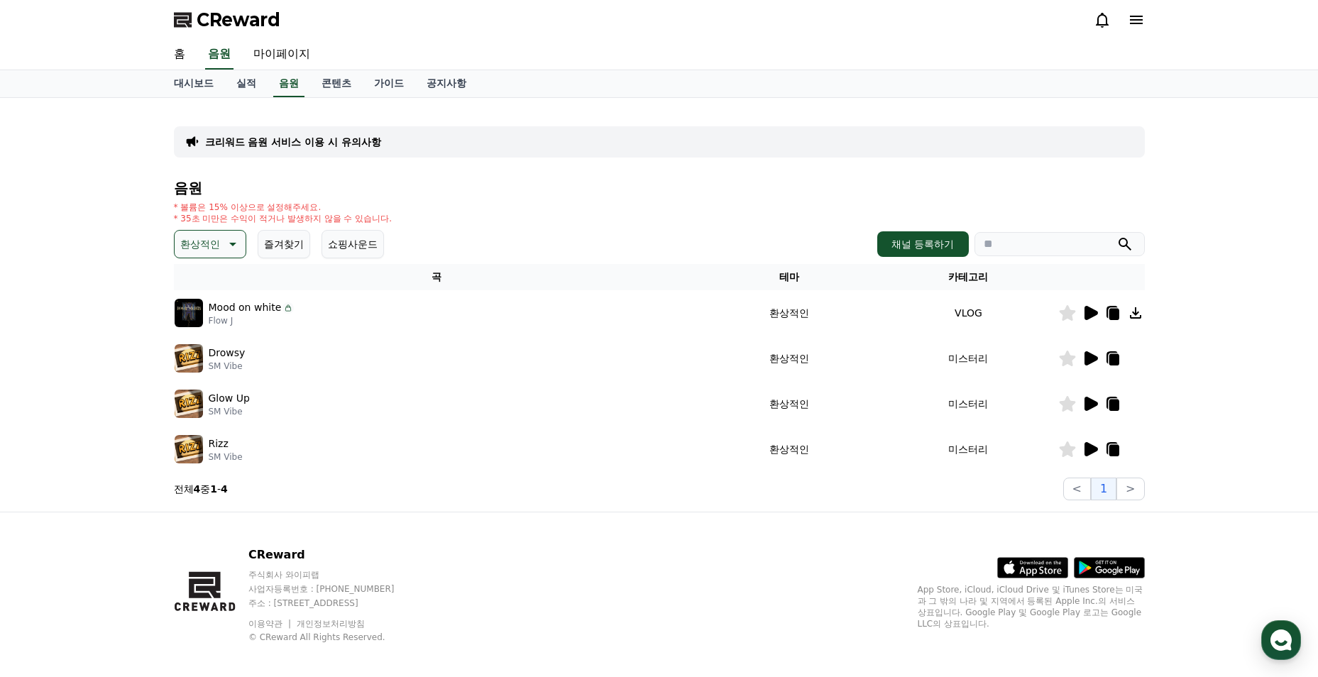
click at [1064, 451] on icon at bounding box center [1067, 449] width 16 height 16
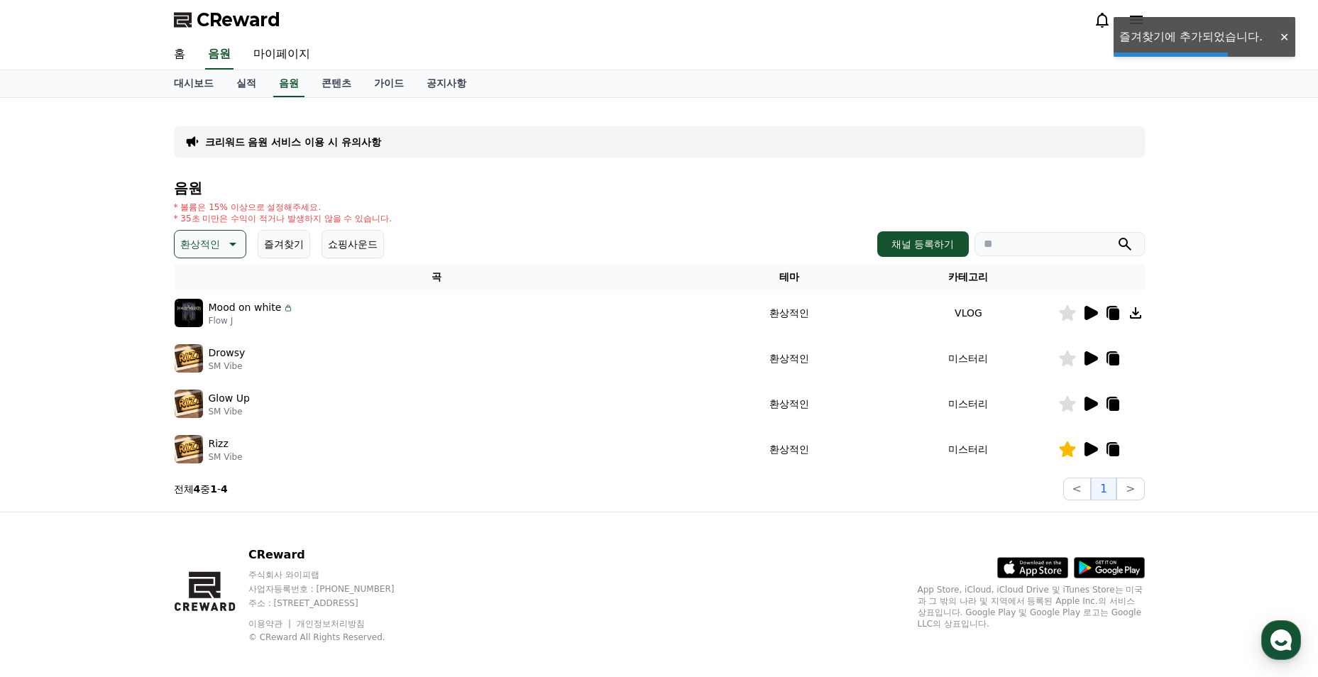
click at [1086, 407] on icon at bounding box center [1090, 404] width 13 height 14
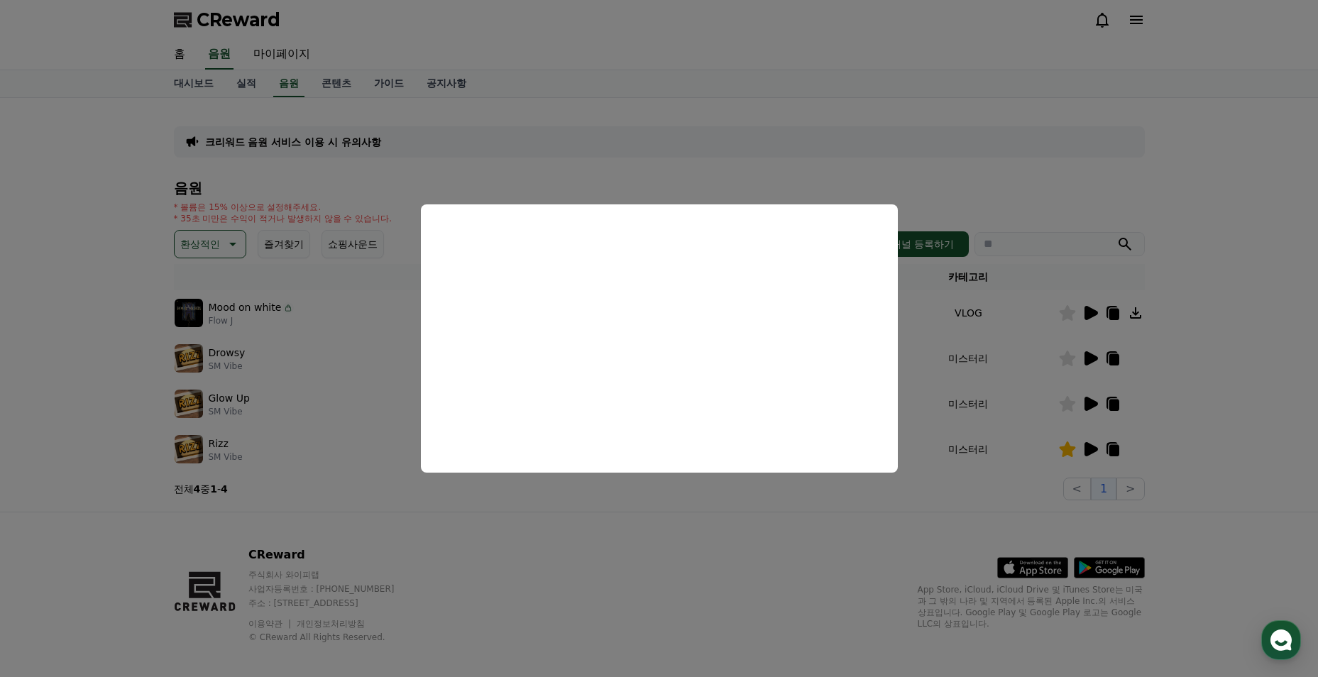
click at [932, 398] on button "close modal" at bounding box center [659, 338] width 1318 height 677
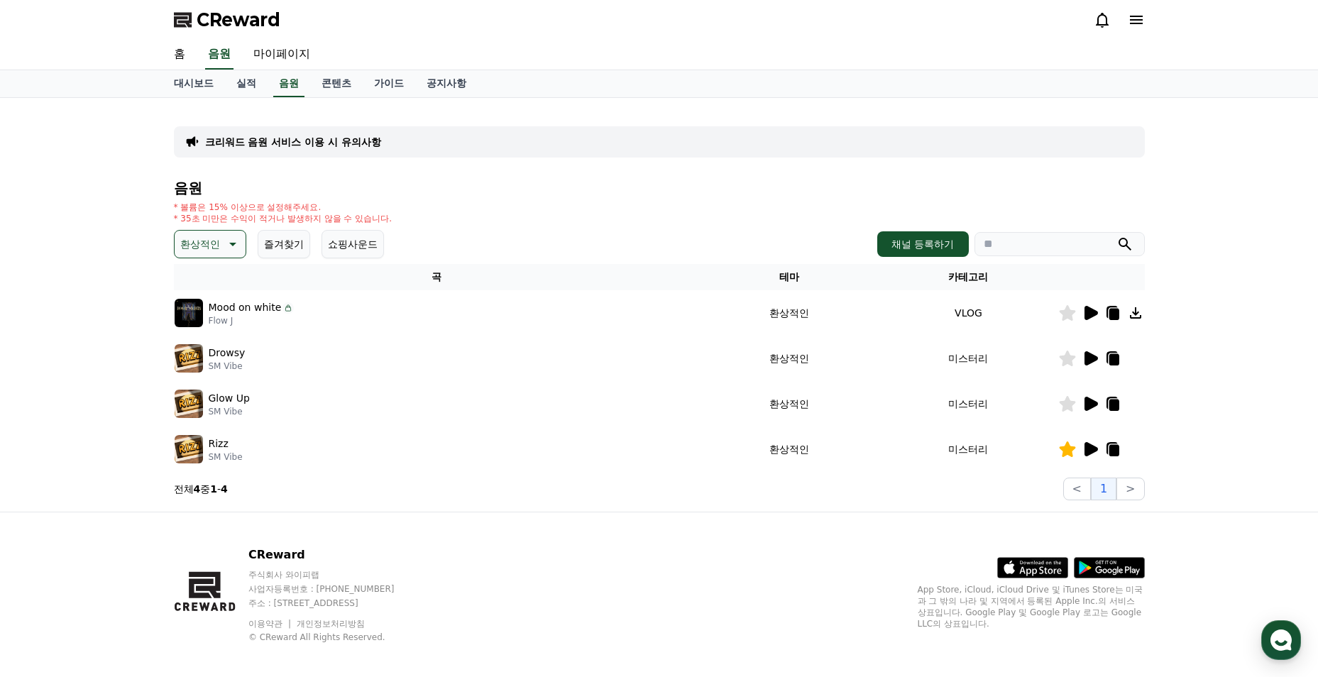
click at [1088, 358] on icon at bounding box center [1090, 358] width 13 height 14
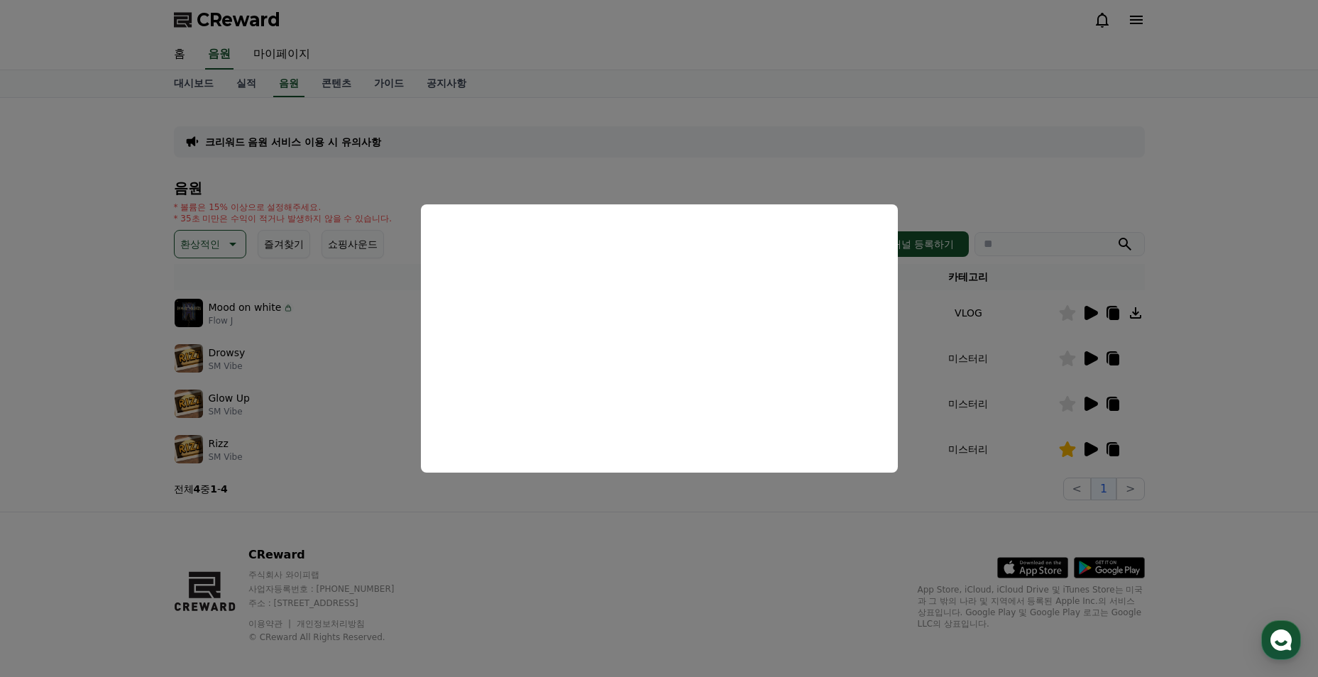
click at [358, 379] on button "close modal" at bounding box center [659, 338] width 1318 height 677
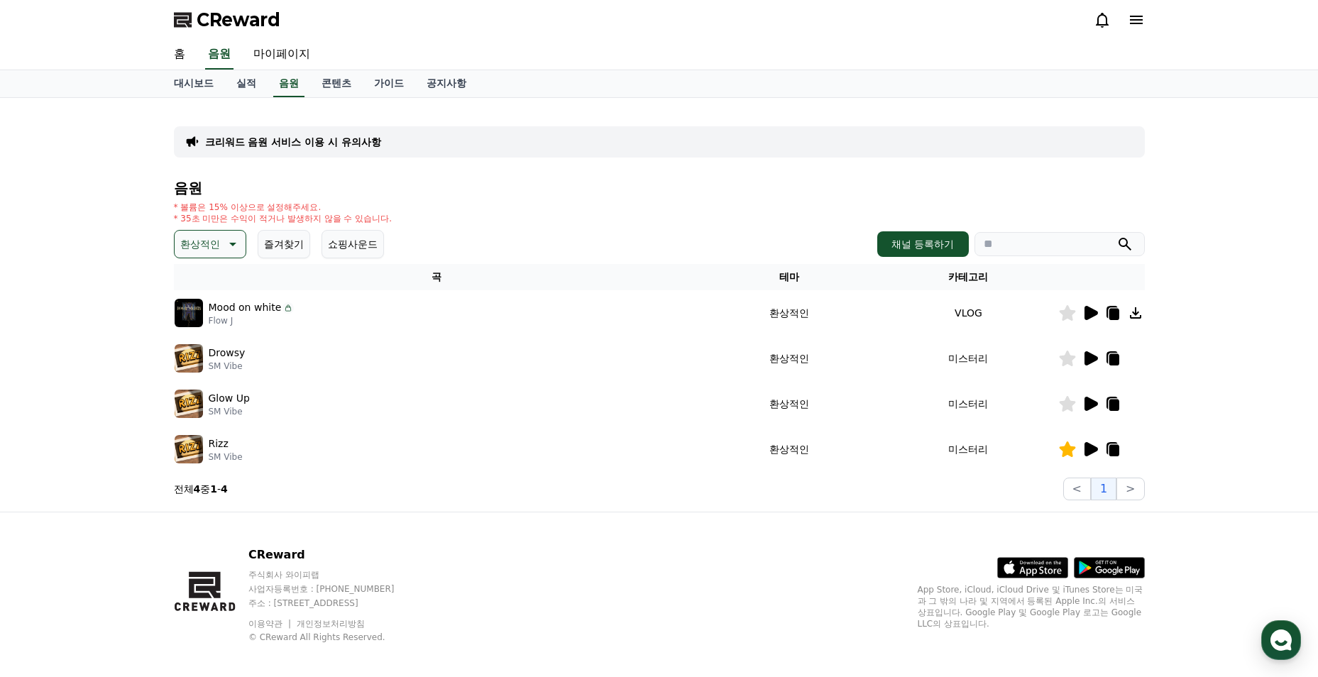
click at [1095, 310] on icon at bounding box center [1089, 312] width 17 height 17
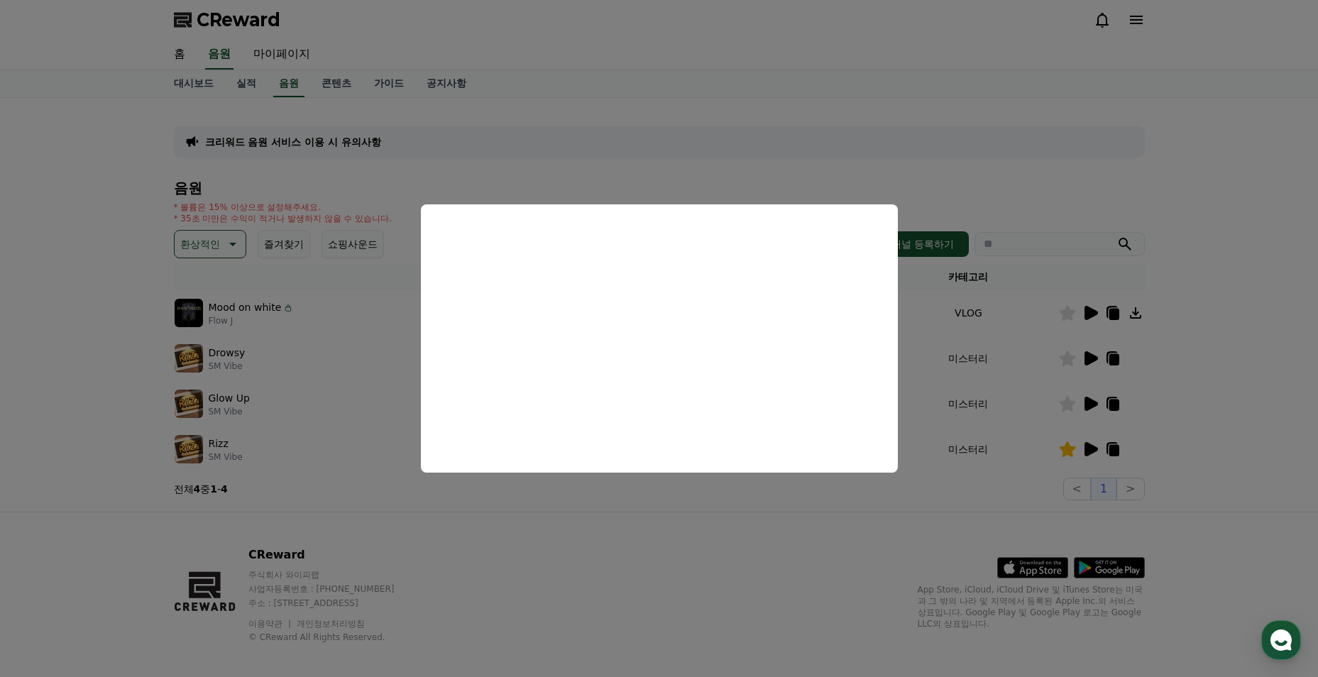
click at [715, 500] on button "close modal" at bounding box center [659, 338] width 1318 height 677
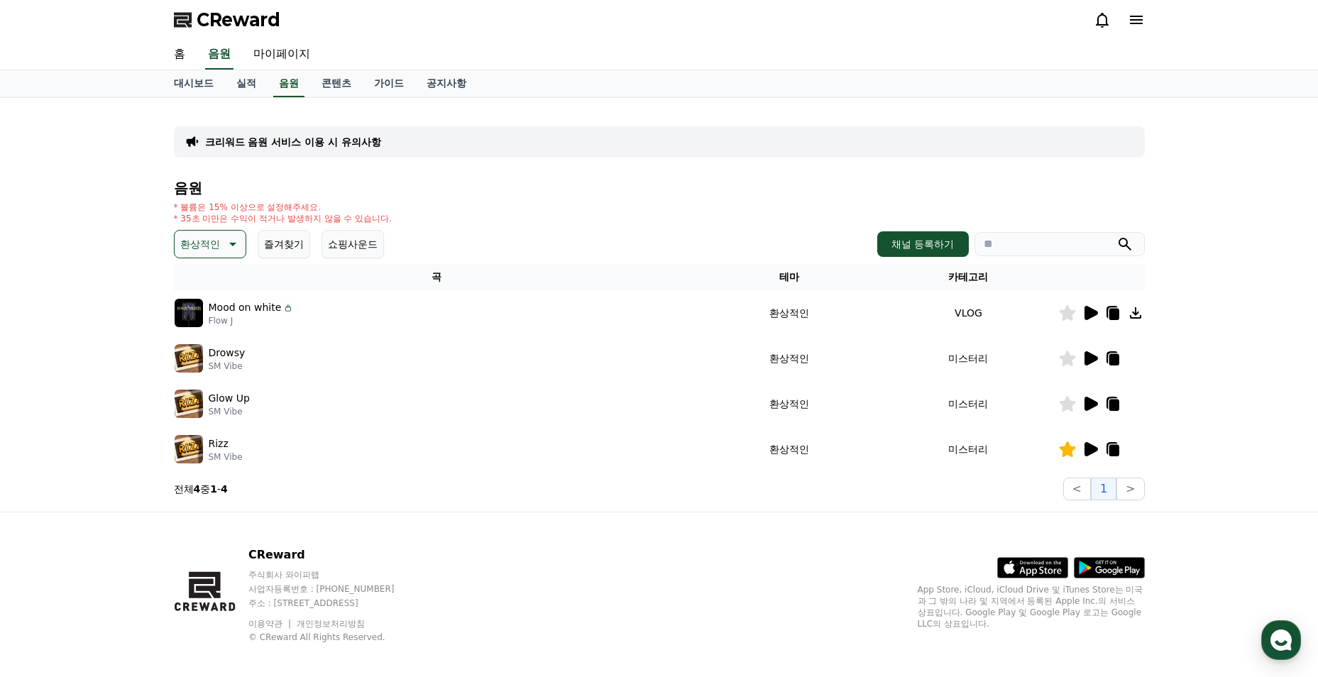
click at [1071, 314] on icon at bounding box center [1067, 313] width 16 height 16
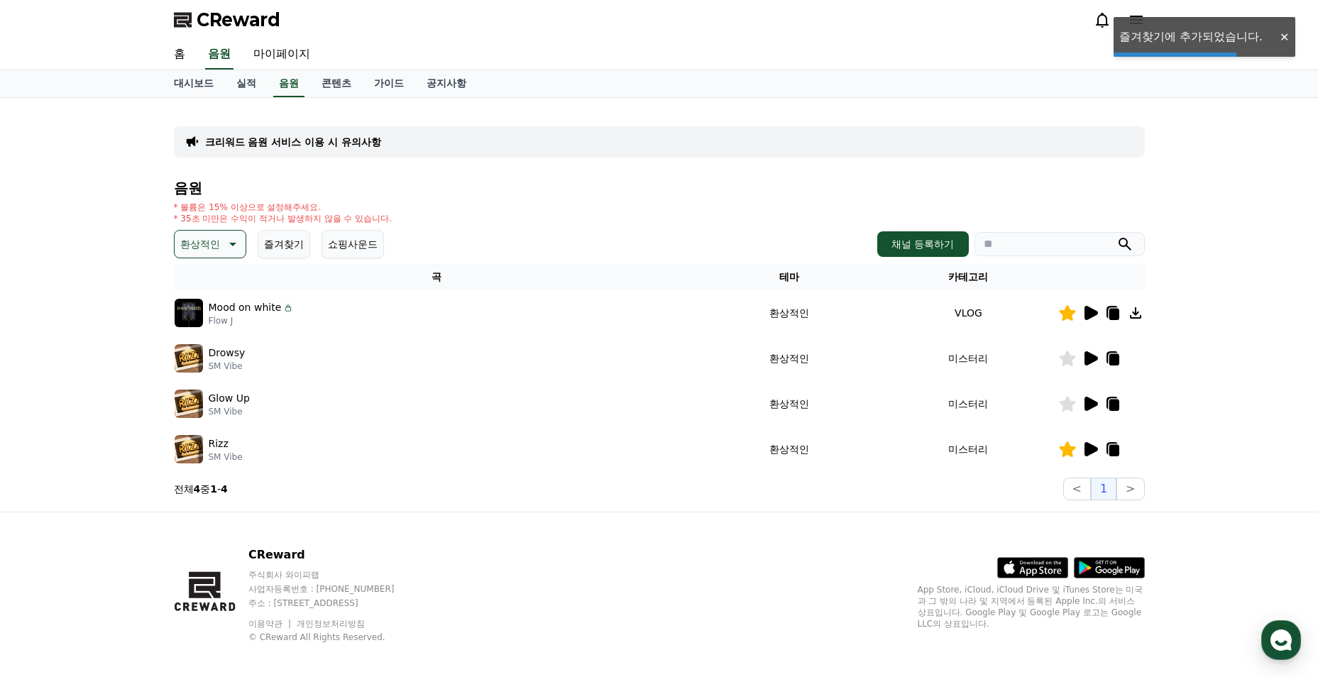
click at [217, 250] on p "환상적인" at bounding box center [200, 244] width 40 height 20
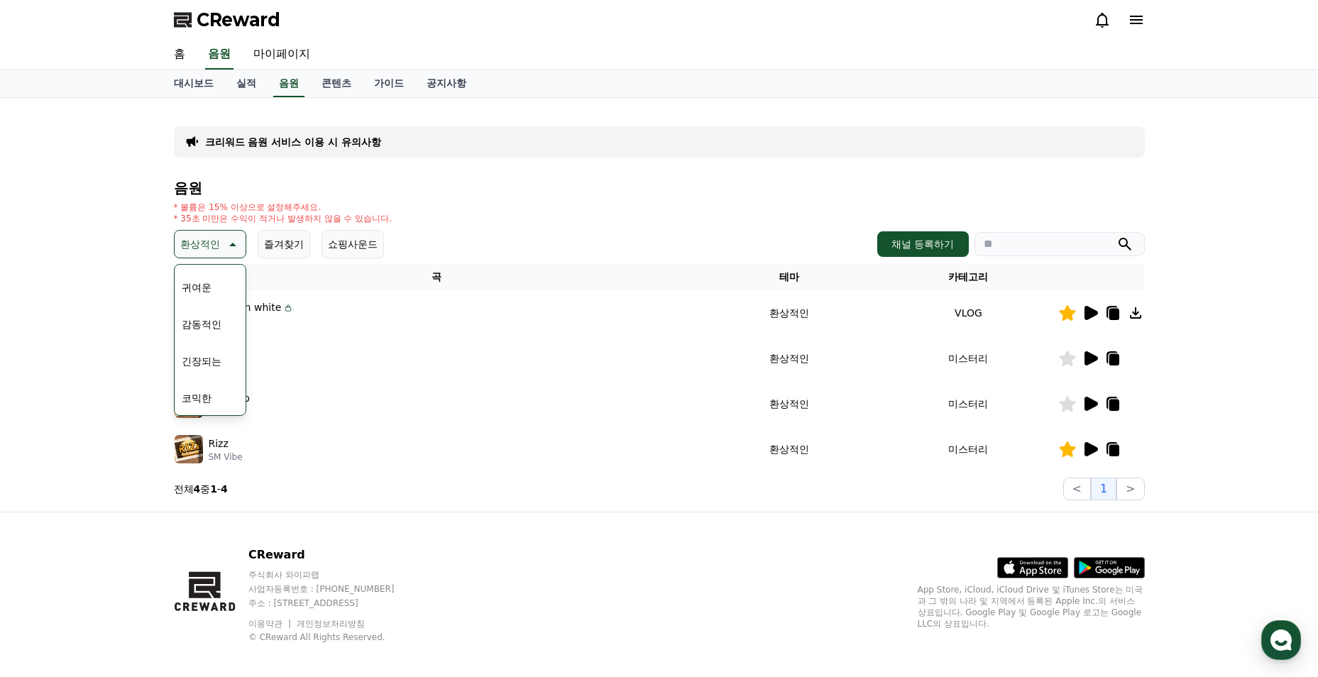
click at [998, 237] on input "search" at bounding box center [1059, 244] width 170 height 24
type input "*"
click at [204, 283] on button "전체" at bounding box center [191, 281] width 31 height 31
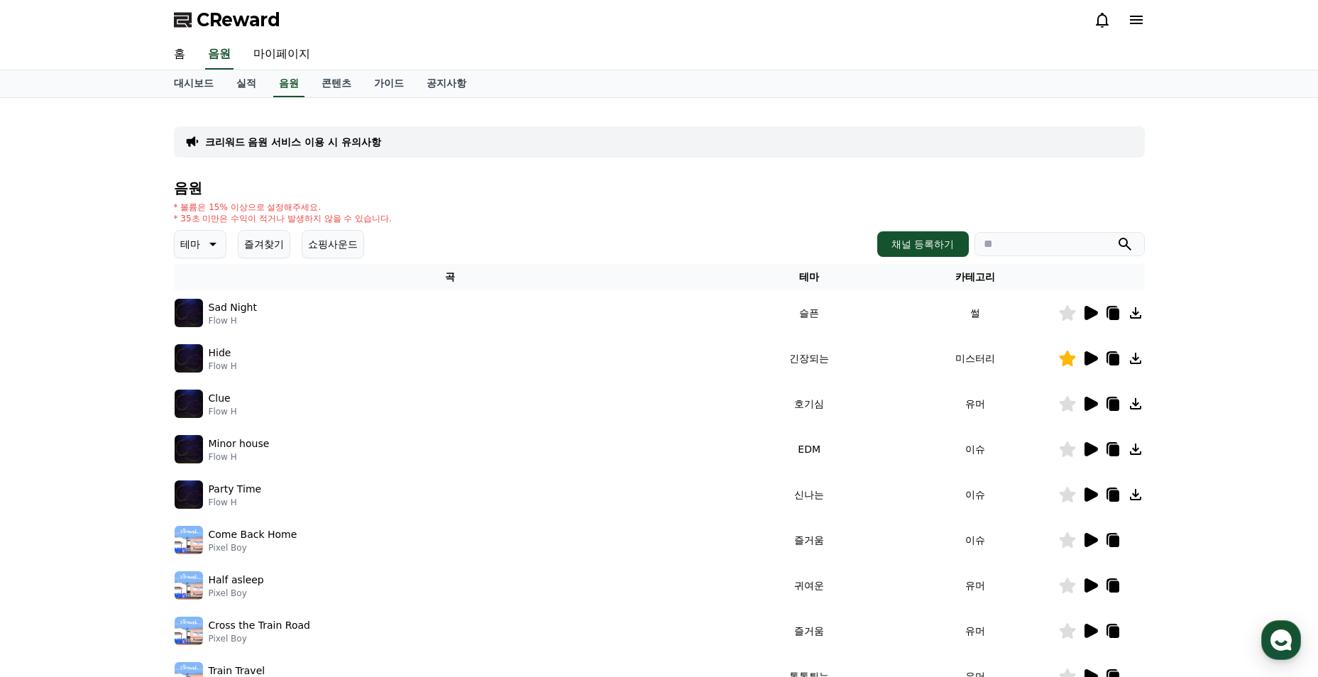
click at [1040, 244] on input "search" at bounding box center [1059, 244] width 170 height 24
type input "*"
type input "***"
click at [1116, 236] on button "submit" at bounding box center [1124, 244] width 17 height 17
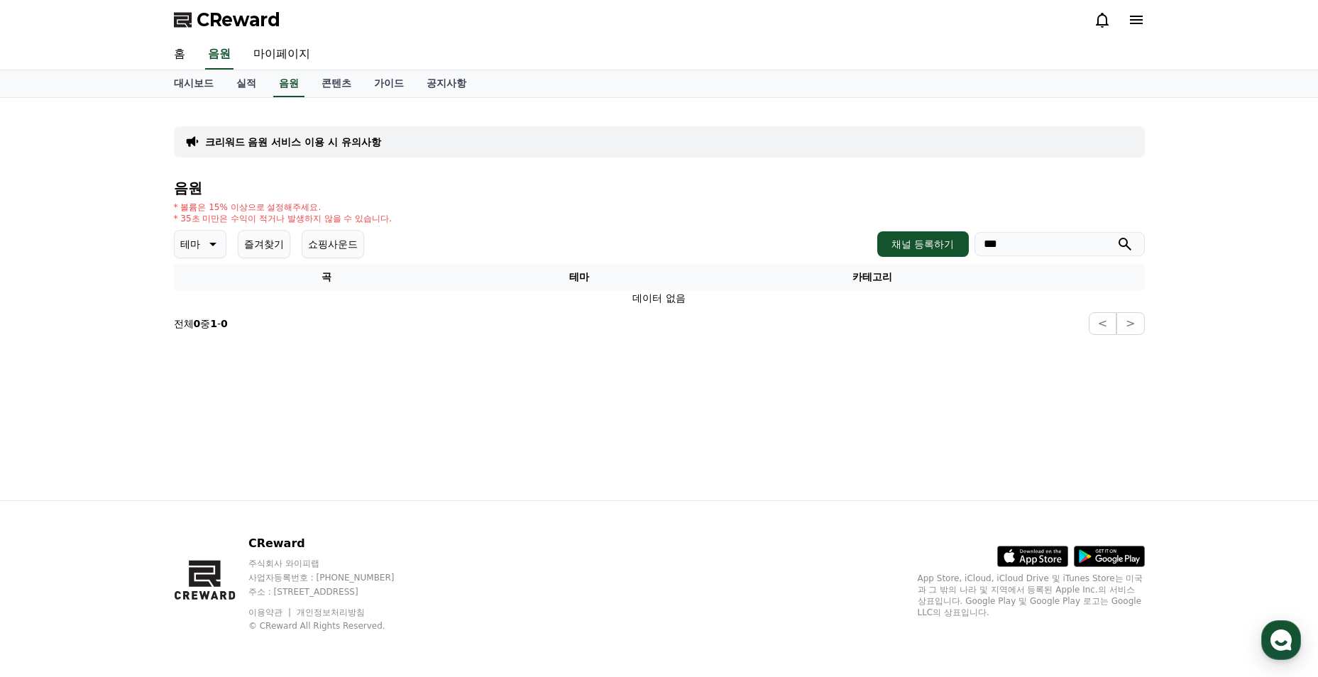
drag, startPoint x: 1035, startPoint y: 248, endPoint x: 842, endPoint y: 250, distance: 192.3
click at [901, 248] on div "채널 등록하기 ***" at bounding box center [1010, 244] width 267 height 26
click at [202, 253] on button "테마" at bounding box center [200, 244] width 53 height 28
click at [182, 280] on button "전체" at bounding box center [191, 281] width 31 height 31
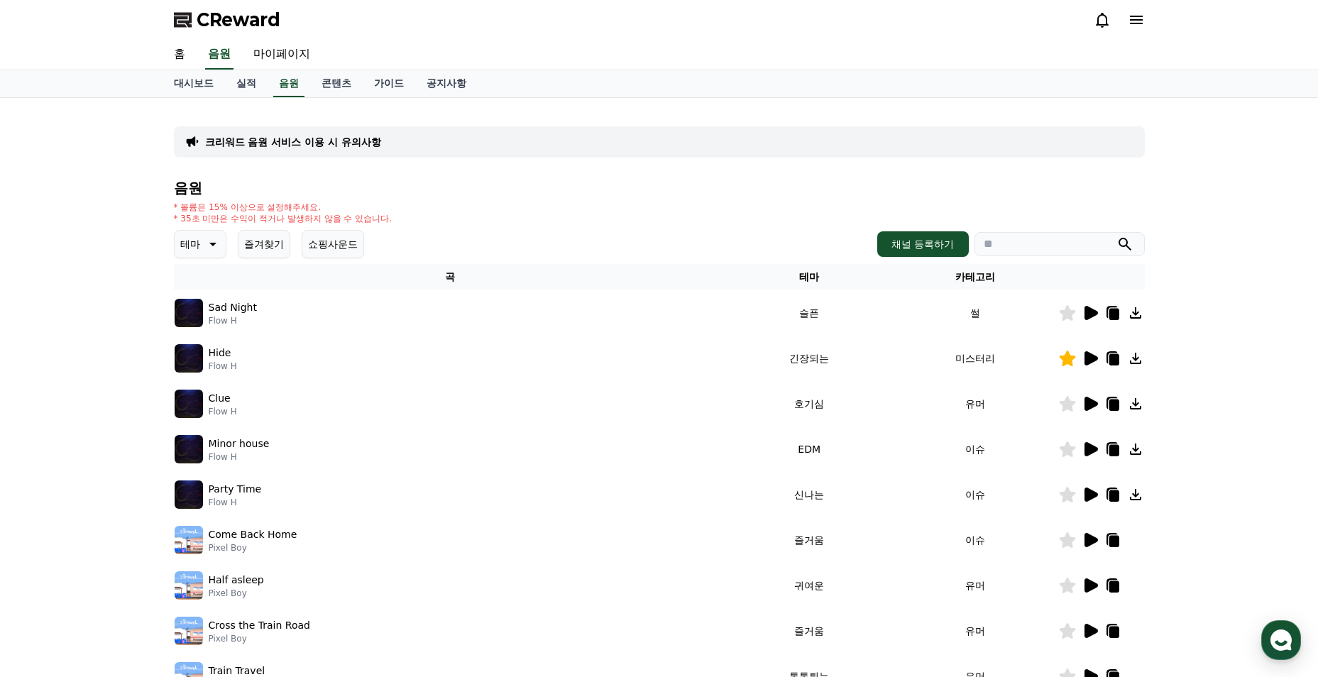
click at [196, 239] on p "테마" at bounding box center [190, 244] width 20 height 20
click at [200, 285] on button "전체" at bounding box center [191, 281] width 31 height 31
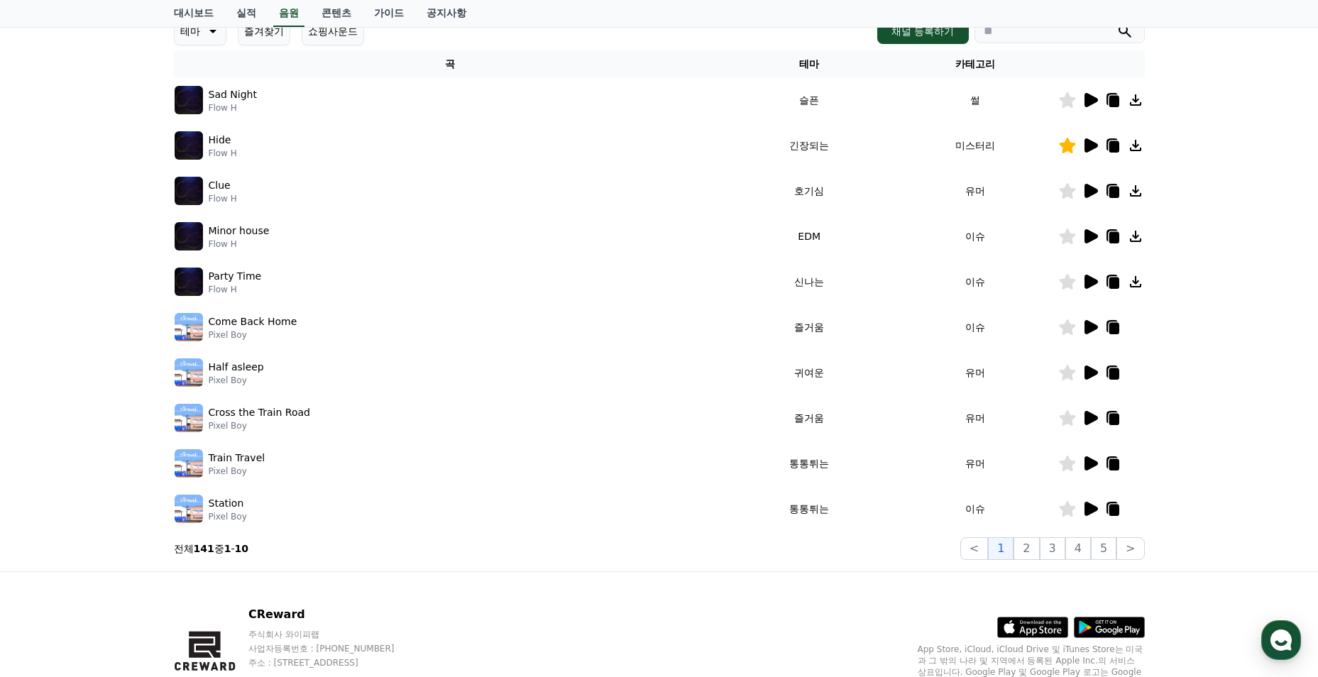
scroll to position [71, 0]
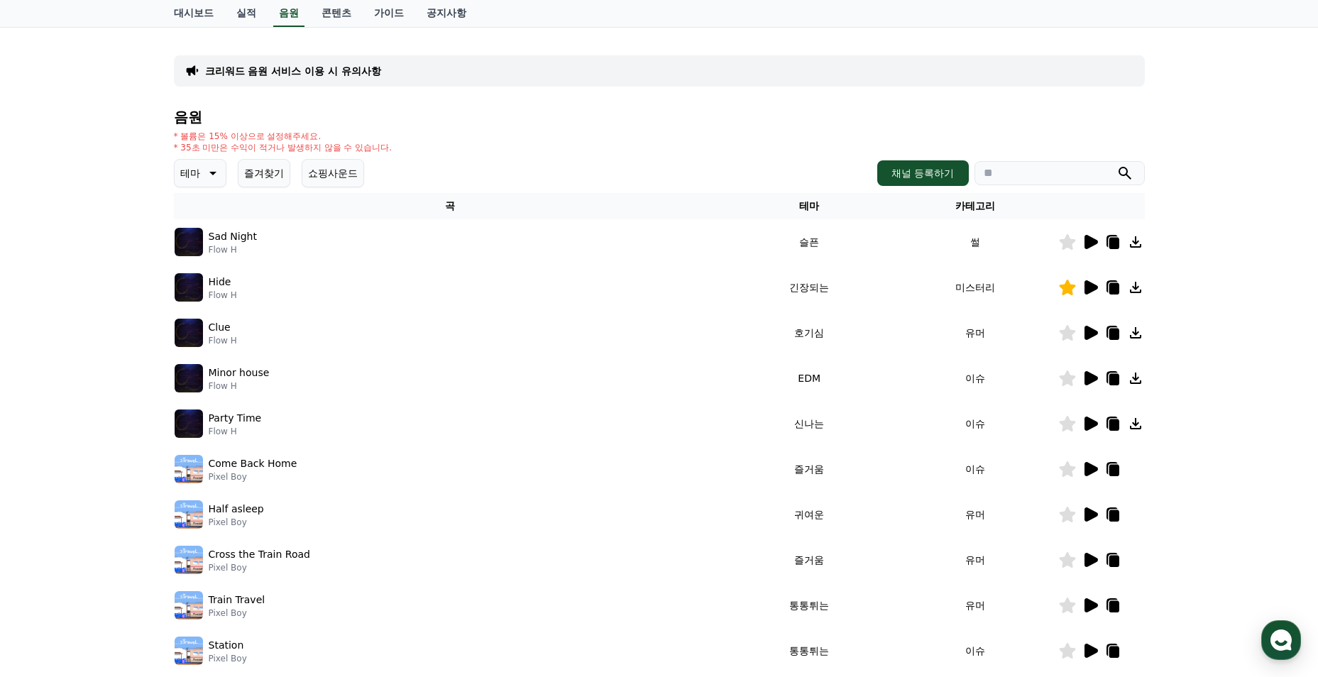
click at [192, 167] on p "테마" at bounding box center [190, 173] width 20 height 20
click at [213, 263] on button "드라마틱" at bounding box center [201, 258] width 51 height 31
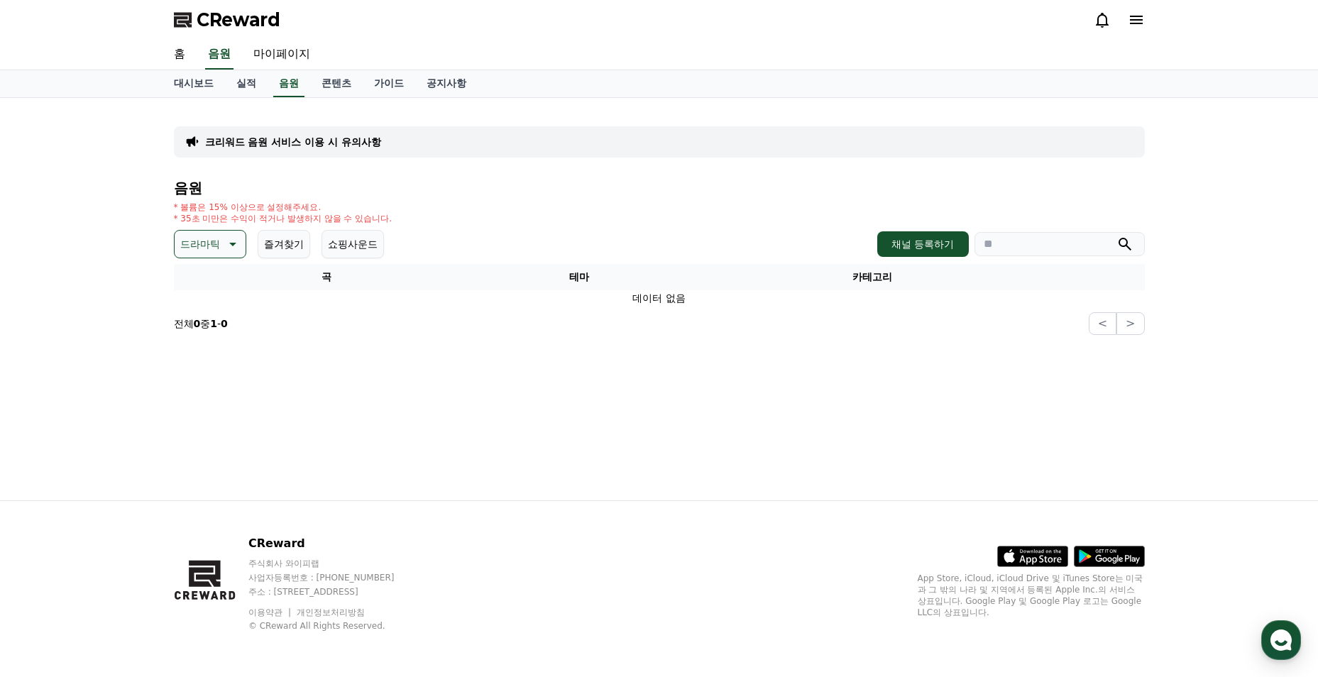
click at [221, 248] on button "드라마틱" at bounding box center [210, 244] width 72 height 28
click at [204, 340] on button "그루브" at bounding box center [196, 335] width 41 height 31
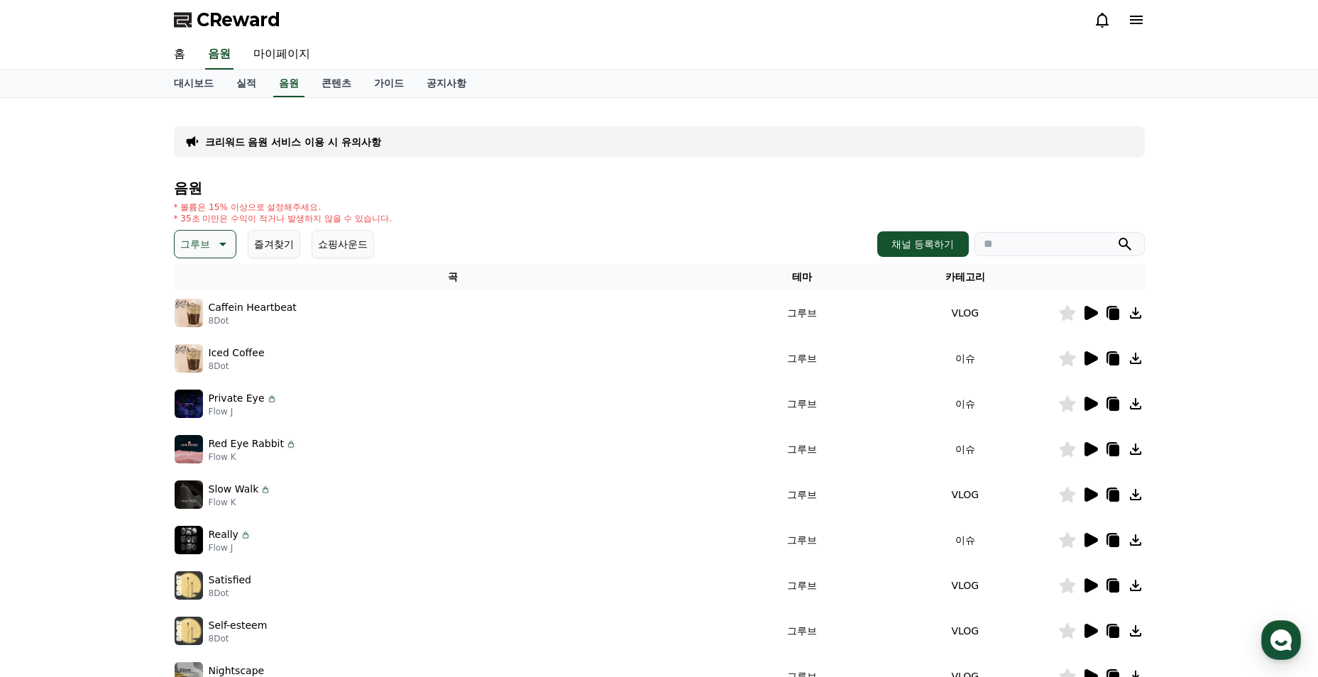
click at [1082, 363] on icon at bounding box center [1089, 358] width 17 height 17
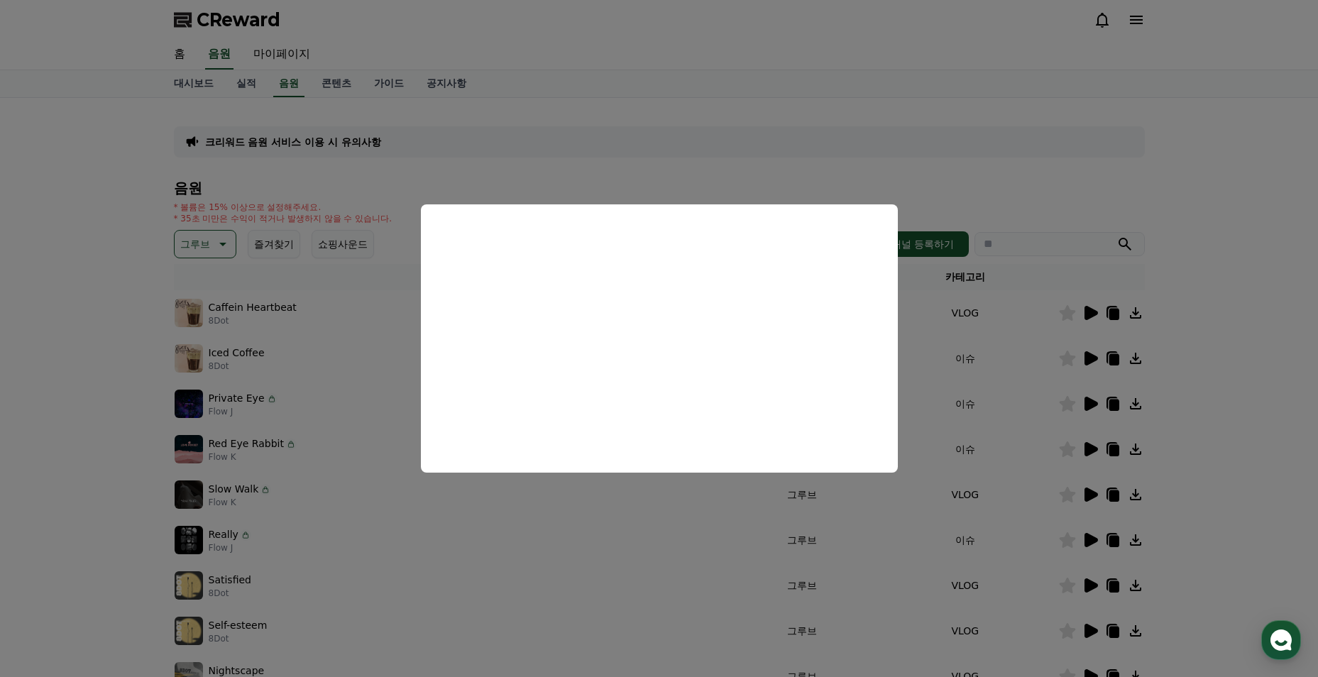
click at [299, 392] on button "close modal" at bounding box center [659, 338] width 1318 height 677
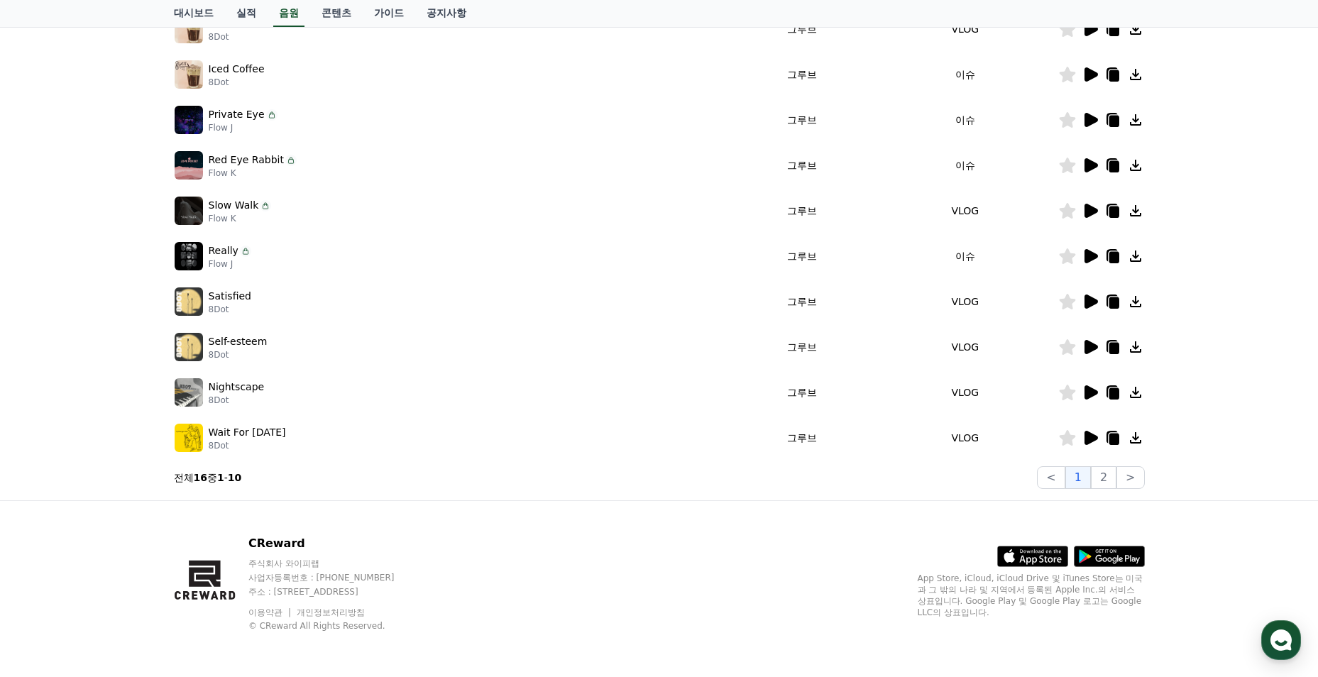
click at [1090, 439] on icon at bounding box center [1090, 438] width 13 height 14
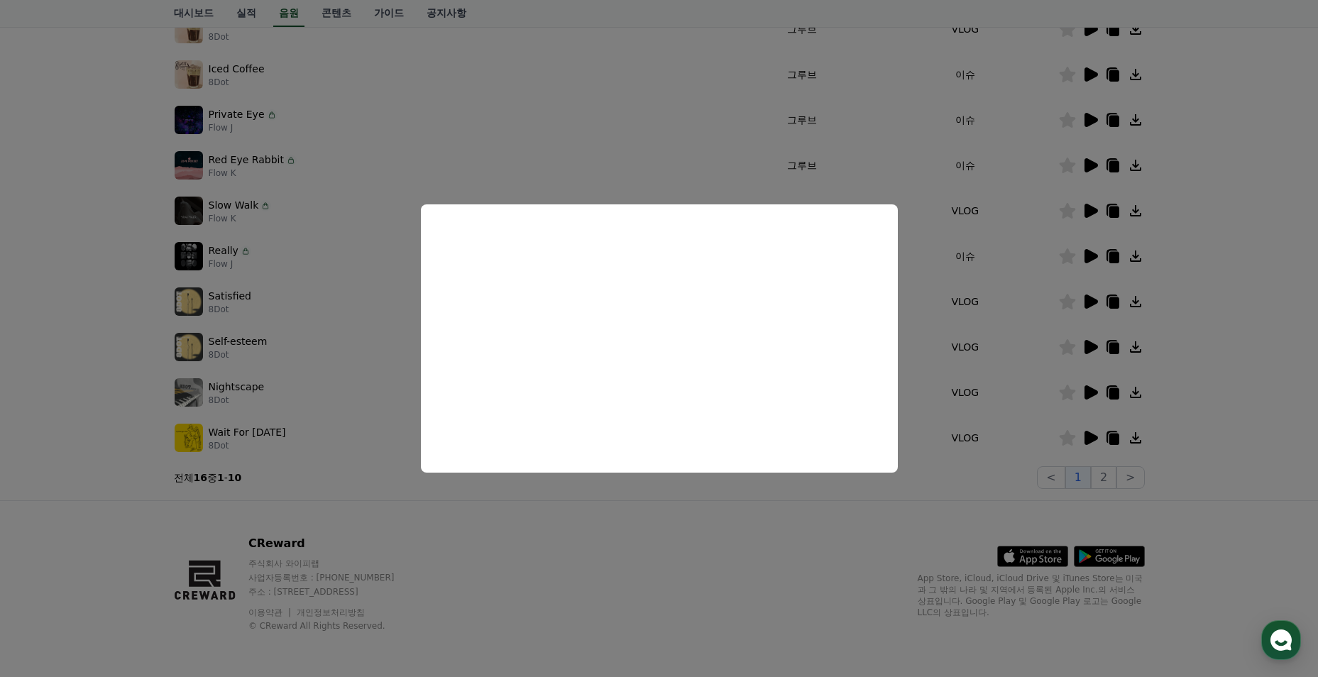
click at [361, 377] on button "close modal" at bounding box center [659, 338] width 1318 height 677
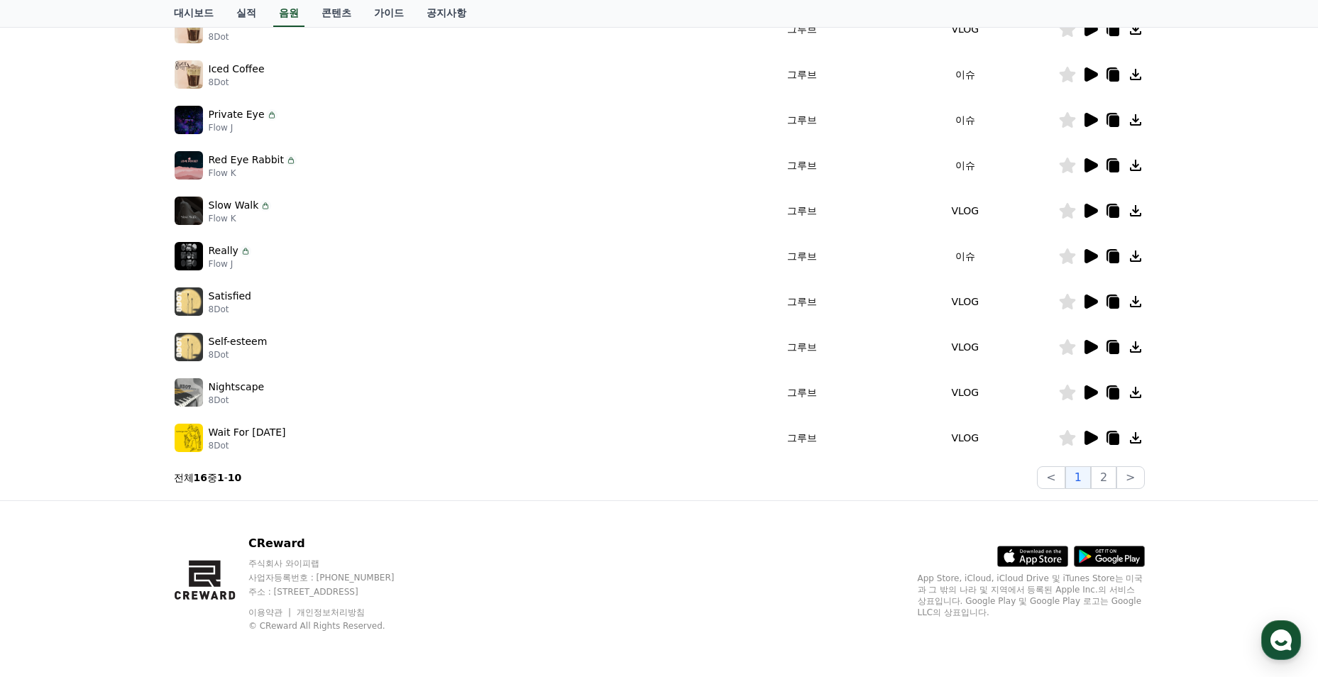
click at [1087, 259] on icon at bounding box center [1090, 256] width 13 height 14
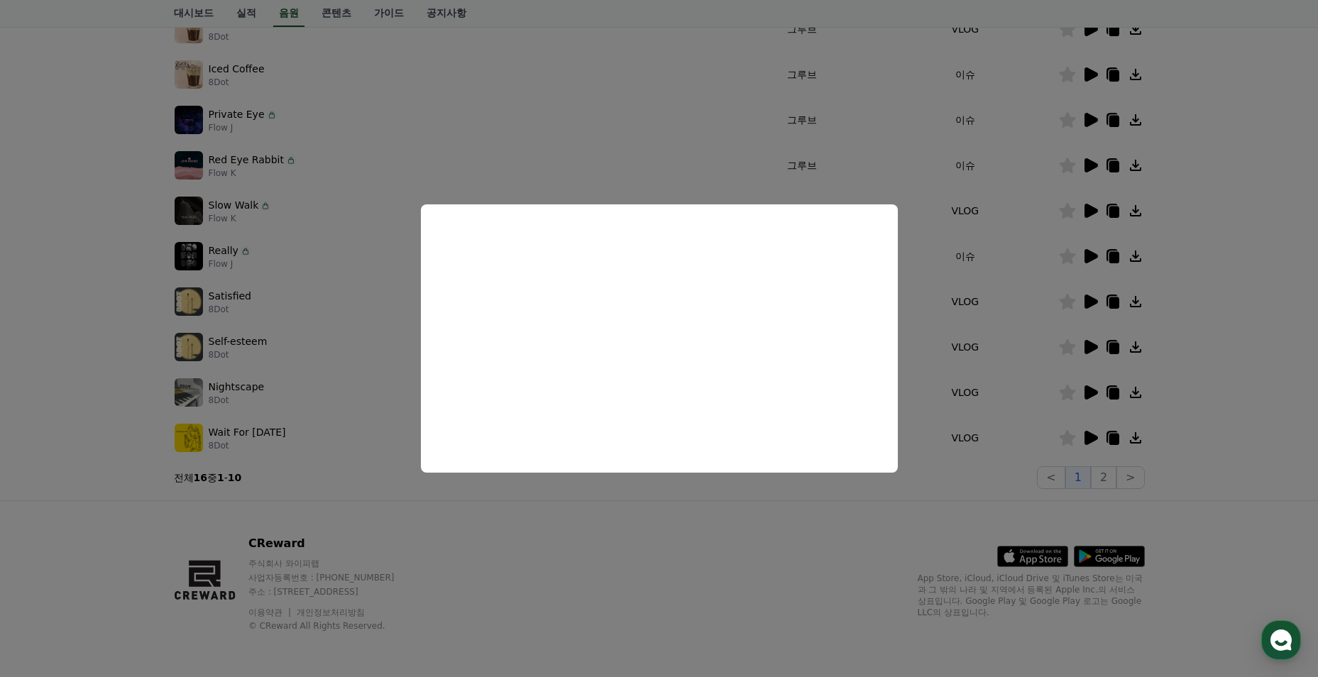
click at [404, 341] on button "close modal" at bounding box center [659, 338] width 1318 height 677
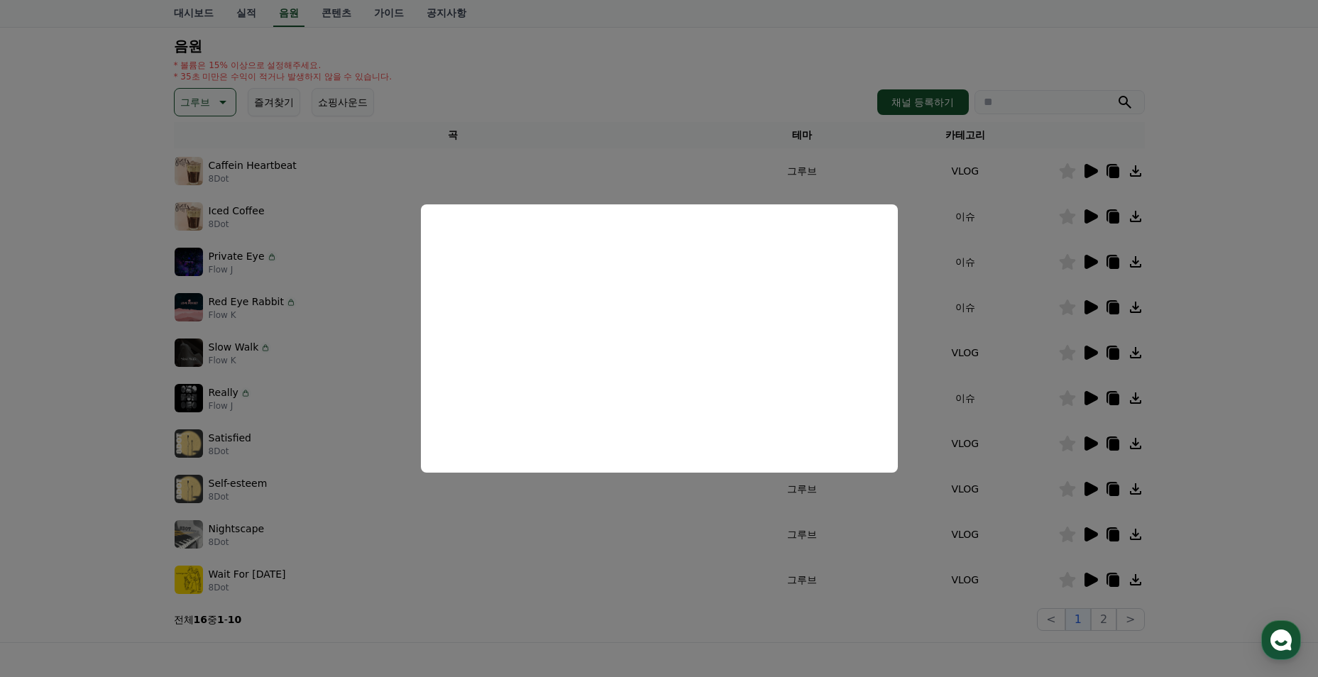
scroll to position [0, 0]
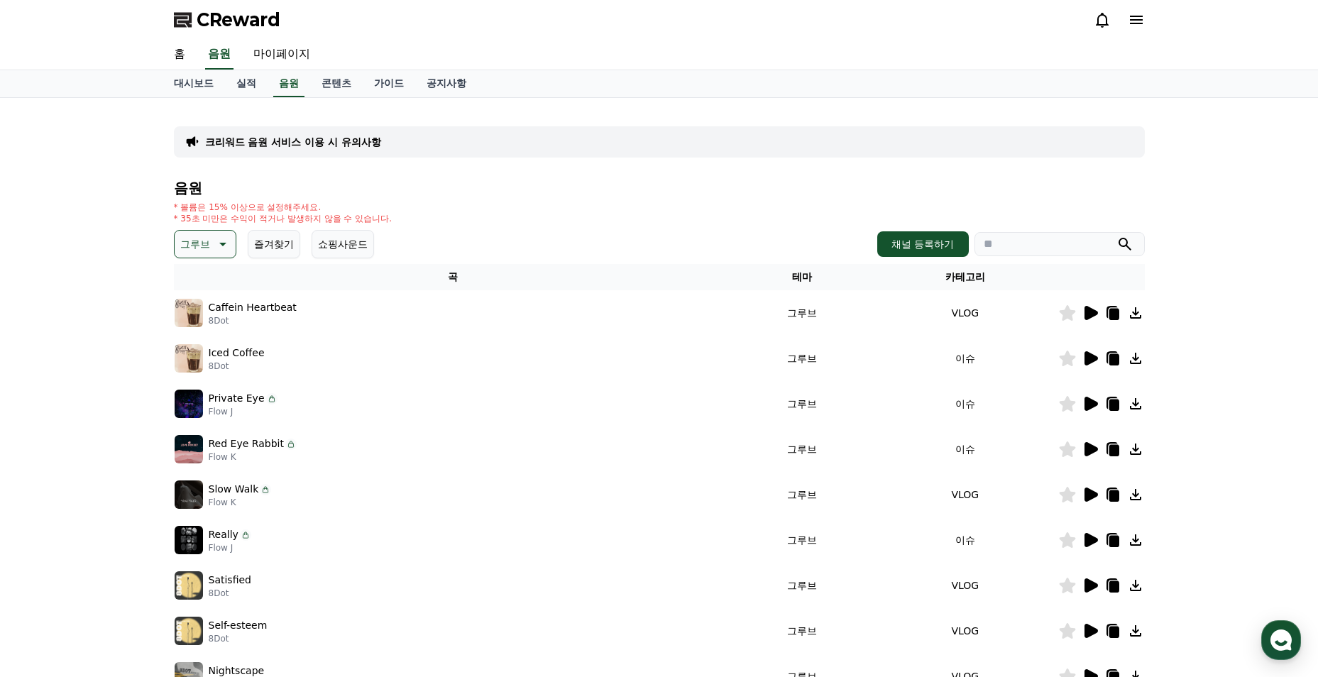
click at [226, 237] on icon at bounding box center [221, 244] width 17 height 17
click at [200, 326] on button "잔잔한" at bounding box center [196, 321] width 41 height 31
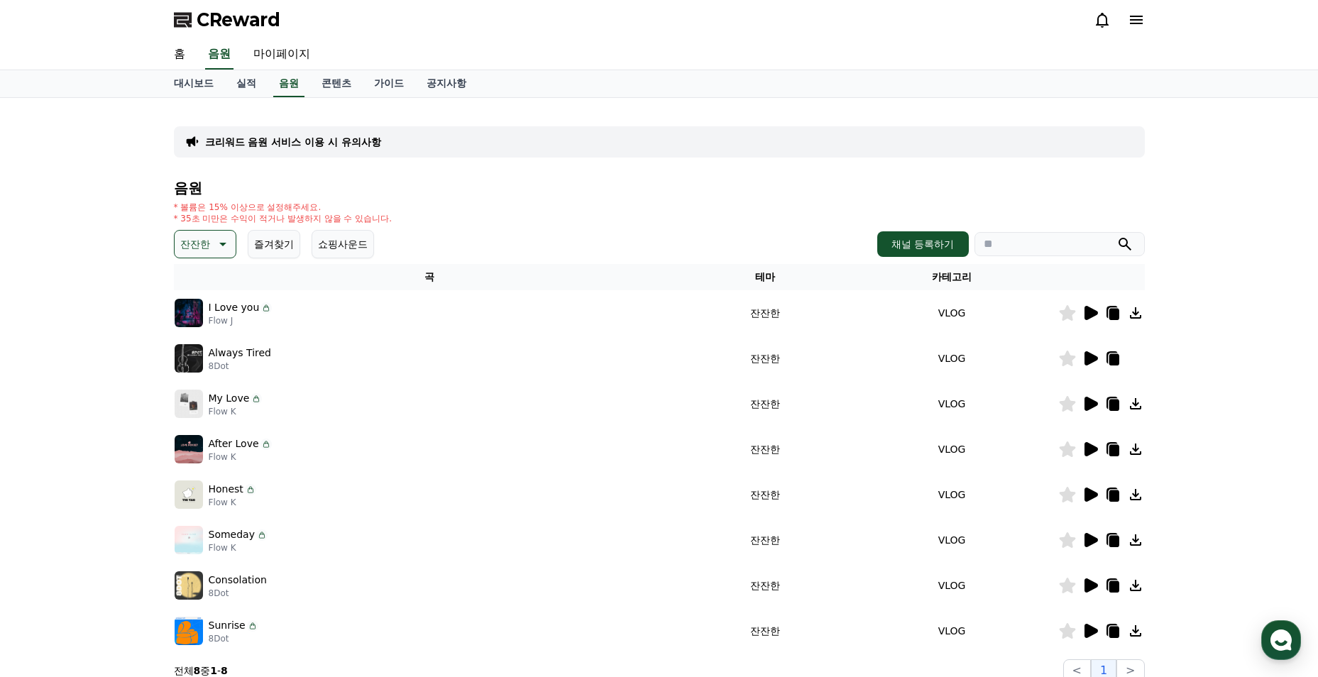
scroll to position [193, 0]
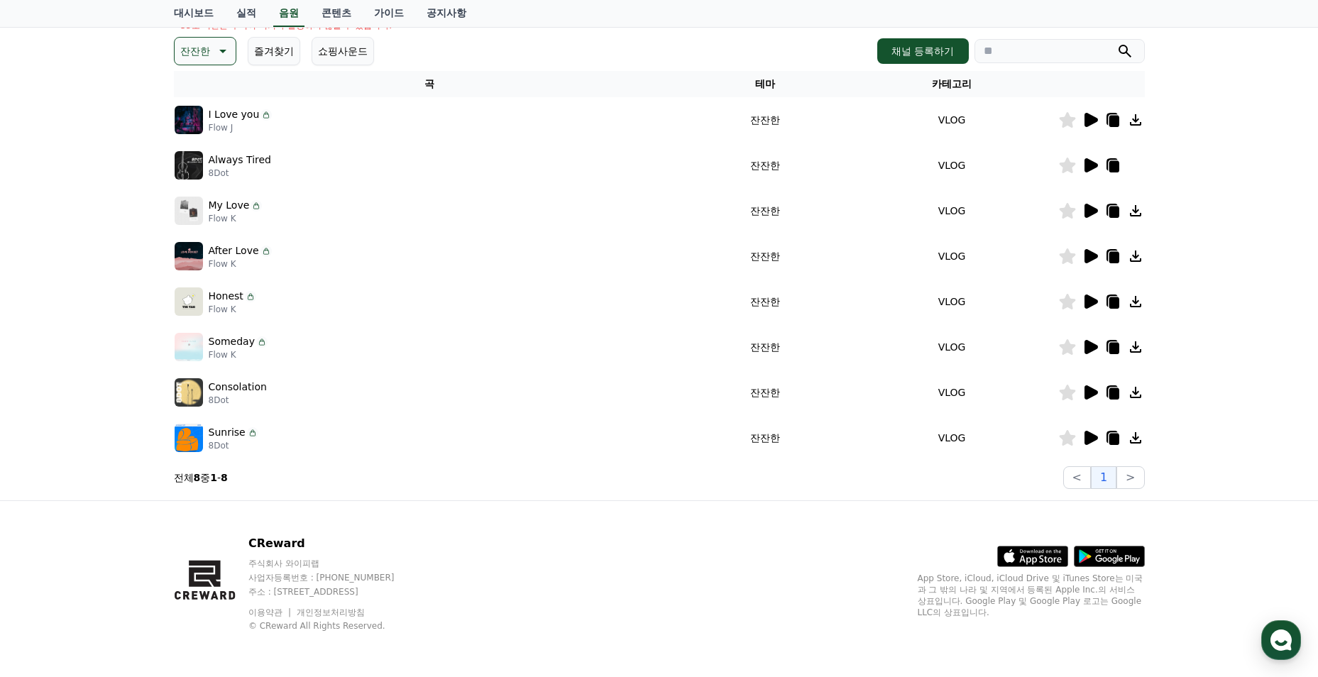
click at [1096, 441] on icon at bounding box center [1089, 437] width 17 height 17
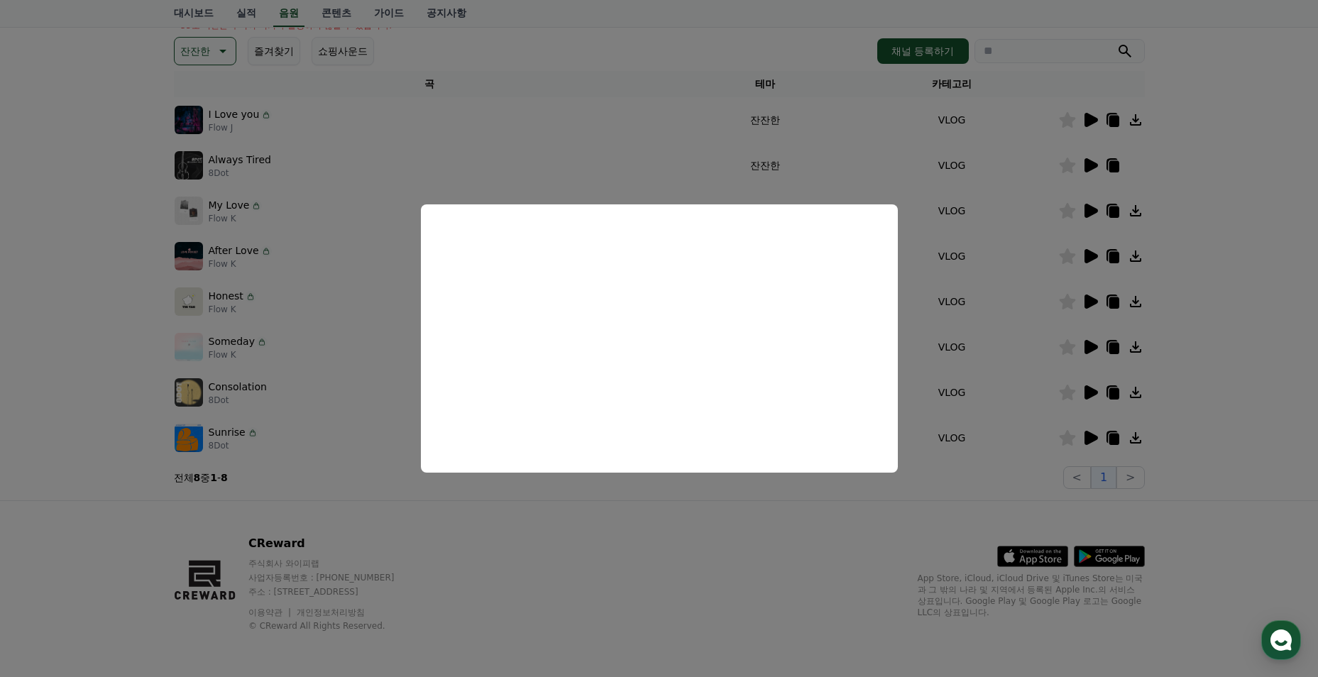
click at [310, 319] on button "close modal" at bounding box center [659, 338] width 1318 height 677
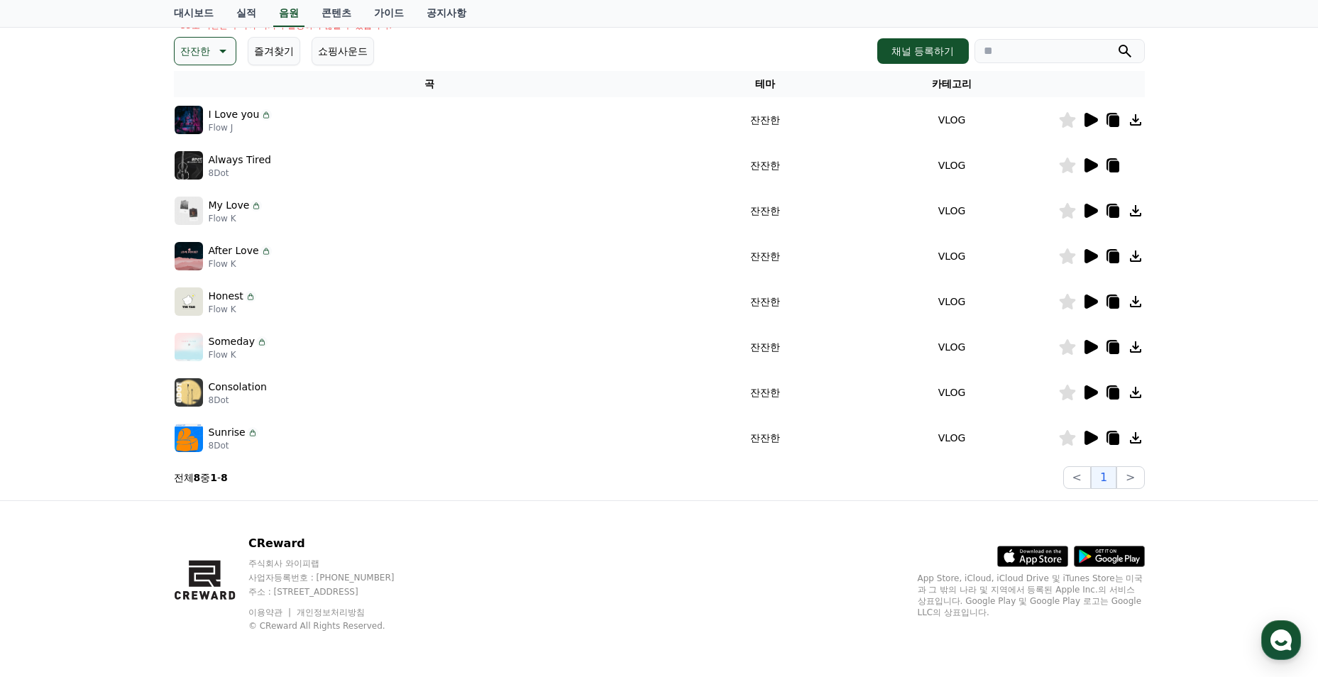
click at [214, 44] on icon at bounding box center [221, 51] width 17 height 17
click at [185, 92] on button "EDM" at bounding box center [193, 88] width 34 height 31
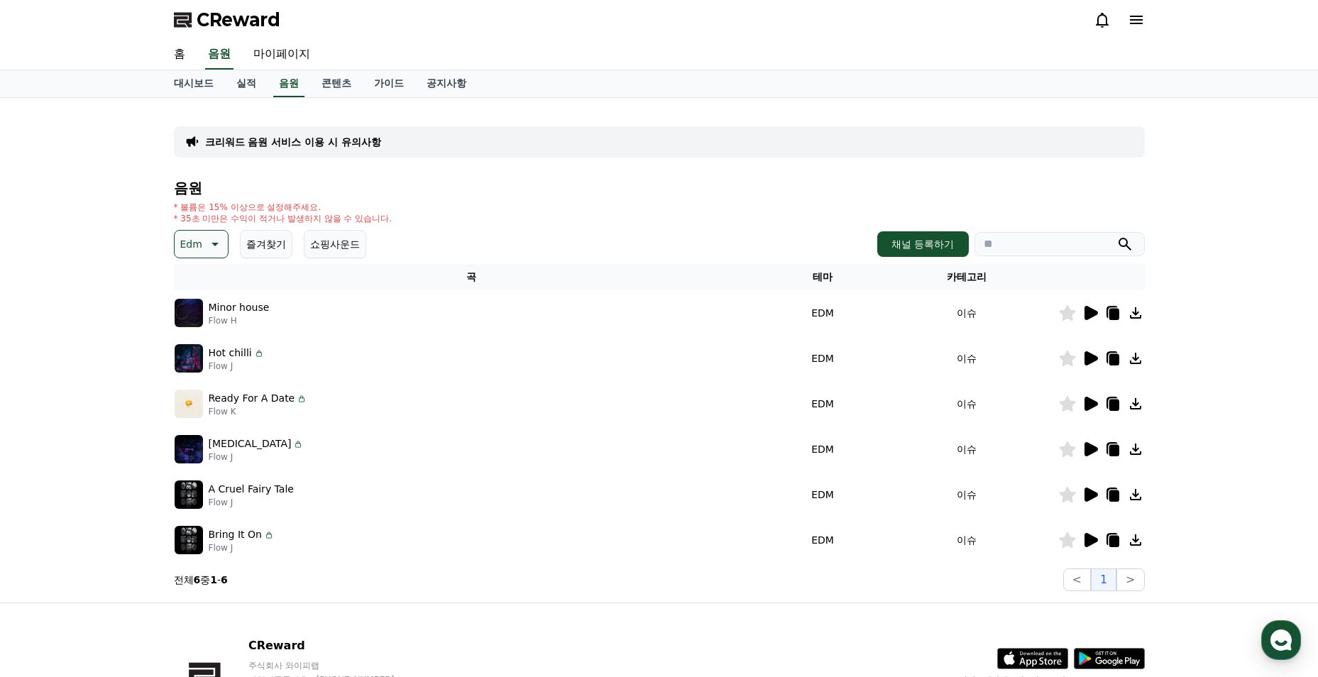
click at [1088, 538] on icon at bounding box center [1090, 540] width 13 height 14
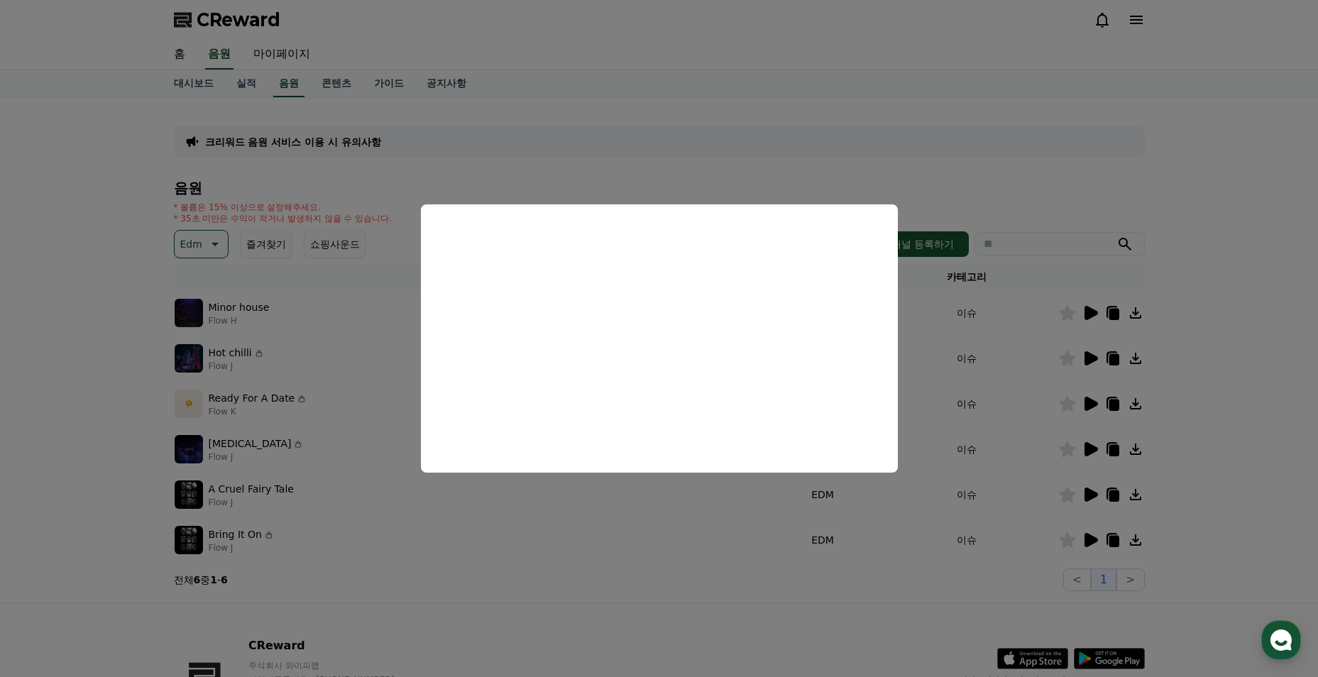
click at [670, 503] on button "close modal" at bounding box center [659, 338] width 1318 height 677
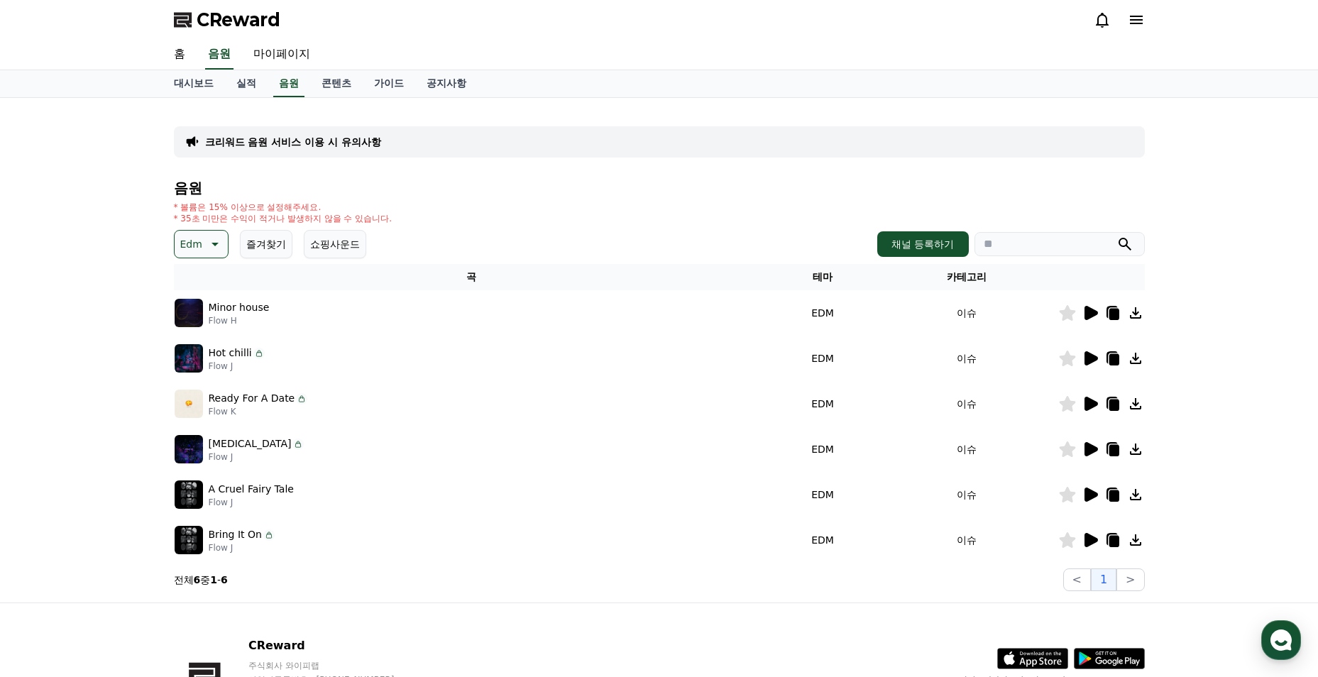
click at [175, 233] on button "Edm" at bounding box center [201, 244] width 55 height 28
click at [197, 302] on button "슬픈" at bounding box center [191, 301] width 31 height 31
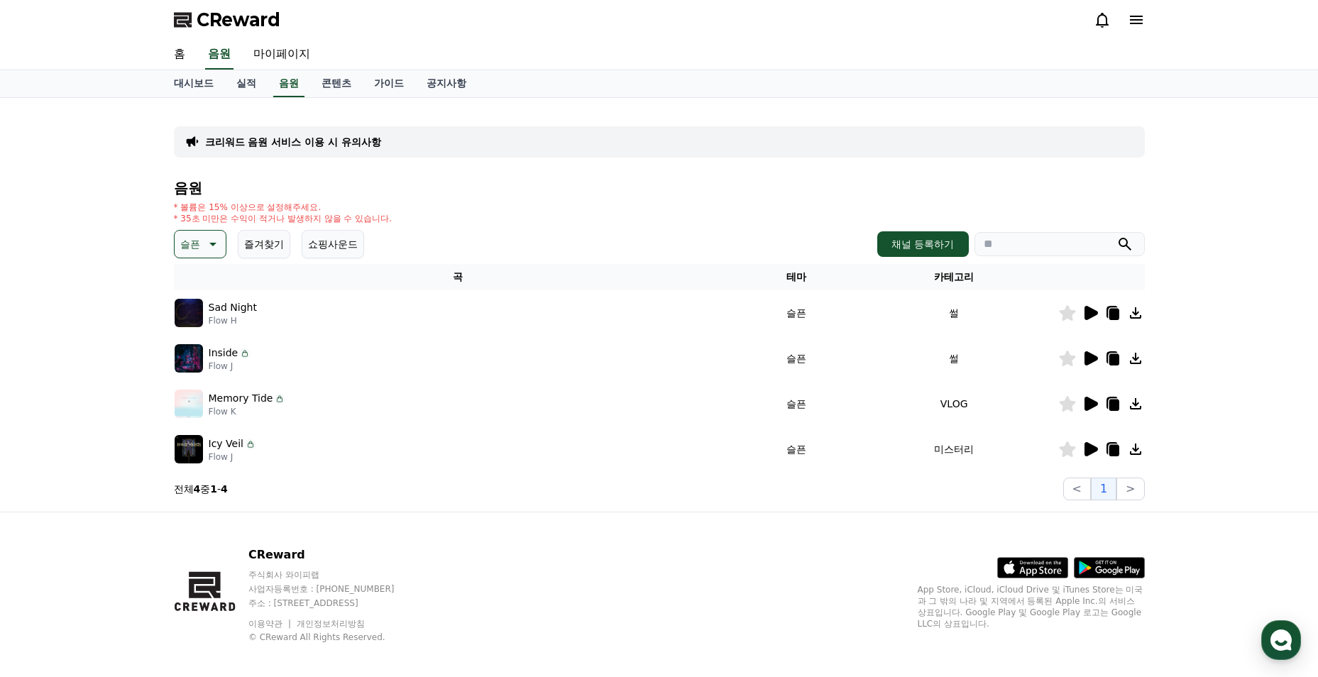
click at [1088, 449] on icon at bounding box center [1090, 449] width 13 height 14
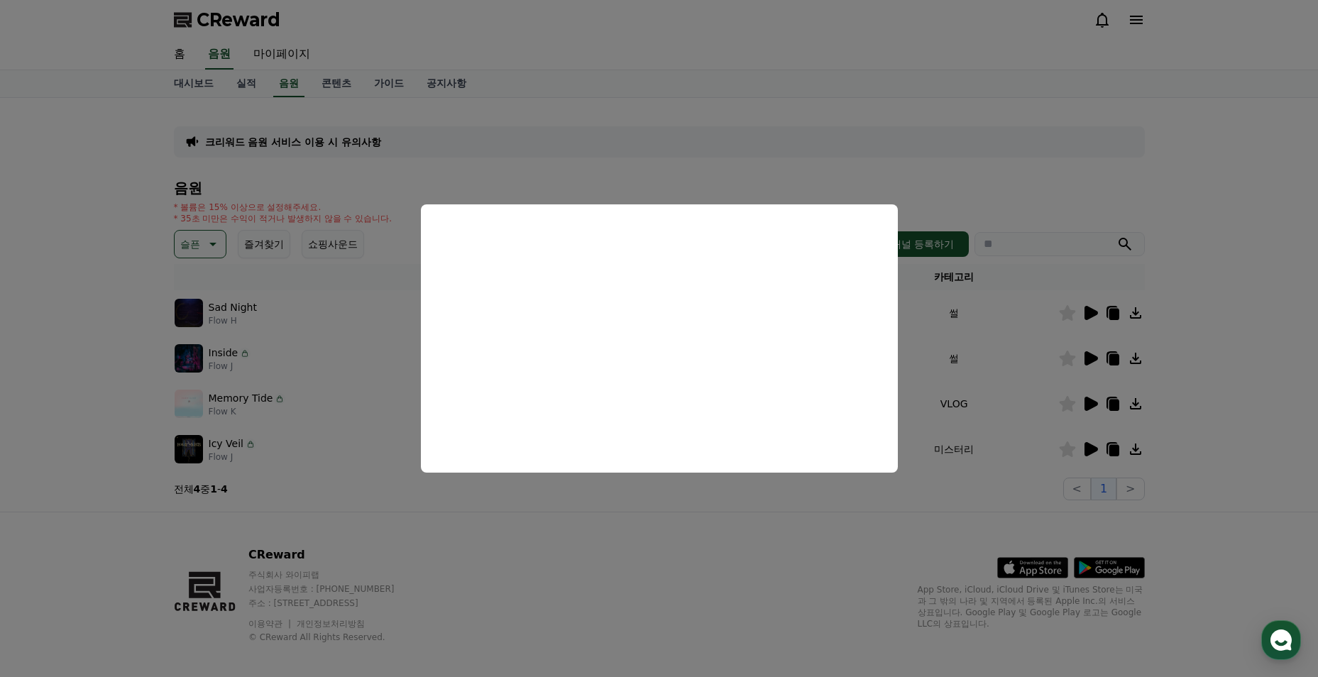
click at [876, 521] on button "close modal" at bounding box center [659, 338] width 1318 height 677
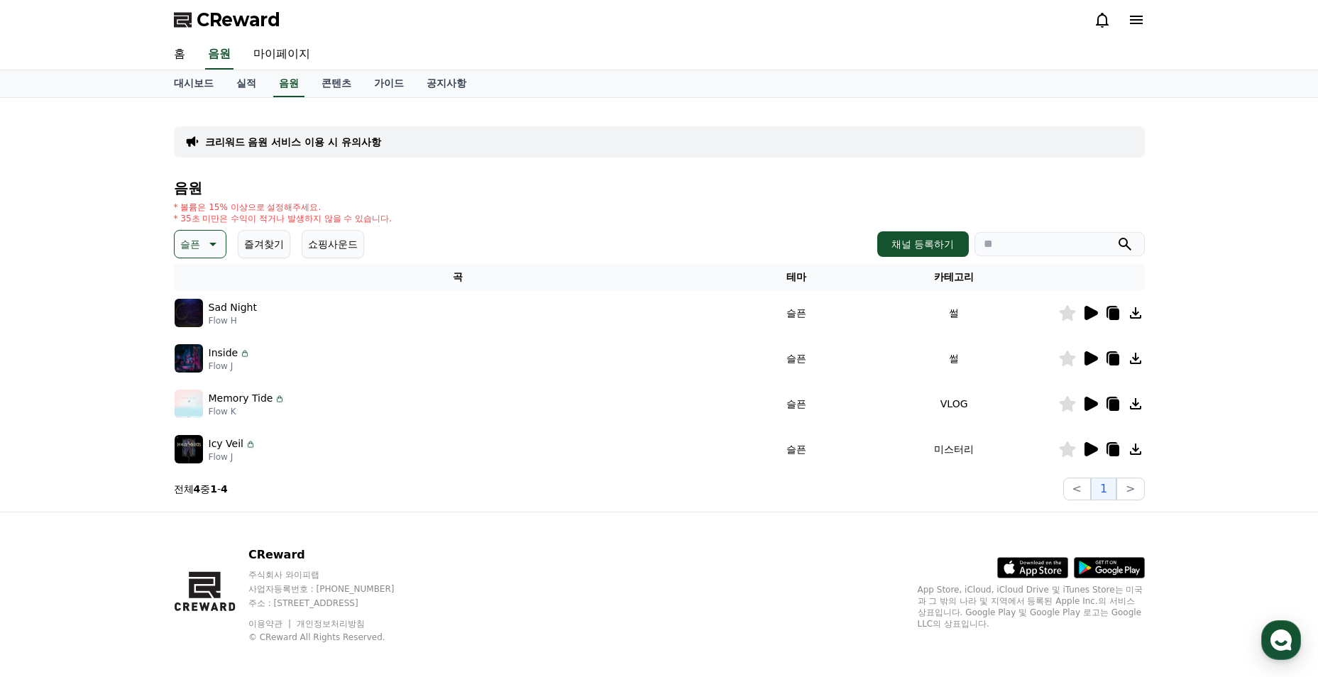
click at [1085, 407] on icon at bounding box center [1090, 404] width 13 height 14
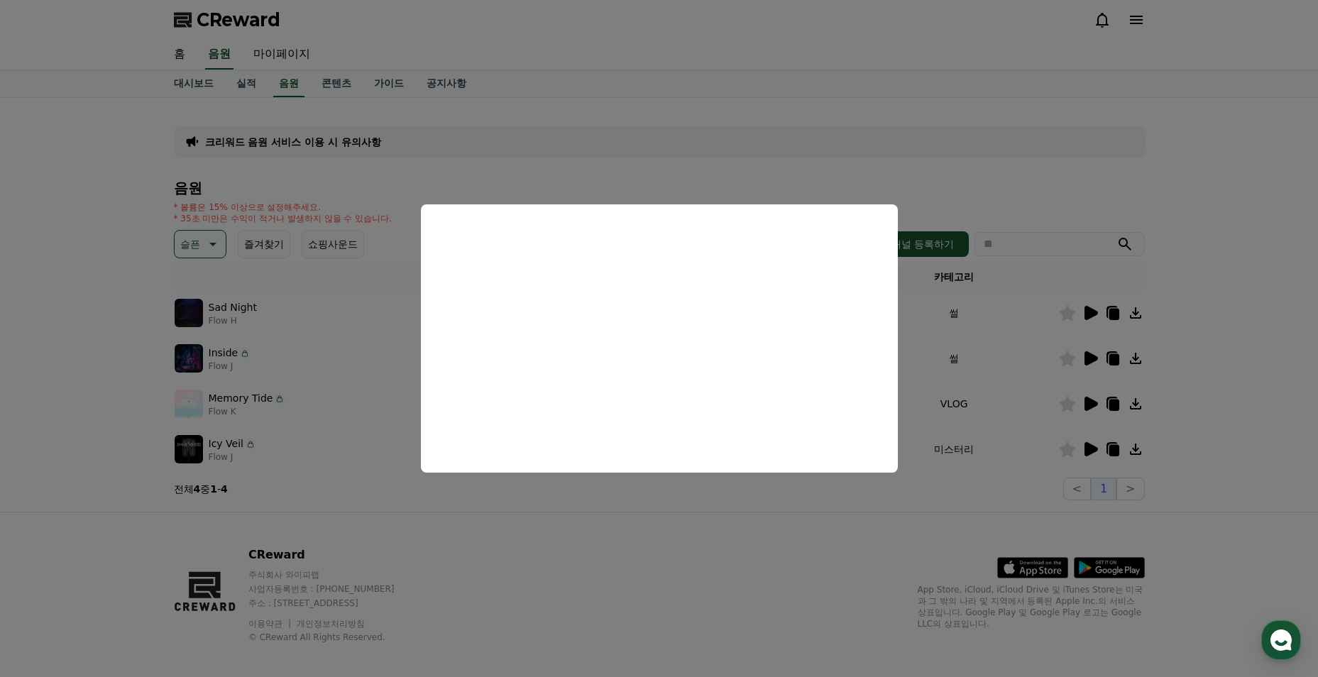
drag, startPoint x: 368, startPoint y: 397, endPoint x: 433, endPoint y: 396, distance: 65.3
click at [369, 396] on button "close modal" at bounding box center [659, 338] width 1318 height 677
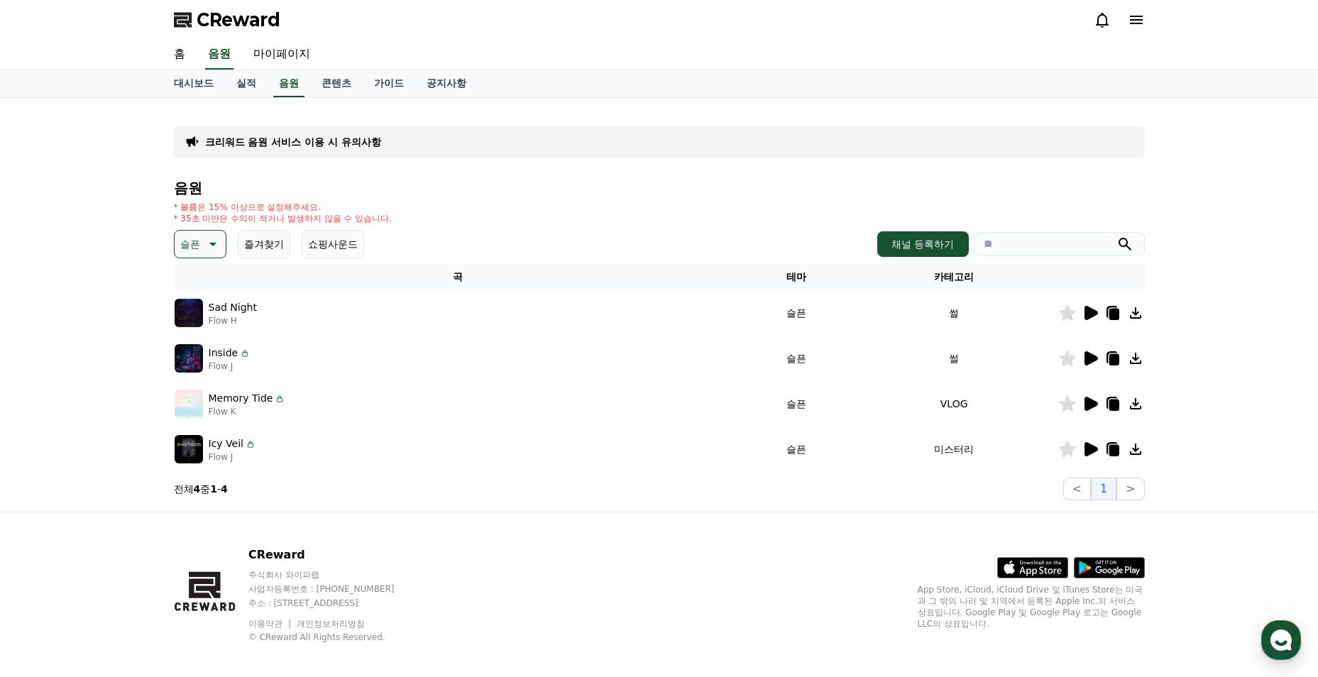
click at [1088, 355] on icon at bounding box center [1090, 358] width 13 height 14
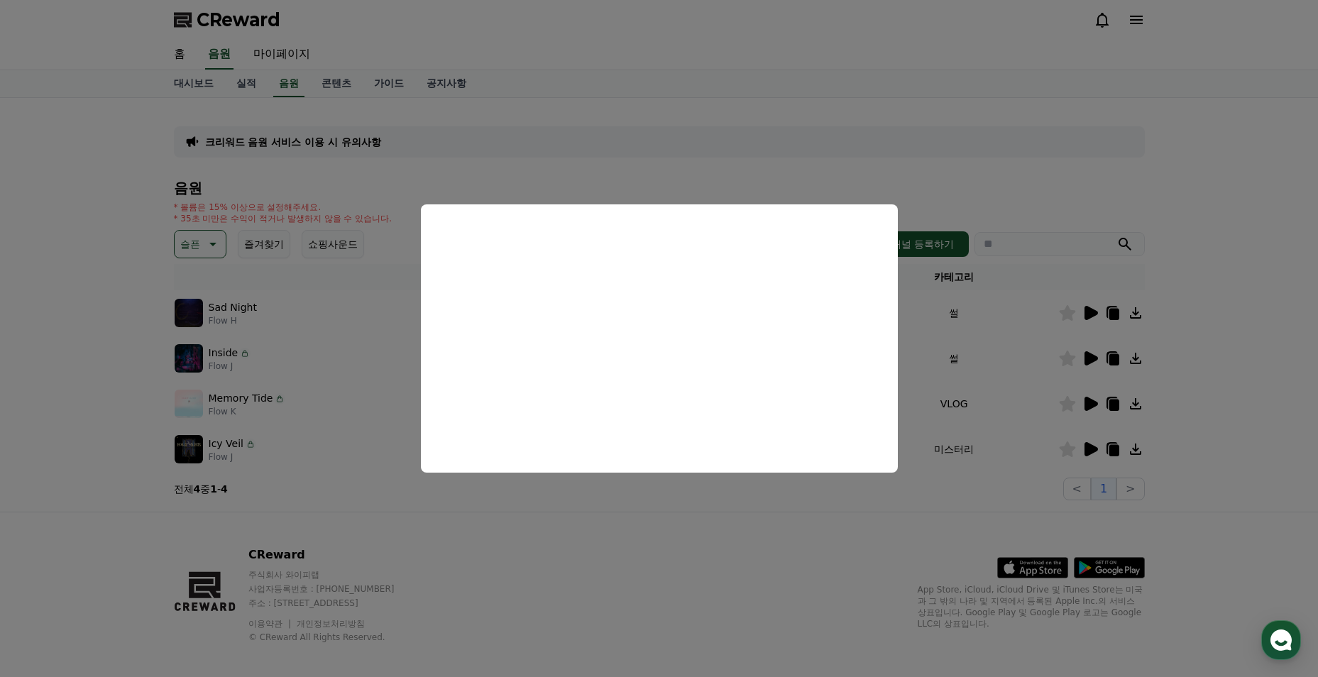
click at [375, 443] on button "close modal" at bounding box center [659, 338] width 1318 height 677
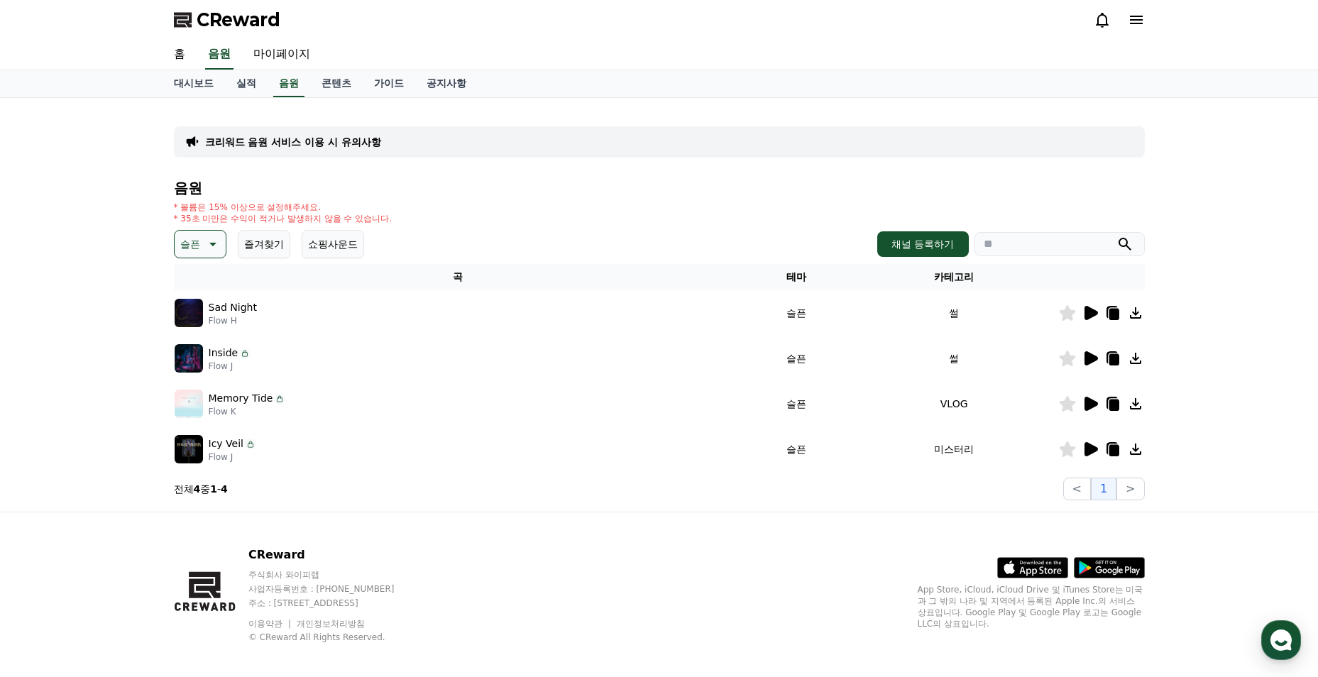
click at [1091, 359] on icon at bounding box center [1090, 358] width 13 height 14
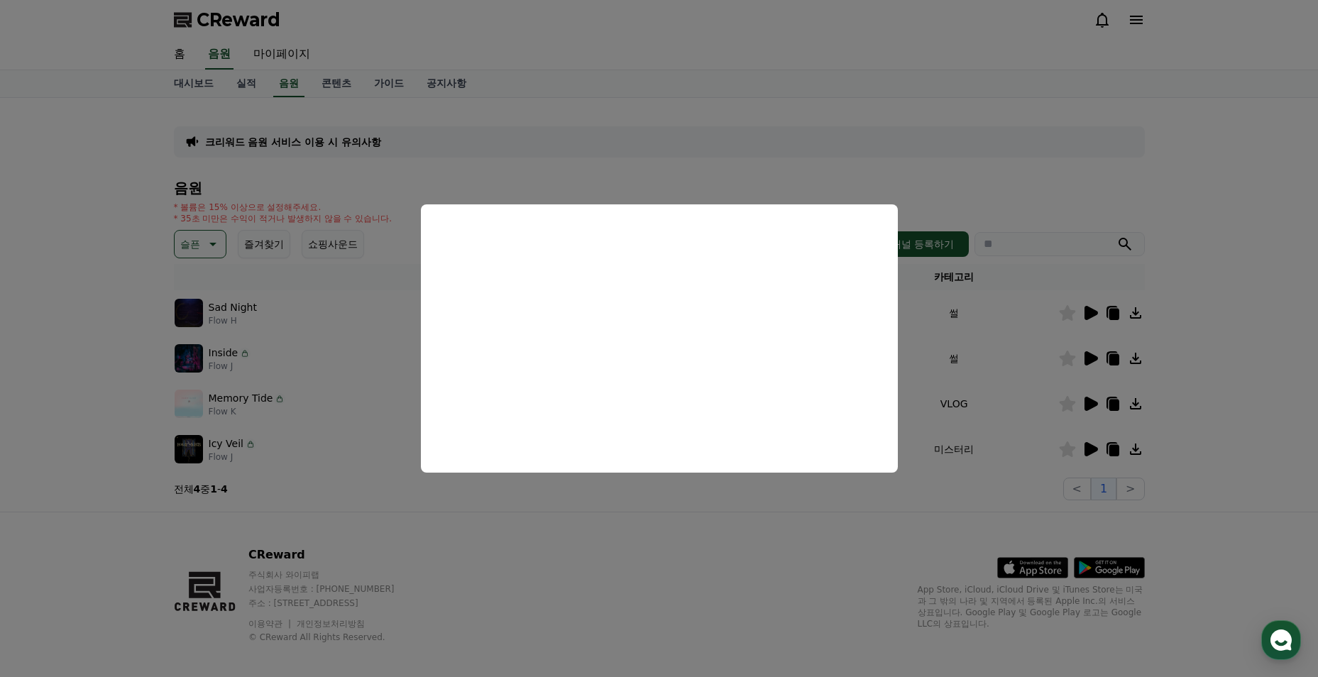
click at [683, 541] on button "close modal" at bounding box center [659, 338] width 1318 height 677
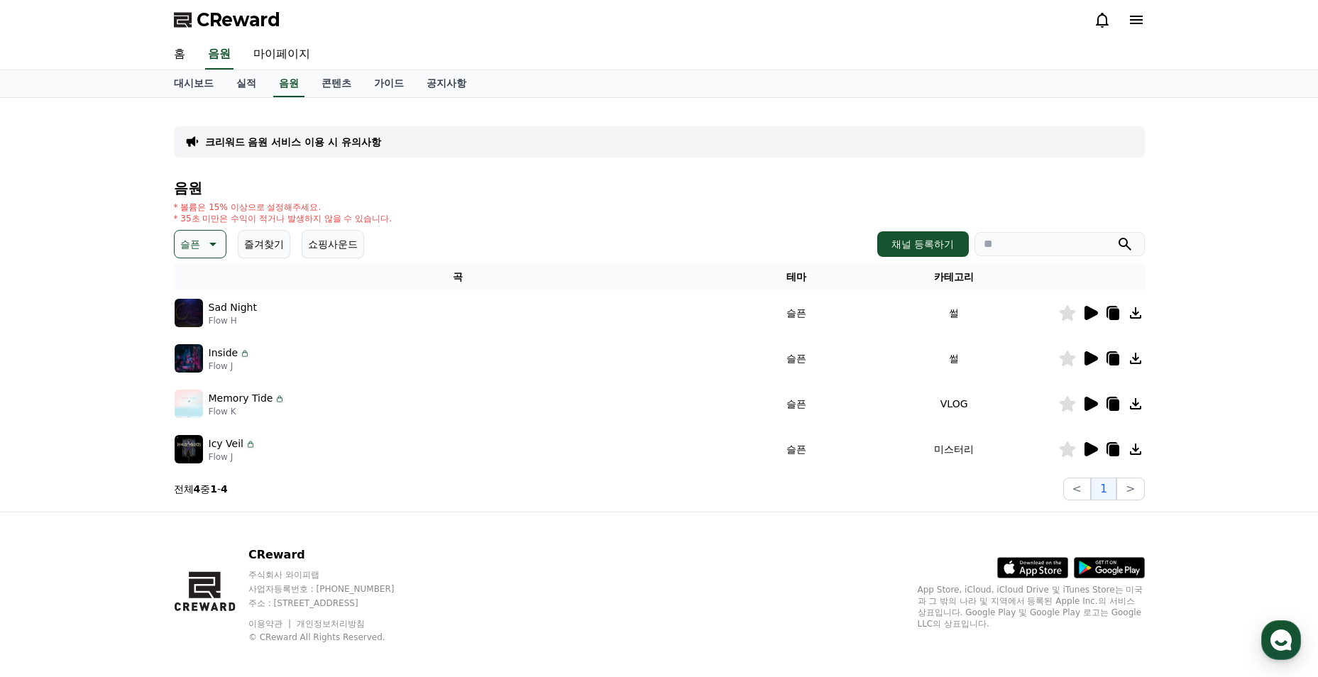
click at [1114, 360] on icon at bounding box center [1113, 359] width 10 height 11
click at [182, 60] on link "홈" at bounding box center [179, 55] width 34 height 30
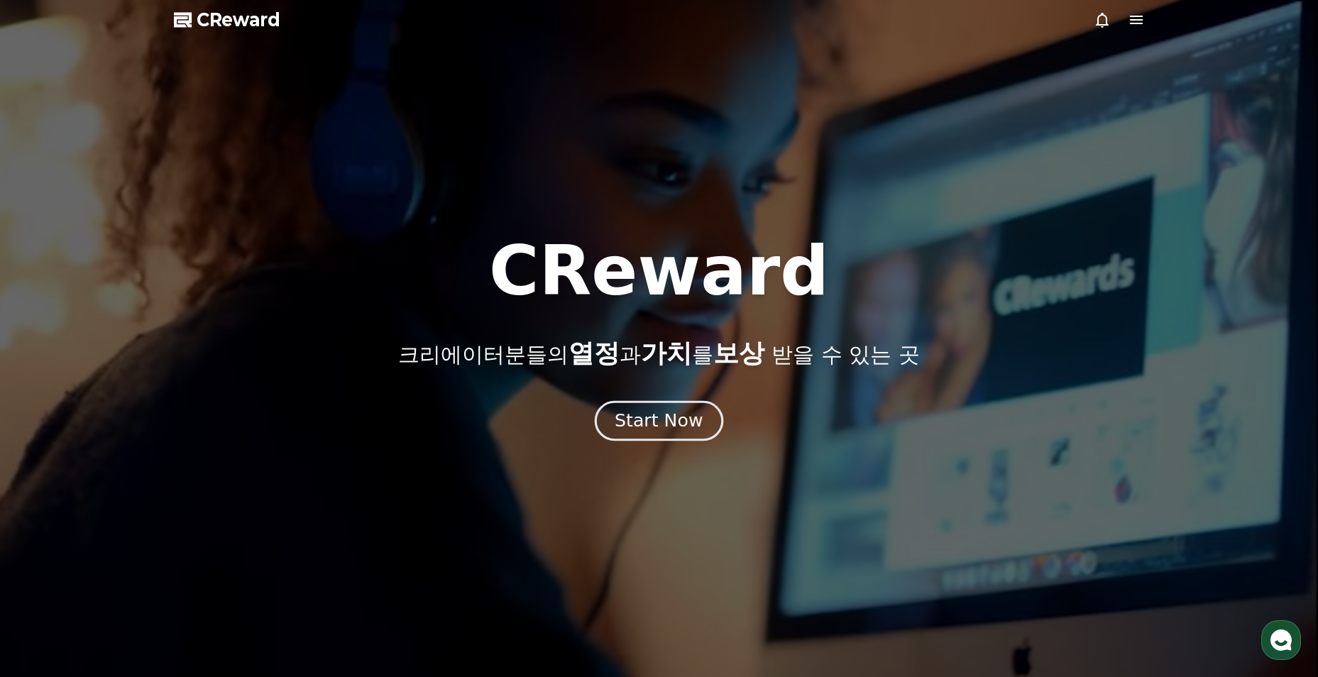
click at [671, 402] on button "Start Now" at bounding box center [659, 421] width 128 height 40
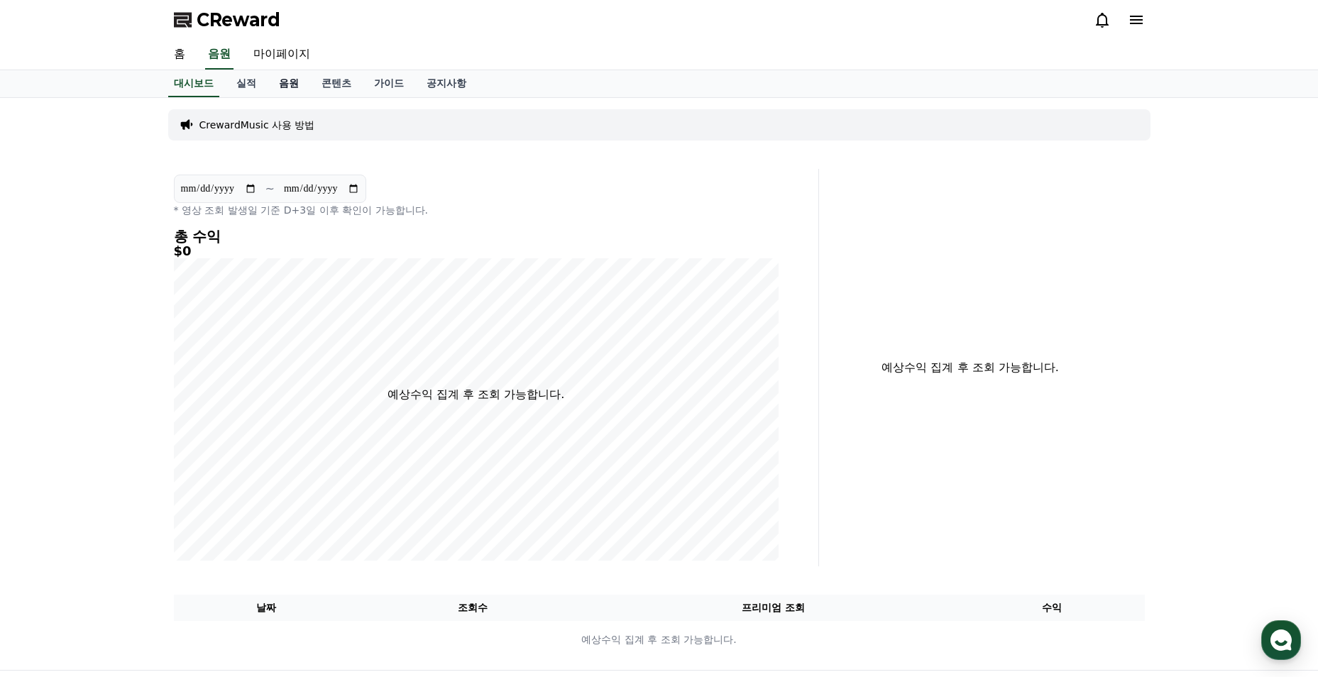
click at [285, 89] on link "음원" at bounding box center [289, 83] width 43 height 27
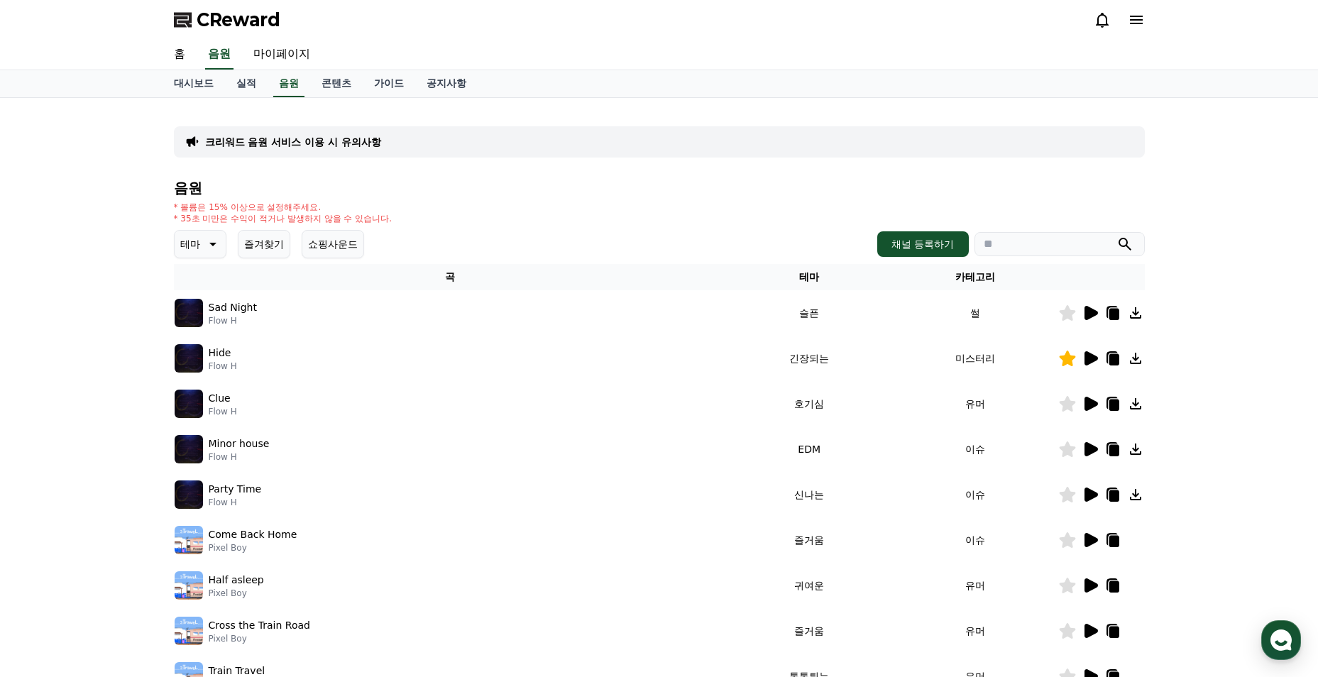
click at [175, 246] on button "테마" at bounding box center [200, 244] width 53 height 28
click at [209, 324] on button "어두운" at bounding box center [196, 321] width 41 height 31
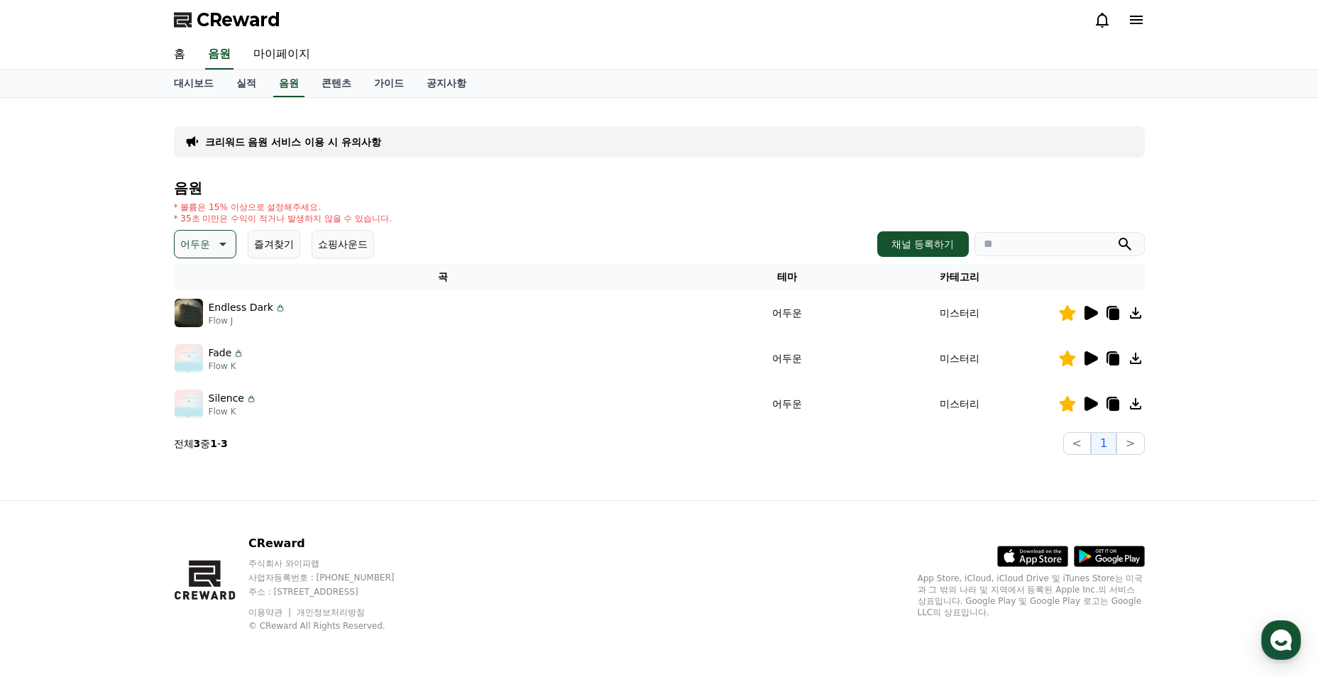
click at [1085, 410] on icon at bounding box center [1090, 404] width 13 height 14
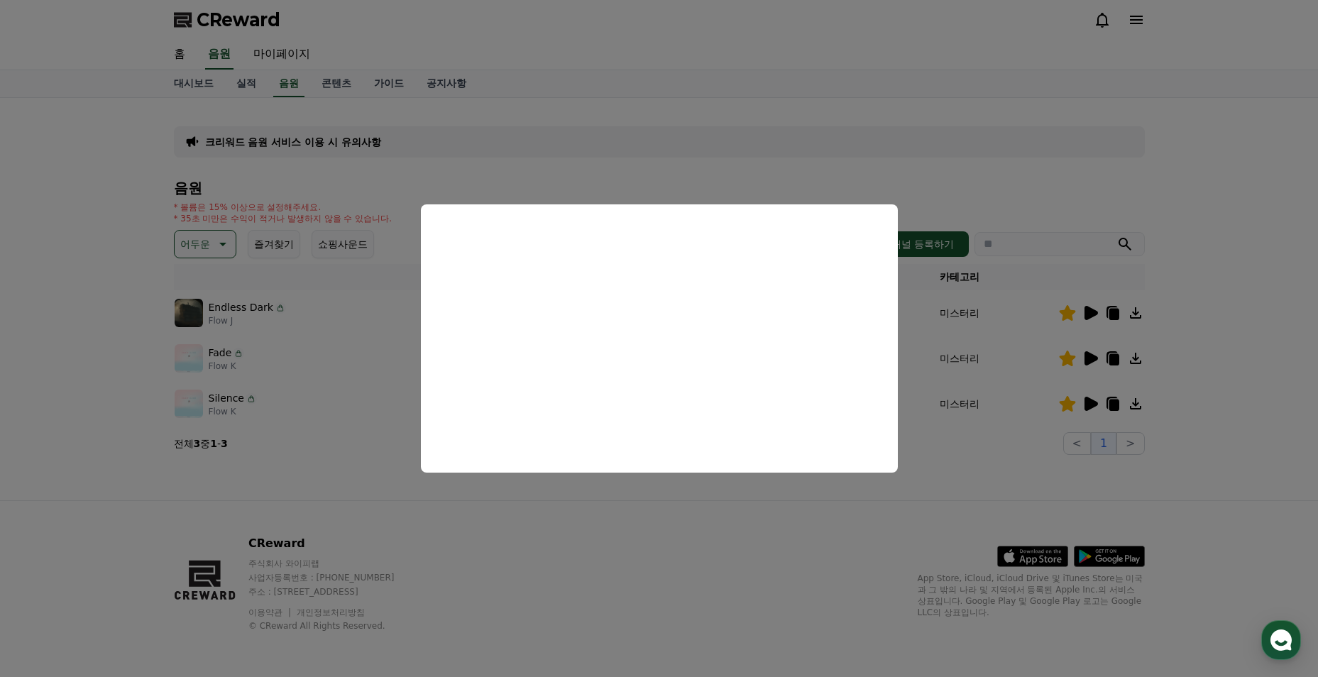
click at [343, 449] on button "close modal" at bounding box center [659, 338] width 1318 height 677
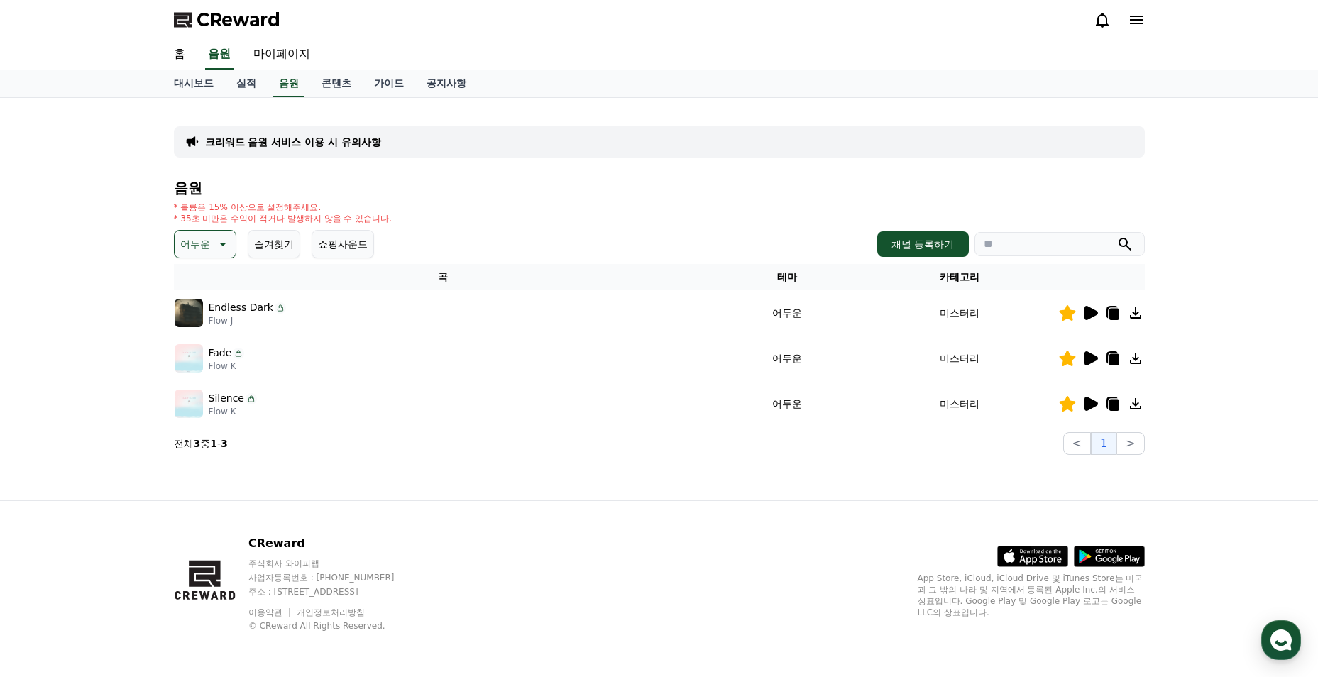
click at [1114, 409] on icon at bounding box center [1113, 404] width 10 height 11
click at [196, 245] on p "어두운" at bounding box center [195, 244] width 30 height 20
click at [204, 365] on button "호기심" at bounding box center [196, 355] width 41 height 31
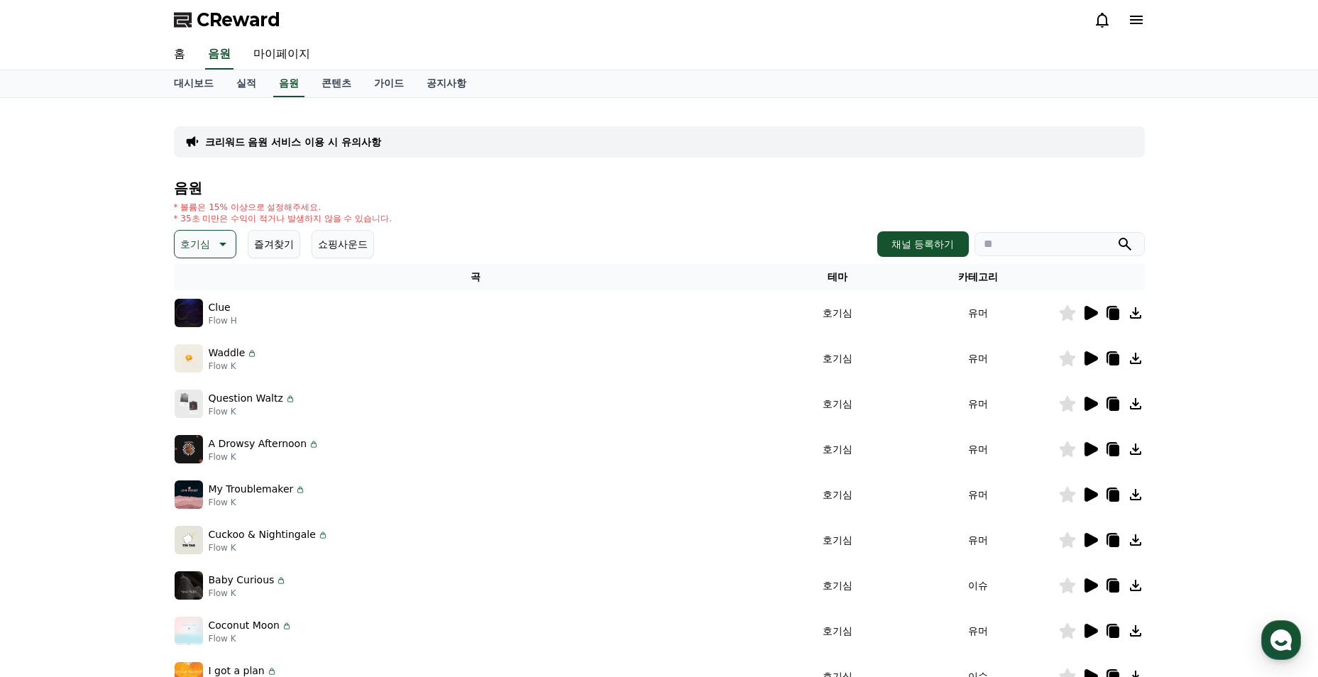
scroll to position [142, 0]
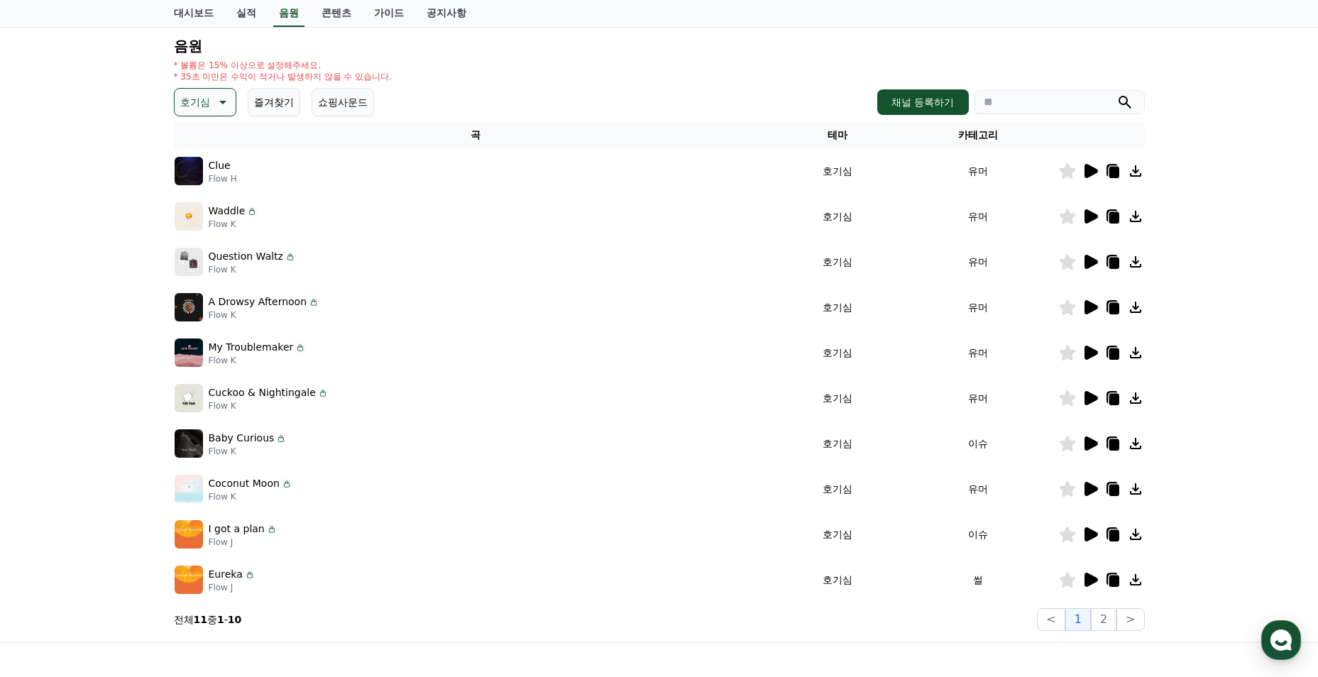
click at [211, 111] on button "호기심" at bounding box center [205, 102] width 62 height 28
click at [212, 195] on button "드라마틱" at bounding box center [201, 187] width 51 height 31
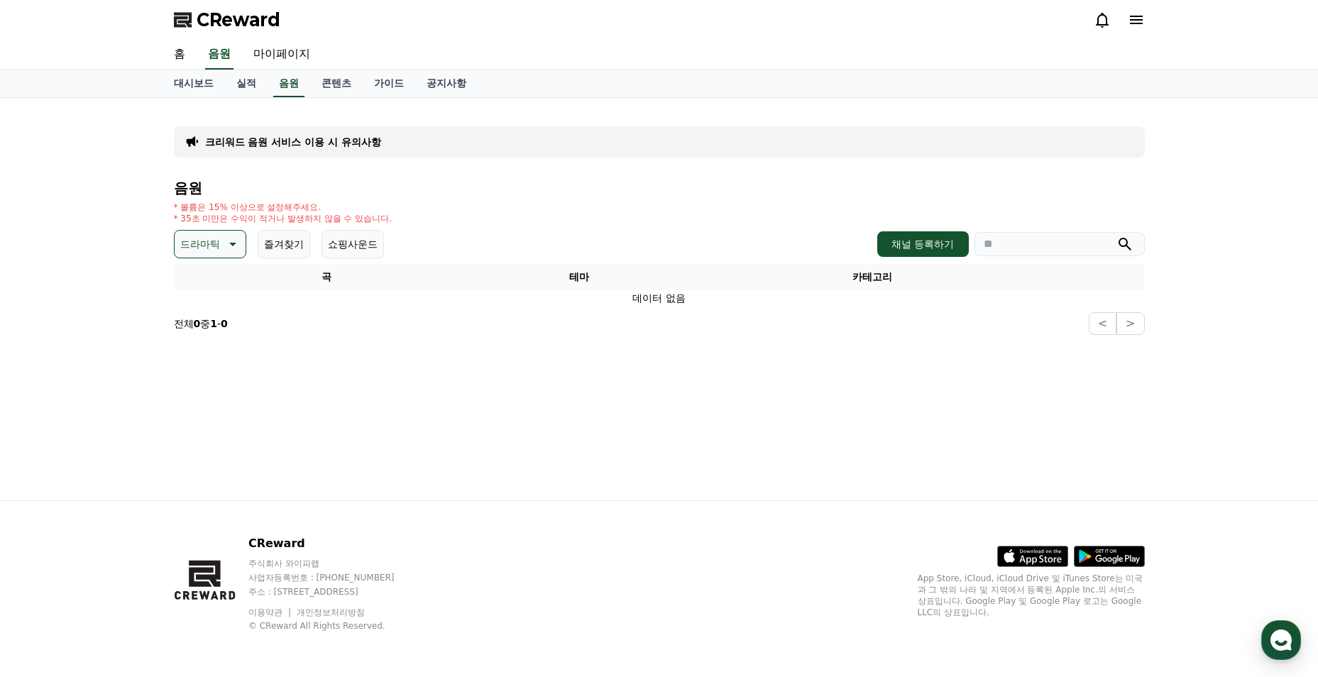
click at [226, 238] on icon at bounding box center [231, 244] width 17 height 17
click at [211, 307] on div "전체 환상적인 호기심 어두운 밝은 통통튀는 신나는 반전 웅장한 드라마틱 즐거움 분위기있는 EDM 그루브 슬픈 잔잔한 귀여운 감동적인 긴장되는 …" at bounding box center [210, 47] width 68 height 732
click at [197, 287] on button "귀여운" at bounding box center [196, 287] width 41 height 31
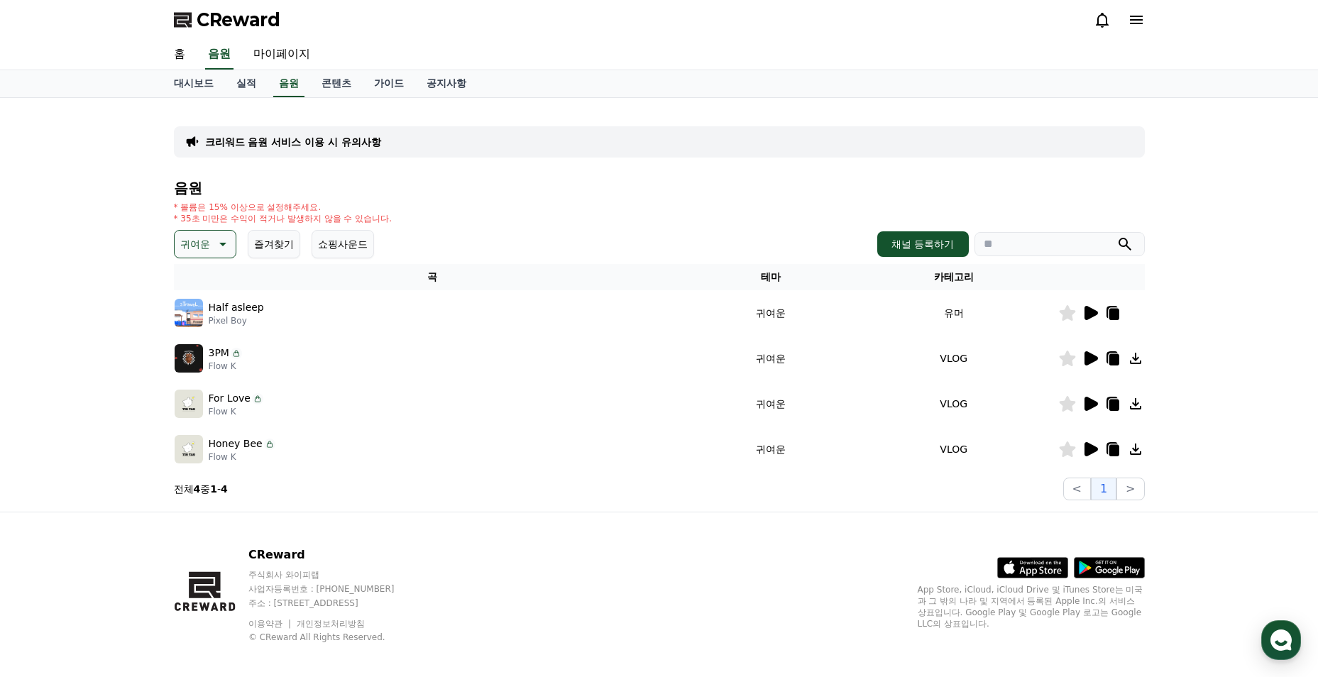
click at [1089, 449] on icon at bounding box center [1090, 449] width 13 height 14
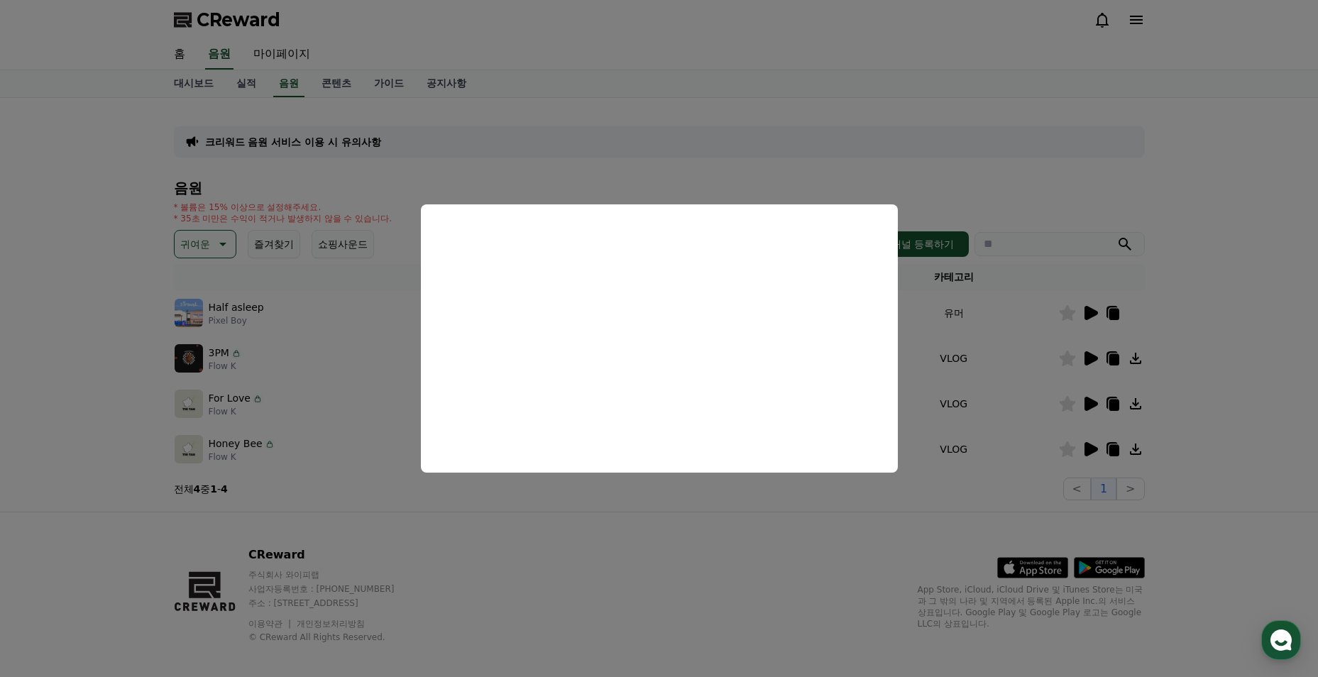
click at [388, 405] on button "close modal" at bounding box center [659, 338] width 1318 height 677
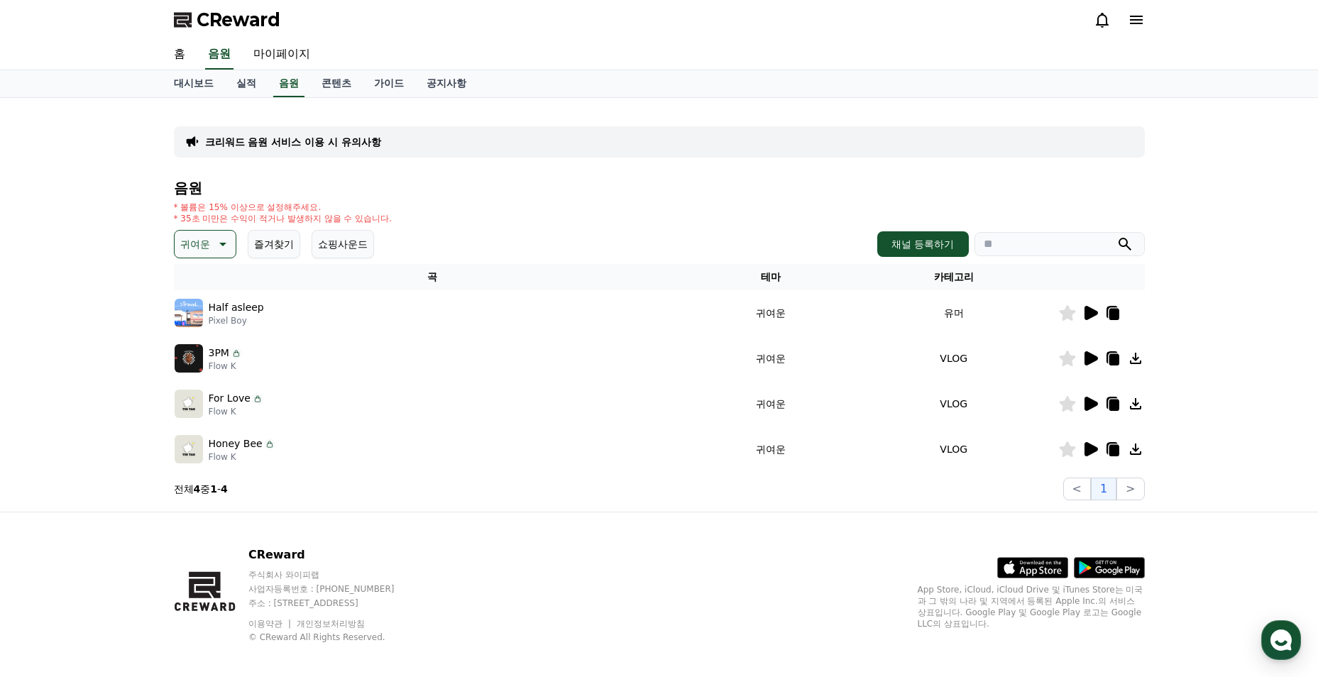
click at [1084, 403] on icon at bounding box center [1089, 403] width 17 height 17
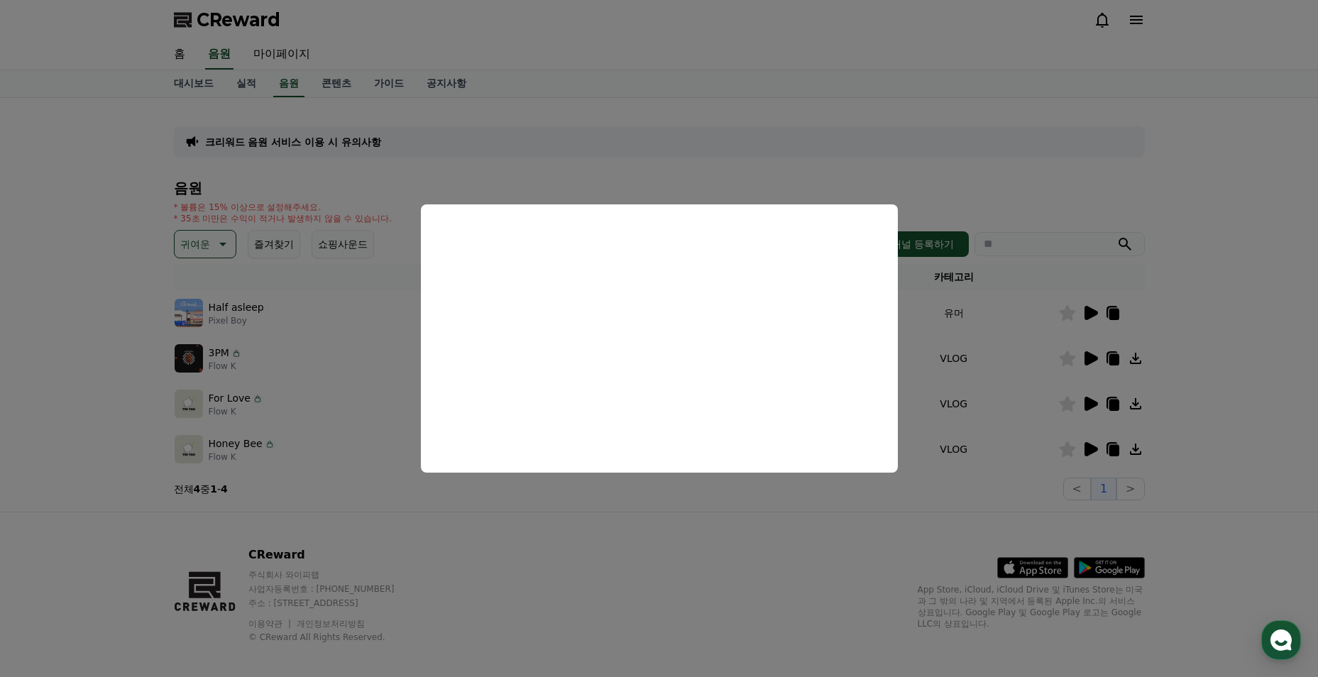
click at [377, 376] on button "close modal" at bounding box center [659, 338] width 1318 height 677
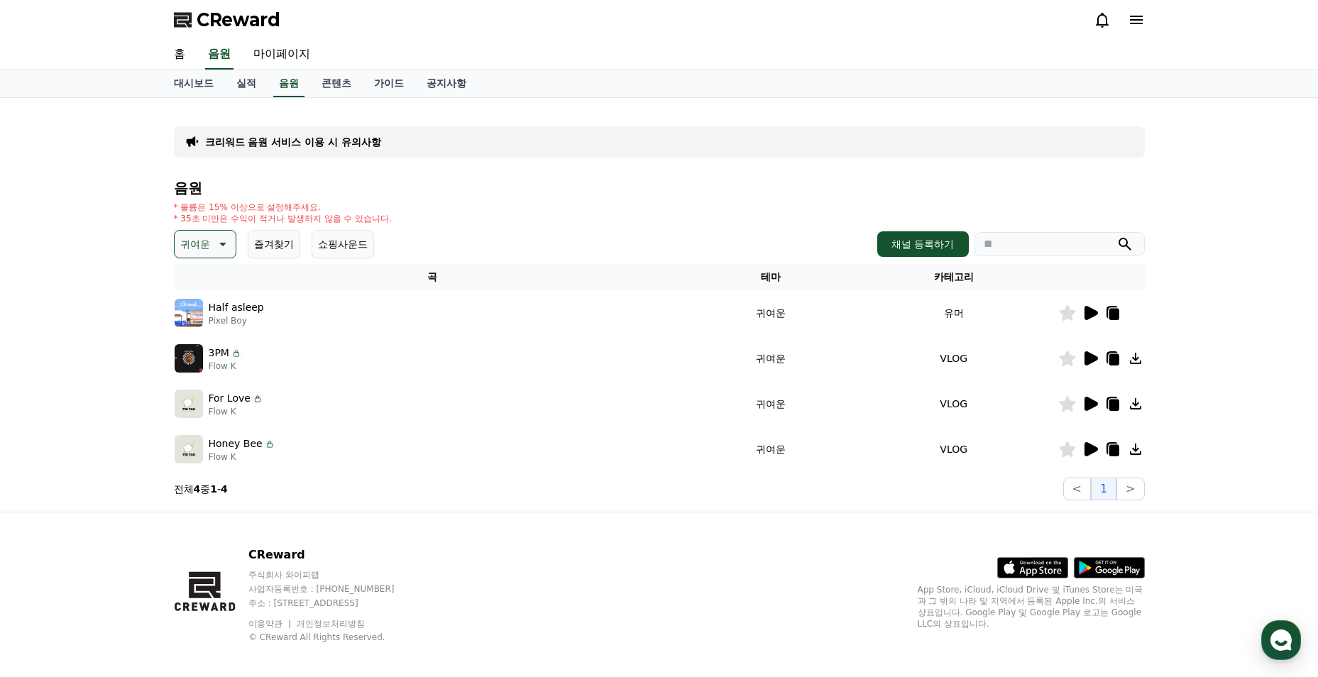
click at [1083, 363] on icon at bounding box center [1089, 358] width 17 height 17
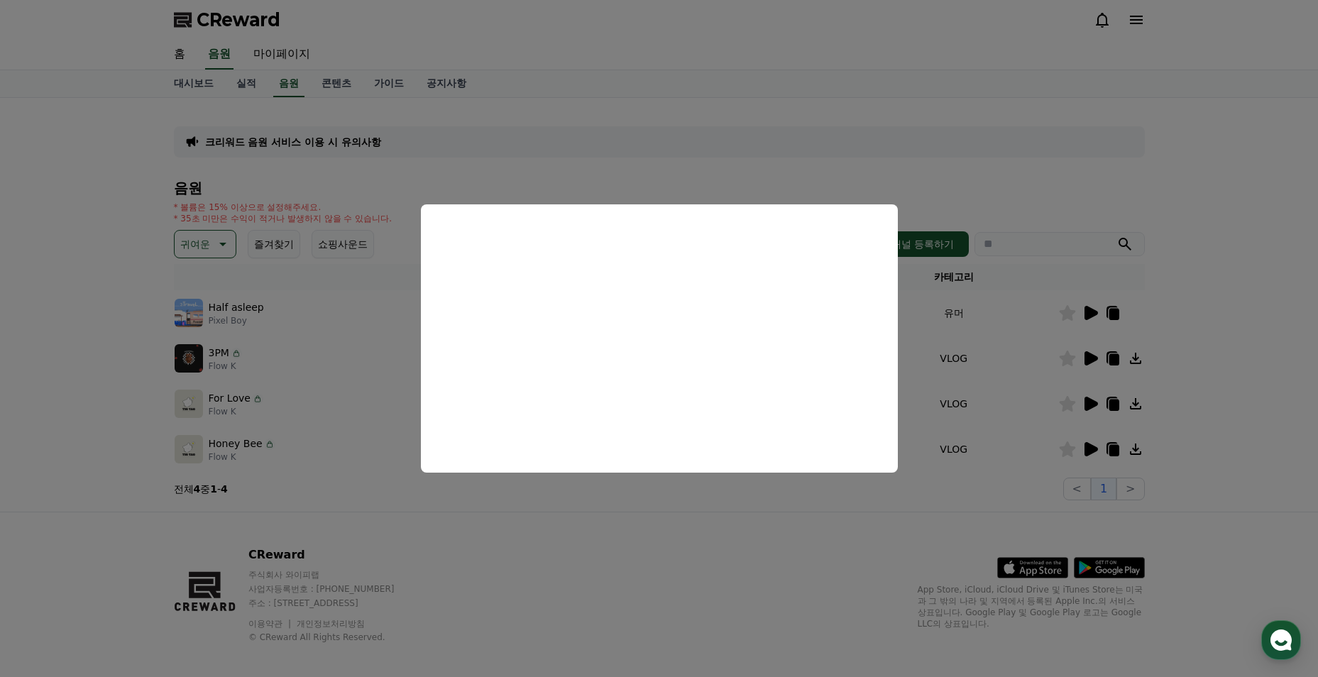
click at [396, 377] on button "close modal" at bounding box center [659, 338] width 1318 height 677
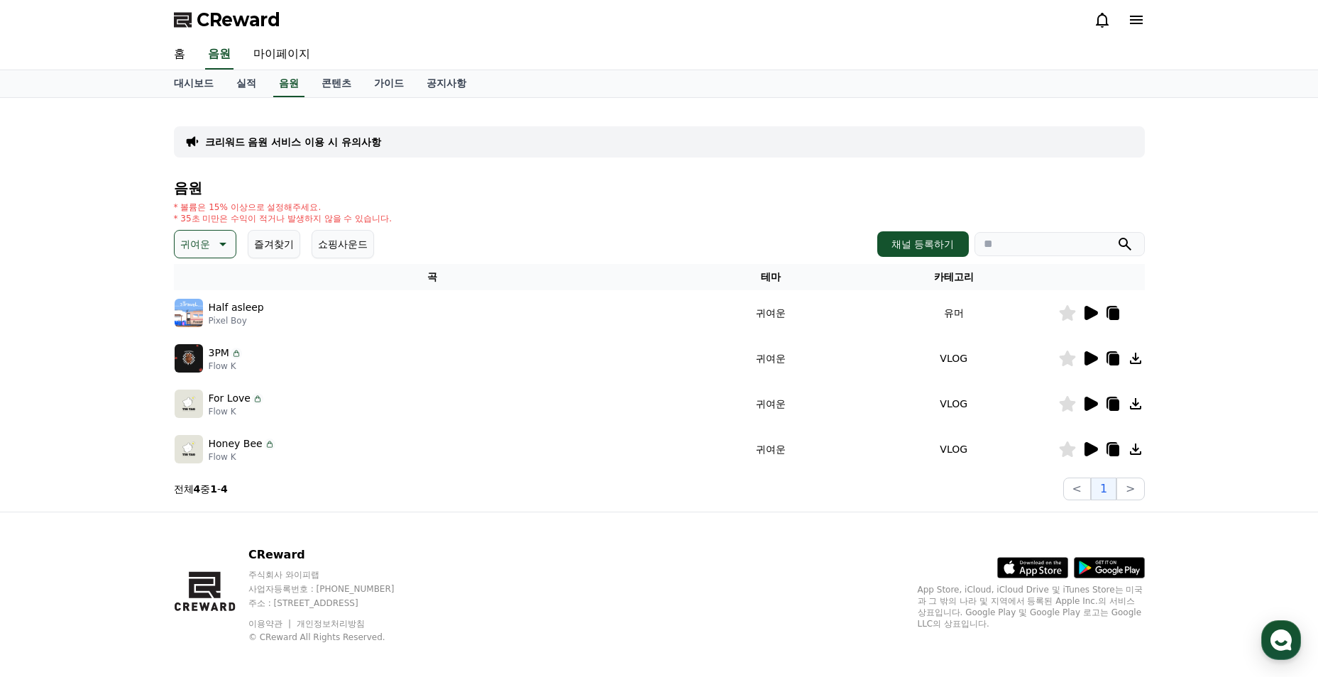
click at [1086, 314] on icon at bounding box center [1090, 313] width 13 height 14
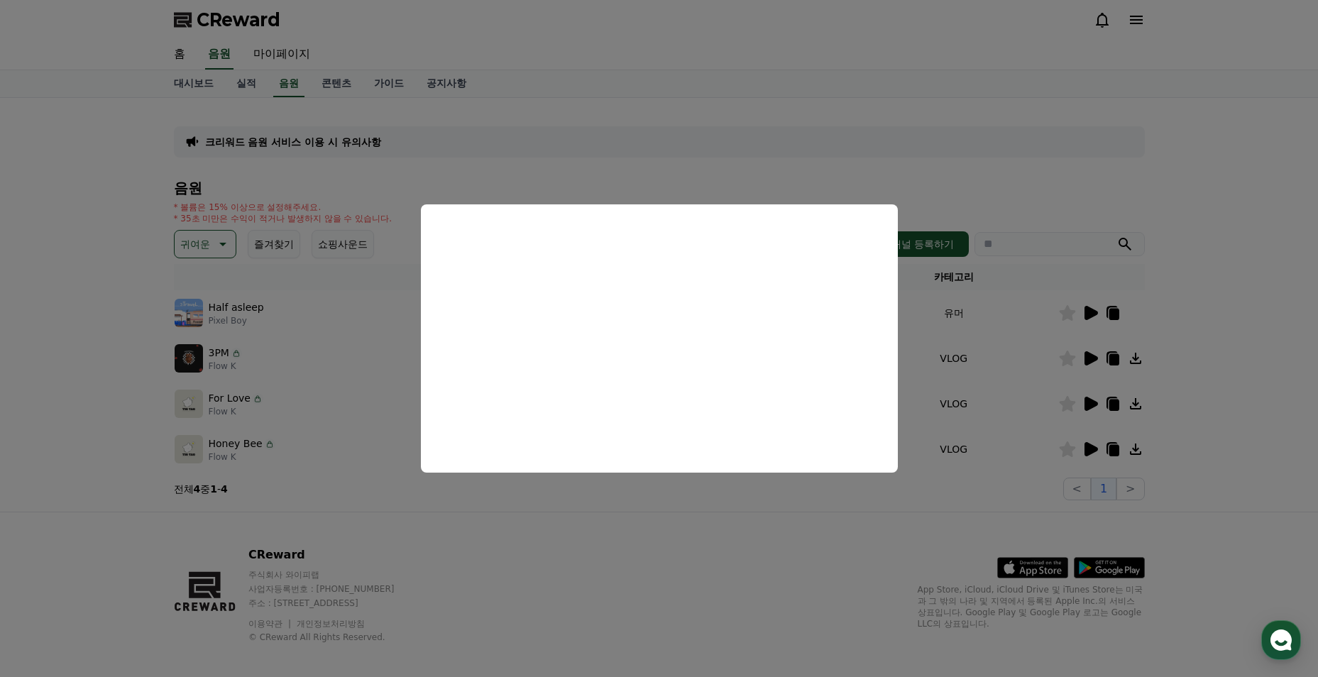
drag, startPoint x: 365, startPoint y: 352, endPoint x: 250, endPoint y: 288, distance: 130.9
click at [364, 352] on button "close modal" at bounding box center [659, 338] width 1318 height 677
click at [227, 248] on icon at bounding box center [221, 244] width 17 height 17
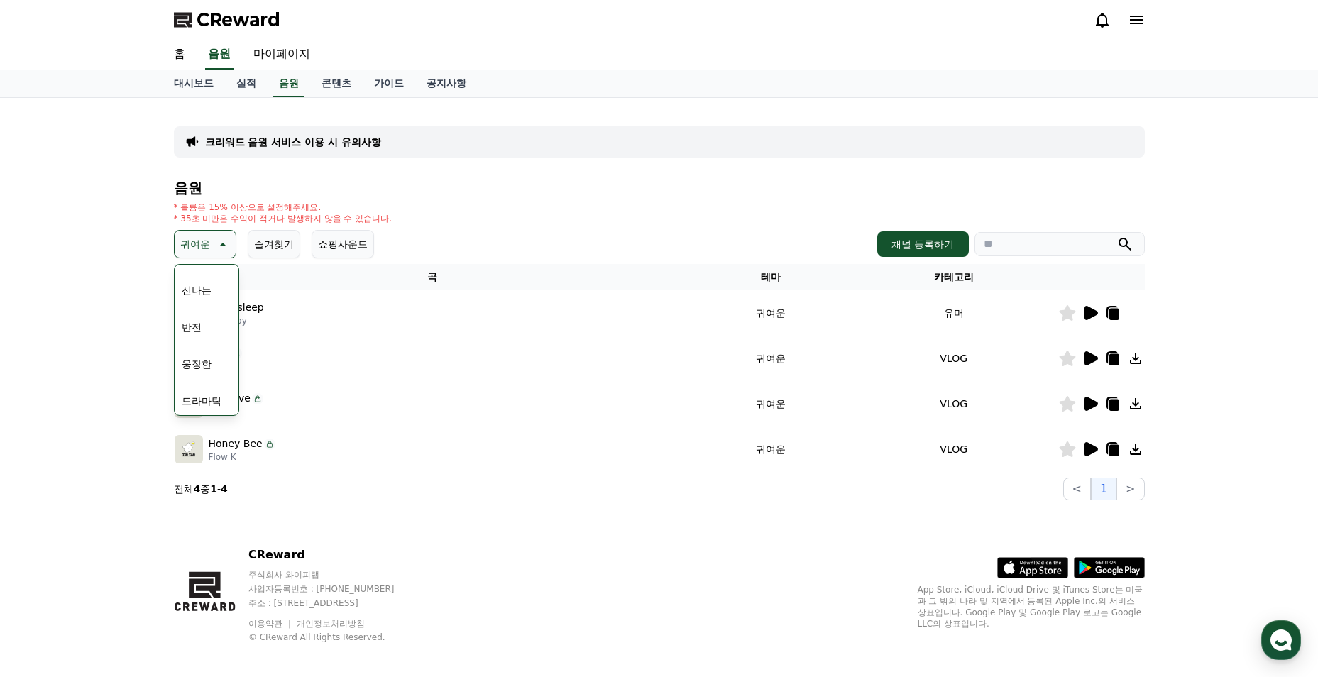
scroll to position [284, 0]
click at [201, 297] on button "웅장한" at bounding box center [196, 292] width 41 height 31
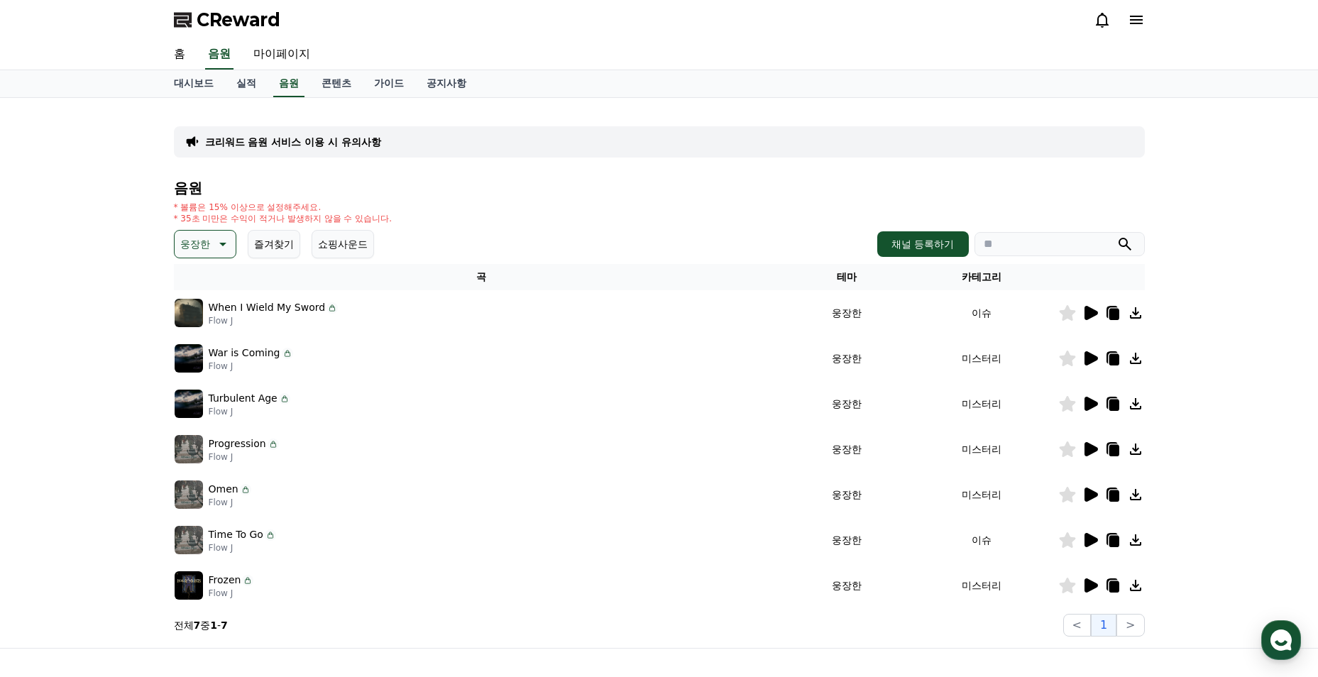
click at [1090, 314] on icon at bounding box center [1090, 313] width 13 height 14
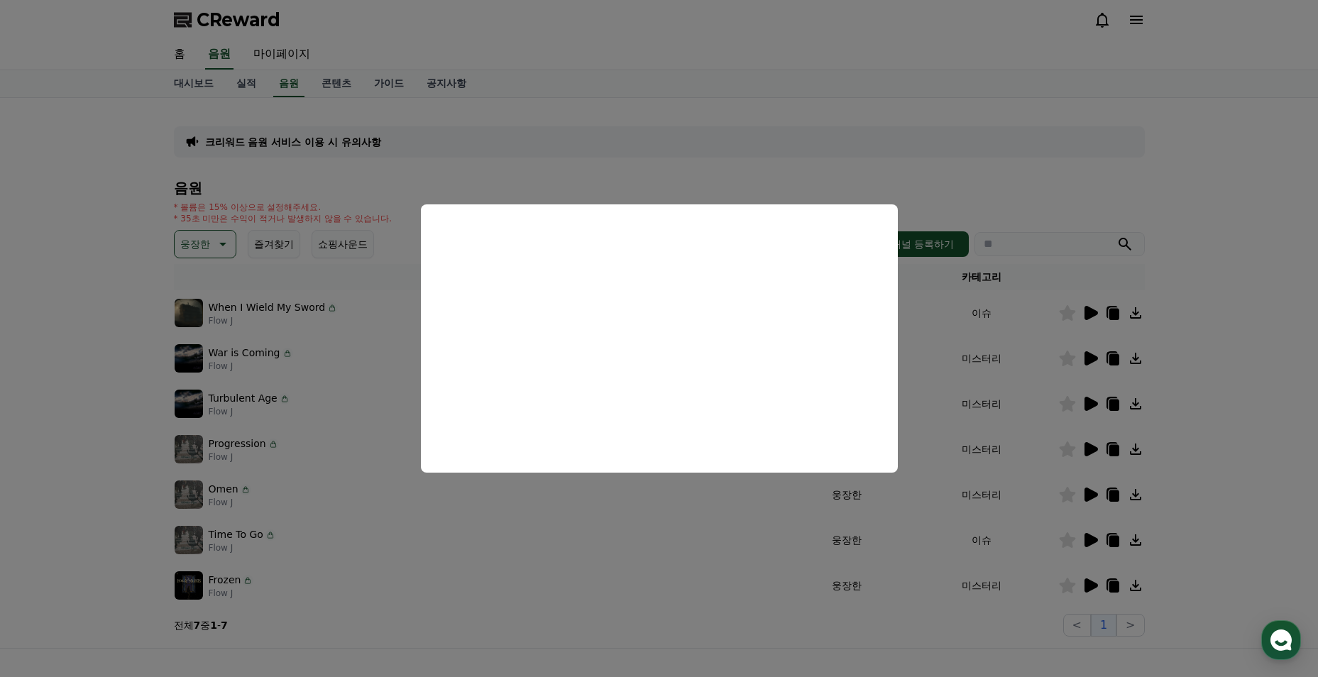
click at [602, 501] on button "close modal" at bounding box center [659, 338] width 1318 height 677
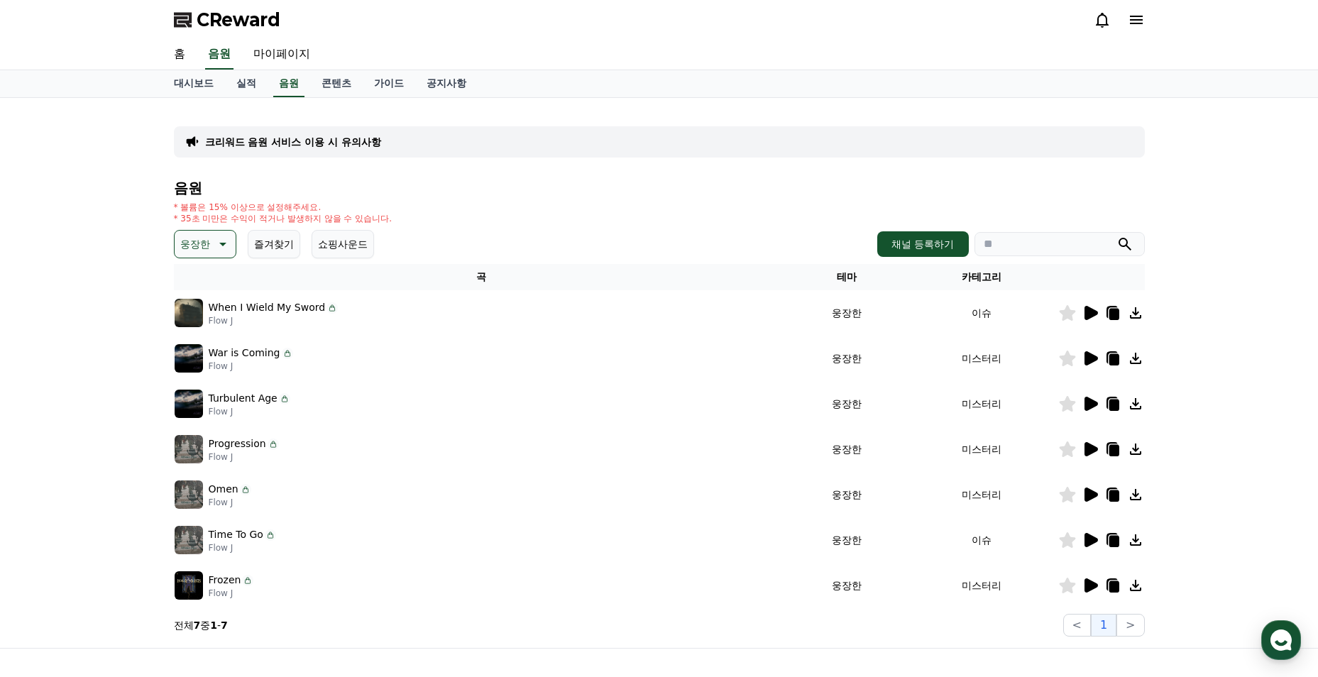
click at [1088, 585] on icon at bounding box center [1090, 585] width 13 height 14
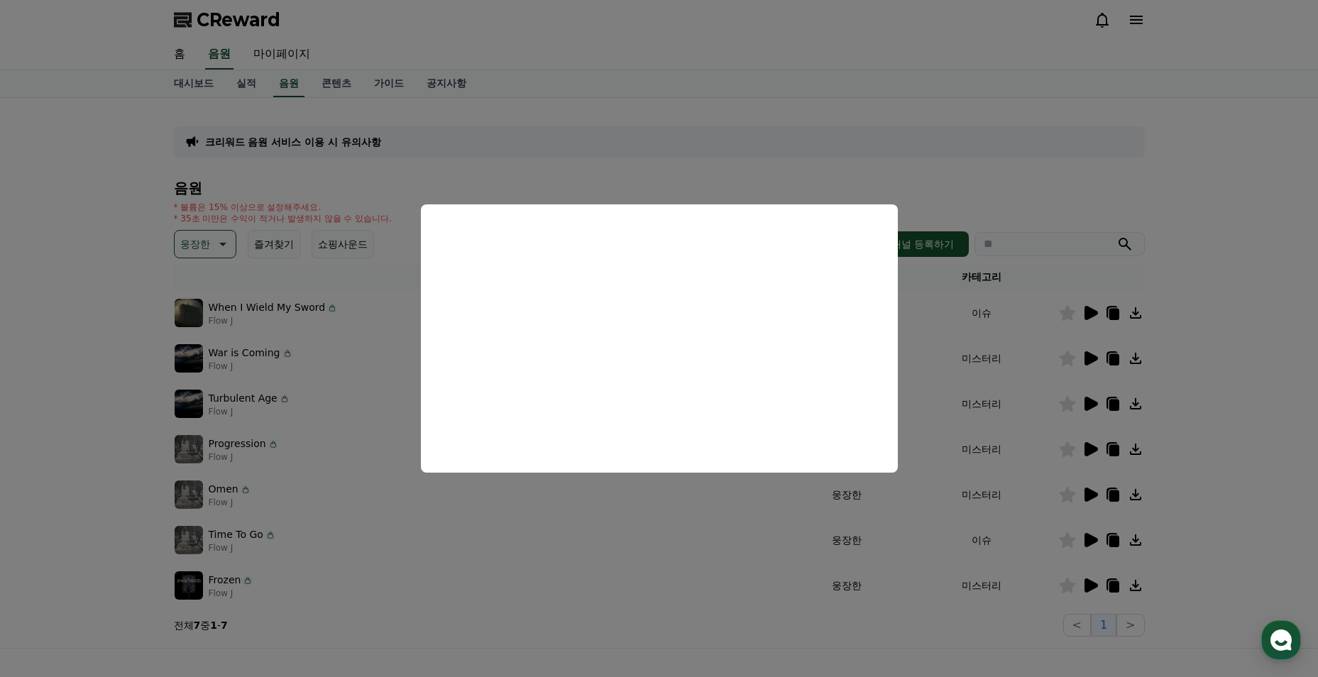
click at [309, 496] on button "close modal" at bounding box center [659, 338] width 1318 height 677
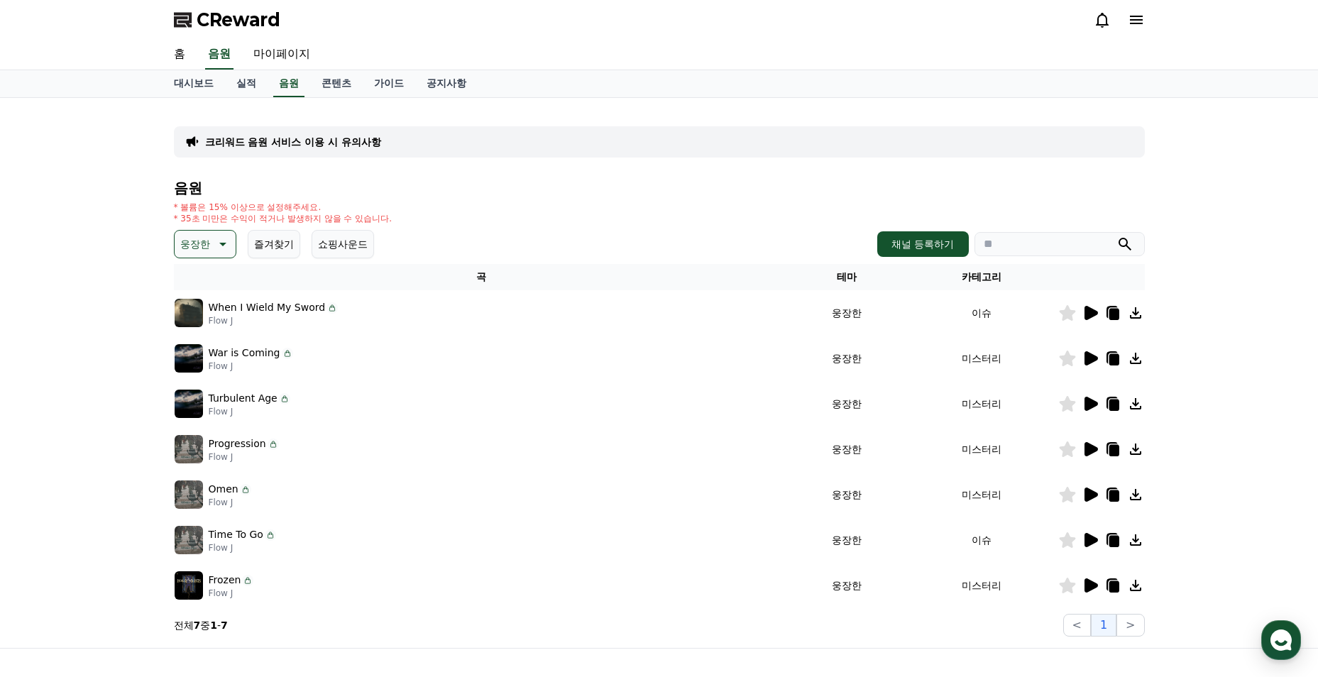
click at [1088, 498] on icon at bounding box center [1090, 494] width 13 height 14
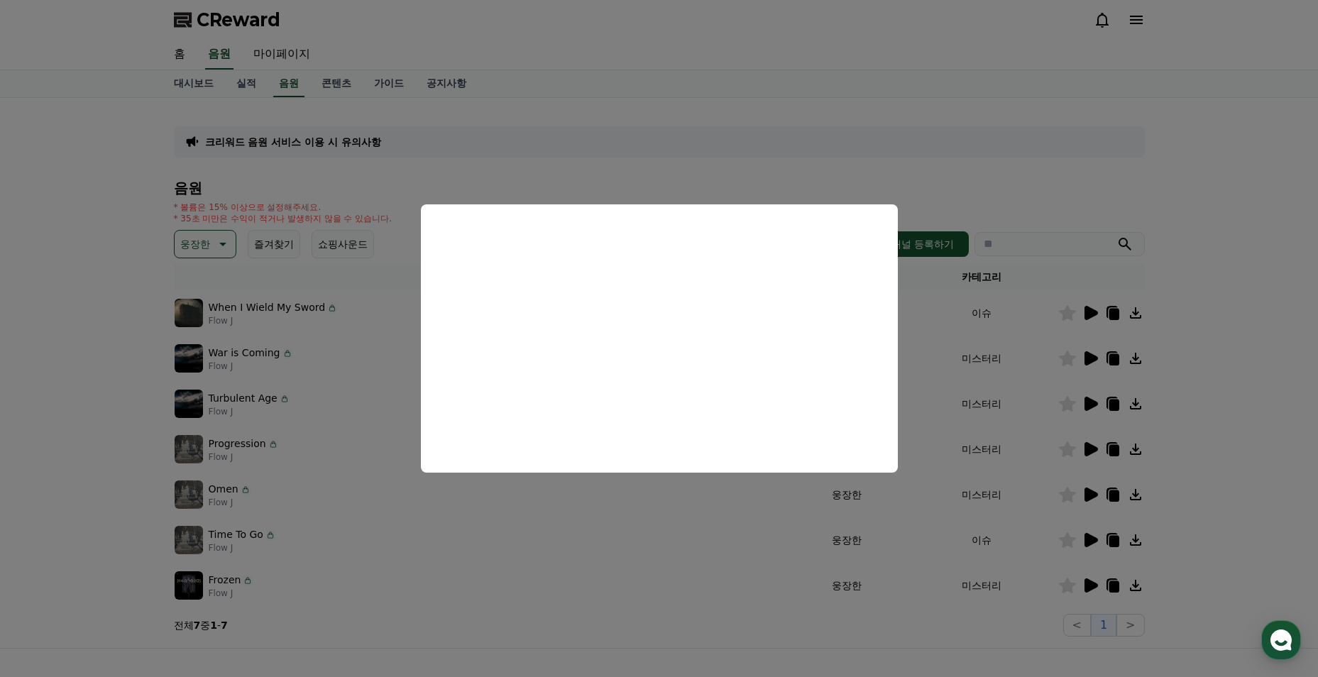
click at [335, 395] on button "close modal" at bounding box center [659, 338] width 1318 height 677
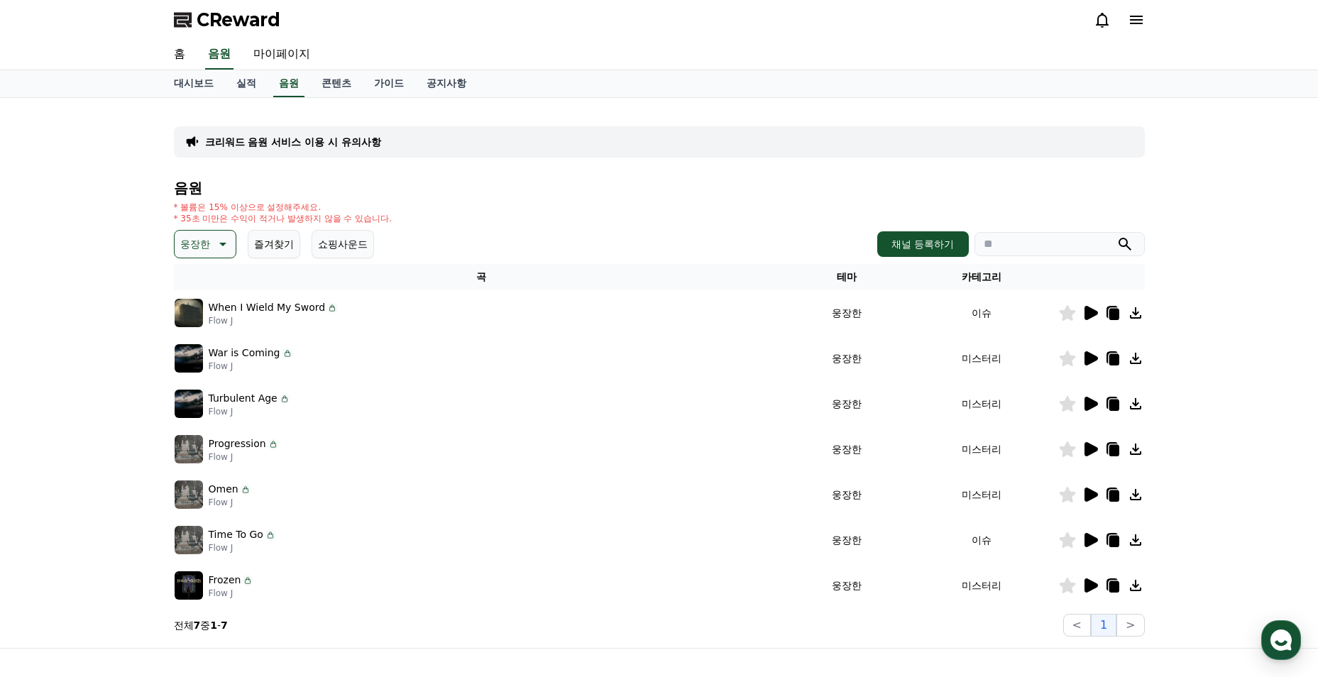
click at [1079, 446] on div at bounding box center [1101, 449] width 85 height 17
click at [1084, 452] on icon at bounding box center [1090, 449] width 13 height 14
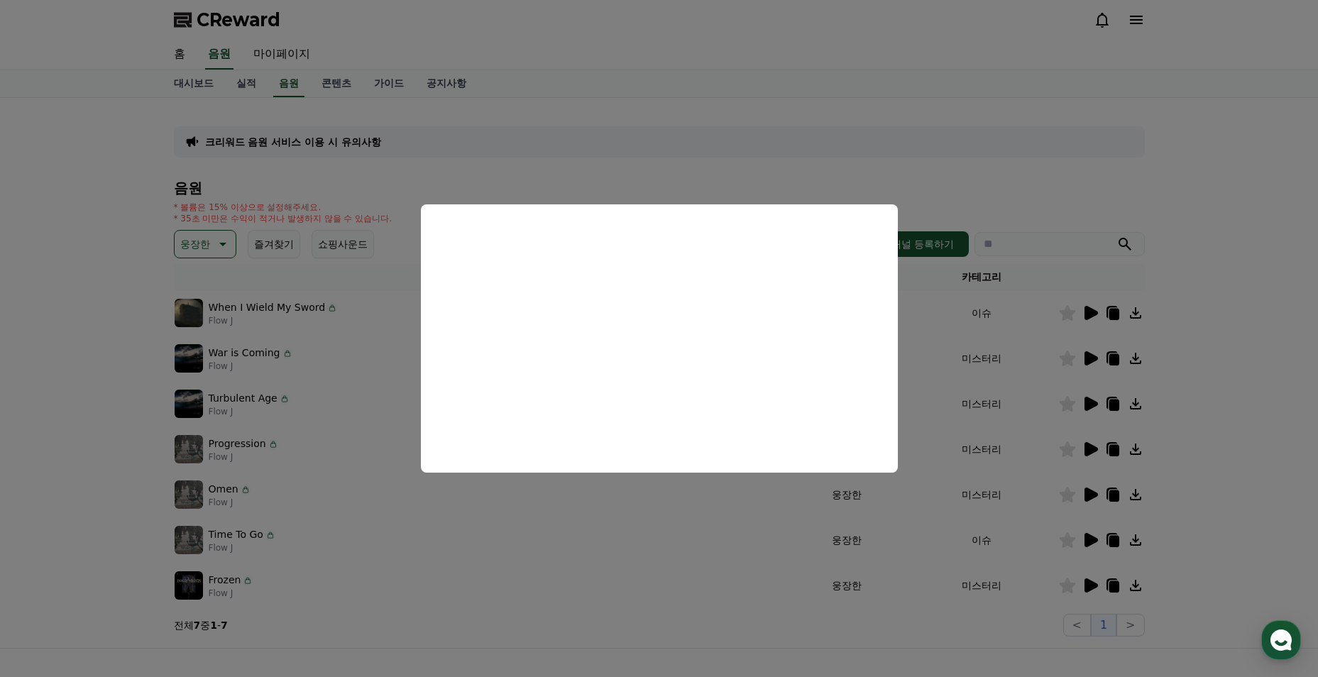
click at [337, 405] on button "close modal" at bounding box center [659, 338] width 1318 height 677
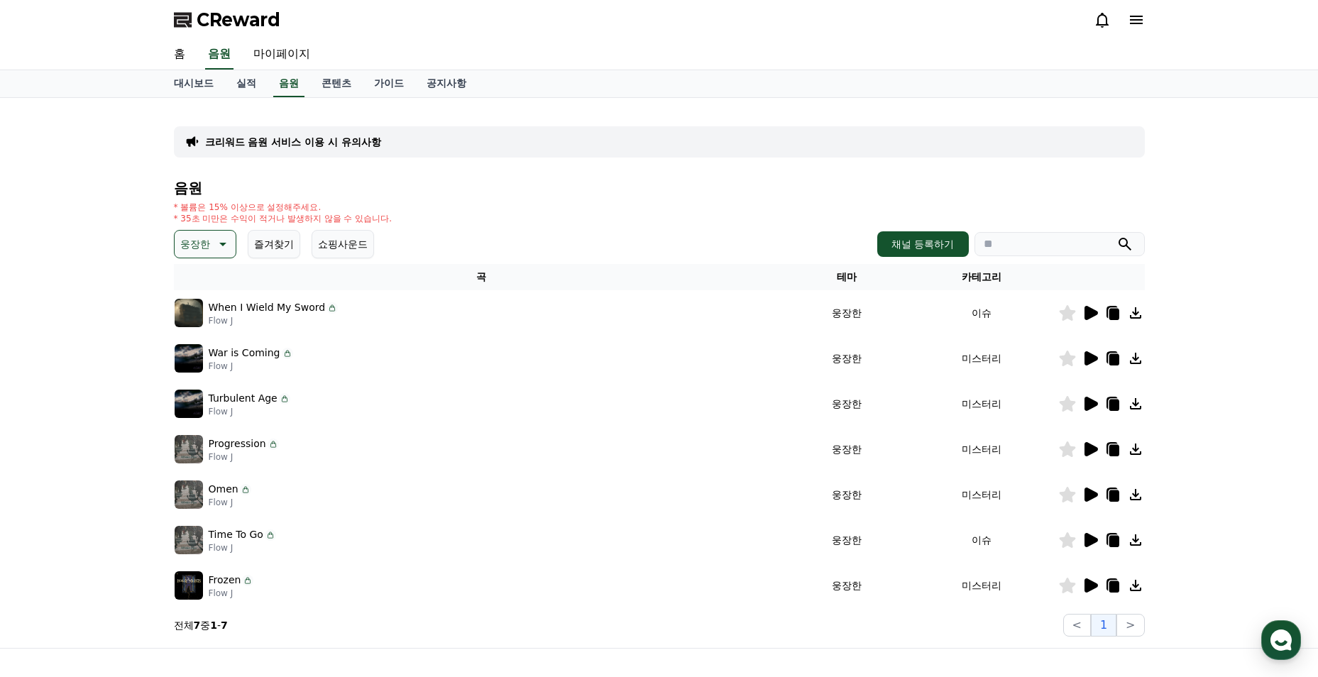
click at [1086, 404] on icon at bounding box center [1090, 404] width 13 height 14
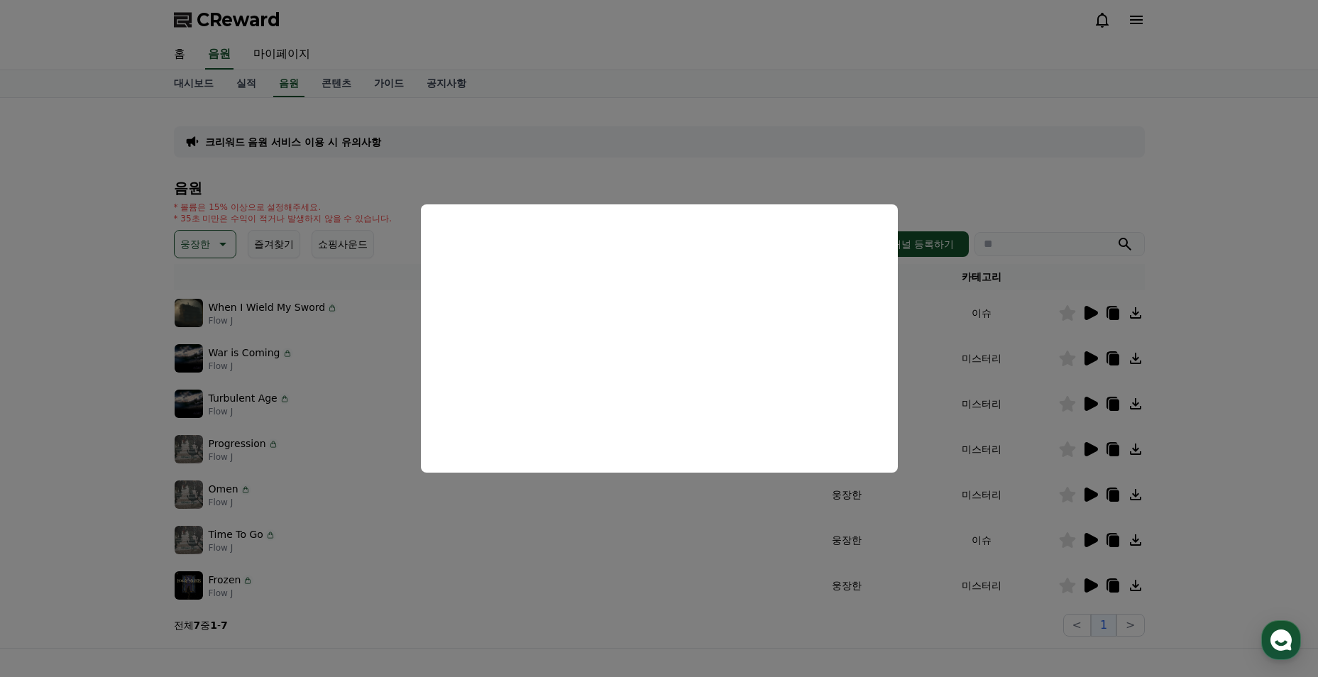
click at [398, 358] on button "close modal" at bounding box center [659, 338] width 1318 height 677
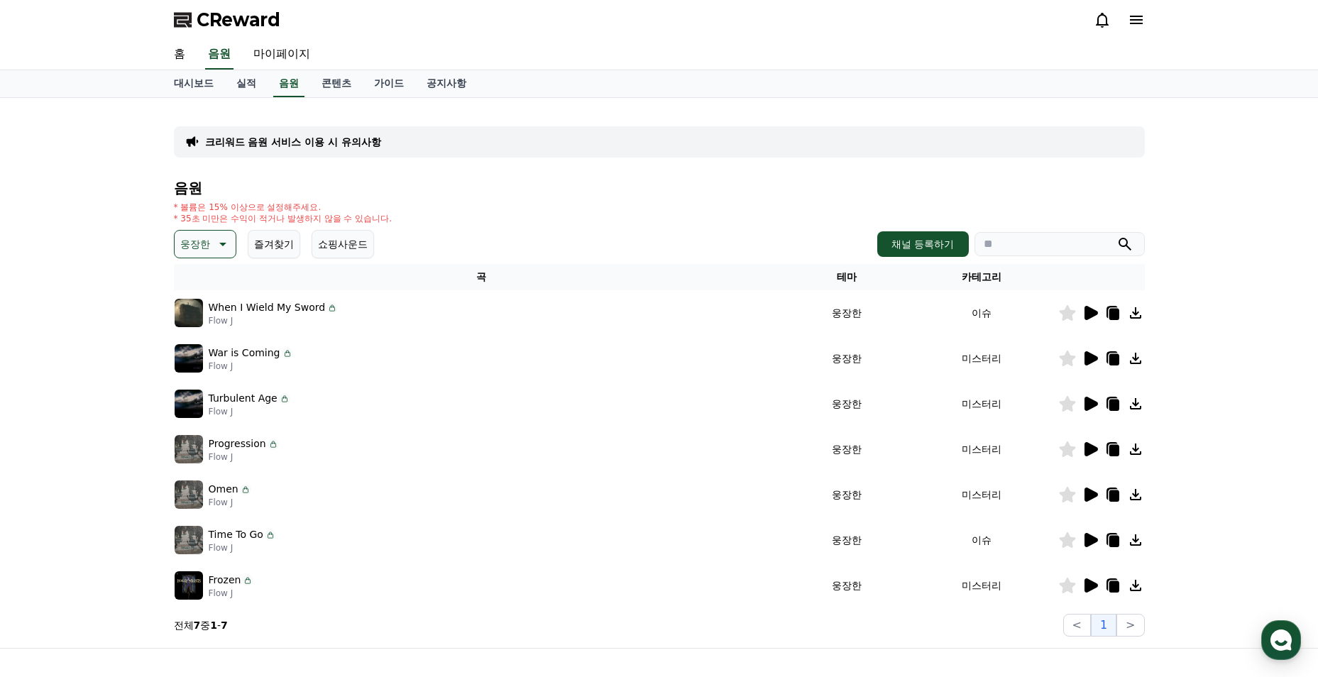
click at [1096, 362] on icon at bounding box center [1089, 358] width 17 height 17
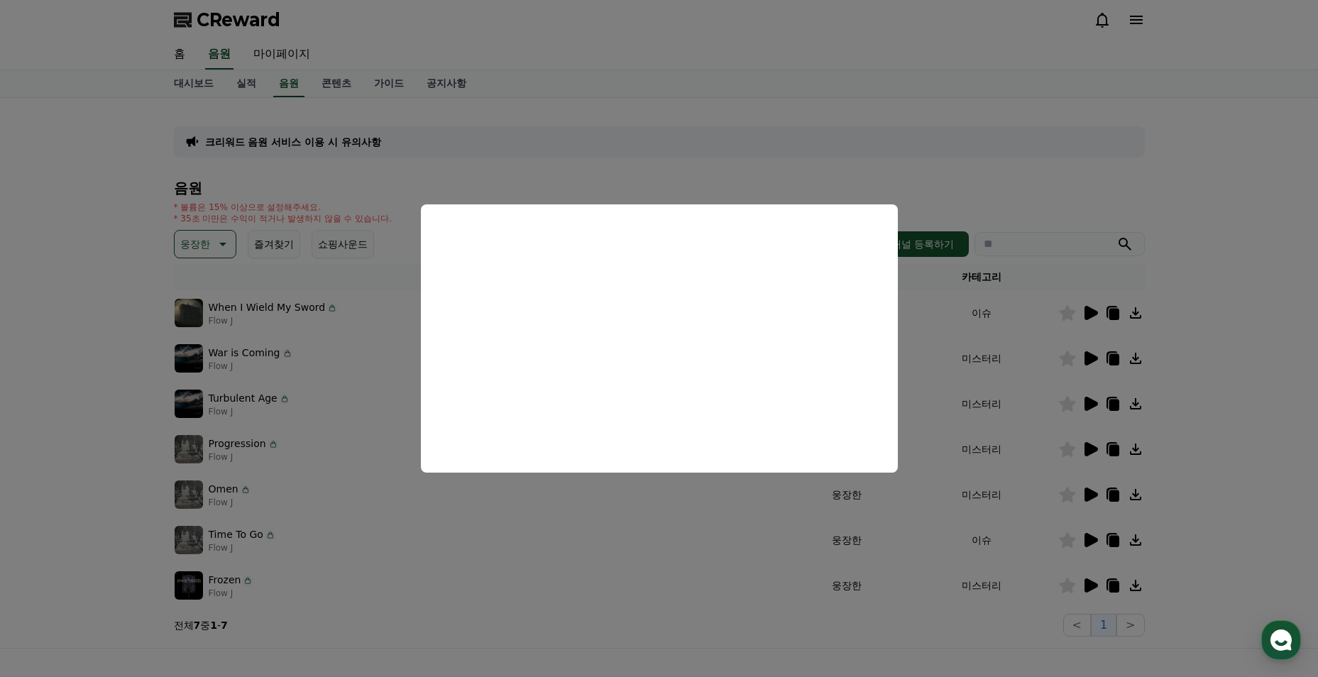
click at [359, 348] on button "close modal" at bounding box center [659, 338] width 1318 height 677
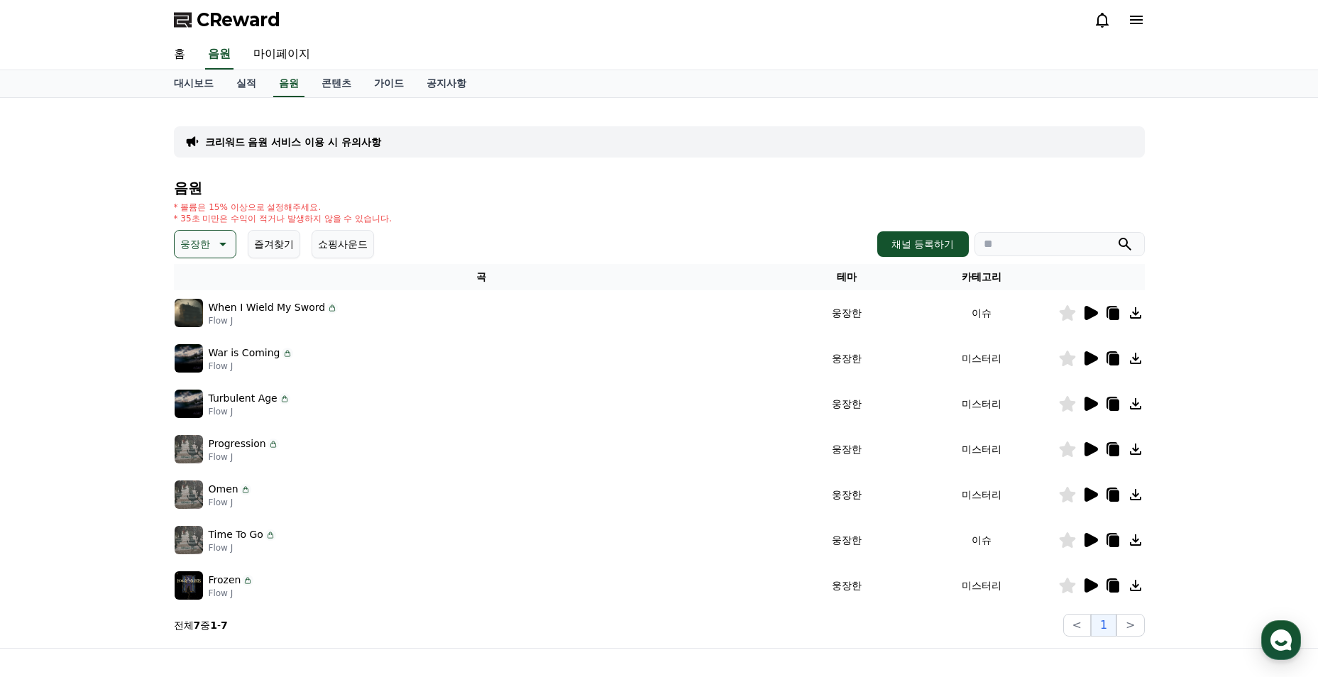
click at [1104, 310] on icon at bounding box center [1112, 312] width 17 height 17
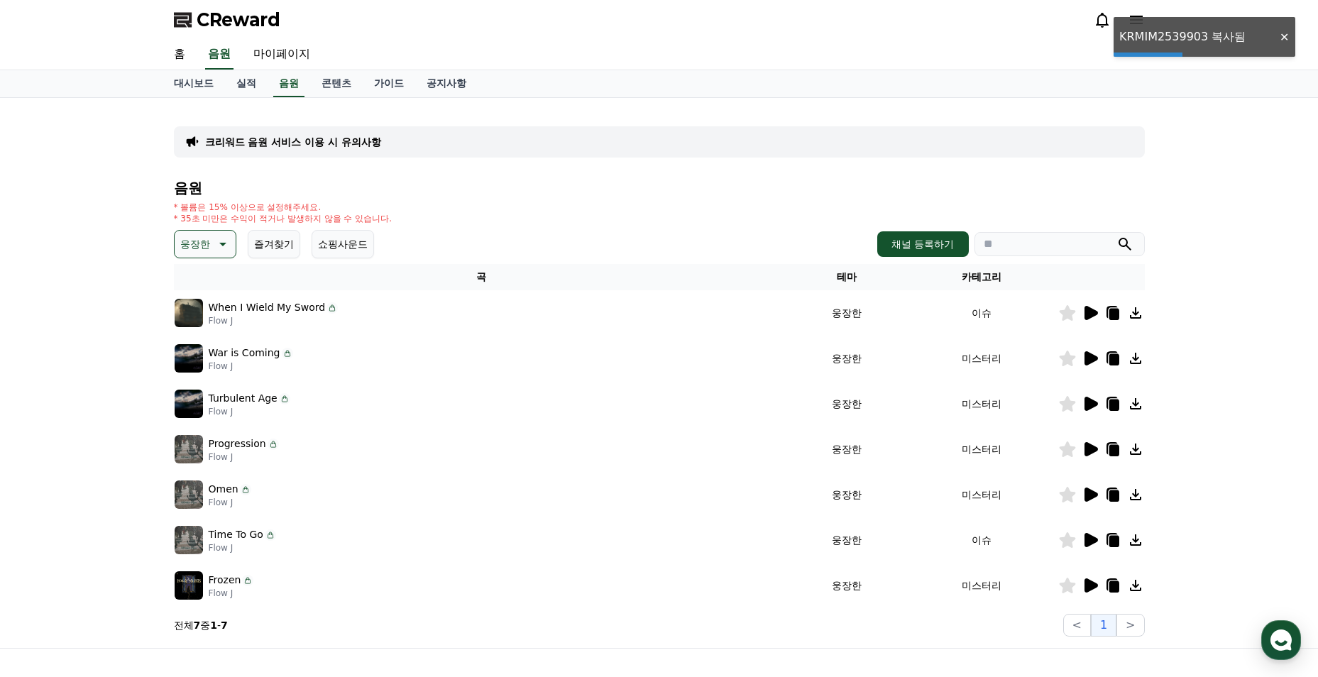
click at [1092, 315] on icon at bounding box center [1090, 313] width 13 height 14
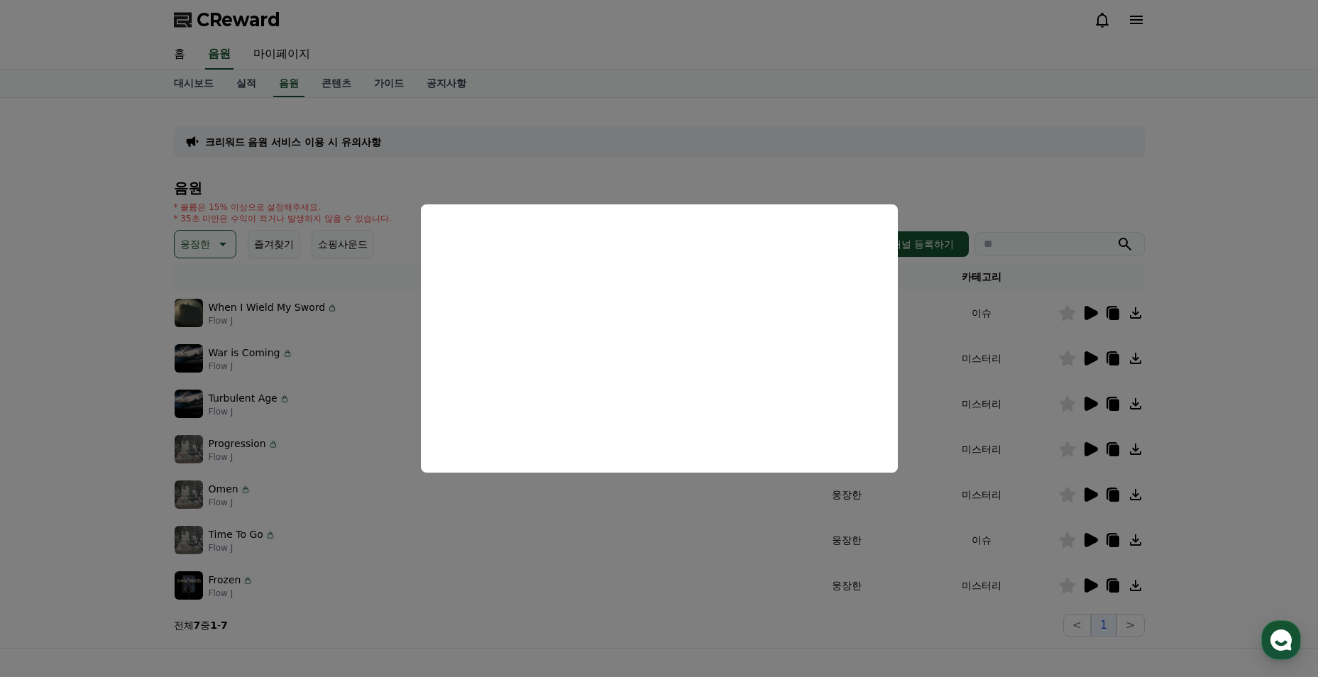
click at [392, 330] on button "close modal" at bounding box center [659, 338] width 1318 height 677
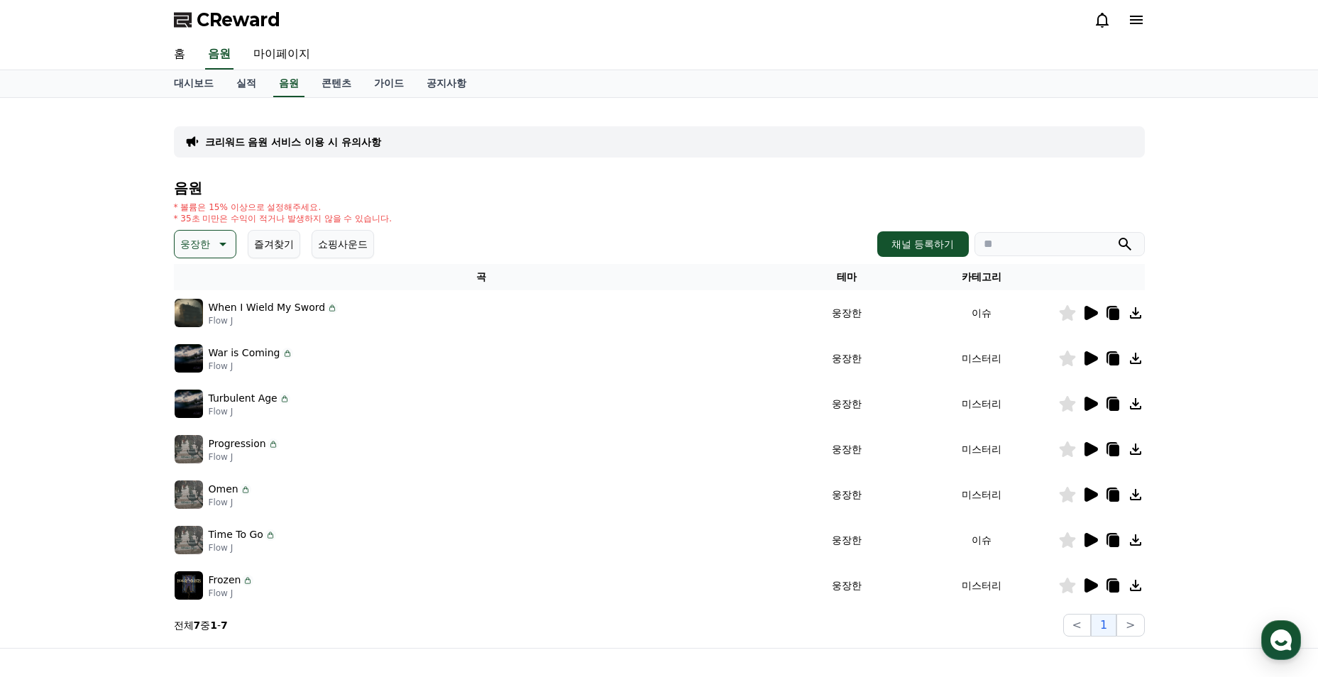
click at [207, 237] on p "웅장한" at bounding box center [195, 244] width 30 height 20
click at [211, 361] on button "즐거움" at bounding box center [196, 366] width 41 height 31
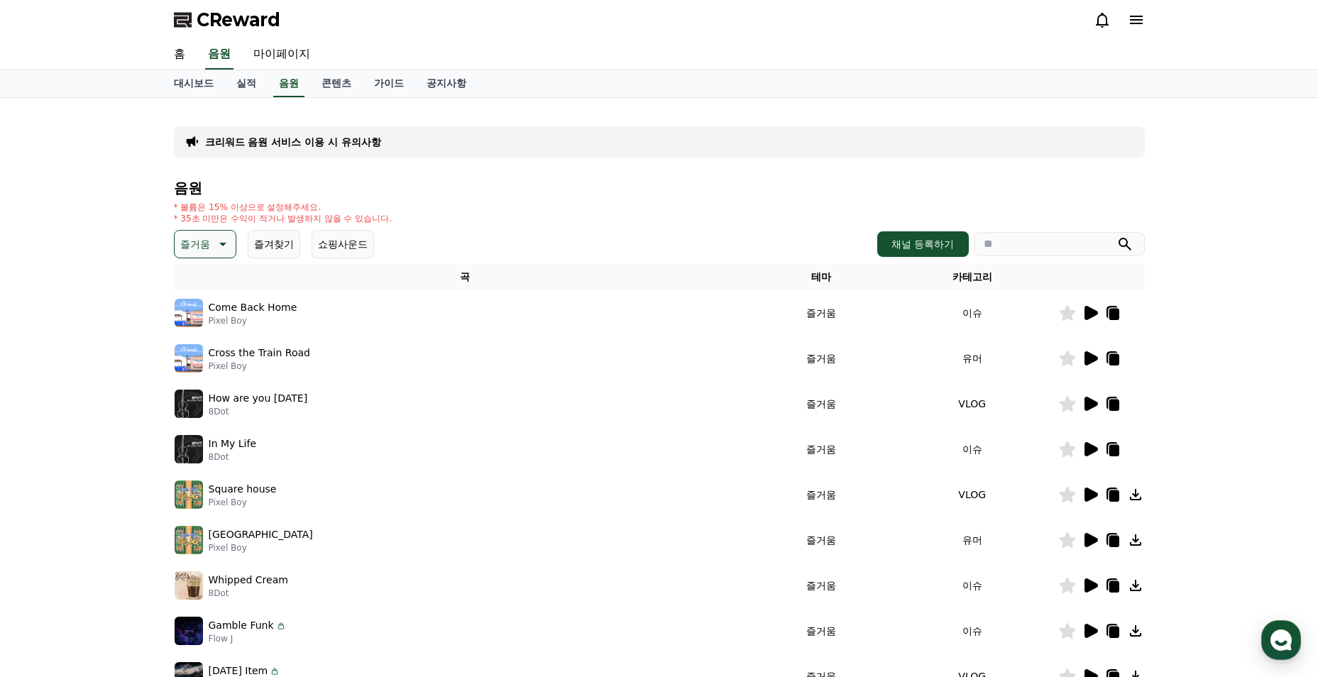
scroll to position [284, 0]
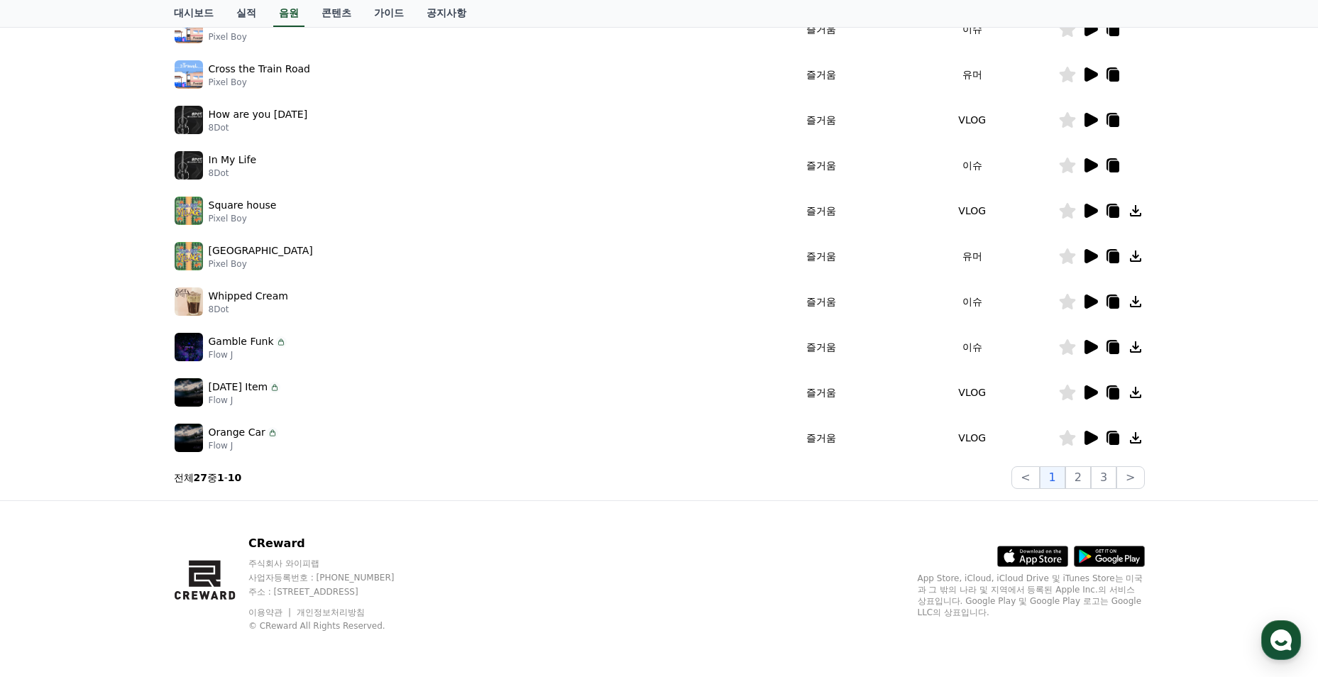
click at [1084, 214] on icon at bounding box center [1089, 210] width 17 height 17
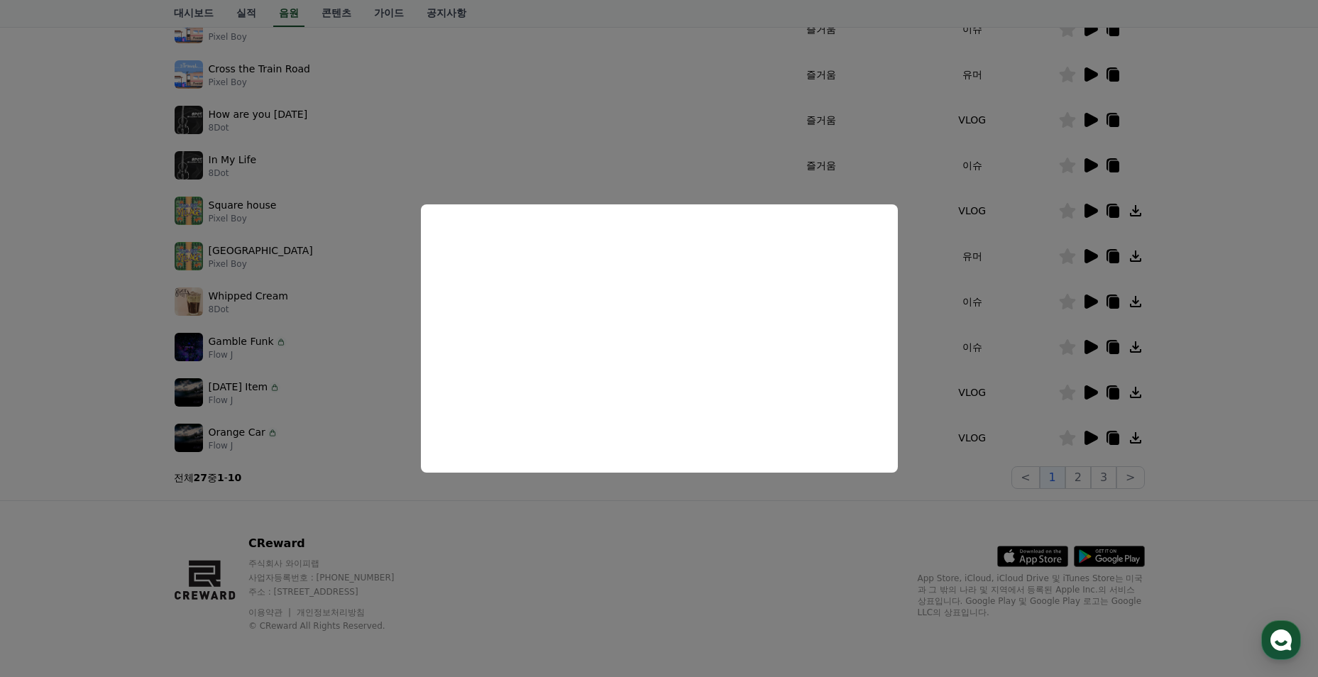
click at [351, 337] on button "close modal" at bounding box center [659, 338] width 1318 height 677
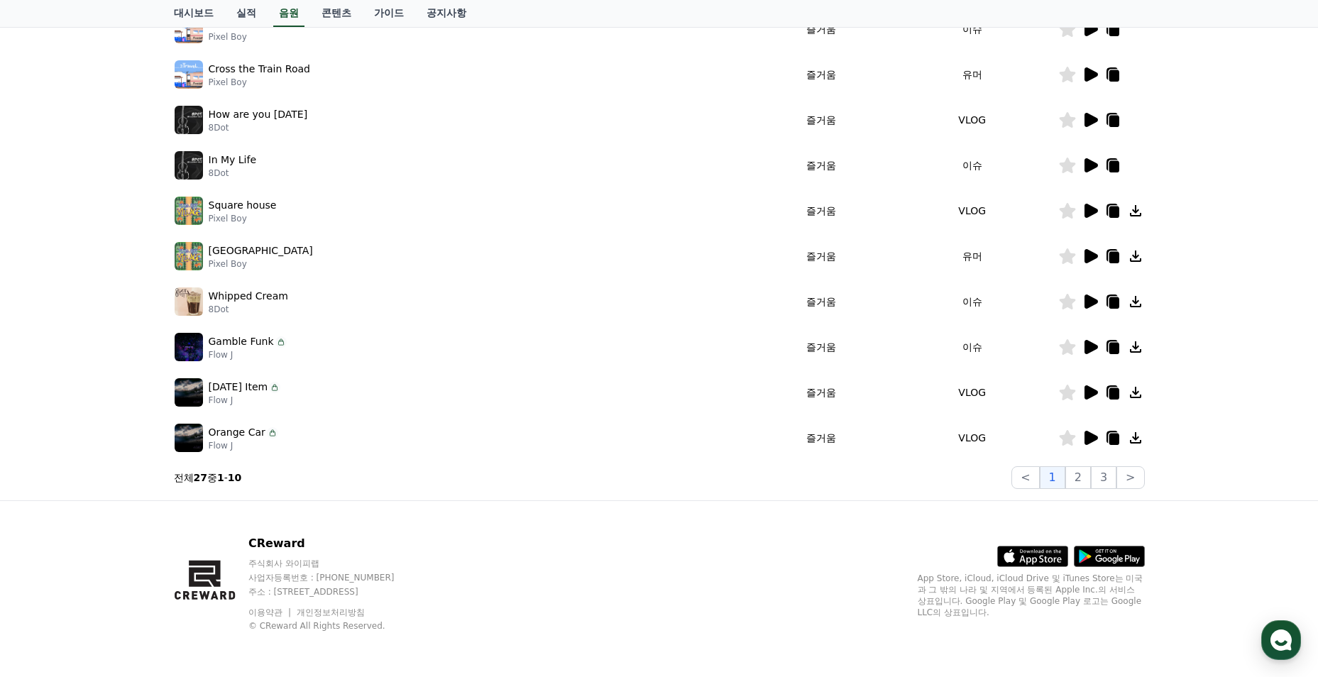
click at [360, 300] on div "Whipped Cream 8Dot" at bounding box center [465, 301] width 581 height 28
drag, startPoint x: 297, startPoint y: 304, endPoint x: 284, endPoint y: 304, distance: 13.5
click at [297, 304] on div "Whipped Cream 8Dot" at bounding box center [465, 301] width 581 height 28
click at [1084, 302] on icon at bounding box center [1089, 301] width 17 height 17
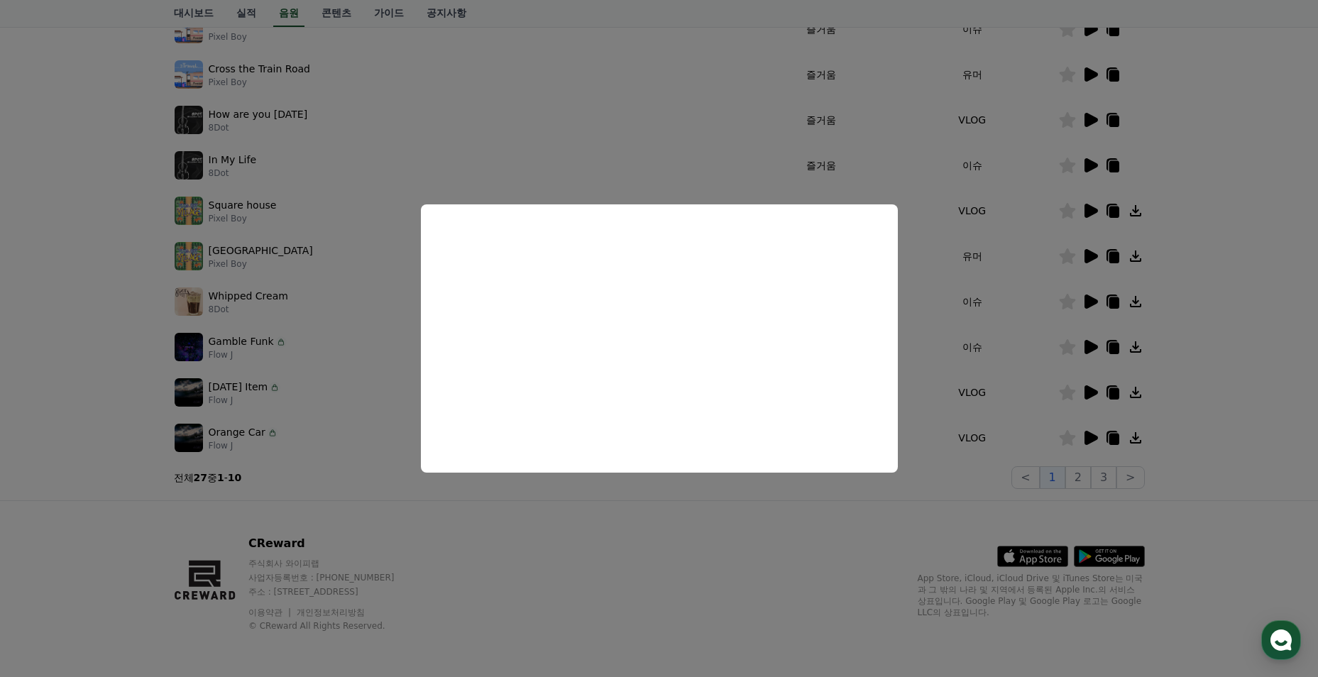
click at [376, 465] on button "close modal" at bounding box center [659, 338] width 1318 height 677
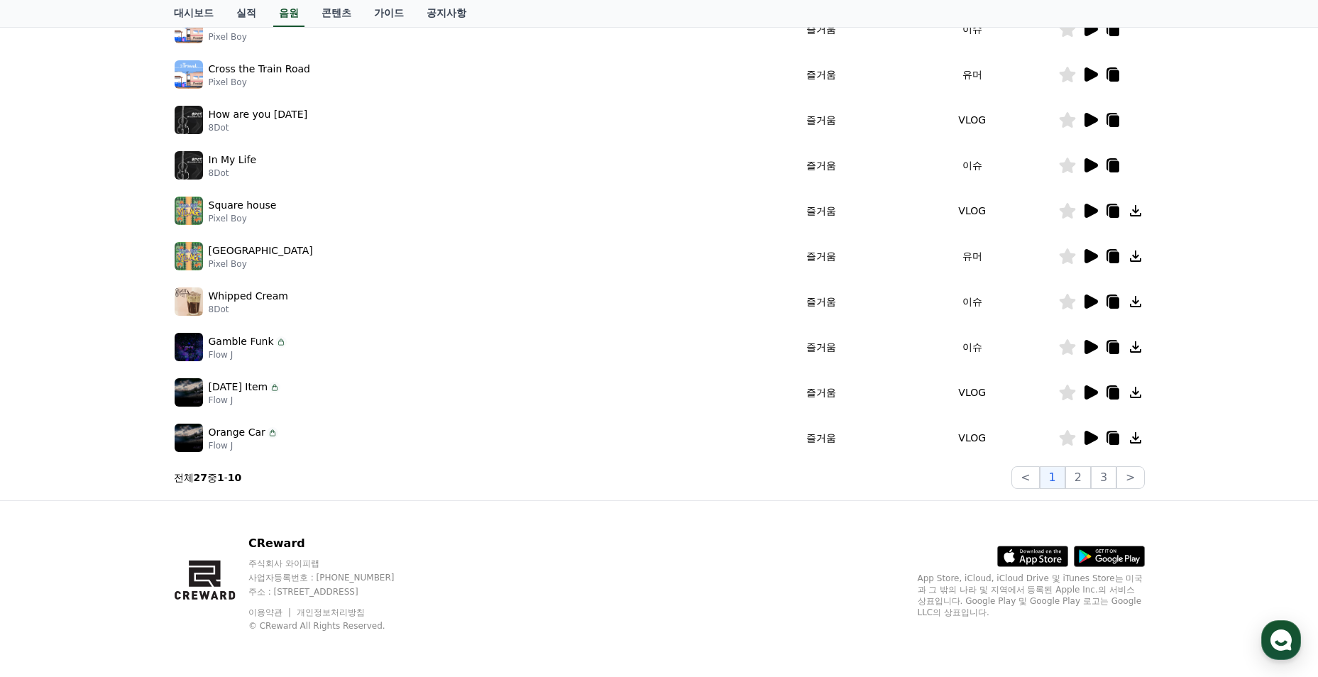
click at [1091, 391] on icon at bounding box center [1090, 392] width 13 height 14
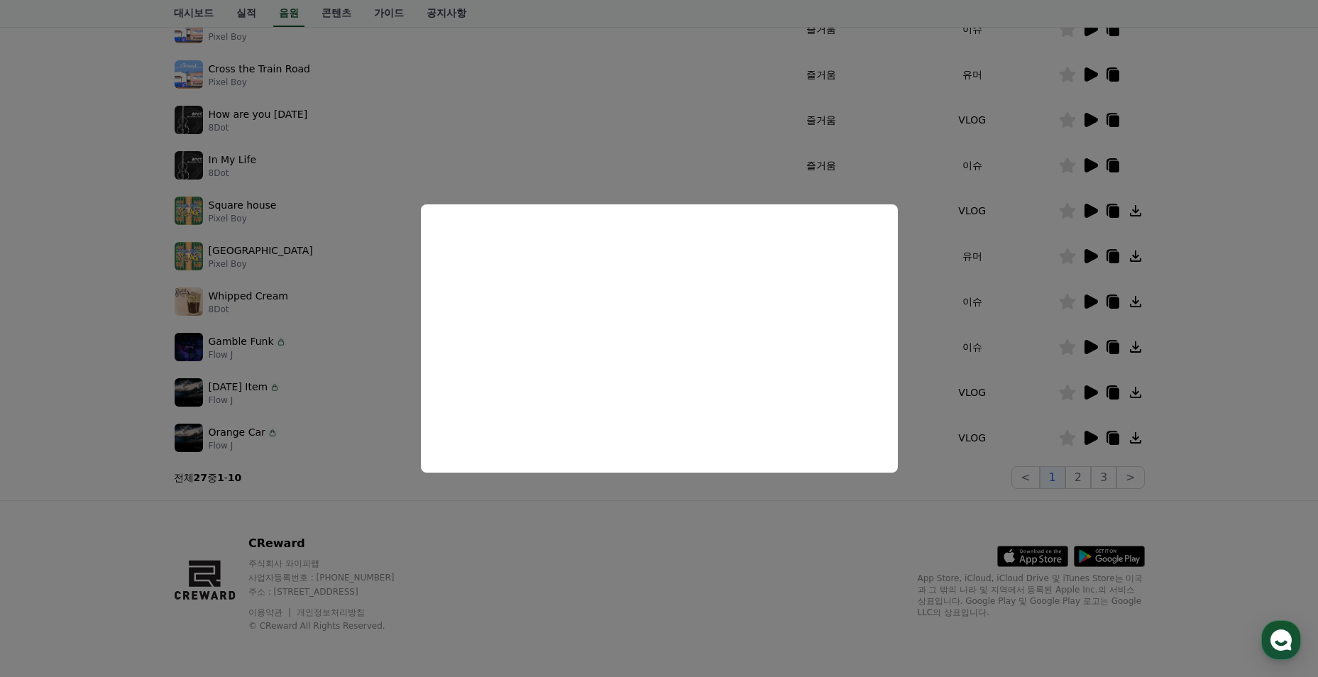
click at [365, 368] on button "close modal" at bounding box center [659, 338] width 1318 height 677
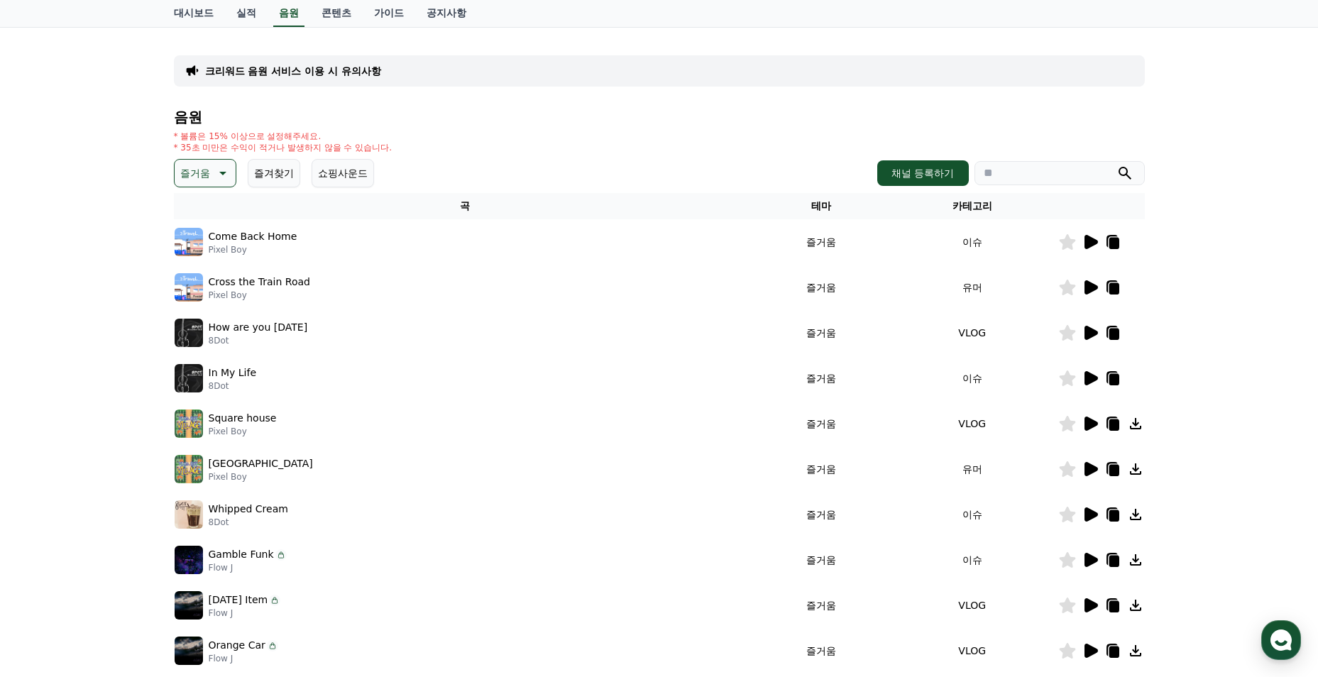
click at [215, 167] on icon at bounding box center [221, 173] width 17 height 17
click at [213, 329] on button "그루브" at bounding box center [196, 335] width 41 height 31
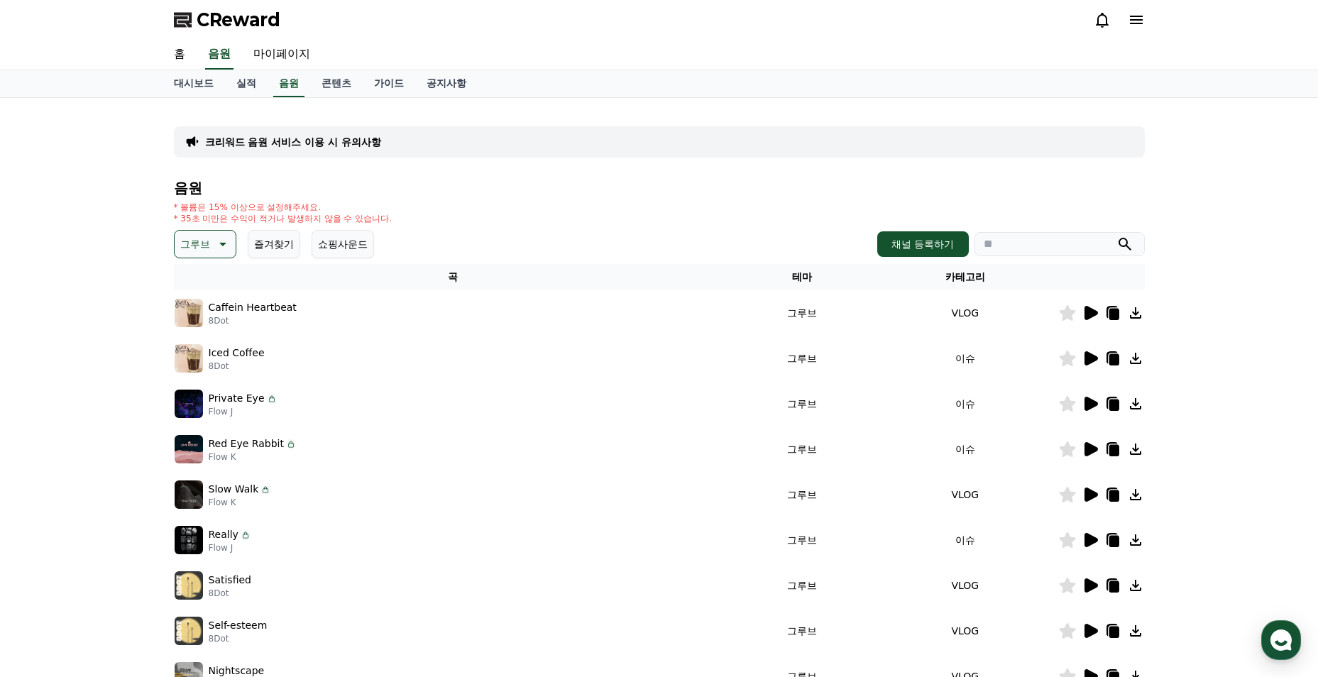
click at [1090, 403] on icon at bounding box center [1090, 404] width 13 height 14
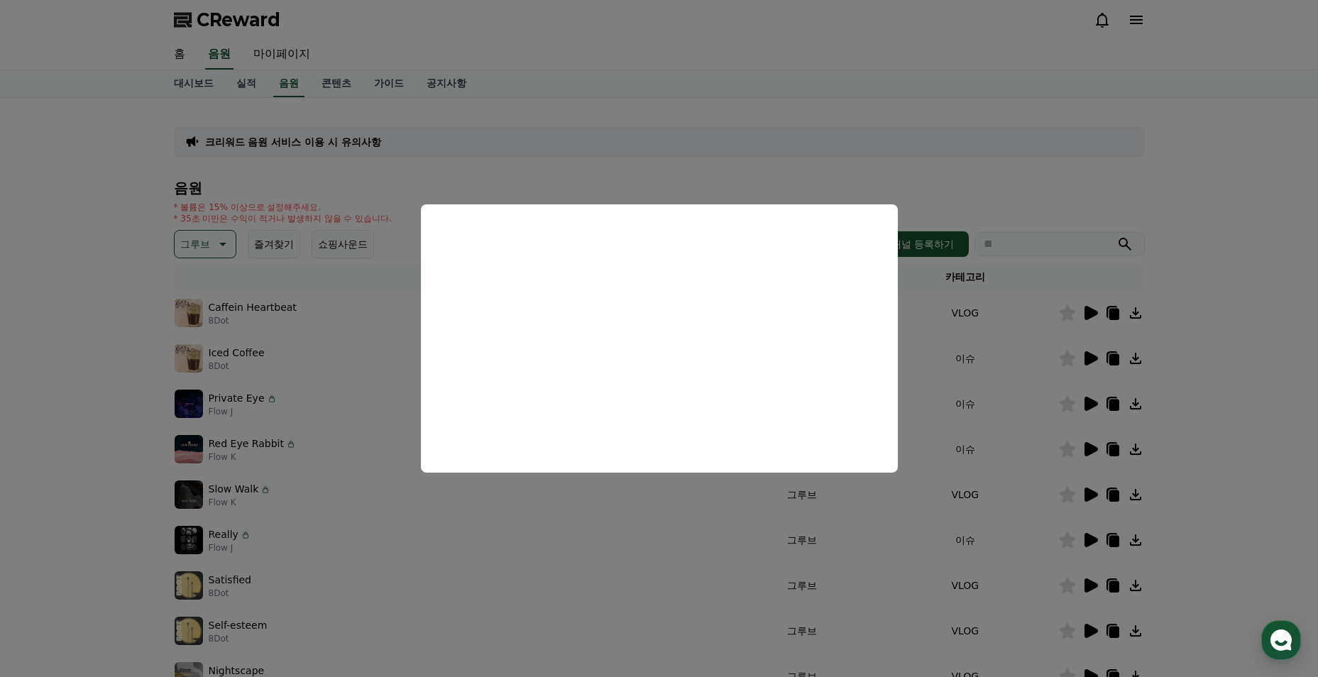
click at [331, 395] on button "close modal" at bounding box center [659, 338] width 1318 height 677
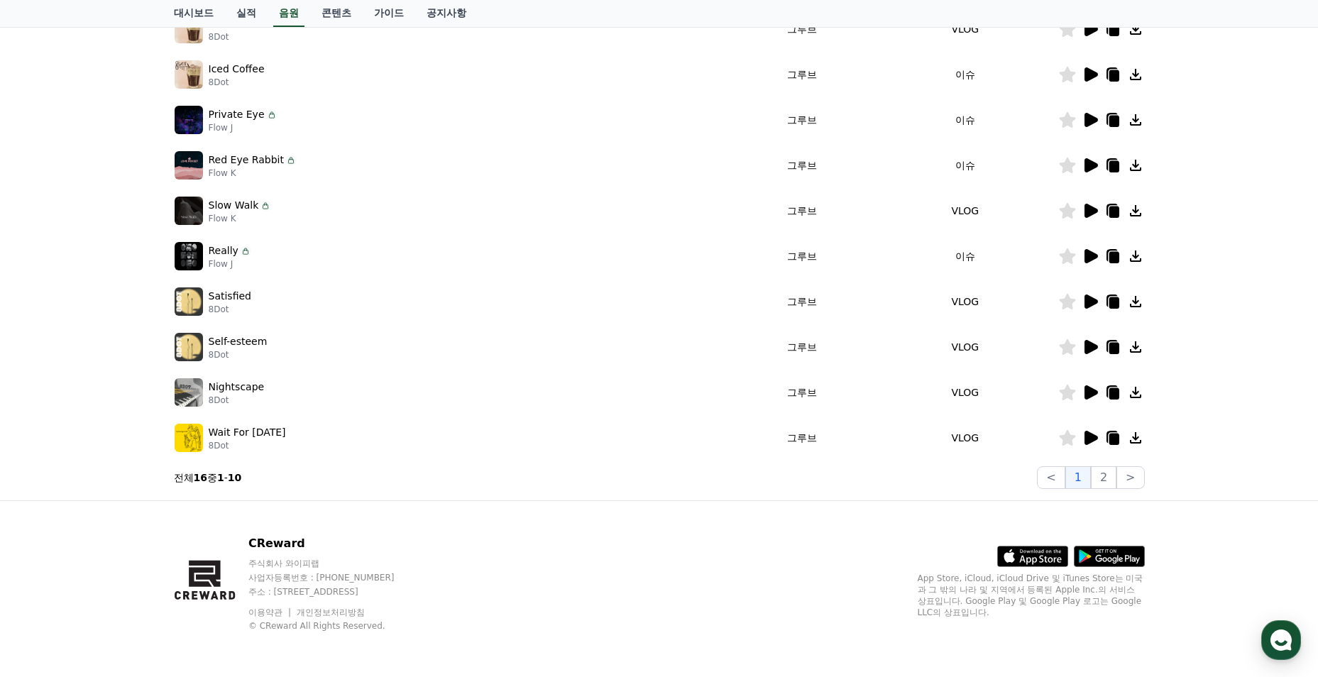
scroll to position [142, 0]
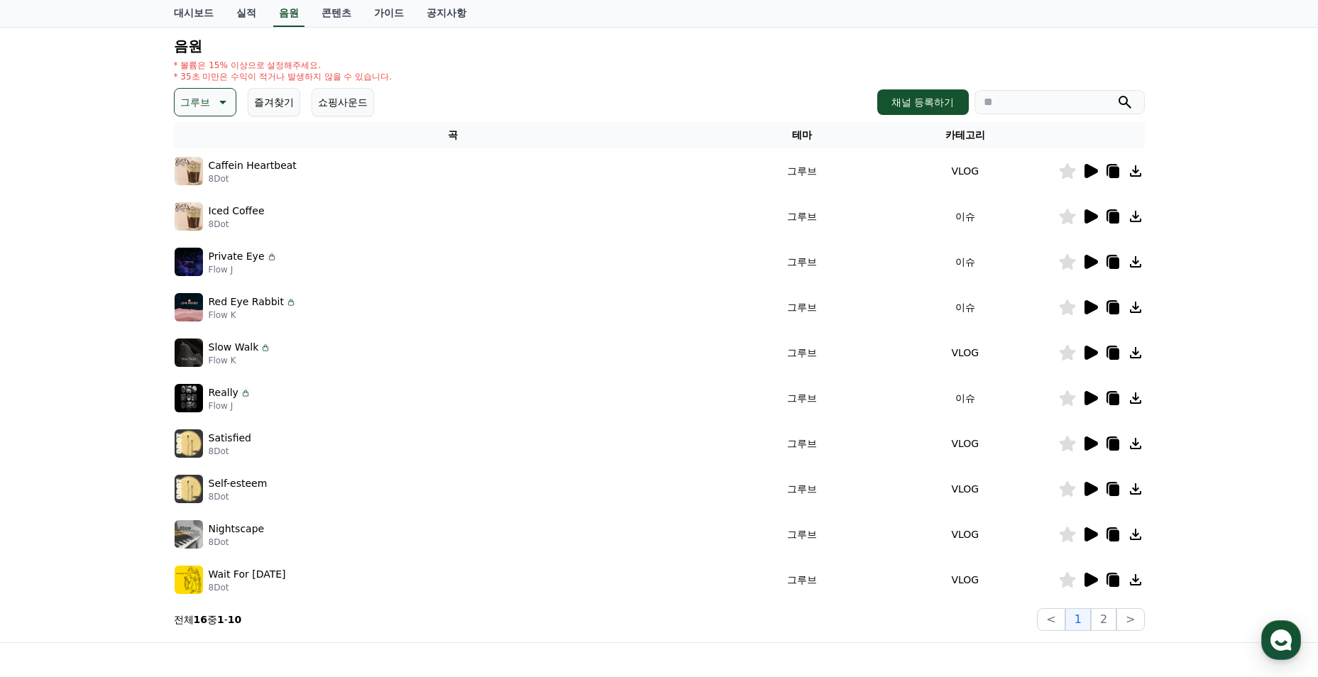
click at [225, 82] on div "음원 * 볼륨은 15% 이상으로 설정해주세요. * 35초 미만은 수익이 적거나 발생하지 않을 수 있습니다. 그루브 즐겨찾기 쇼핑사운드 채널 등…" at bounding box center [659, 334] width 971 height 592
click at [218, 93] on button "그루브" at bounding box center [205, 102] width 62 height 28
click at [211, 202] on button "감동적인" at bounding box center [201, 199] width 51 height 31
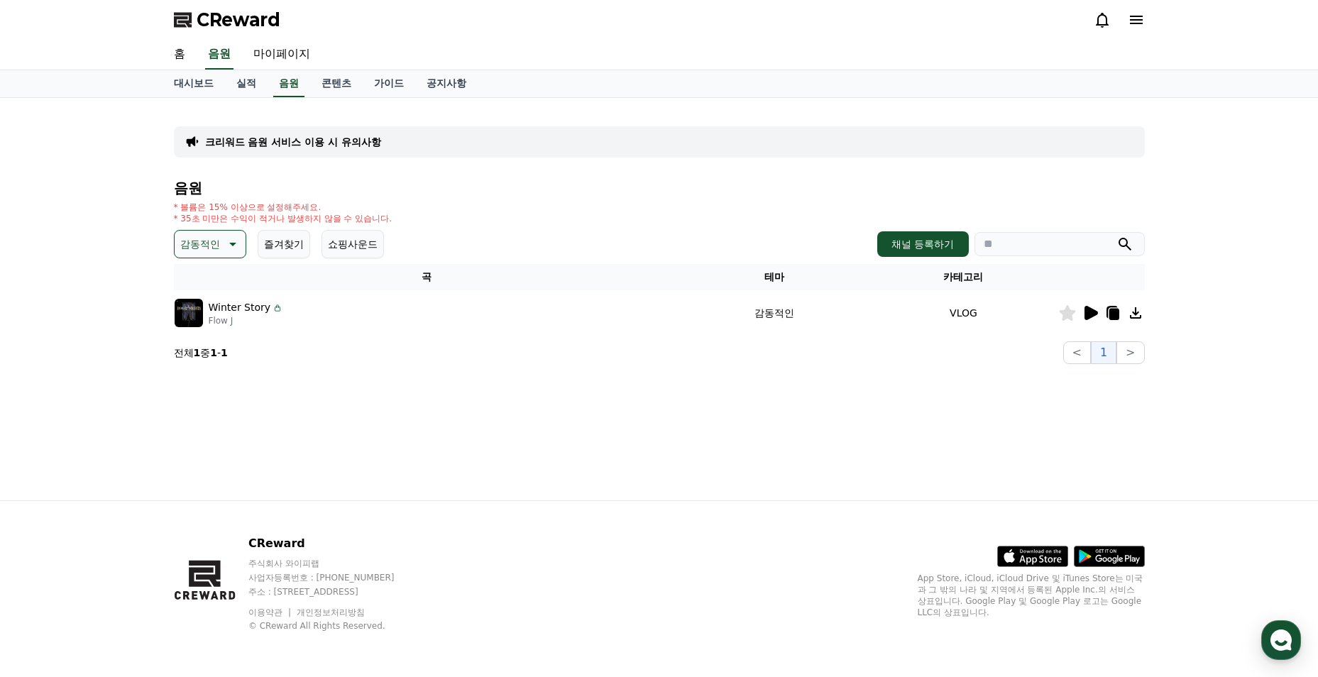
click at [1090, 315] on icon at bounding box center [1090, 313] width 13 height 14
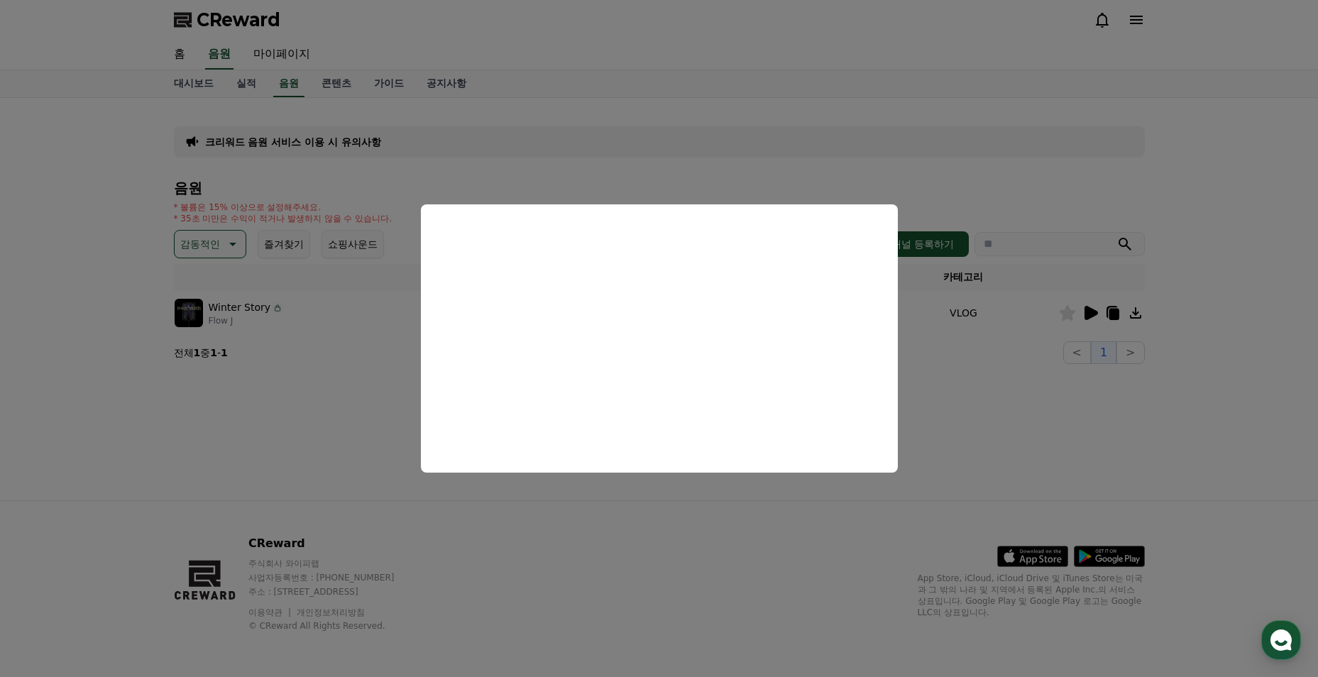
click at [967, 420] on button "close modal" at bounding box center [659, 338] width 1318 height 677
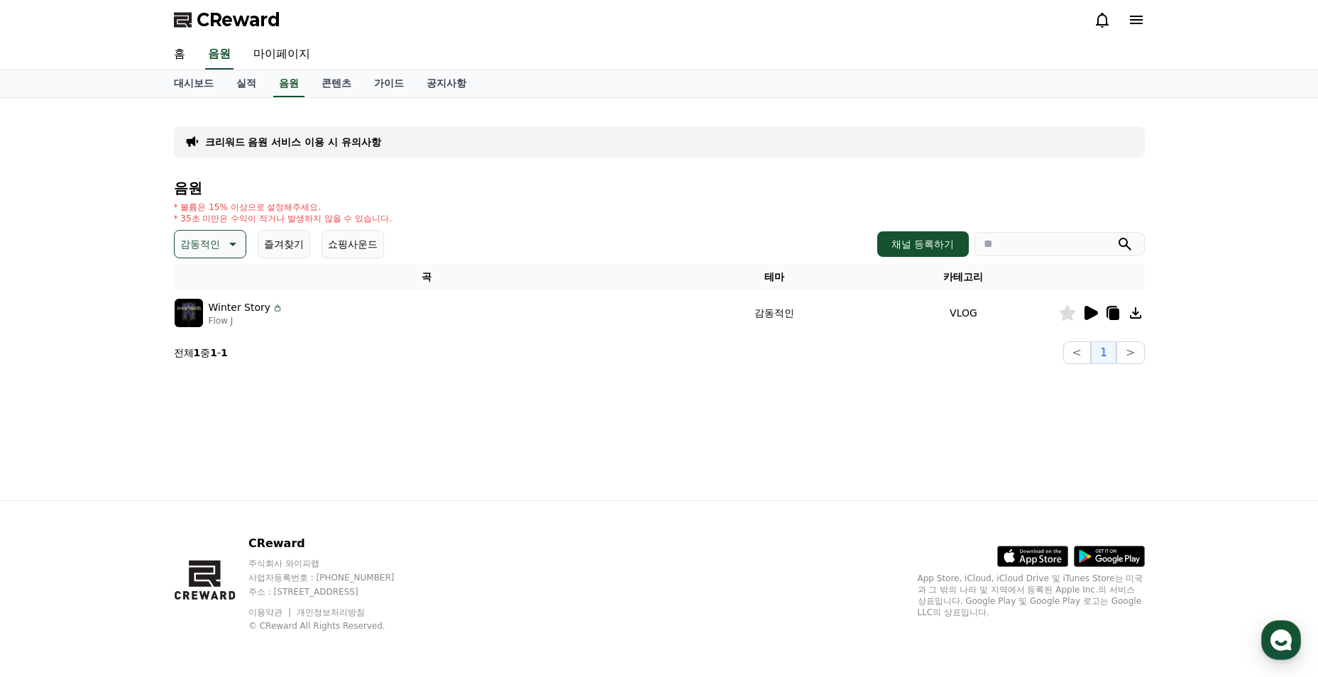
click at [219, 242] on p "감동적인" at bounding box center [200, 244] width 40 height 20
click at [215, 365] on button "긴장되는" at bounding box center [201, 361] width 51 height 31
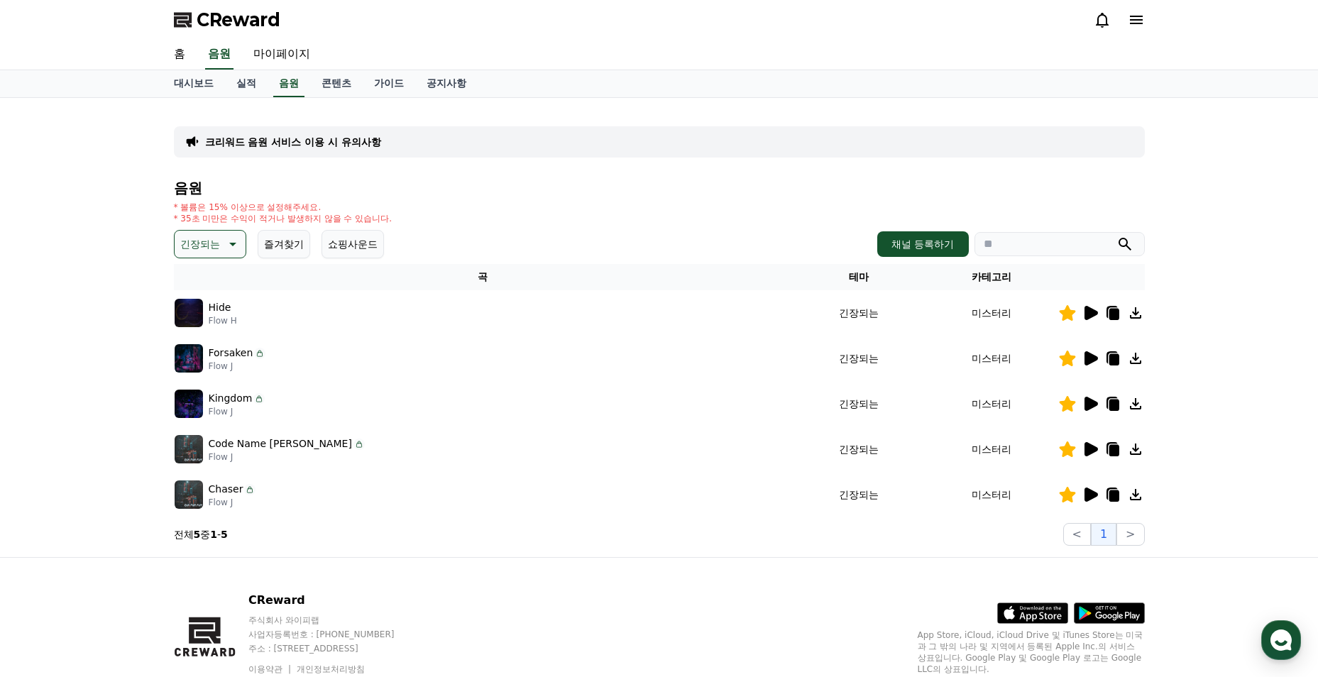
click at [1089, 497] on icon at bounding box center [1090, 494] width 13 height 14
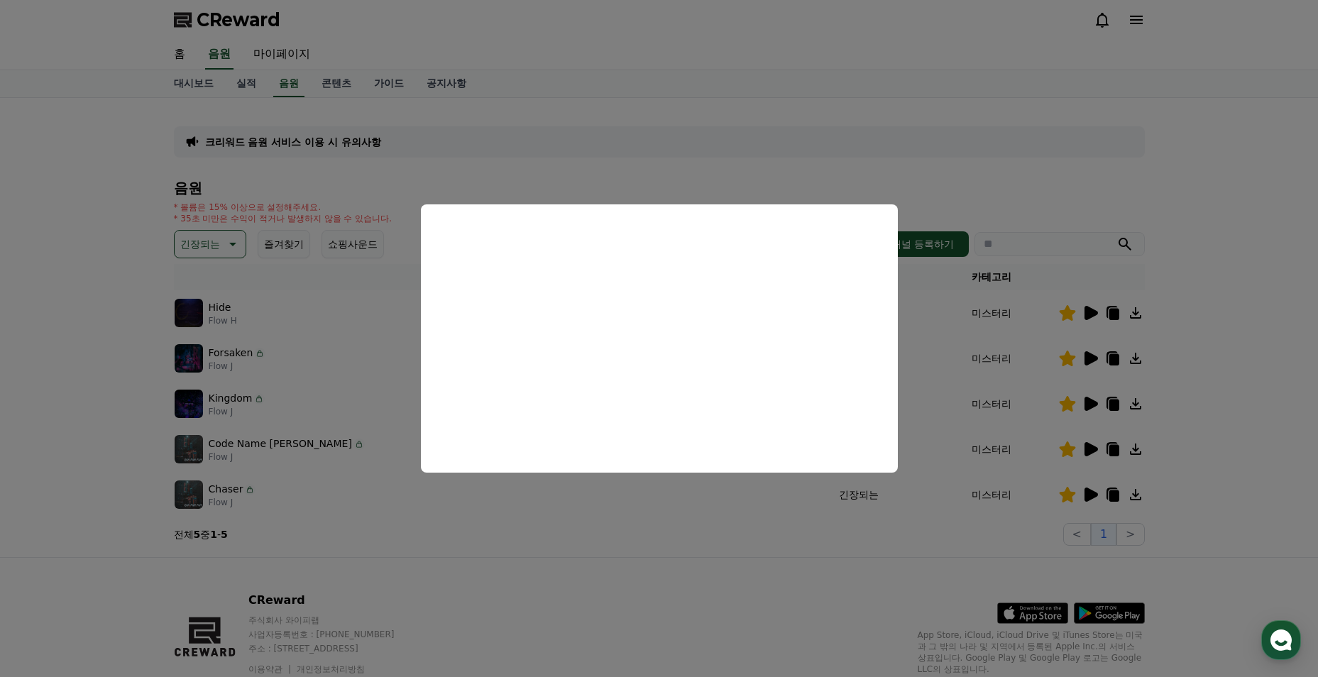
click at [527, 536] on button "close modal" at bounding box center [659, 338] width 1318 height 677
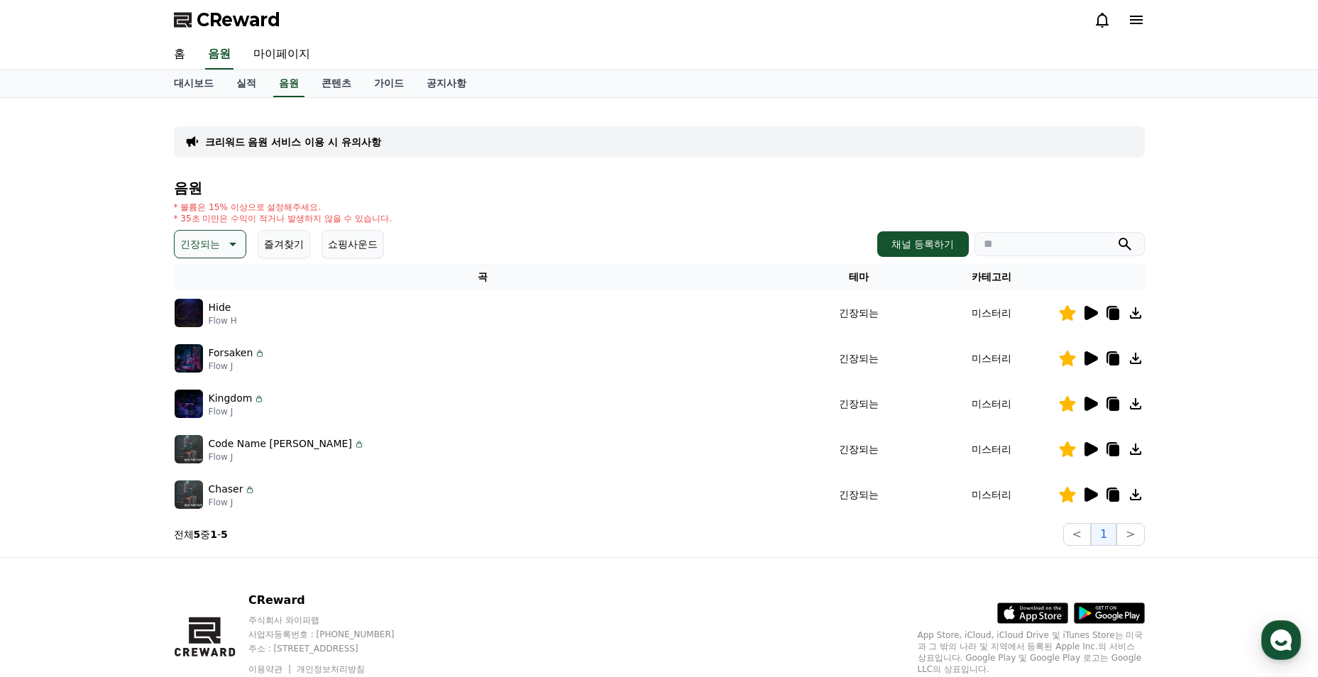
click at [1093, 456] on icon at bounding box center [1089, 449] width 17 height 17
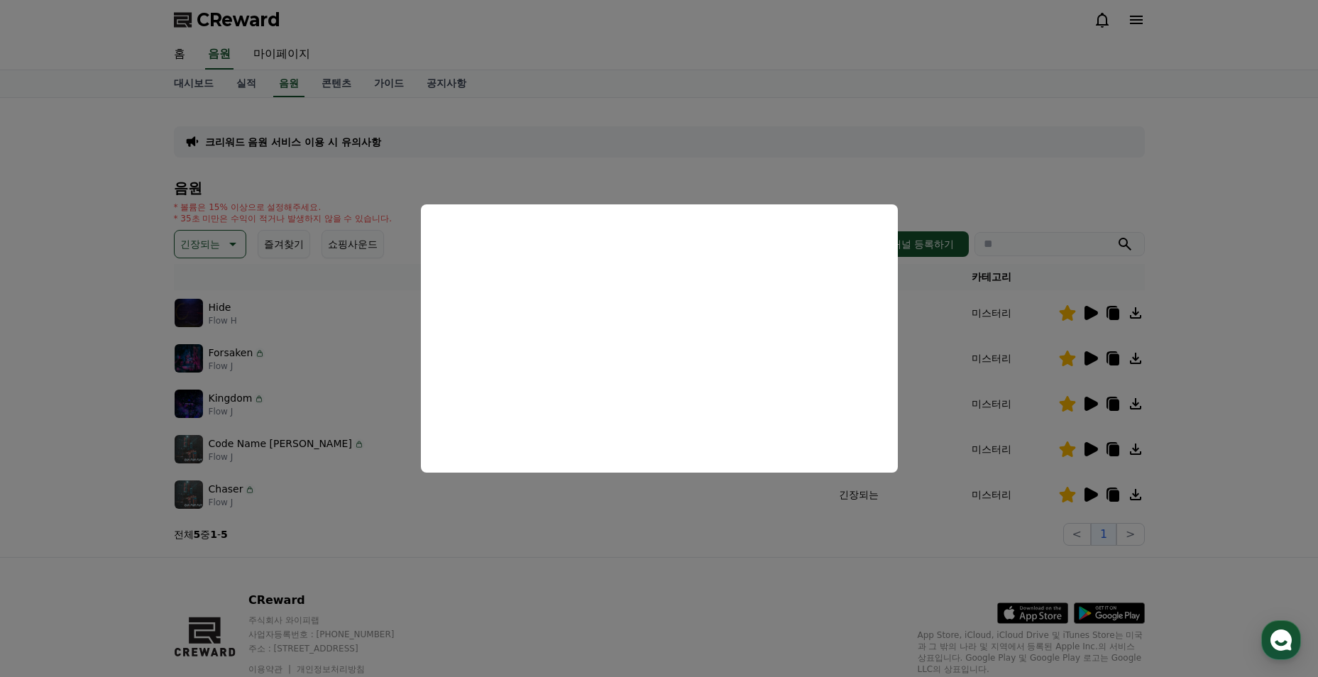
click at [628, 509] on button "close modal" at bounding box center [659, 338] width 1318 height 677
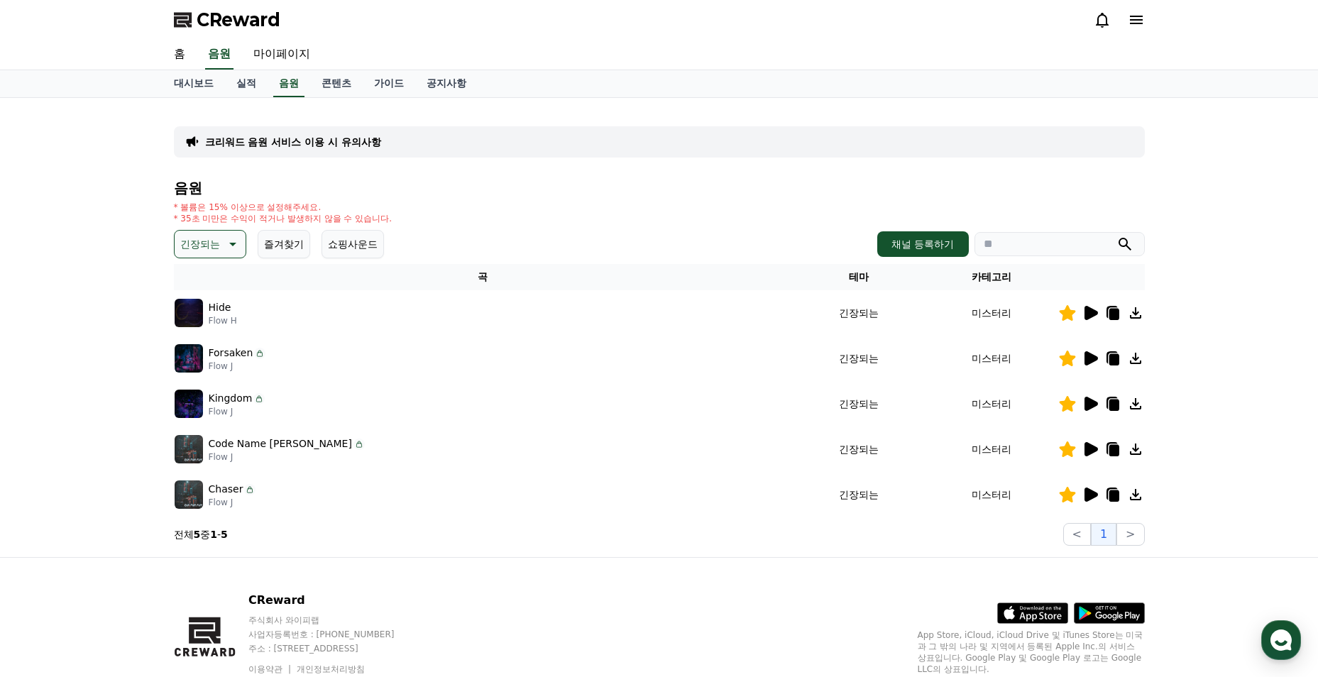
click at [1116, 448] on icon at bounding box center [1113, 450] width 10 height 11
click at [1089, 449] on icon at bounding box center [1090, 449] width 13 height 14
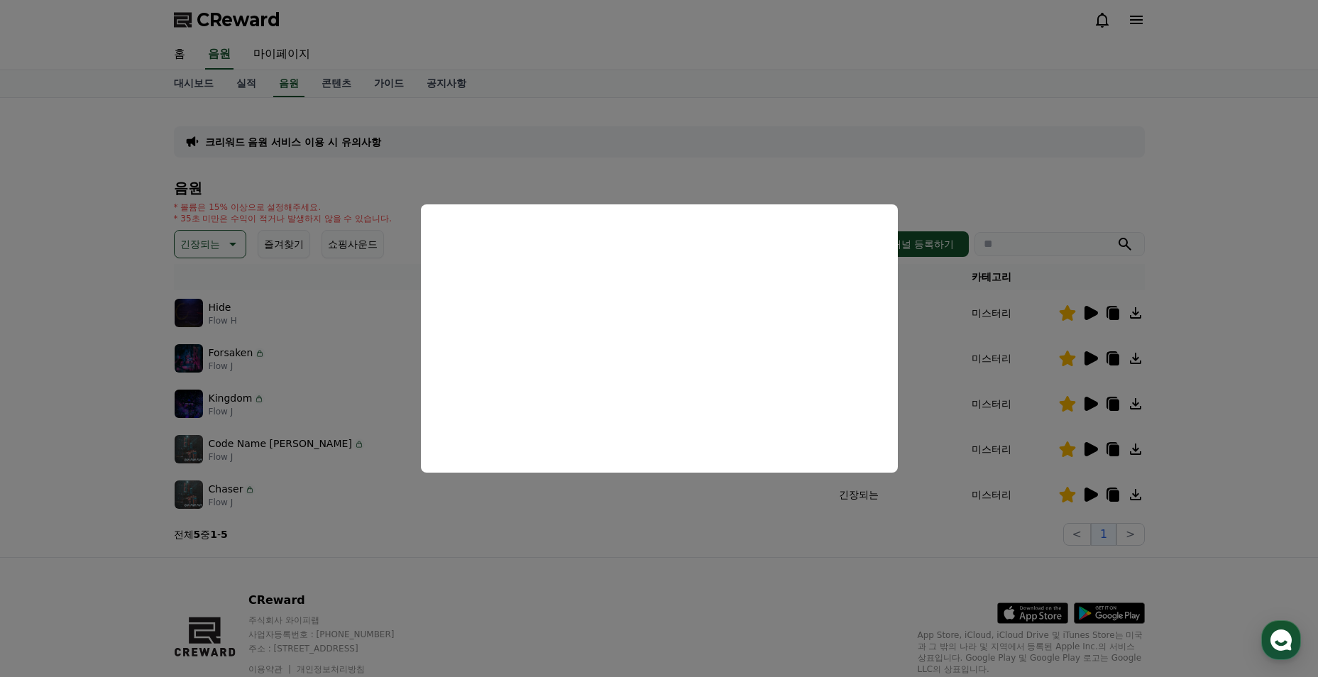
click at [600, 82] on button "close modal" at bounding box center [659, 338] width 1318 height 677
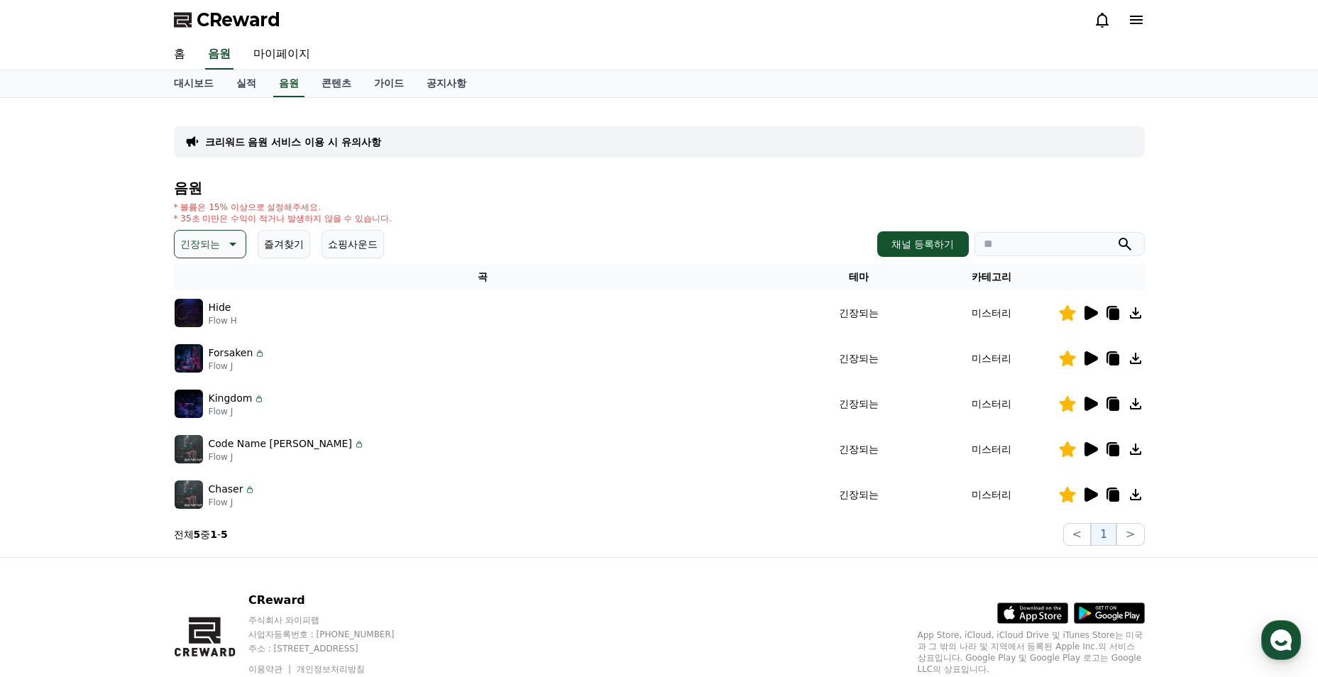
click at [259, 141] on p "크리워드 음원 서비스 이용 시 유의사항" at bounding box center [293, 142] width 176 height 14
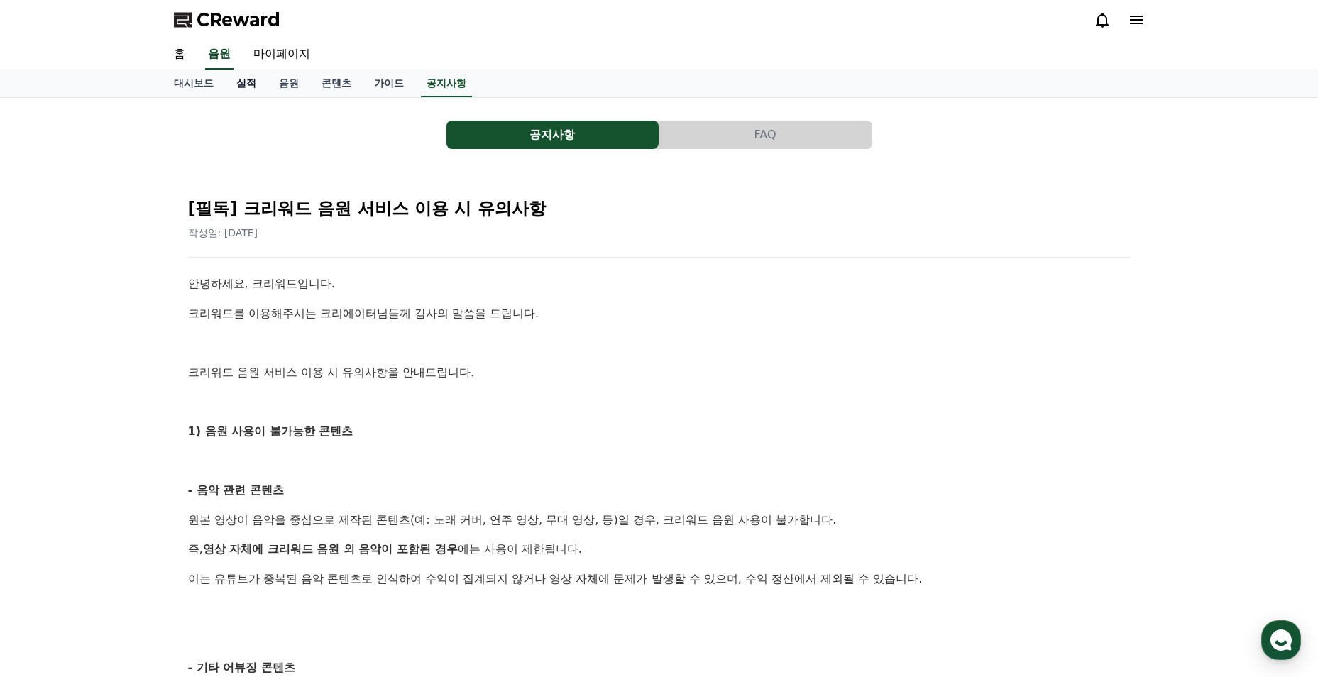
click at [239, 84] on link "실적" at bounding box center [246, 83] width 43 height 27
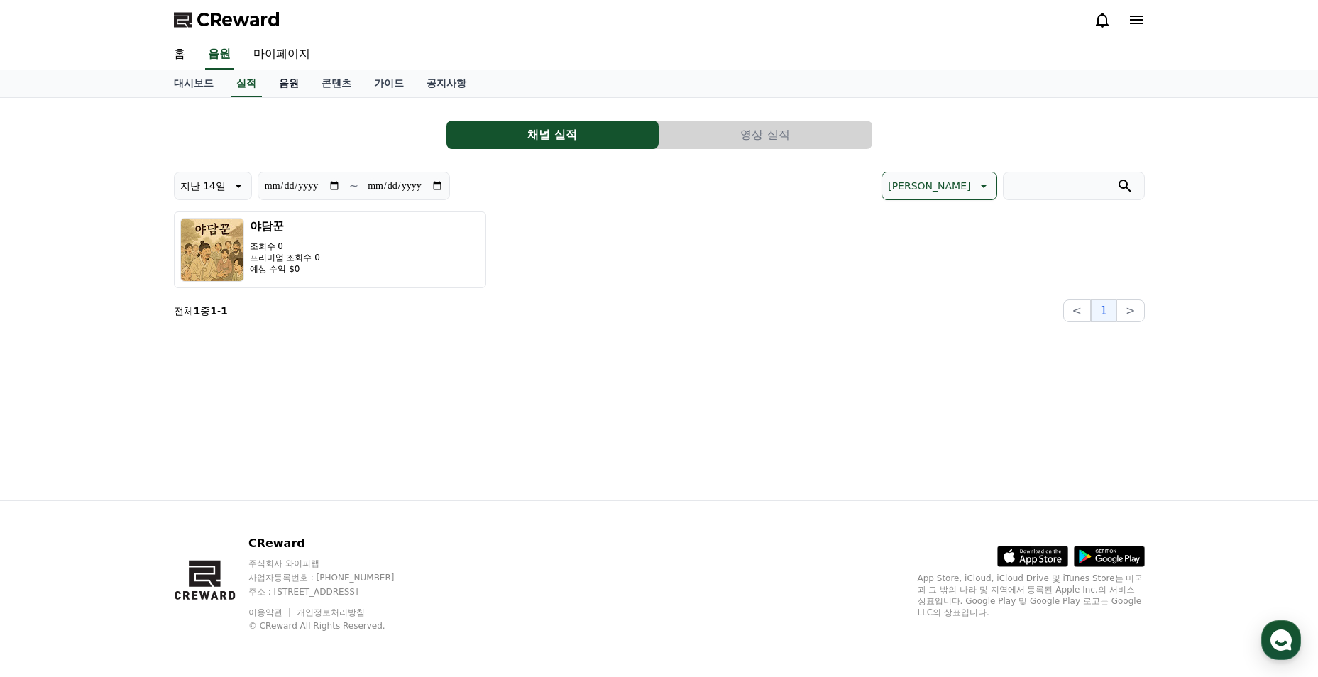
click at [288, 90] on link "음원" at bounding box center [289, 83] width 43 height 27
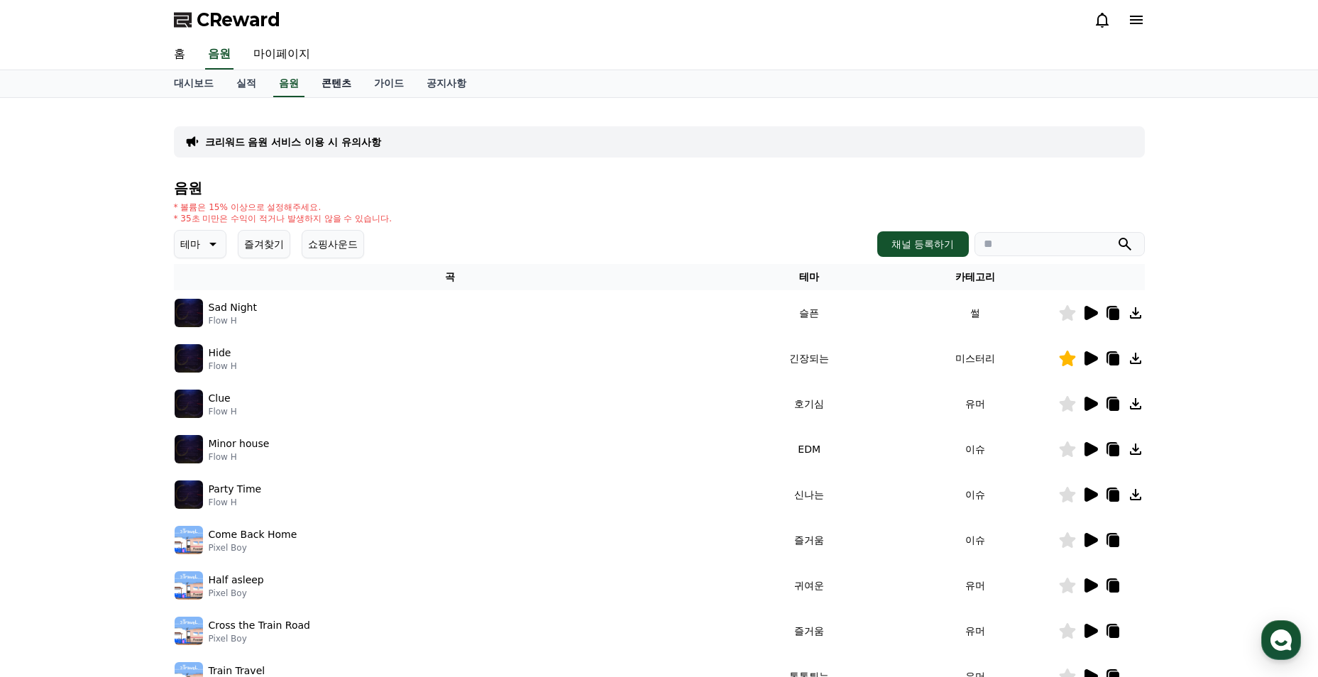
click at [315, 84] on link "콘텐츠" at bounding box center [336, 83] width 53 height 27
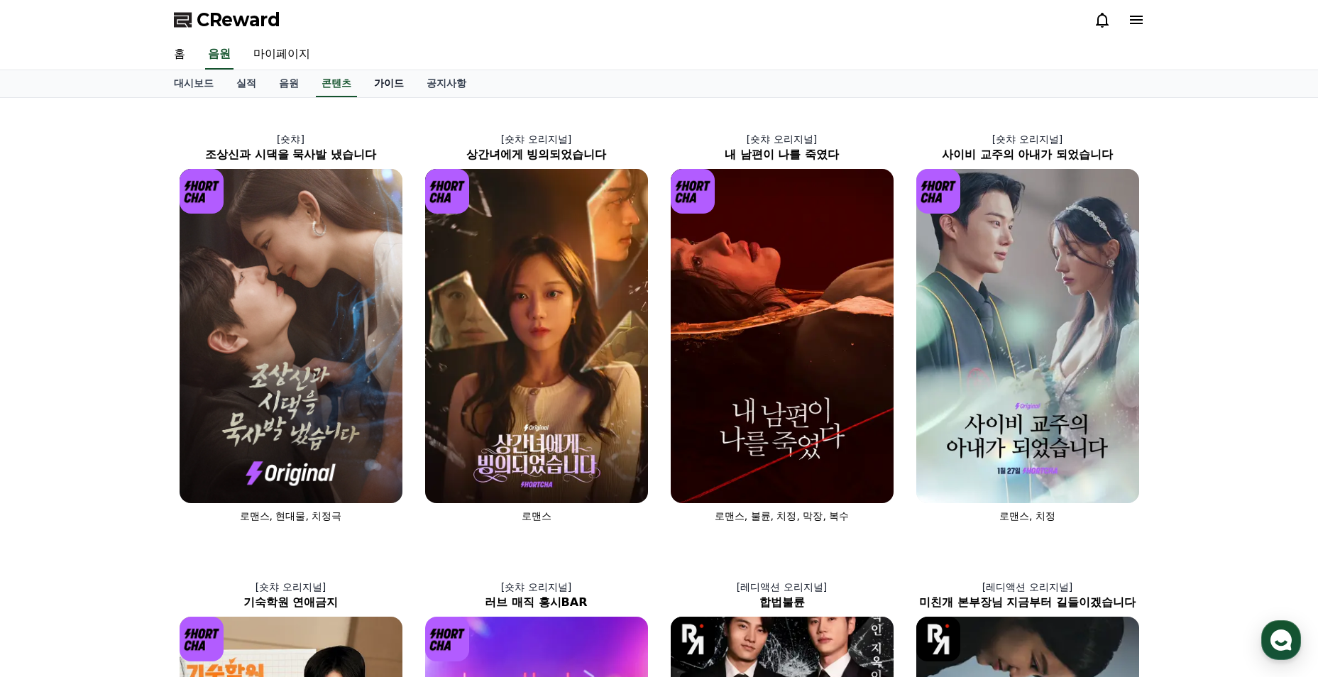
click at [383, 87] on link "가이드" at bounding box center [389, 83] width 53 height 27
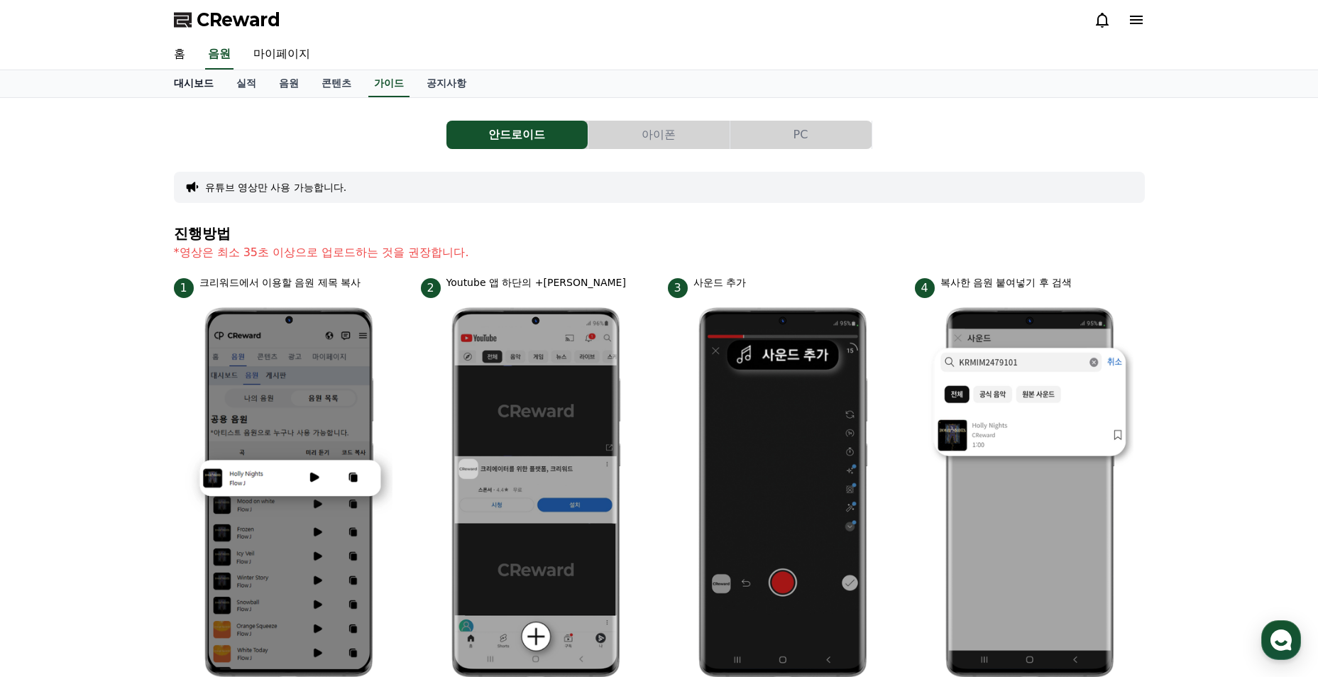
click at [212, 88] on link "대시보드" at bounding box center [193, 83] width 62 height 27
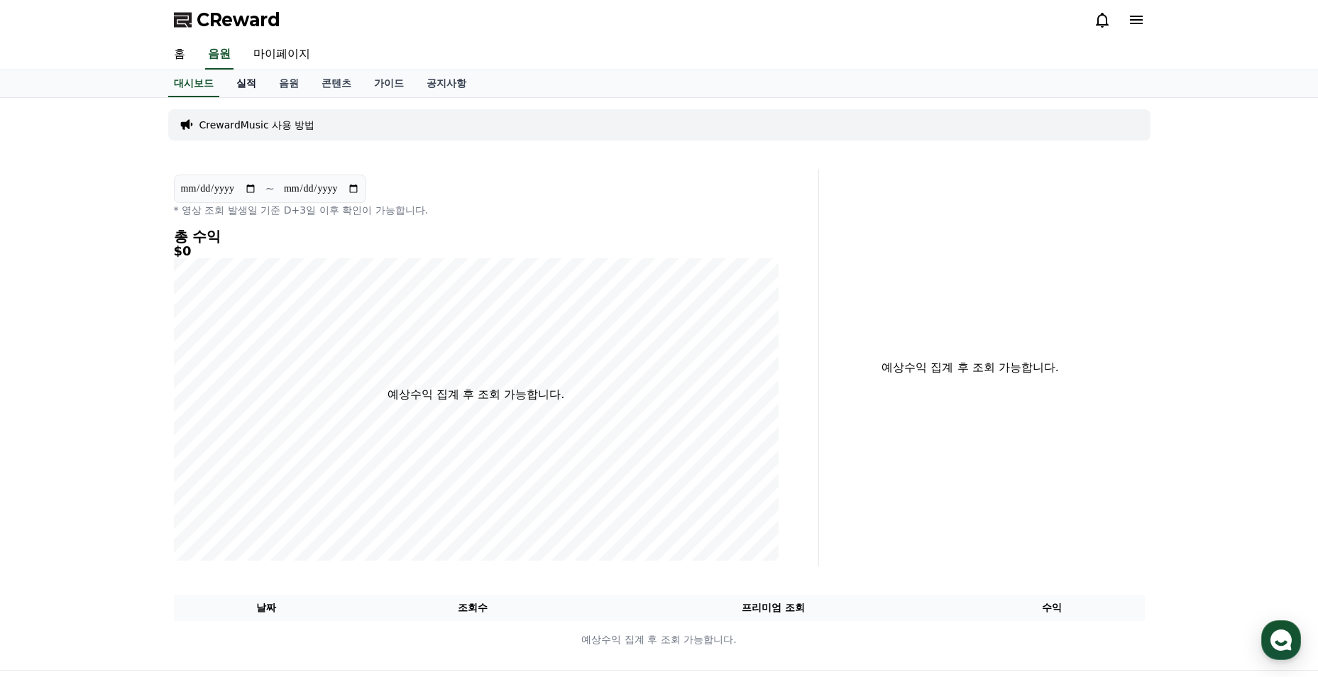
click at [240, 88] on link "실적" at bounding box center [246, 83] width 43 height 27
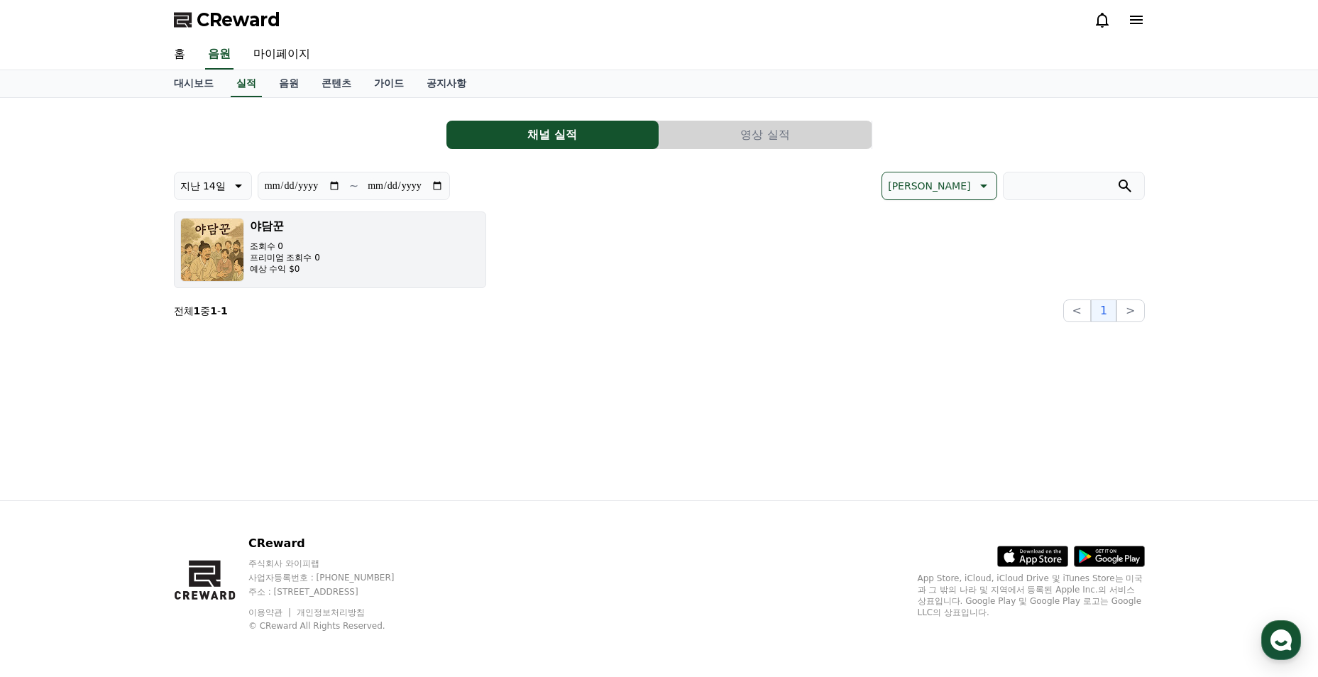
click at [391, 263] on button "야담꾼 조회수 0 프리미엄 조회수 0 예상 수익 $0" at bounding box center [330, 249] width 312 height 77
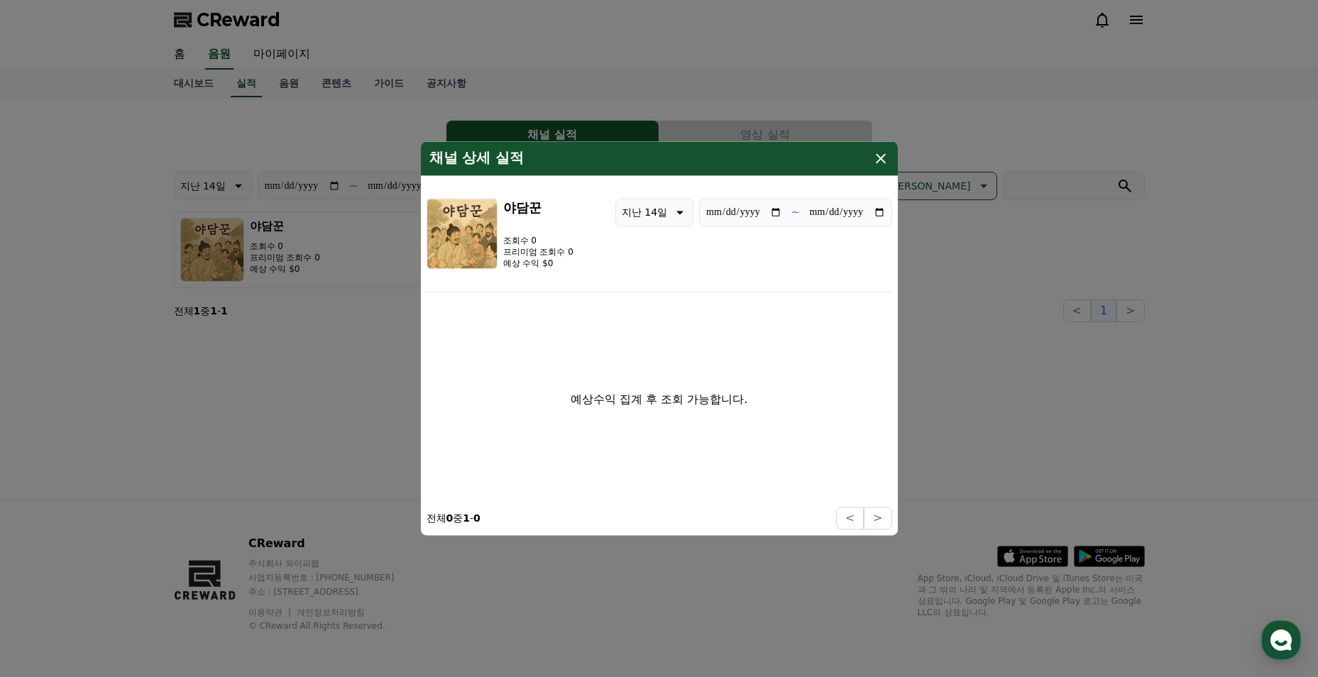
click at [887, 163] on icon "modal" at bounding box center [880, 158] width 17 height 17
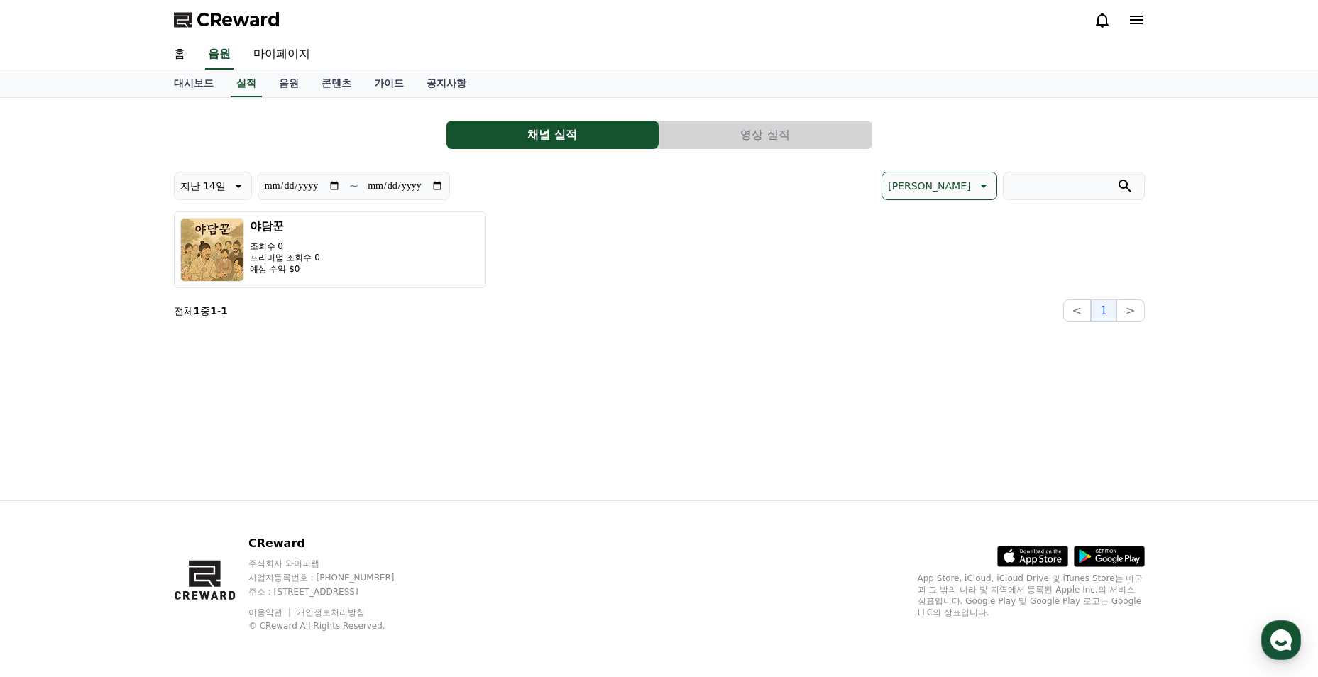
click at [722, 133] on button "영상 실적" at bounding box center [765, 135] width 212 height 28
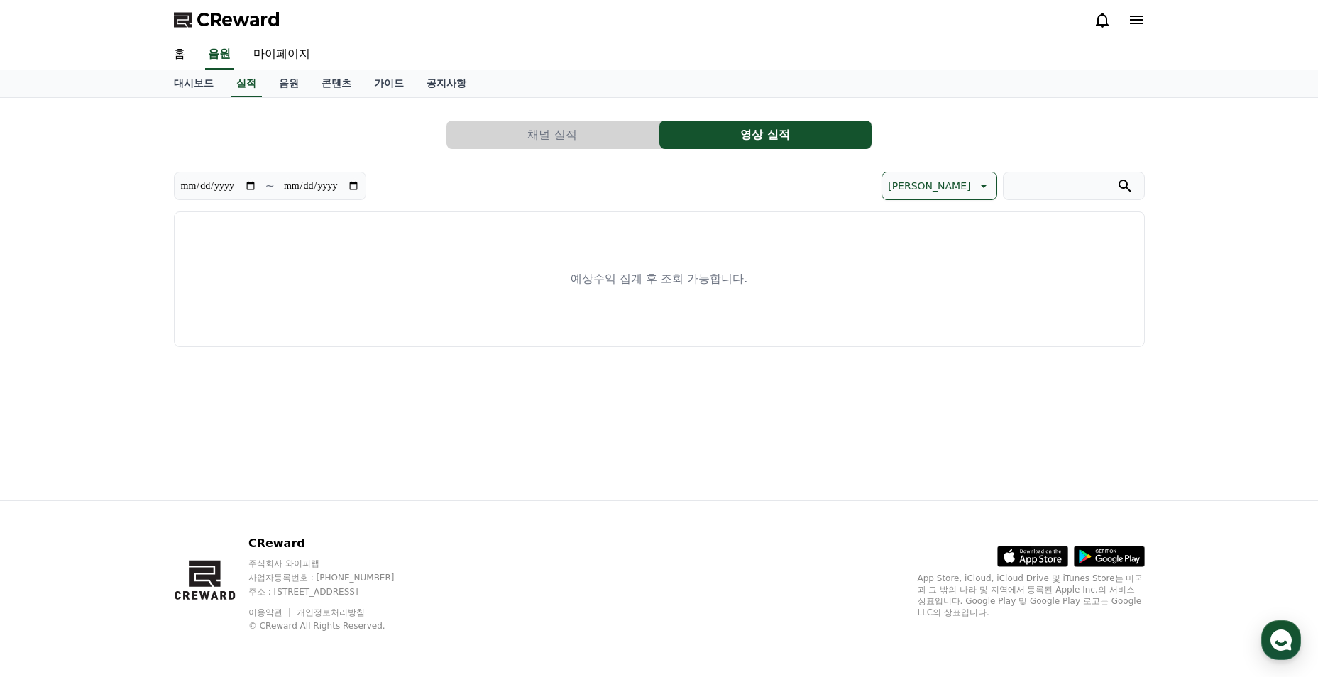
click at [595, 138] on button "채널 실적" at bounding box center [552, 135] width 212 height 28
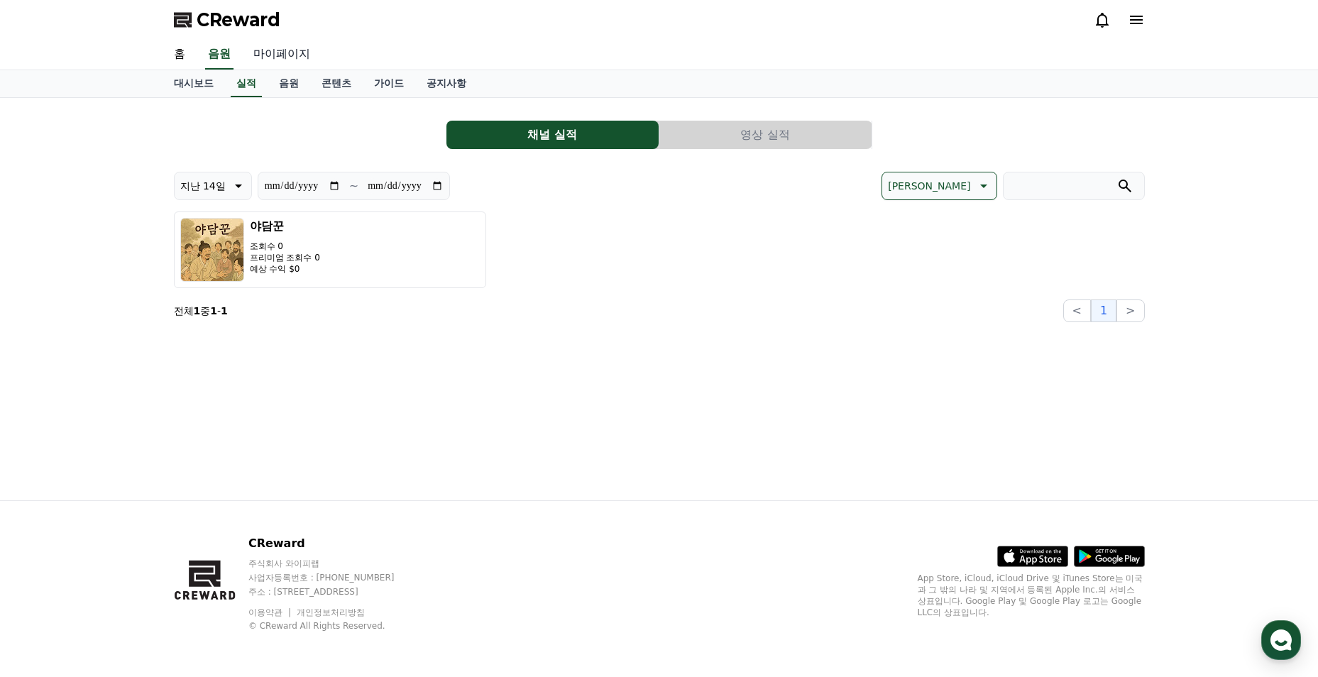
click at [291, 63] on link "마이페이지" at bounding box center [281, 55] width 79 height 30
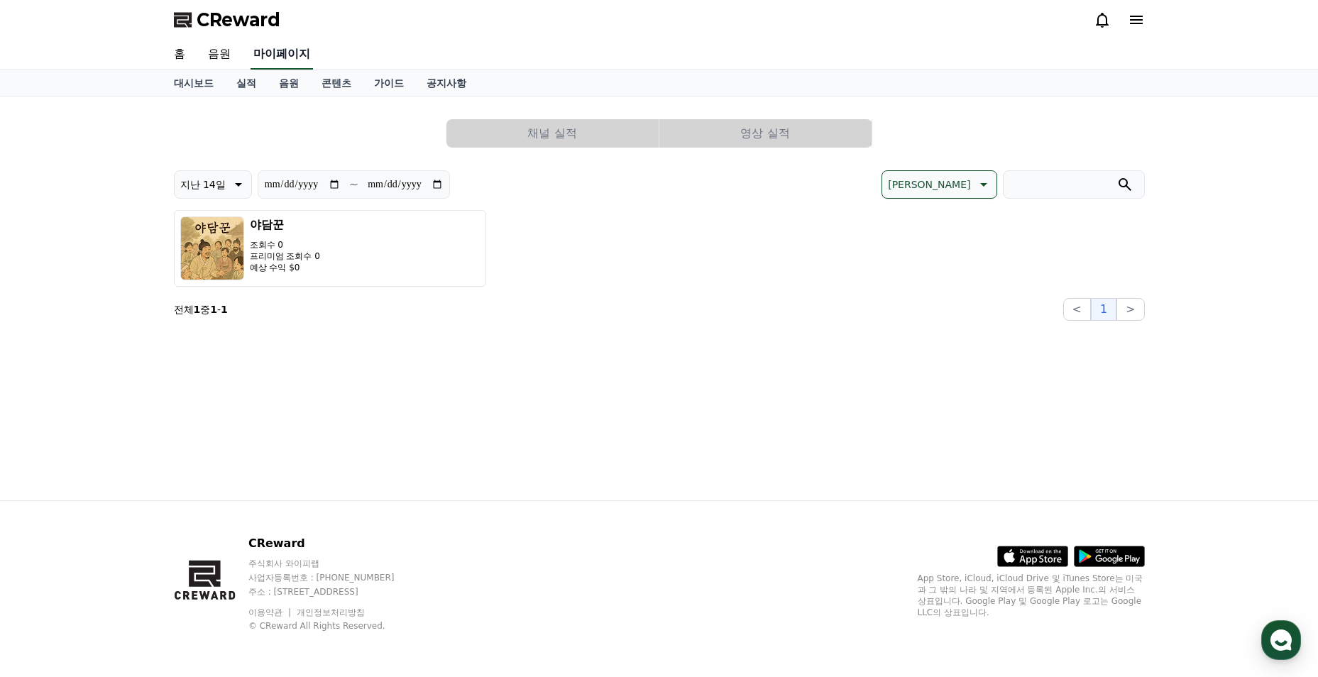
select select "**********"
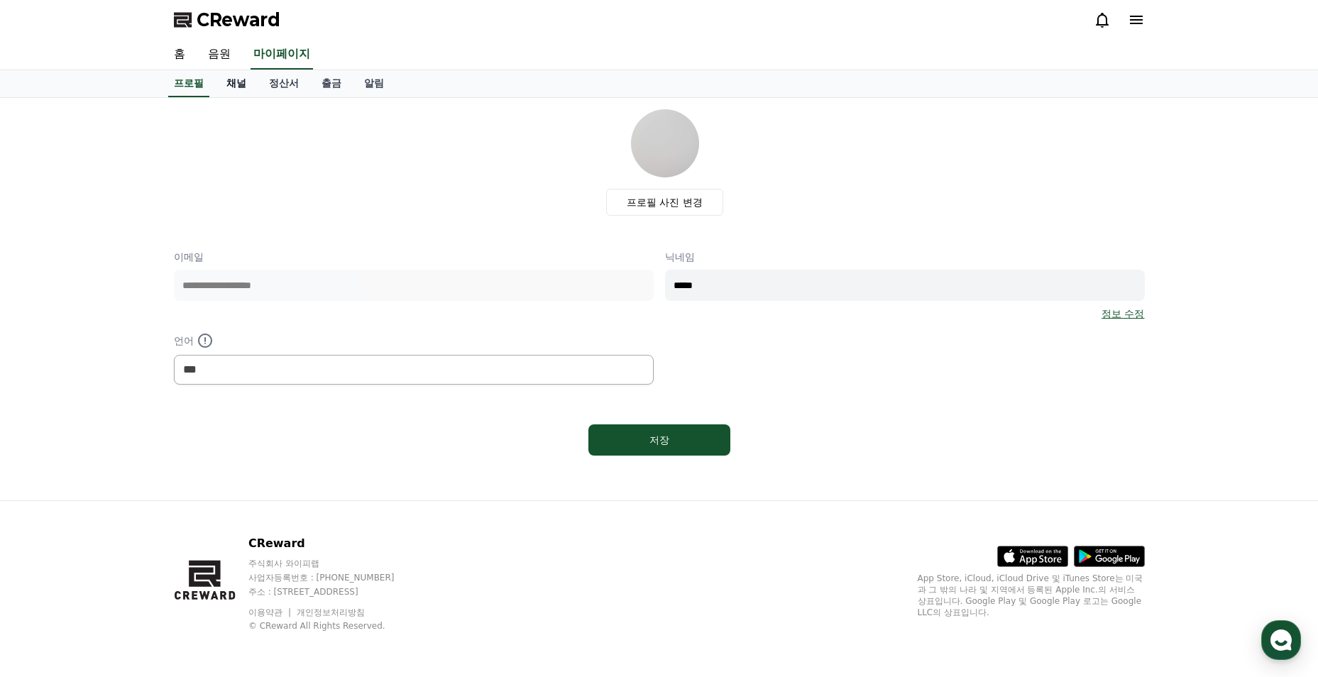
click at [249, 85] on link "채널" at bounding box center [236, 83] width 43 height 27
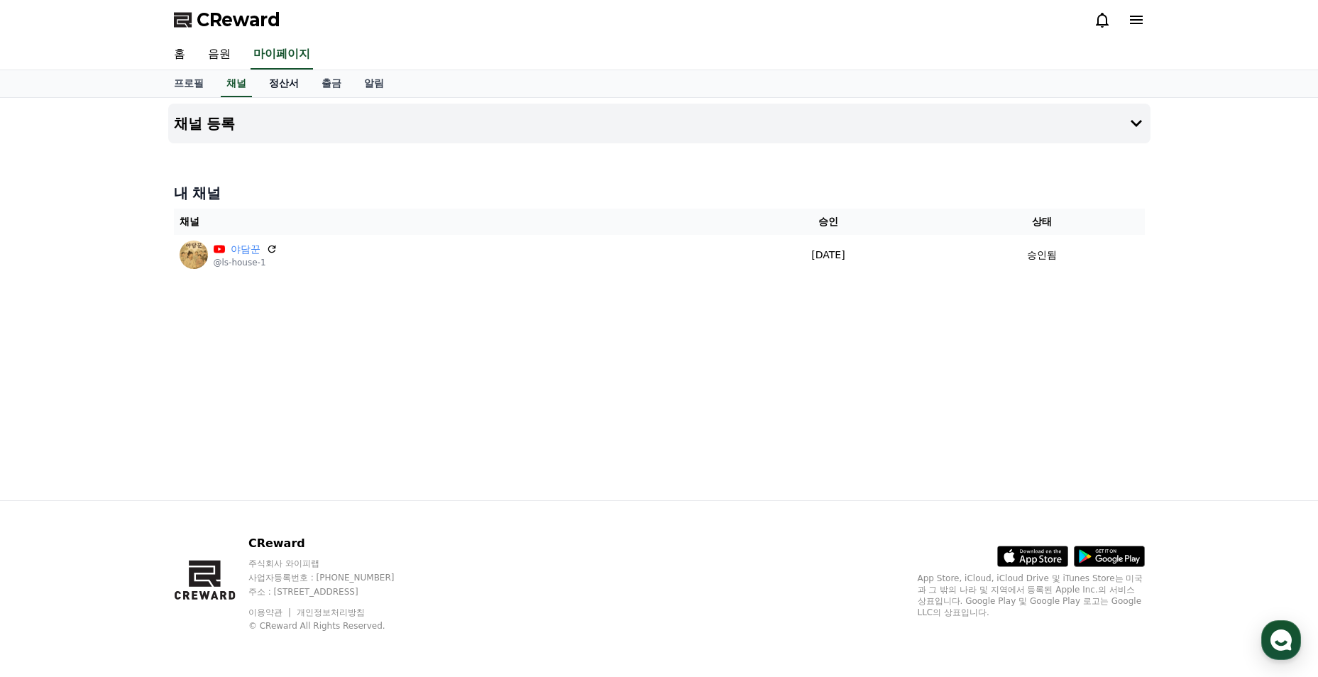
click at [275, 85] on link "정산서" at bounding box center [284, 83] width 53 height 27
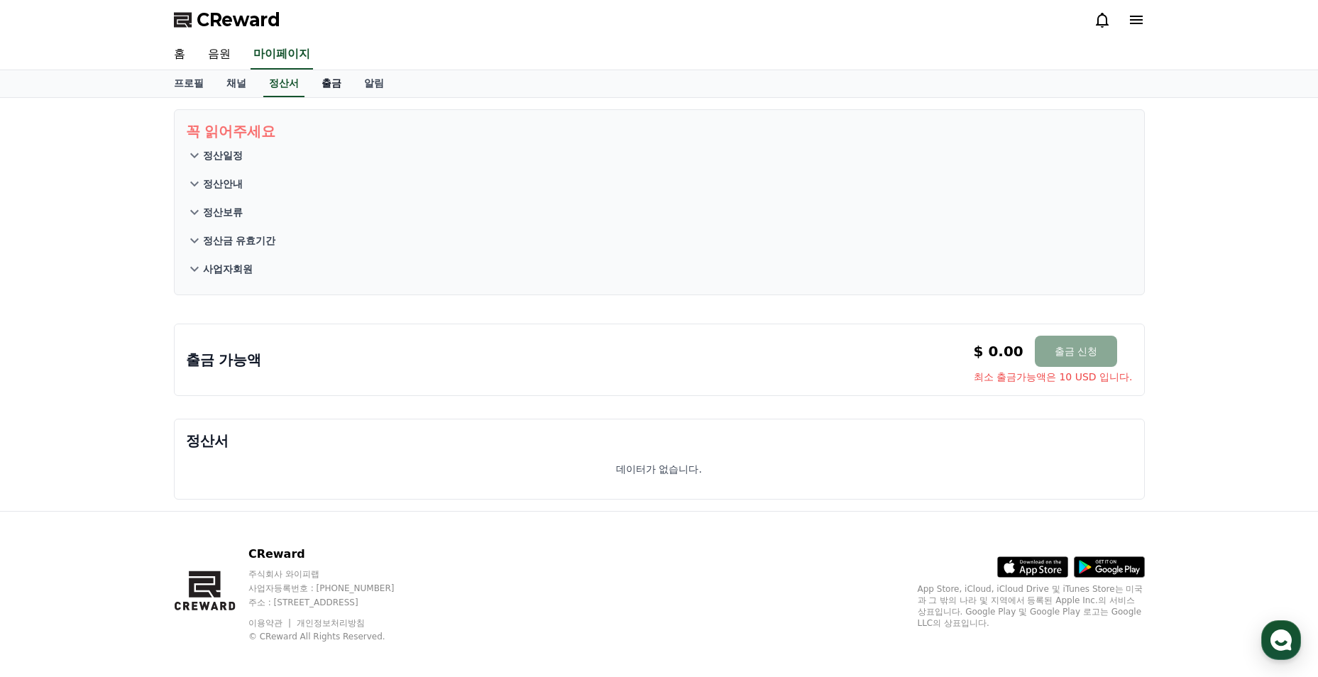
click at [324, 87] on link "출금" at bounding box center [331, 83] width 43 height 27
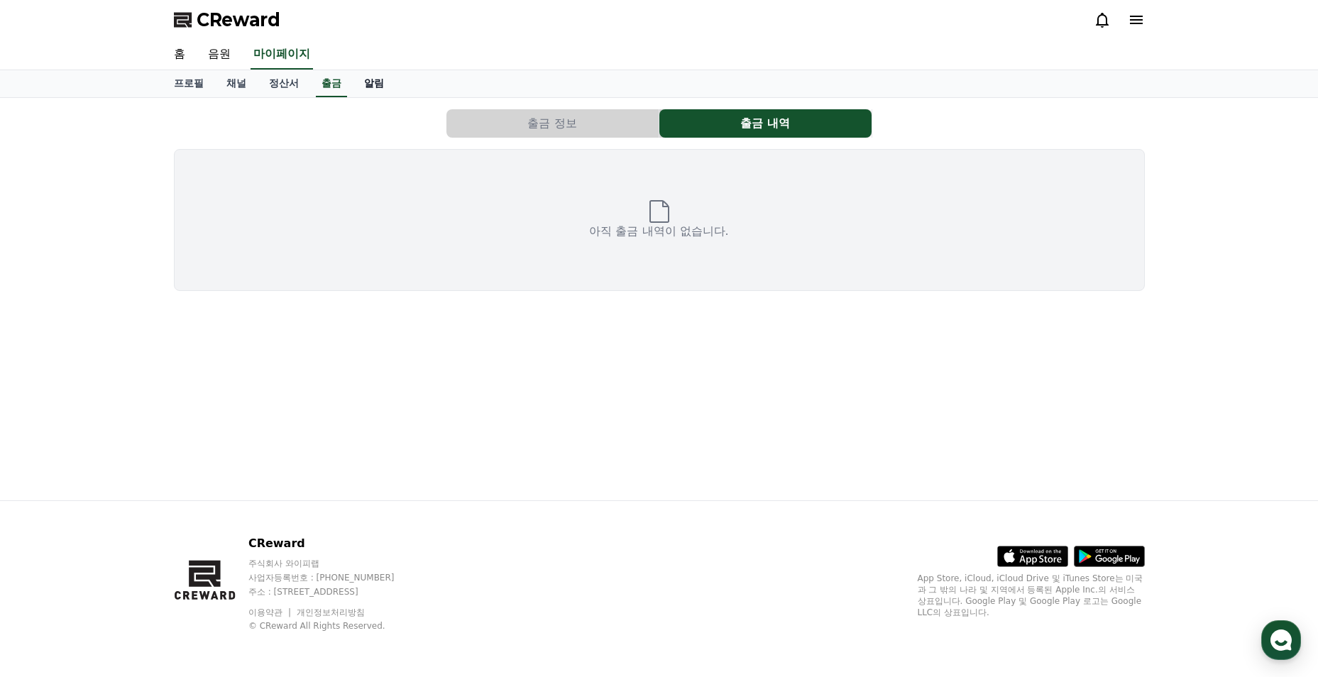
click at [373, 87] on link "알림" at bounding box center [374, 83] width 43 height 27
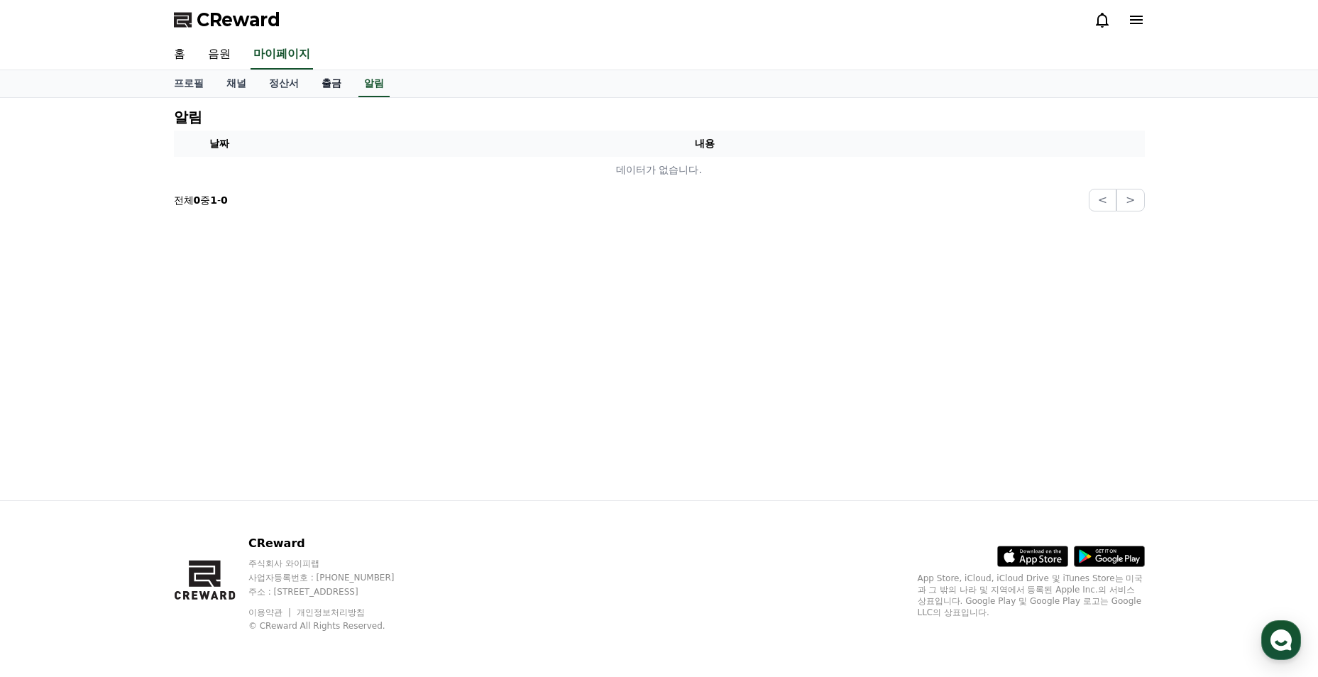
click at [331, 85] on link "출금" at bounding box center [331, 83] width 43 height 27
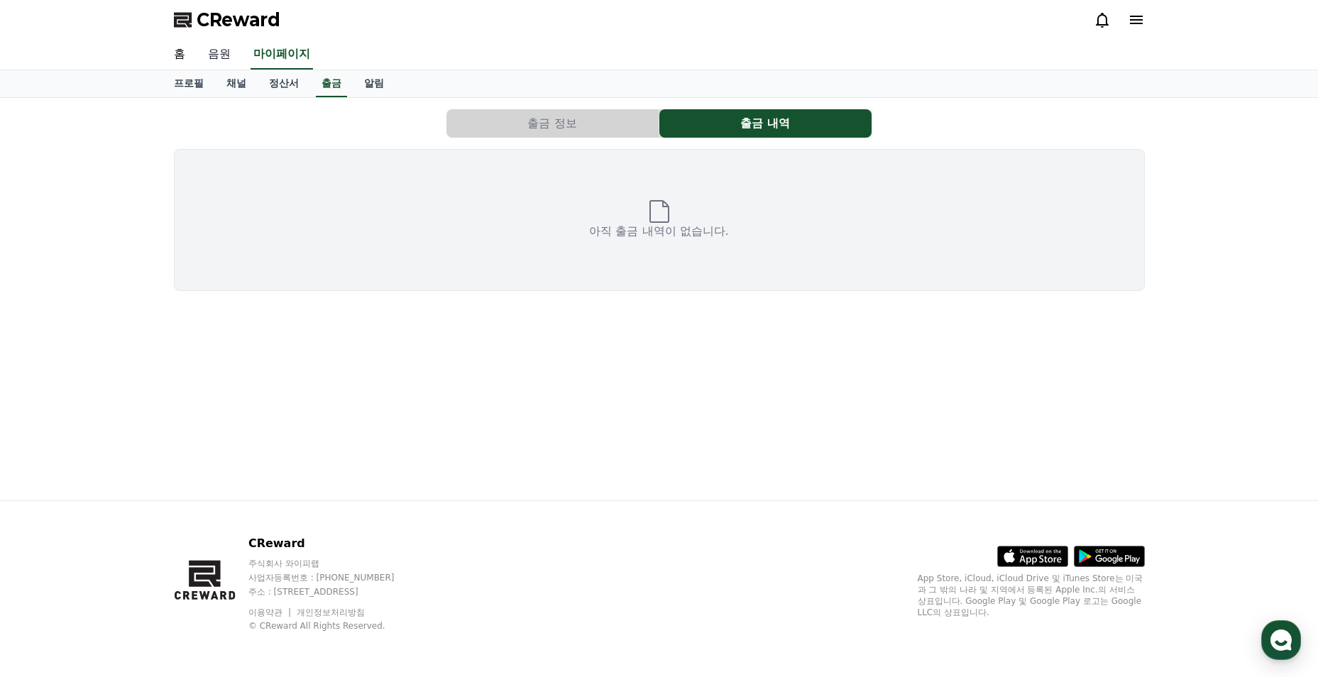
click at [226, 55] on link "음원" at bounding box center [219, 55] width 45 height 30
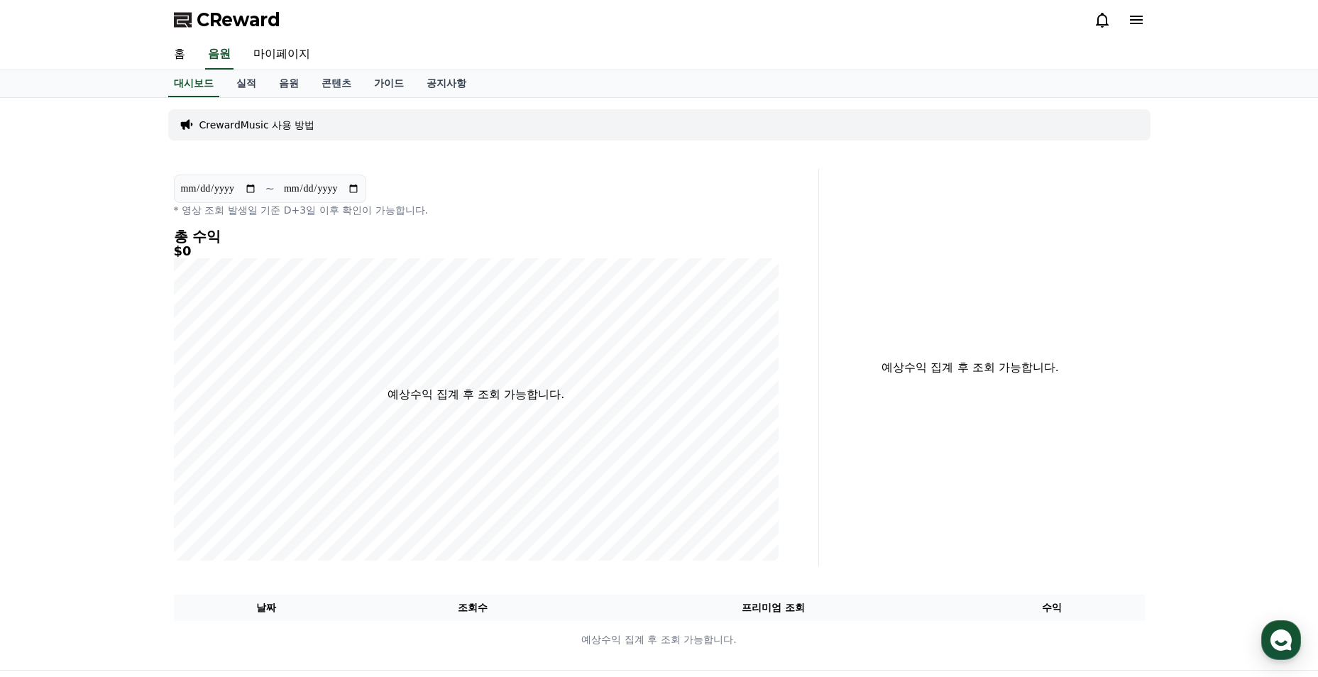
click at [254, 128] on p "CrewardMusic 사용 방법" at bounding box center [257, 125] width 116 height 14
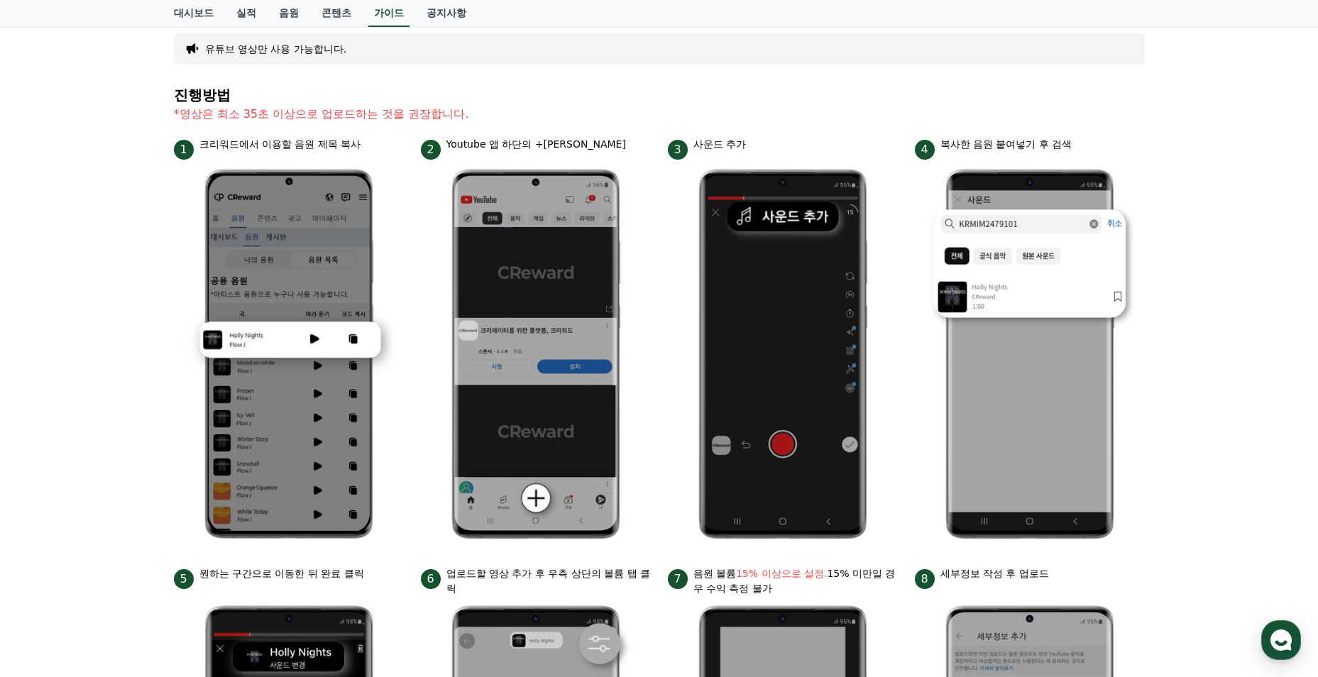
scroll to position [67, 0]
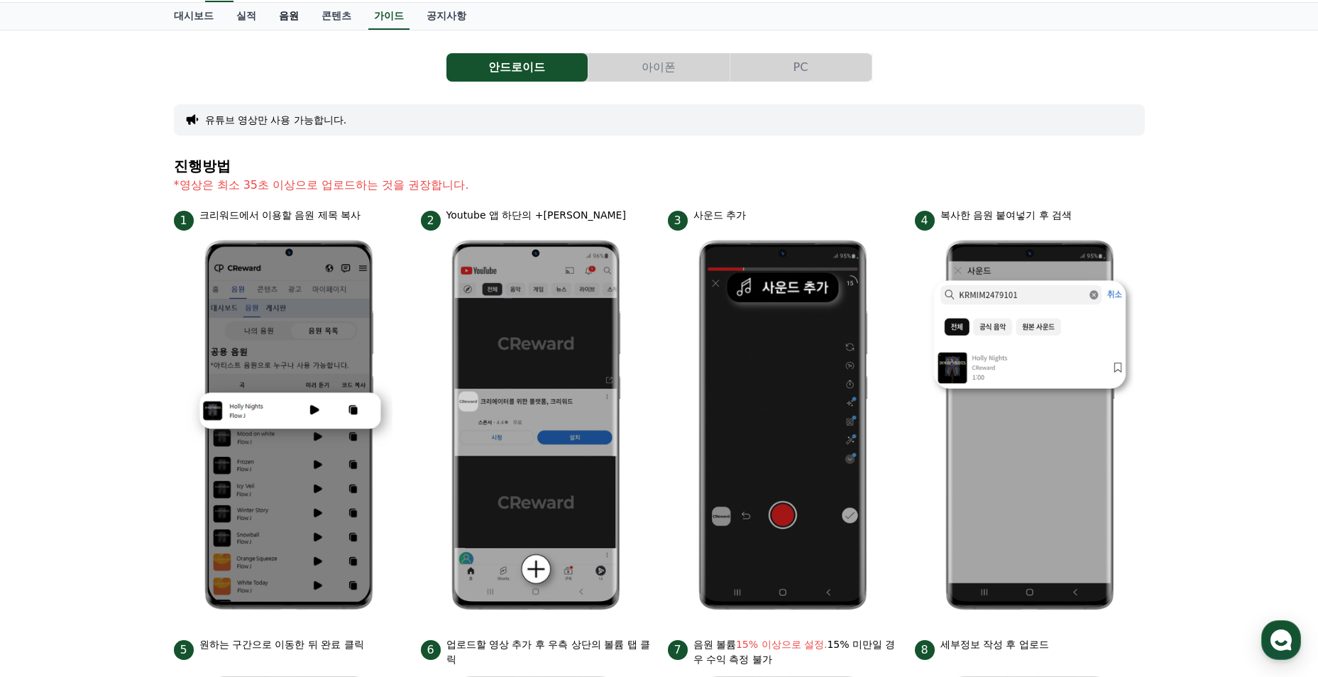
click at [284, 16] on link "음원" at bounding box center [289, 16] width 43 height 27
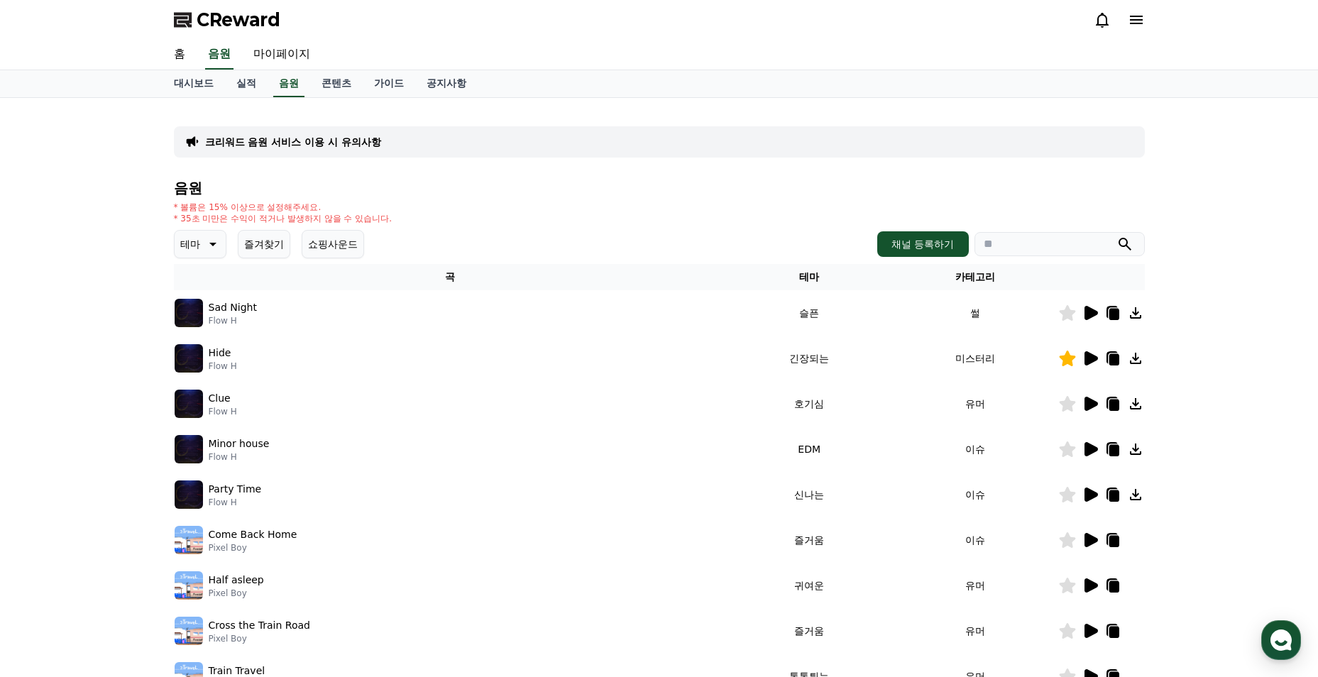
click at [316, 19] on div "CReward" at bounding box center [658, 20] width 993 height 40
click at [326, 75] on link "콘텐츠" at bounding box center [336, 83] width 53 height 27
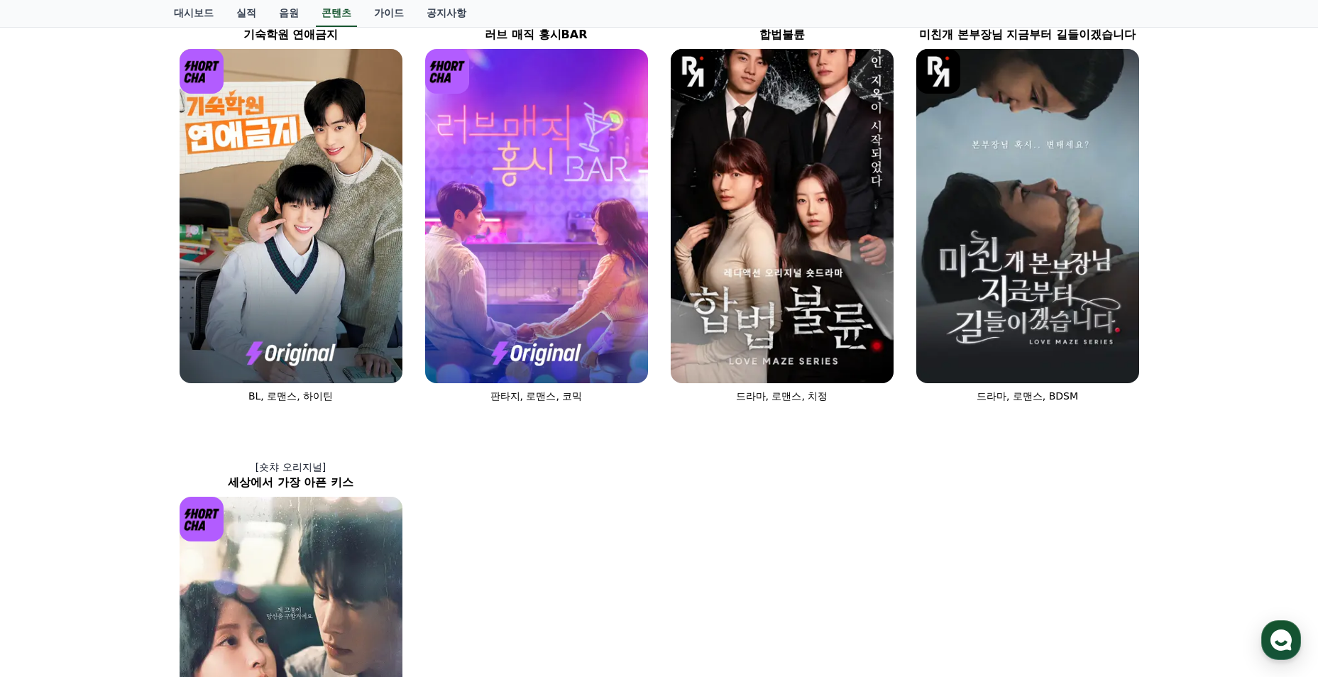
scroll to position [922, 0]
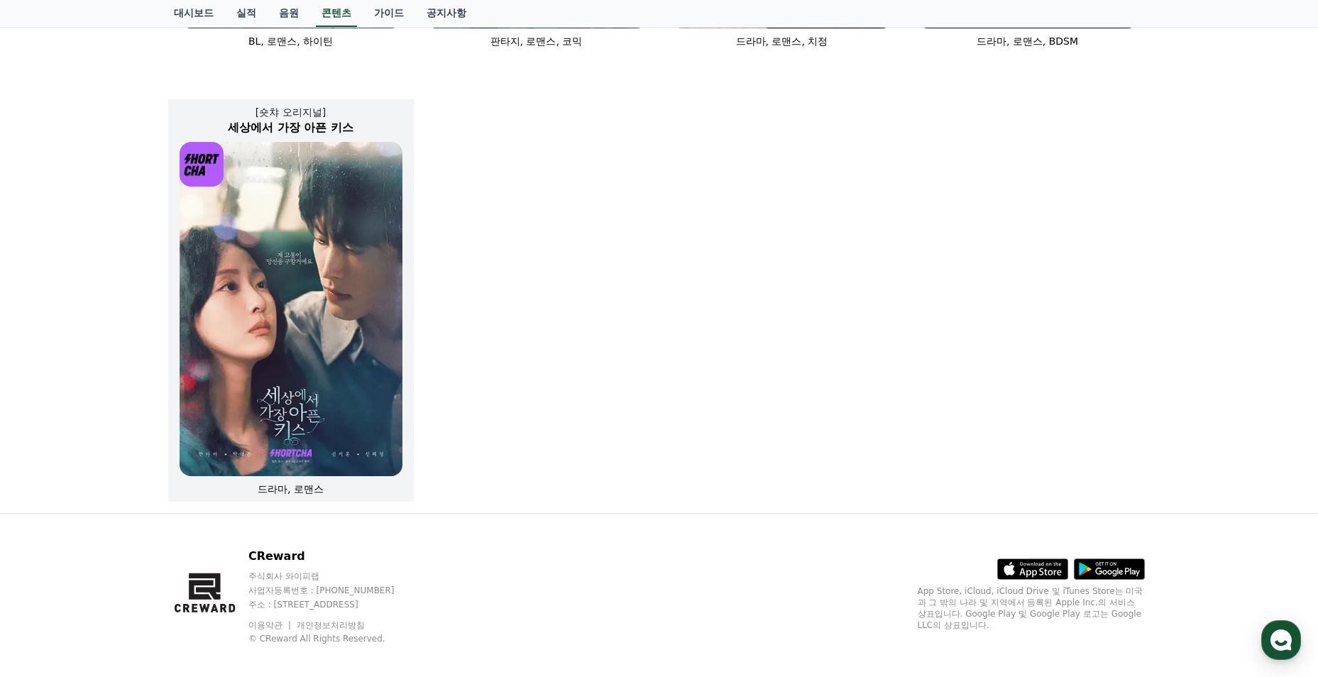
click at [236, 236] on img at bounding box center [291, 309] width 223 height 334
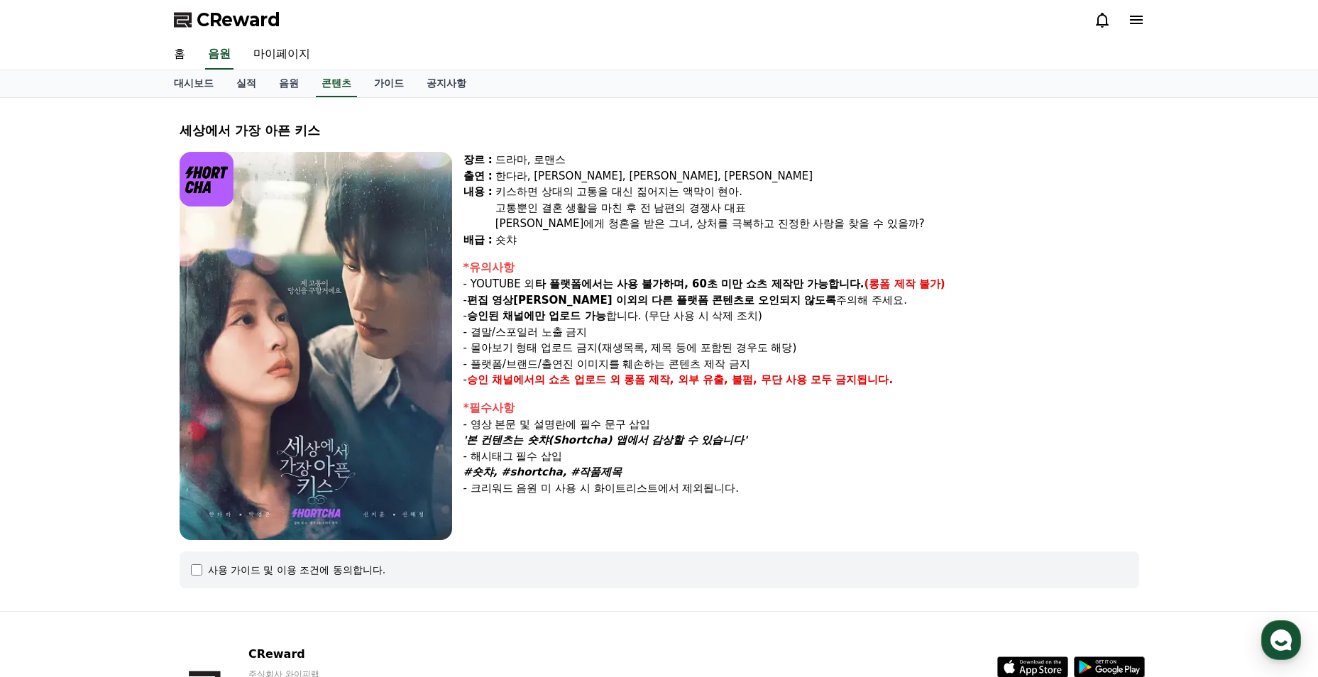
scroll to position [71, 0]
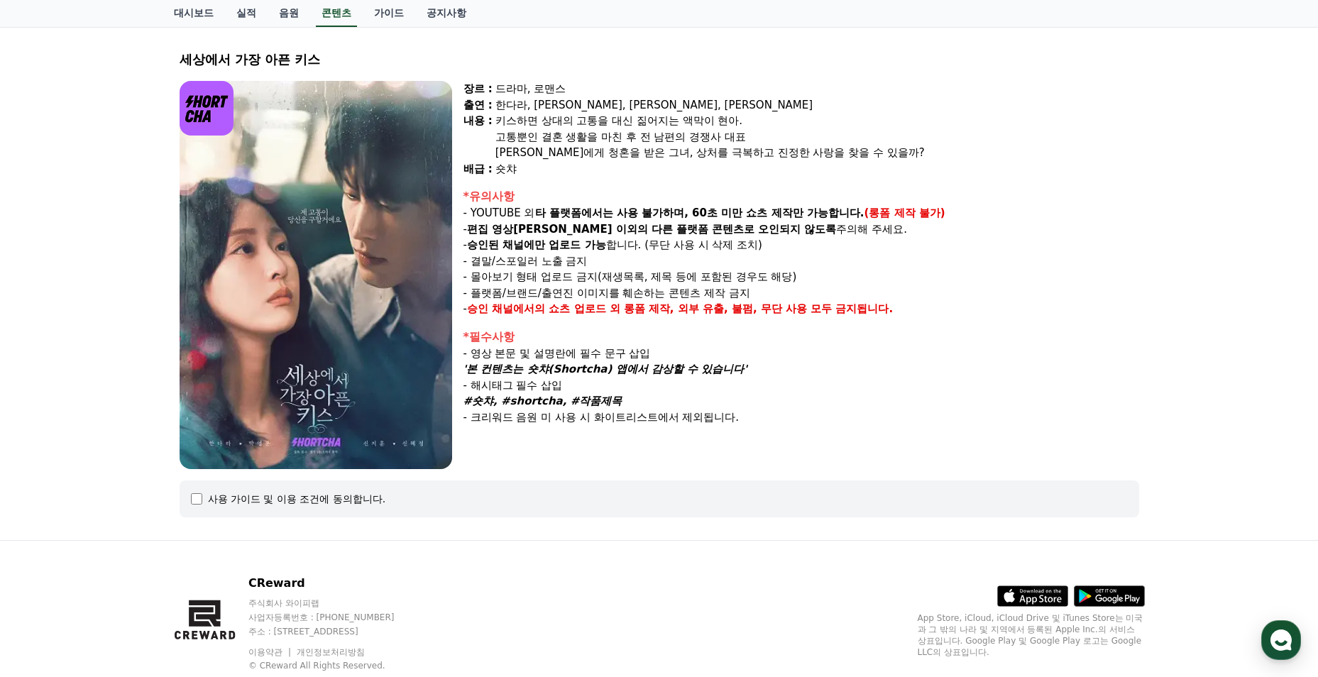
drag, startPoint x: 248, startPoint y: 497, endPoint x: 186, endPoint y: 507, distance: 62.5
click at [248, 497] on div "사용 가이드 및 이용 조건에 동의합니다." at bounding box center [297, 499] width 178 height 14
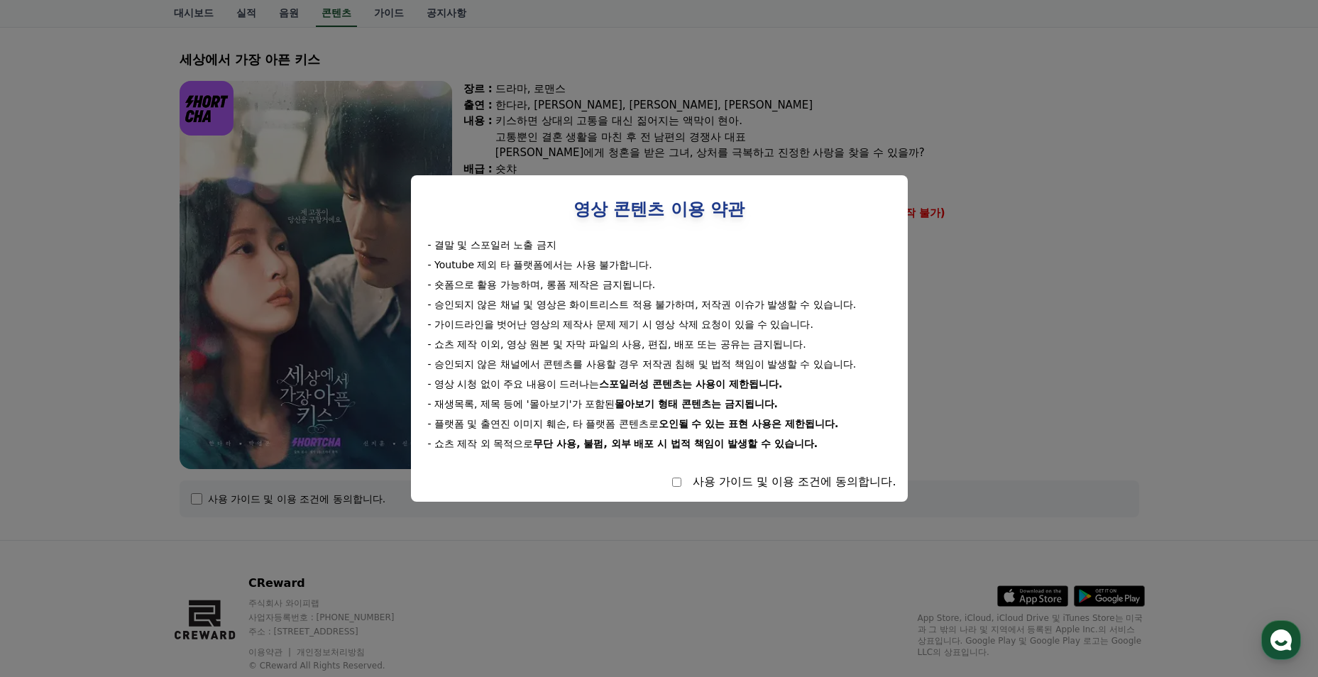
click at [683, 487] on div "사용 가이드 및 이용 조건에 동의합니다." at bounding box center [659, 481] width 474 height 17
select select
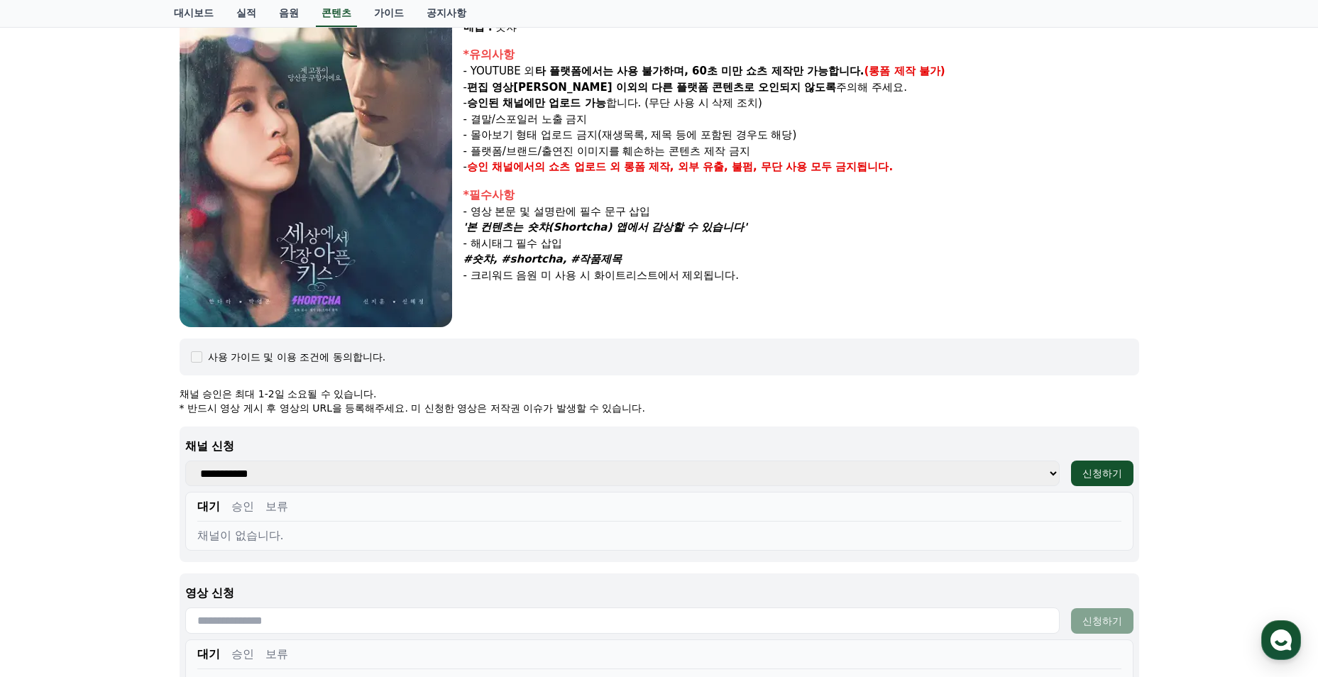
scroll to position [355, 0]
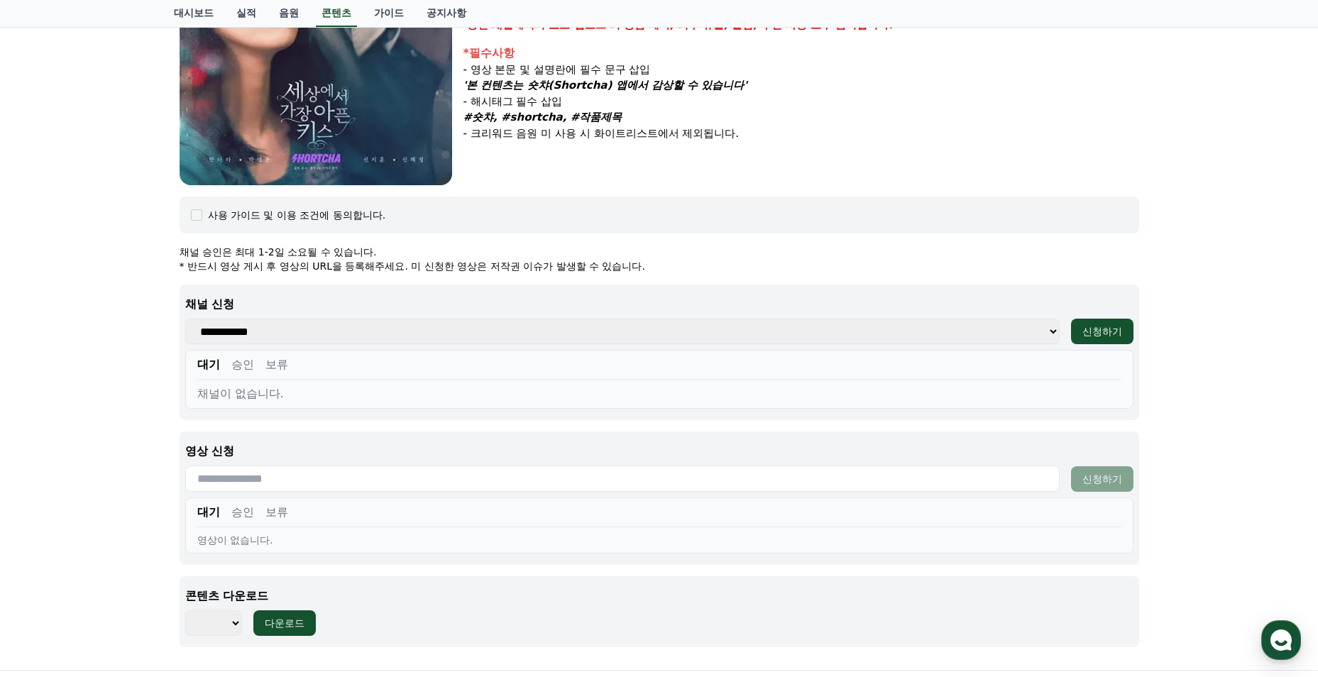
drag, startPoint x: 407, startPoint y: 332, endPoint x: 446, endPoint y: 331, distance: 39.1
click at [407, 332] on select "**********" at bounding box center [622, 332] width 874 height 26
select select "**********"
click at [185, 319] on select "**********" at bounding box center [622, 332] width 874 height 26
click at [245, 363] on button "승인" at bounding box center [242, 364] width 23 height 17
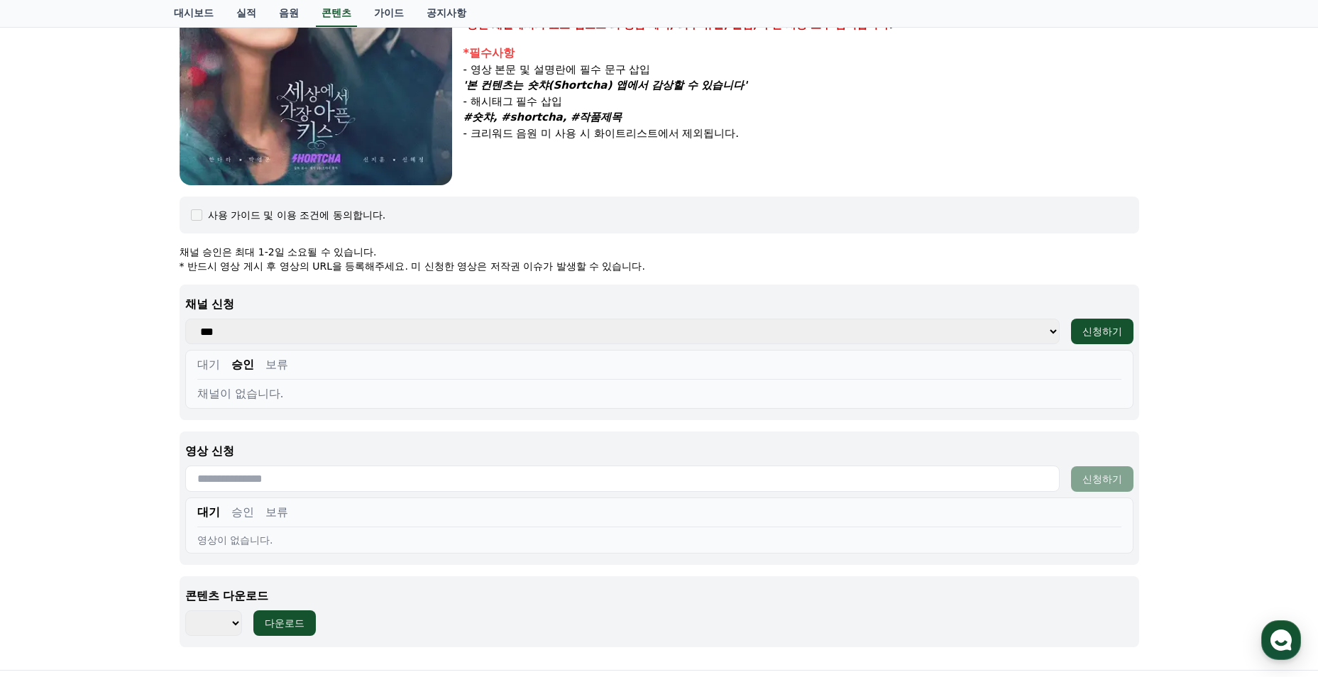
click at [325, 484] on input "text" at bounding box center [622, 478] width 874 height 26
type input "**"
drag, startPoint x: 524, startPoint y: 480, endPoint x: 101, endPoint y: 480, distance: 423.6
click at [116, 480] on div "세상에서 가장 아픈 키스 장르 : 드라마, 로맨스 출연 : 한다라, 박영윤, 신지훈, 신혜정 내용 : 키스하면 상대의 고통을 대신 짊어지는 액…" at bounding box center [659, 206] width 1318 height 927
click at [205, 625] on select "*** ***" at bounding box center [213, 623] width 57 height 26
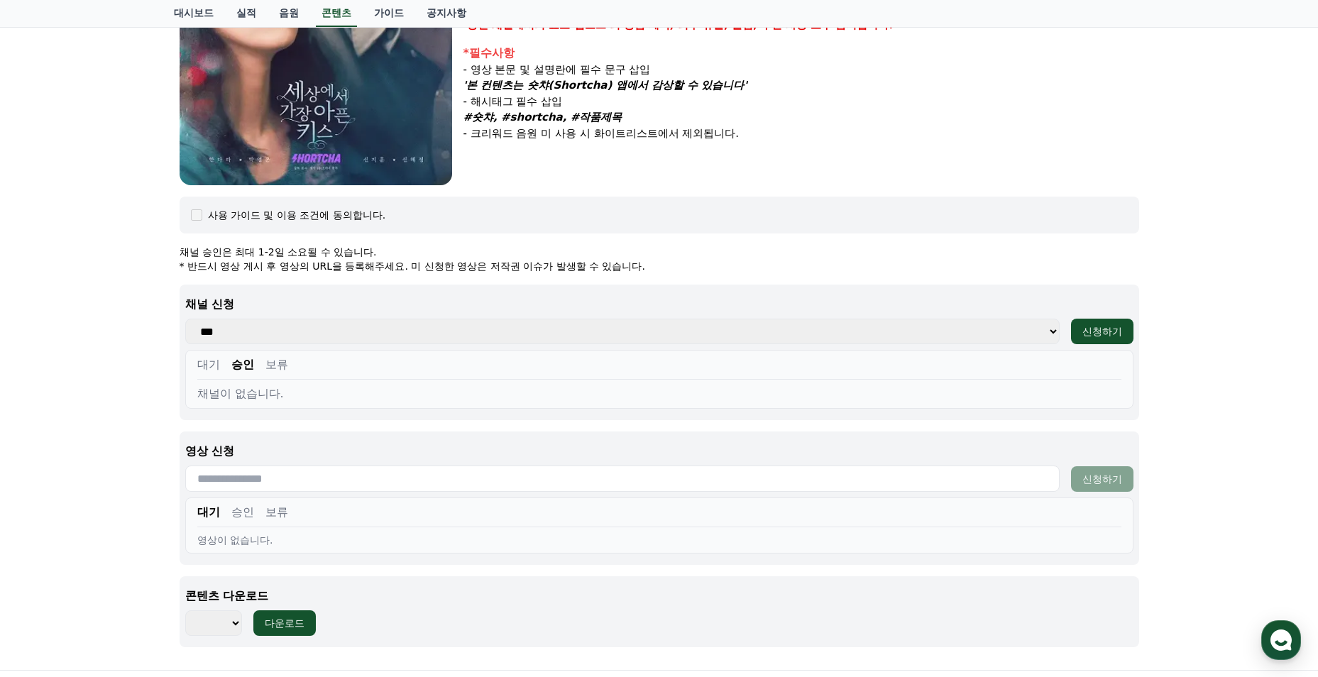
drag, startPoint x: 205, startPoint y: 625, endPoint x: 165, endPoint y: 607, distance: 44.2
click at [205, 625] on select "*** ***" at bounding box center [213, 623] width 57 height 26
click at [136, 580] on div "세상에서 가장 아픈 키스 장르 : 드라마, 로맨스 출연 : 한다라, 박영윤, 신지훈, 신혜정 내용 : 키스하면 상대의 고통을 대신 짊어지는 액…" at bounding box center [659, 206] width 1318 height 927
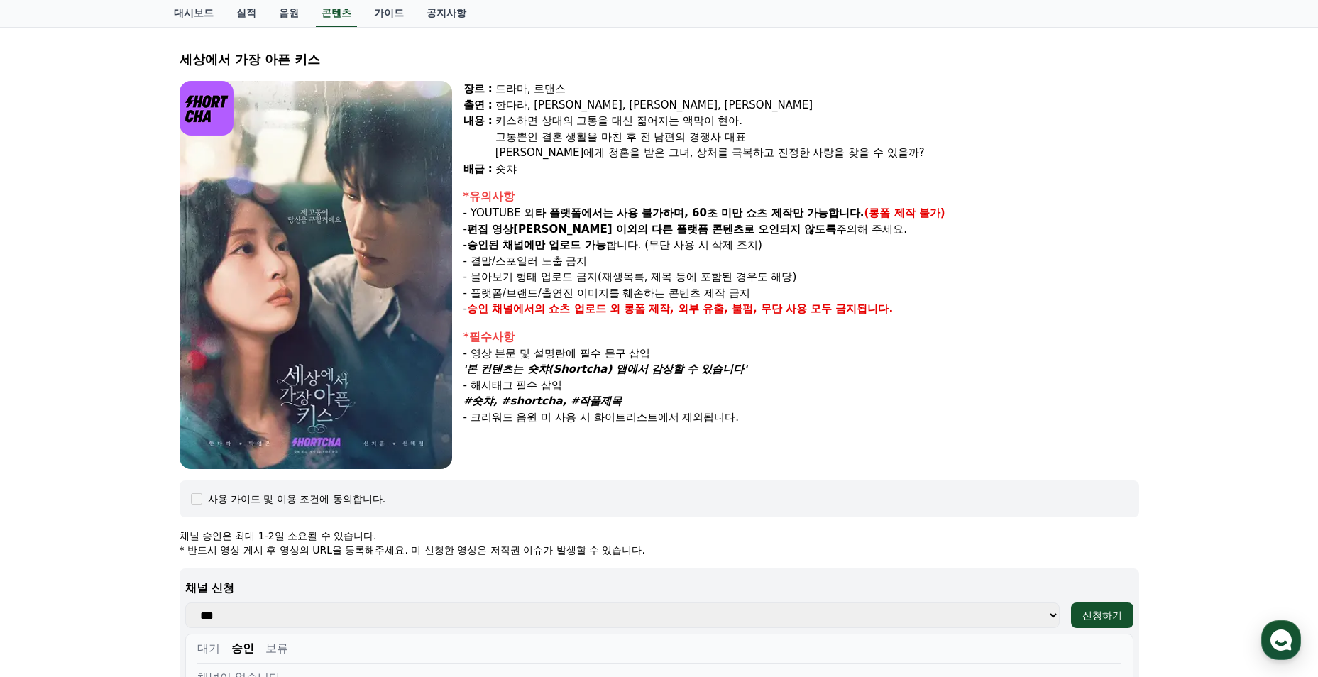
scroll to position [0, 0]
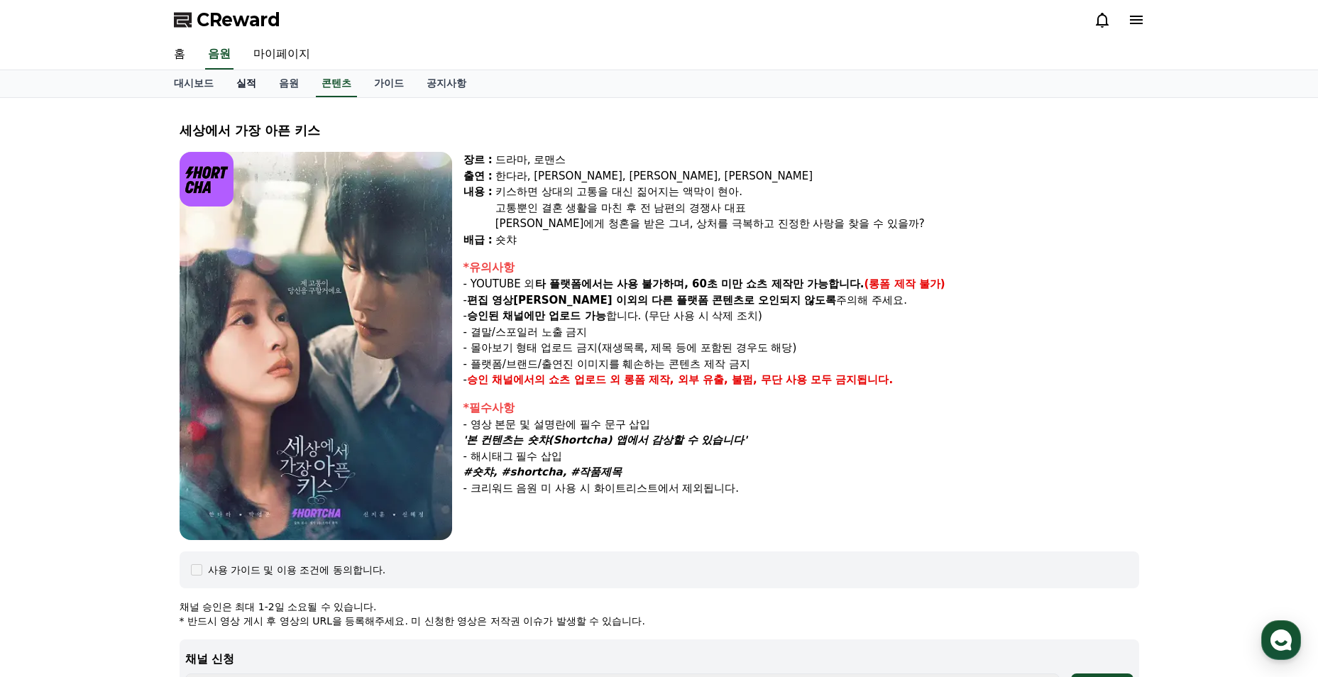
click at [246, 82] on link "실적" at bounding box center [246, 83] width 43 height 27
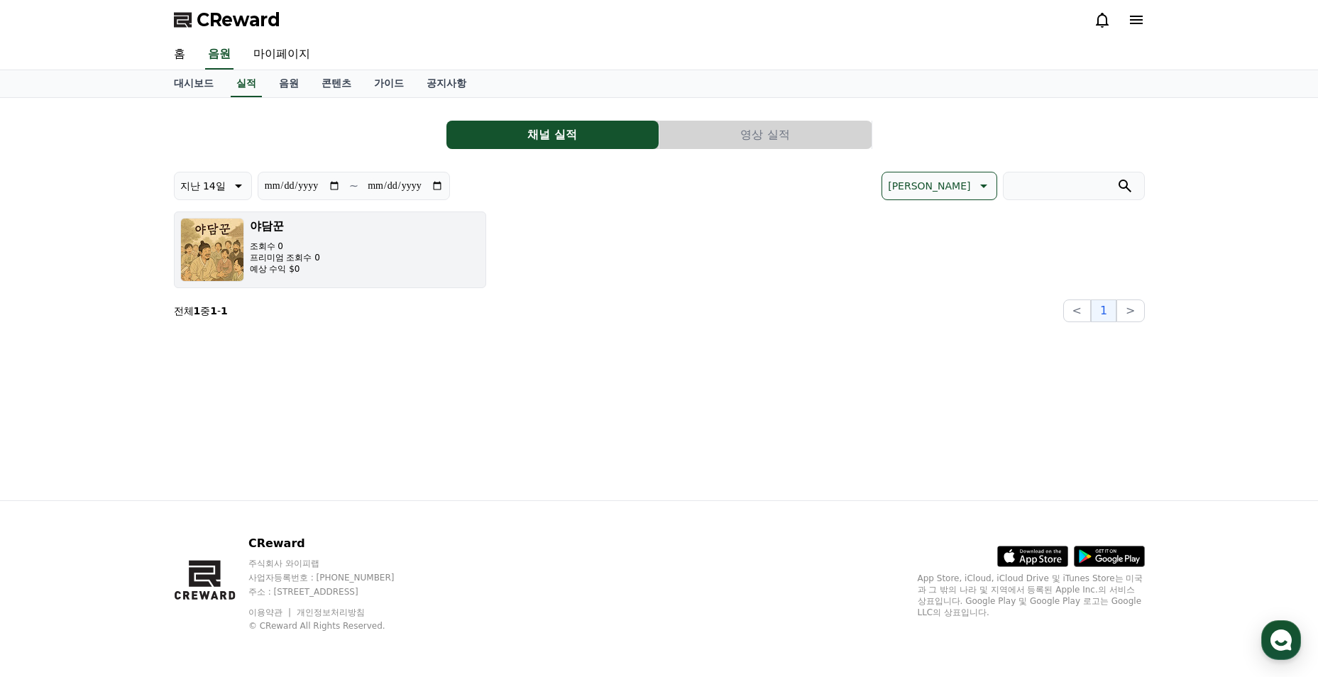
click at [302, 235] on div "야담꾼 조회수 0 프리미엄 조회수 0 예상 수익 $0" at bounding box center [285, 250] width 70 height 64
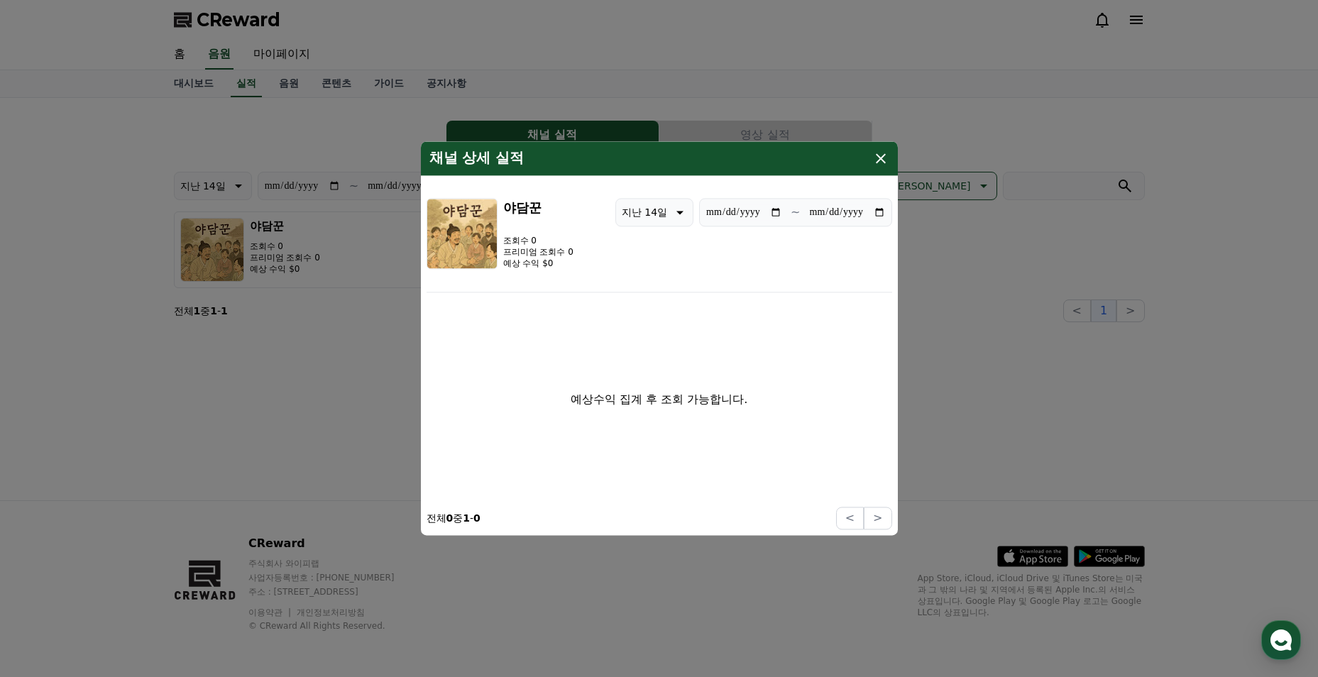
click at [878, 160] on icon "modal" at bounding box center [881, 158] width 10 height 10
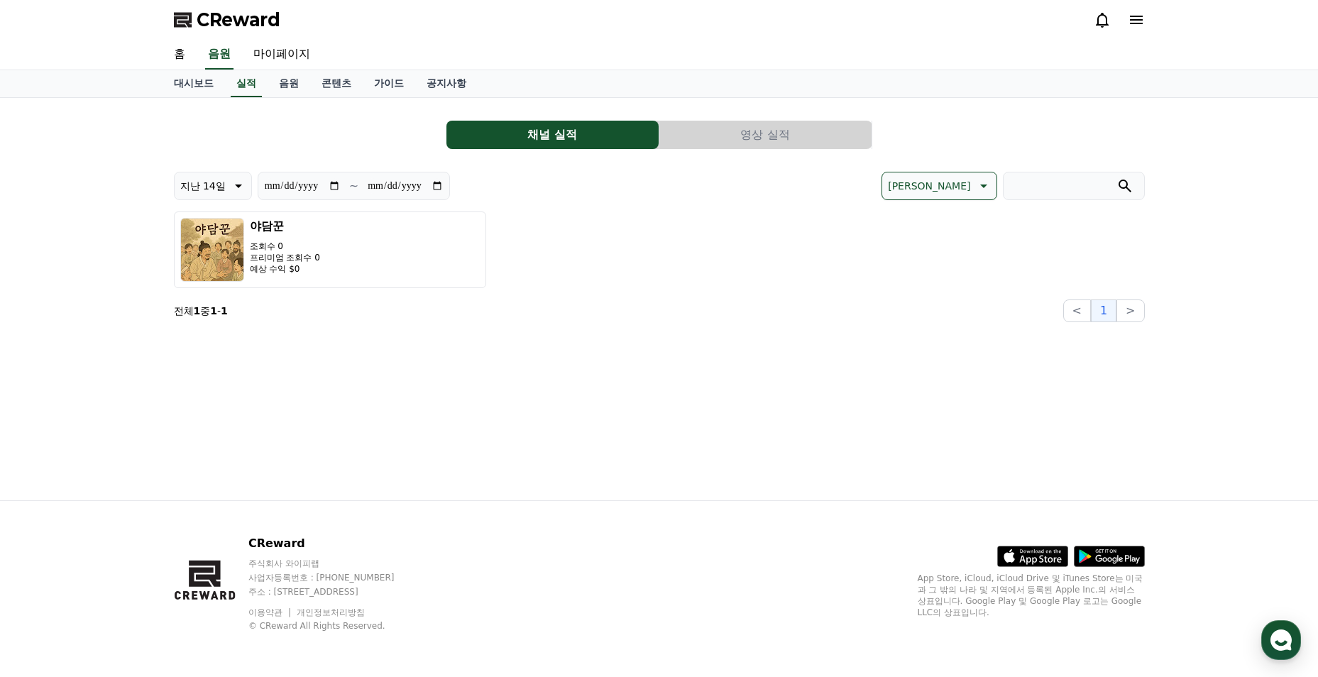
click at [801, 138] on button "영상 실적" at bounding box center [765, 135] width 212 height 28
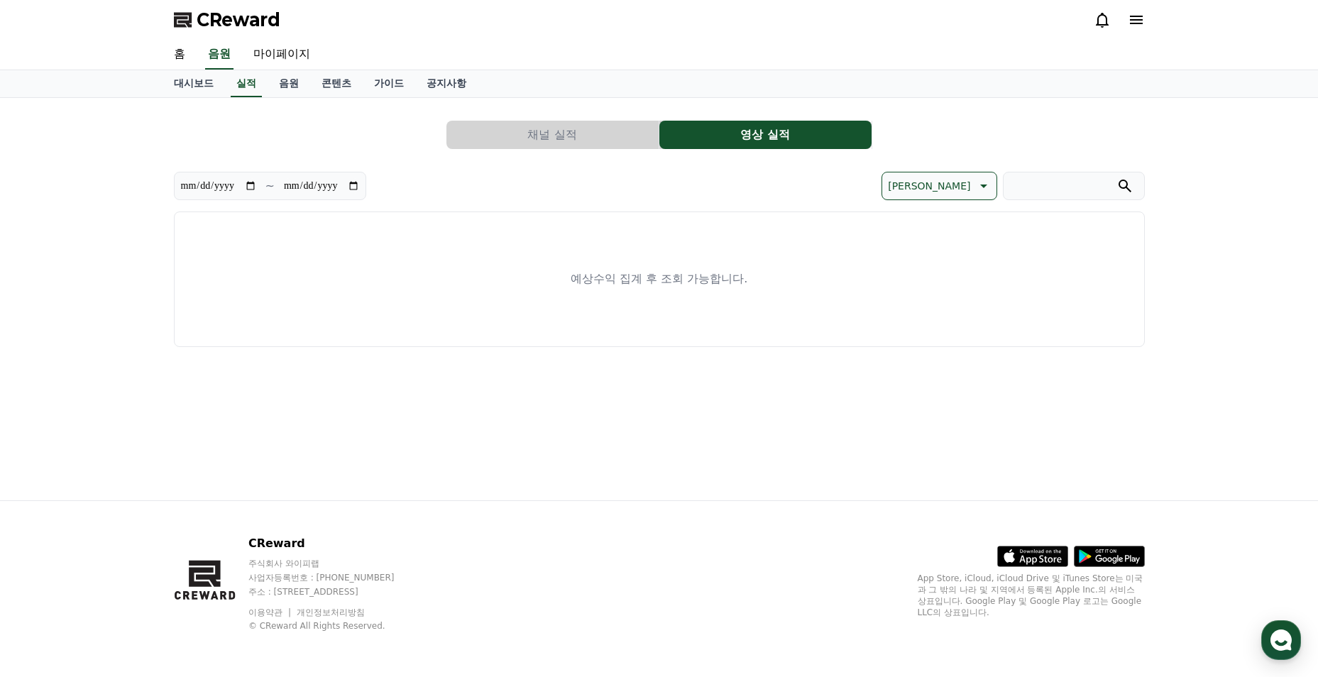
click at [212, 11] on span "CReward" at bounding box center [239, 20] width 84 height 23
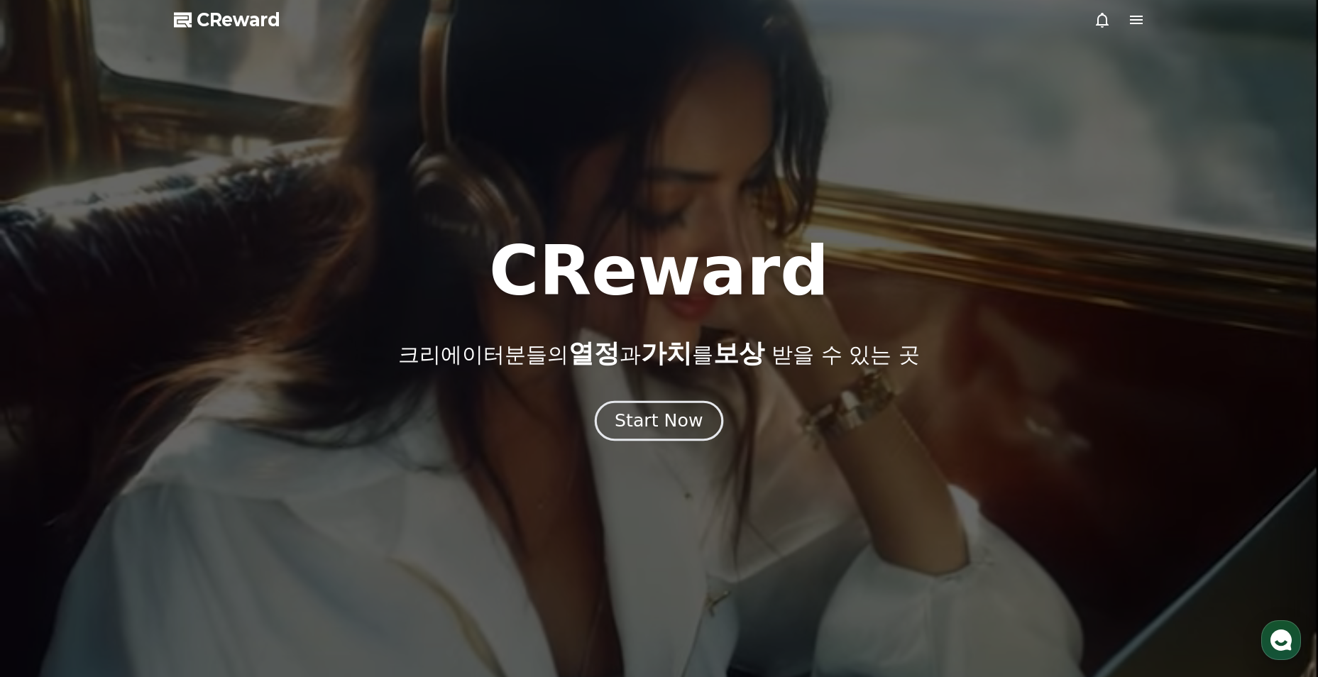
click at [647, 427] on div "Start Now" at bounding box center [658, 421] width 88 height 24
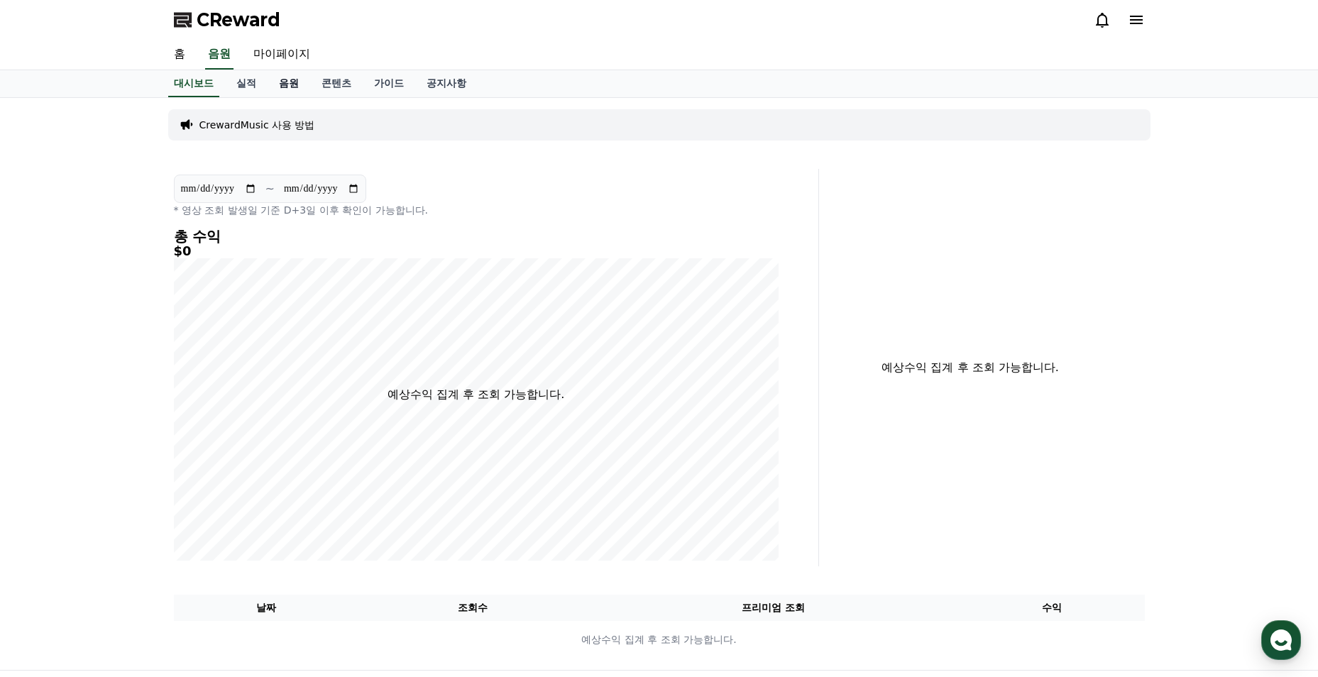
click at [299, 82] on link "음원" at bounding box center [289, 83] width 43 height 27
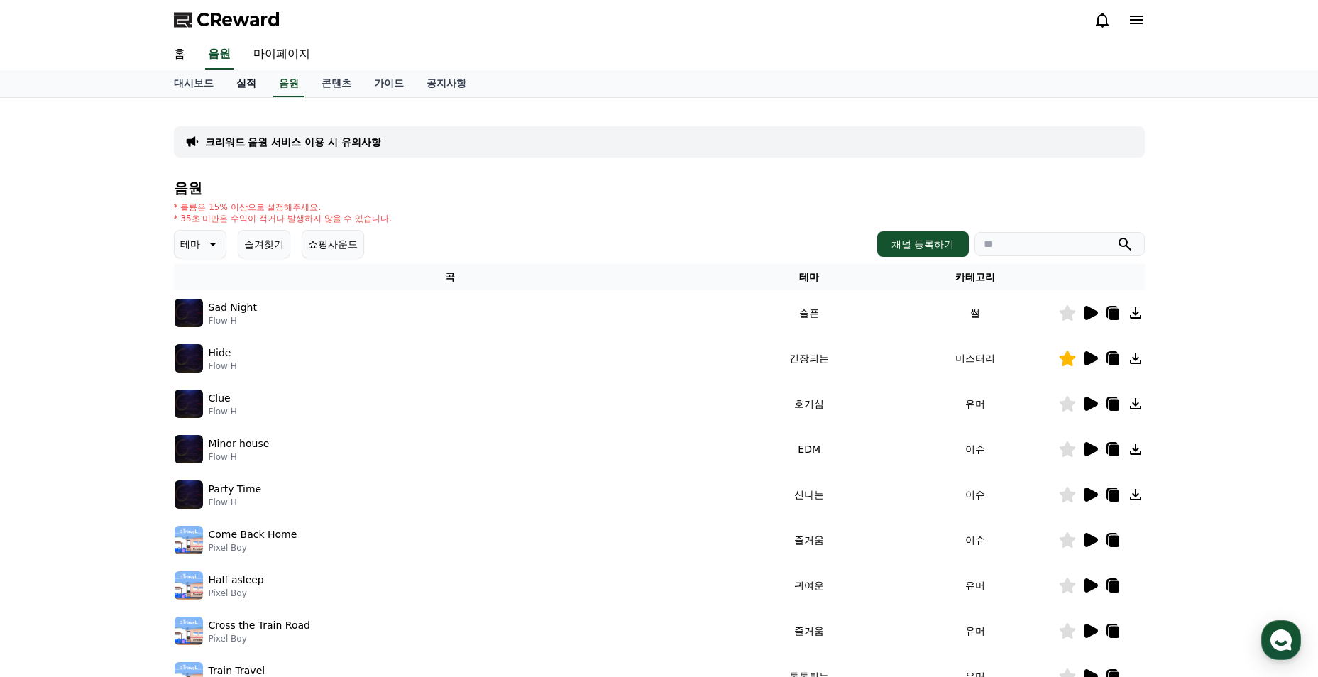
click at [247, 85] on link "실적" at bounding box center [246, 83] width 43 height 27
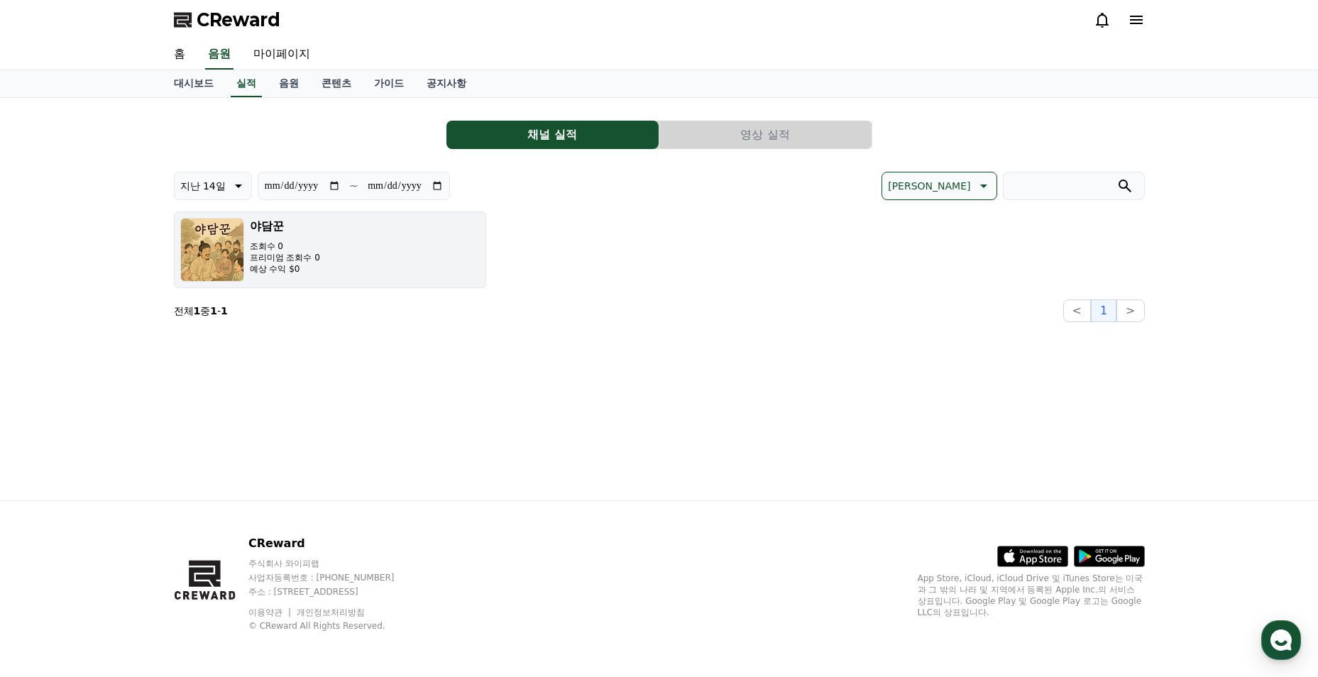
click at [318, 263] on p "프리미엄 조회수 0" at bounding box center [285, 257] width 70 height 11
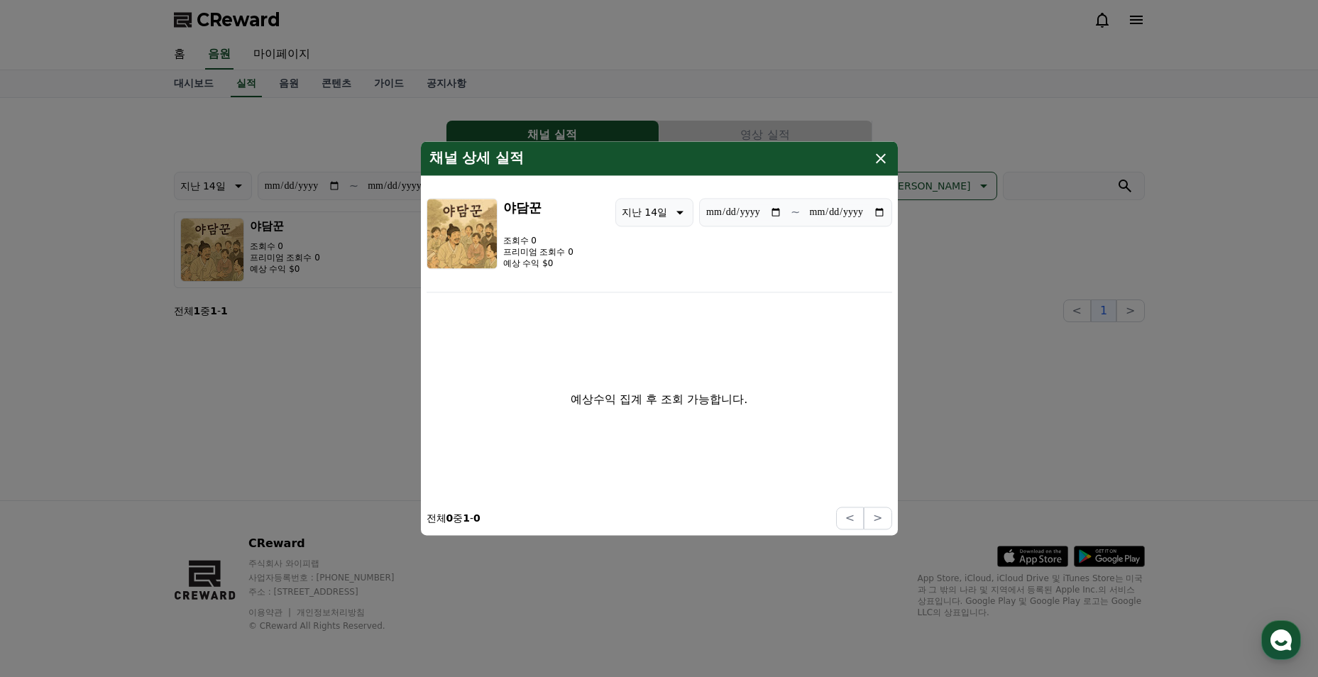
click at [534, 251] on p "프리미엄 조회수 0" at bounding box center [538, 251] width 70 height 11
click at [876, 161] on icon "modal" at bounding box center [880, 158] width 17 height 17
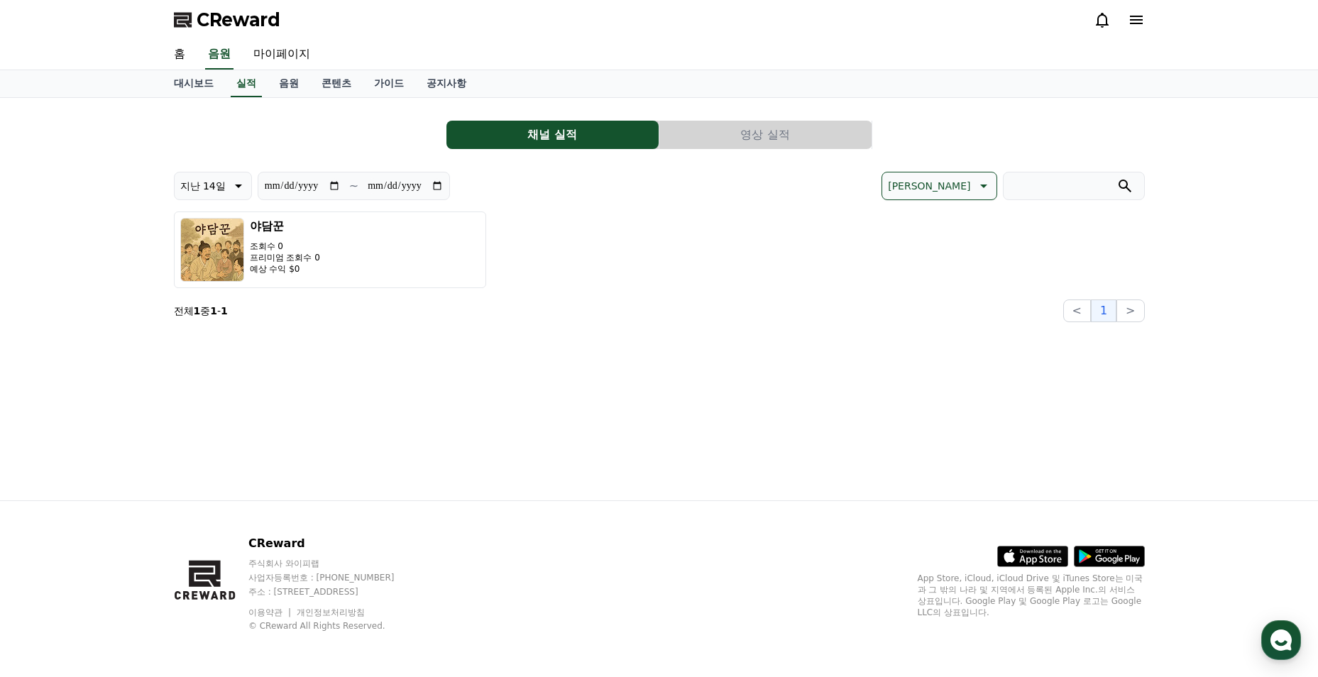
click at [763, 126] on button "영상 실적" at bounding box center [765, 135] width 212 height 28
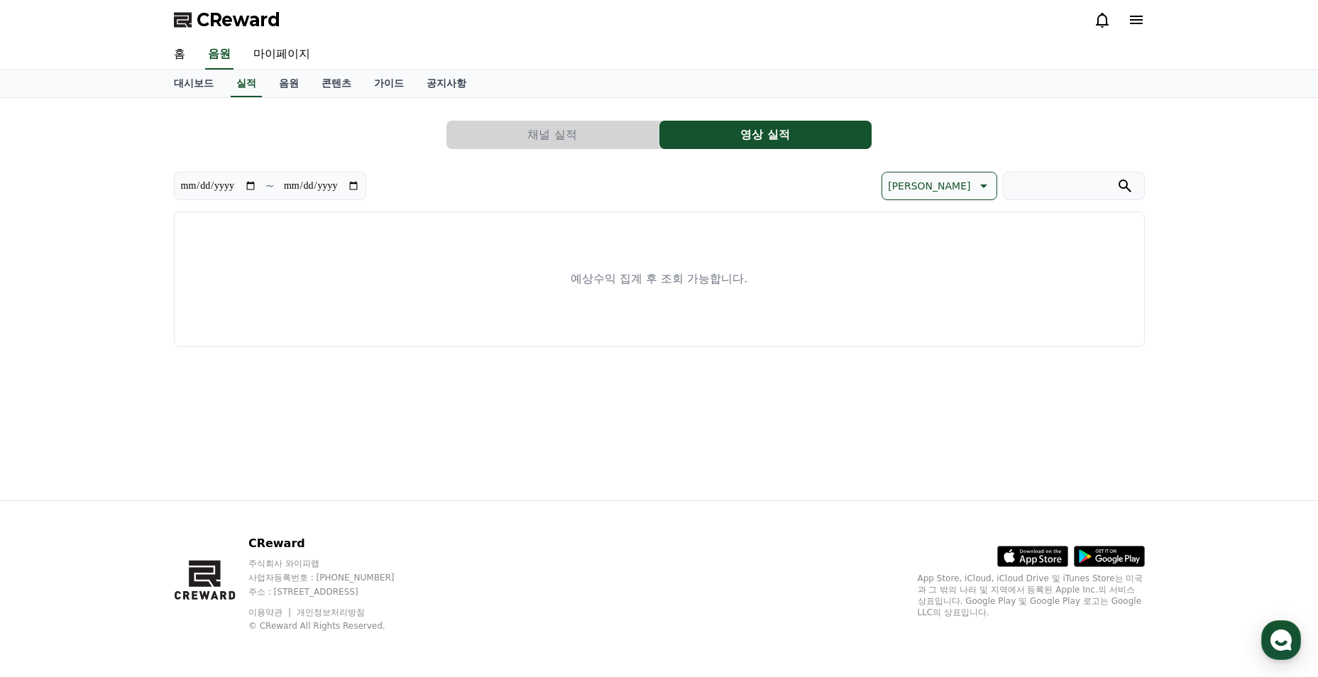
click at [527, 272] on div "예상수익 집계 후 조회 가능합니다." at bounding box center [659, 279] width 971 height 136
